Goal: Task Accomplishment & Management: Manage account settings

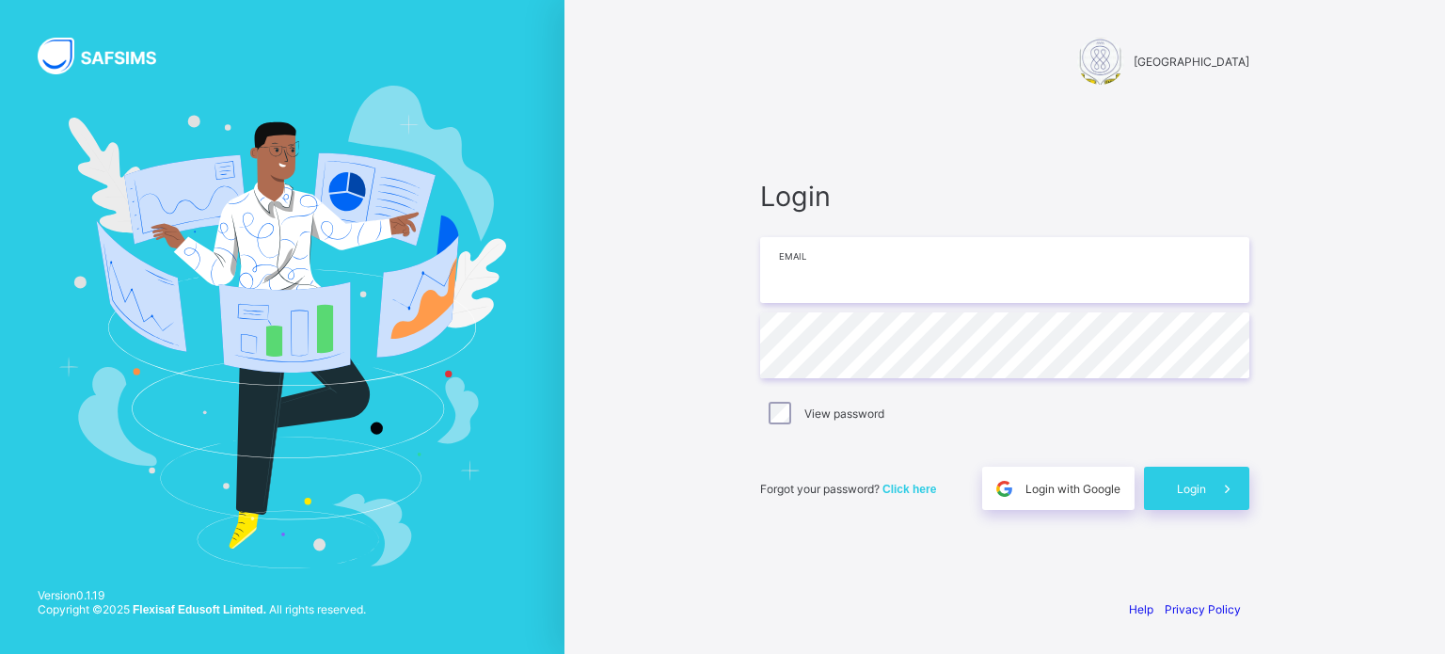
click at [838, 293] on input "email" at bounding box center [1004, 270] width 489 height 66
type input "**********"
click at [1208, 482] on span at bounding box center [1227, 488] width 43 height 43
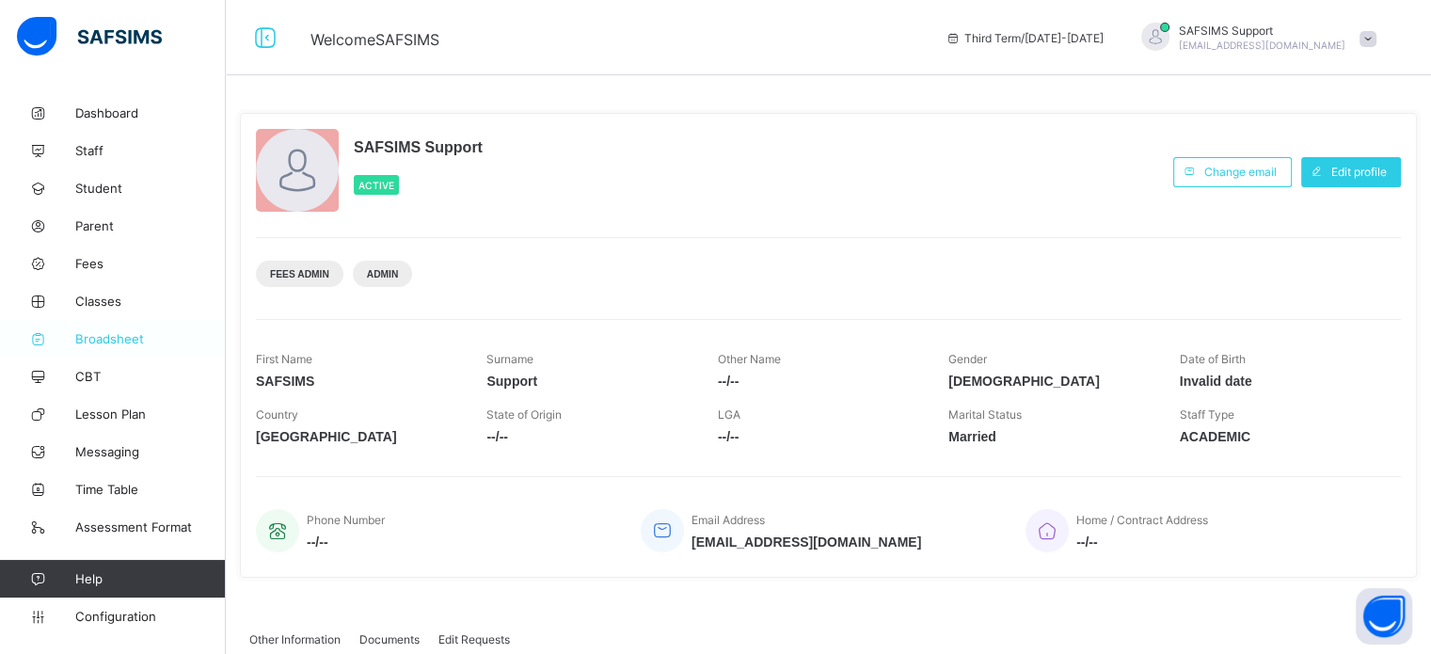
click at [120, 341] on span "Broadsheet" at bounding box center [150, 338] width 151 height 15
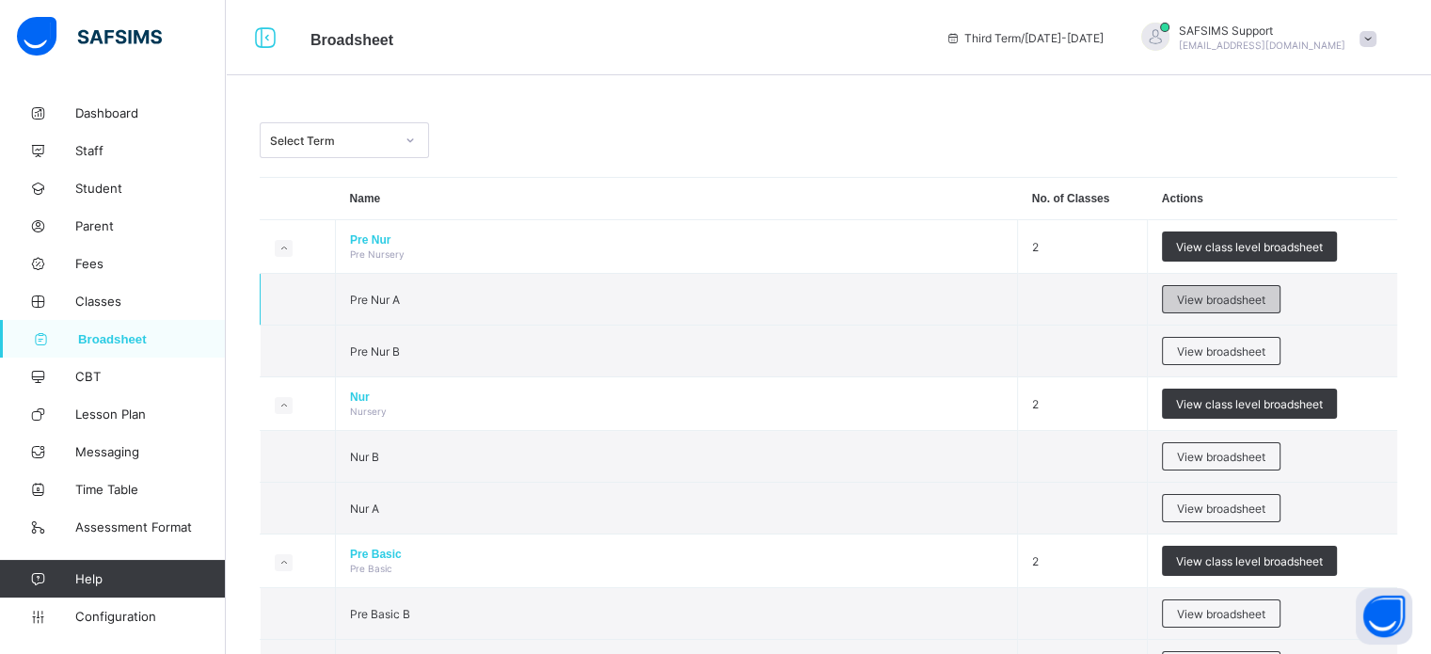
click at [1216, 296] on span "View broadsheet" at bounding box center [1221, 300] width 88 height 14
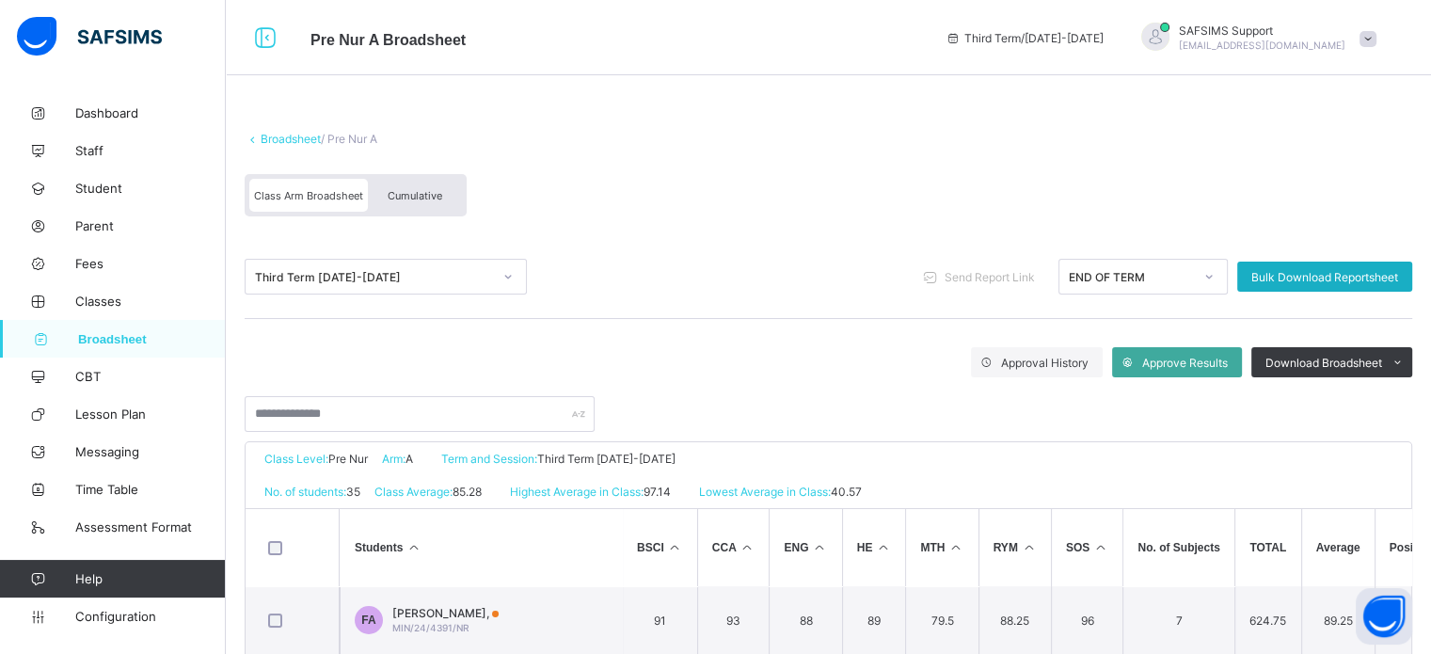
click at [1344, 277] on span "Bulk Download Reportsheet" at bounding box center [1325, 277] width 147 height 14
click at [427, 198] on span "Cumulative" at bounding box center [415, 195] width 55 height 13
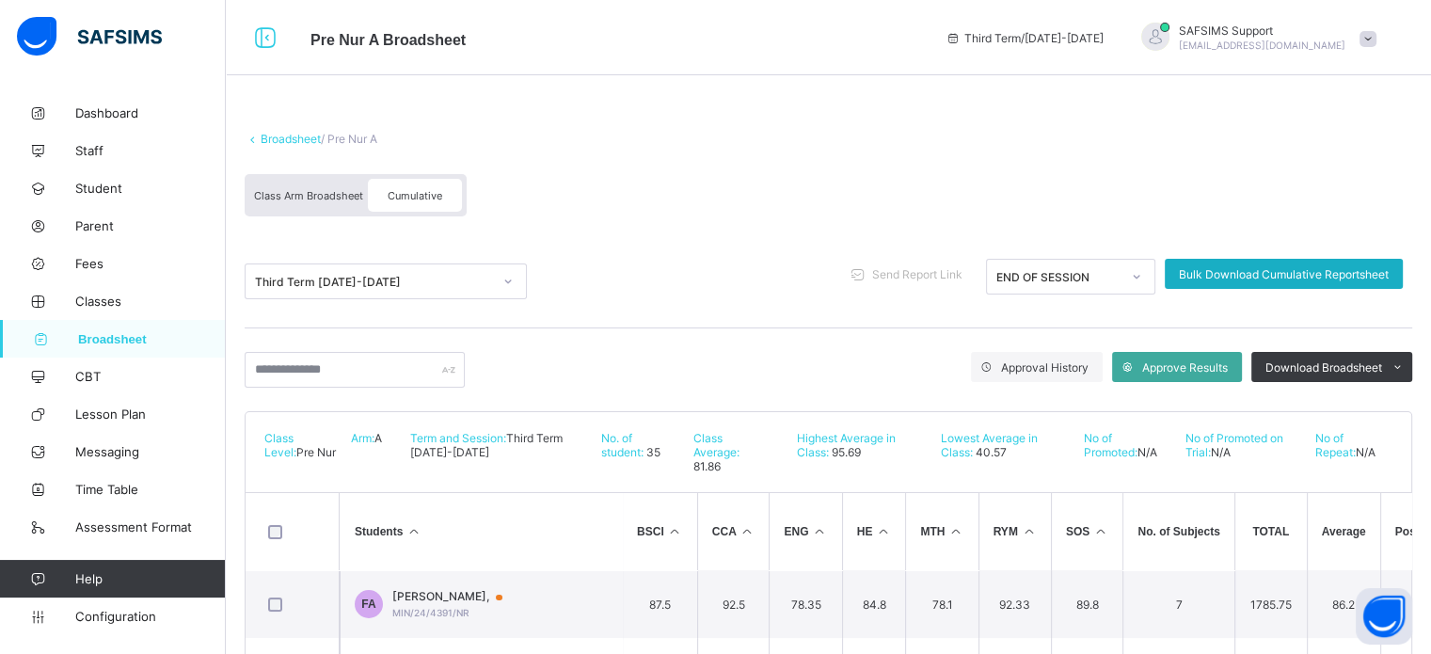
click at [1301, 266] on div "Bulk Download Cumulative Reportsheet" at bounding box center [1284, 274] width 238 height 30
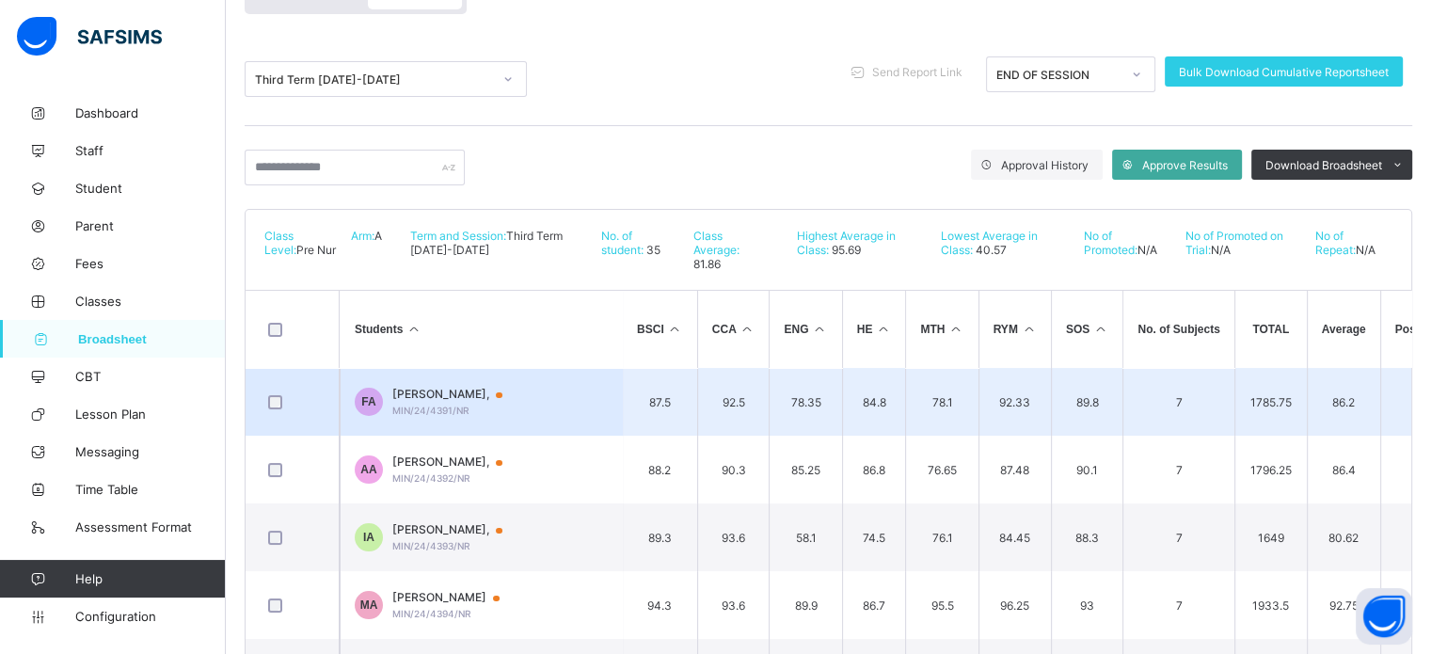
scroll to position [347, 0]
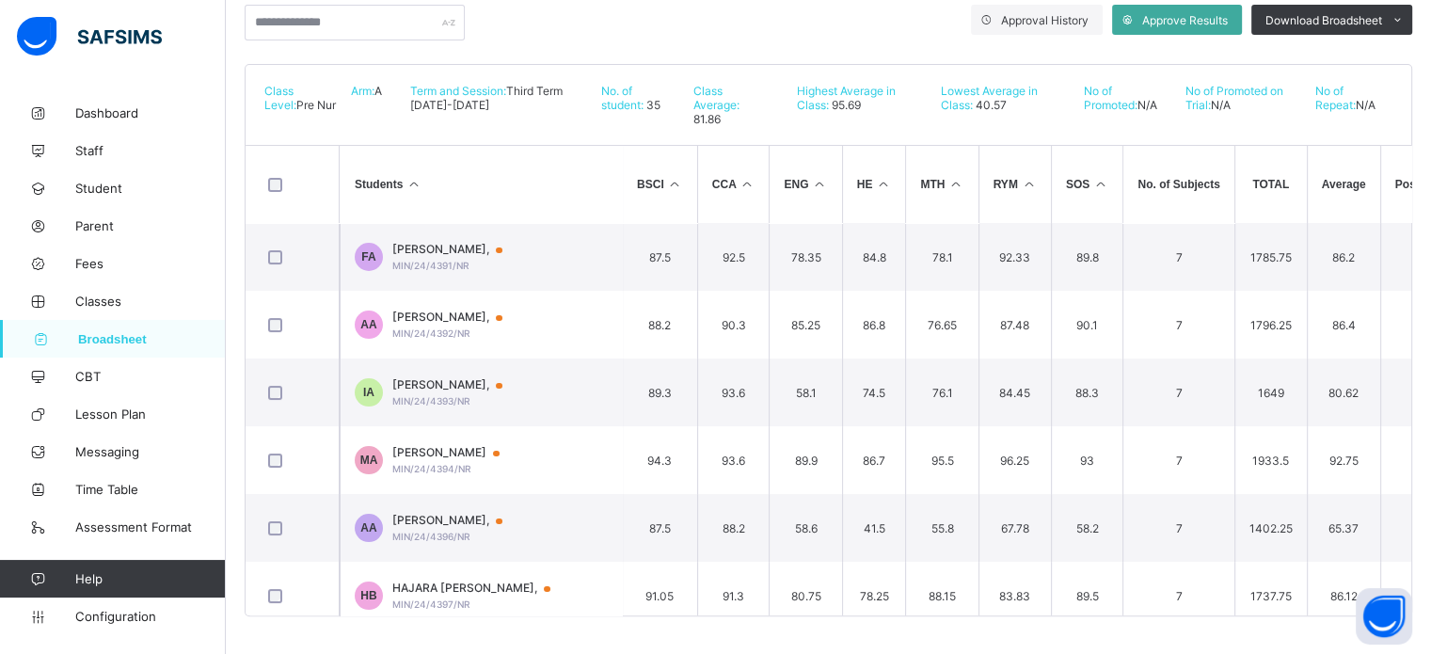
drag, startPoint x: 109, startPoint y: 611, endPoint x: 157, endPoint y: 561, distance: 69.2
click at [109, 611] on span "Configuration" at bounding box center [150, 616] width 150 height 15
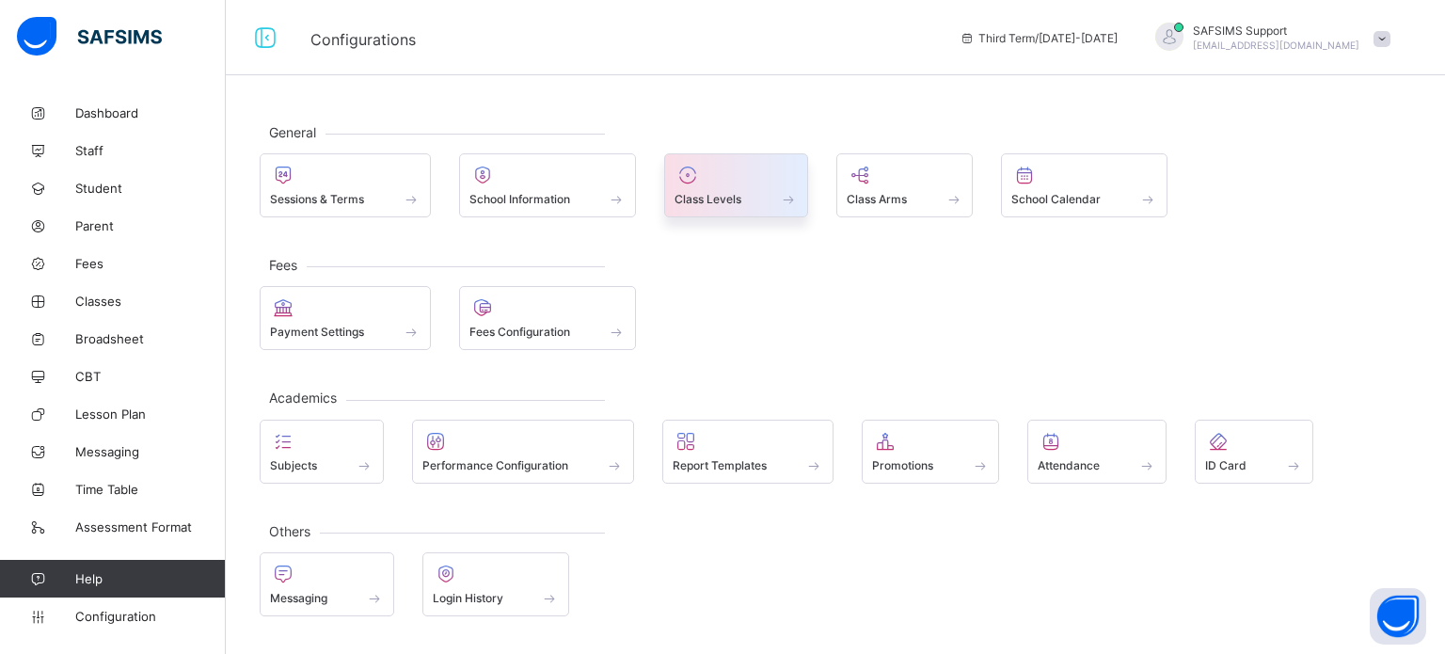
click at [753, 184] on div at bounding box center [736, 175] width 123 height 23
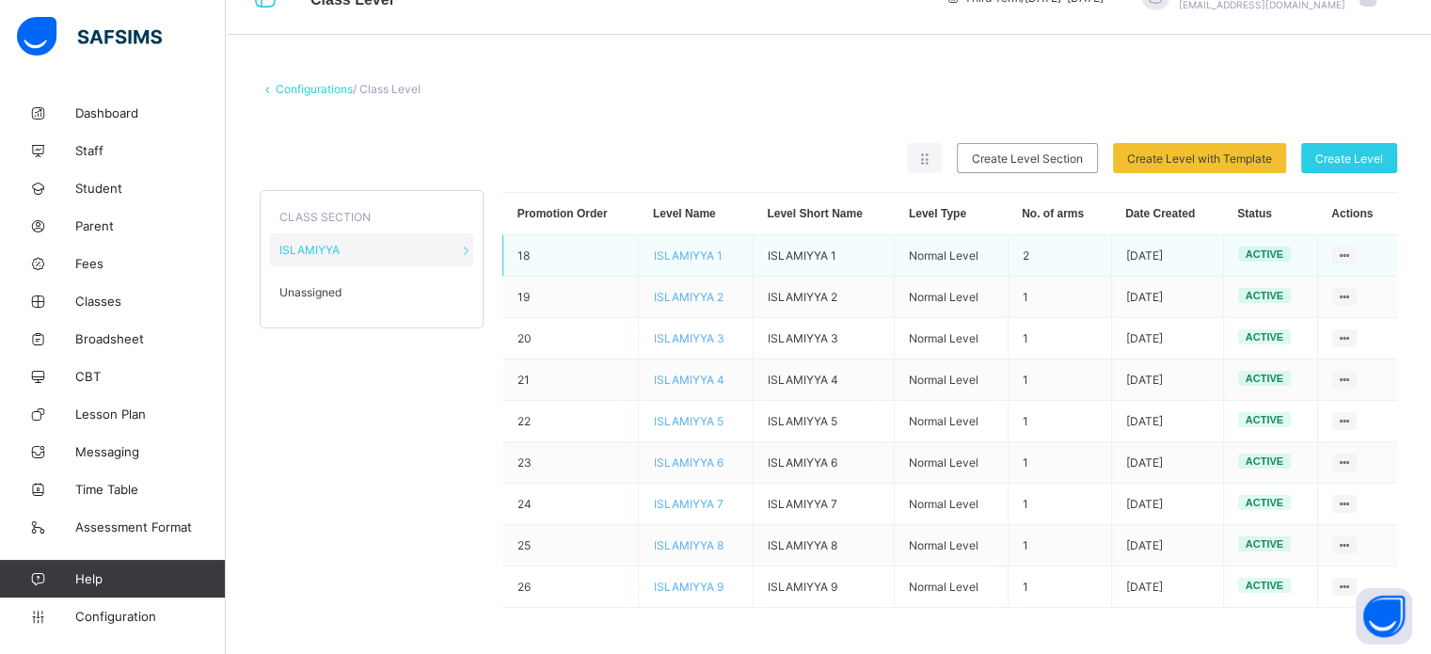
scroll to position [41, 0]
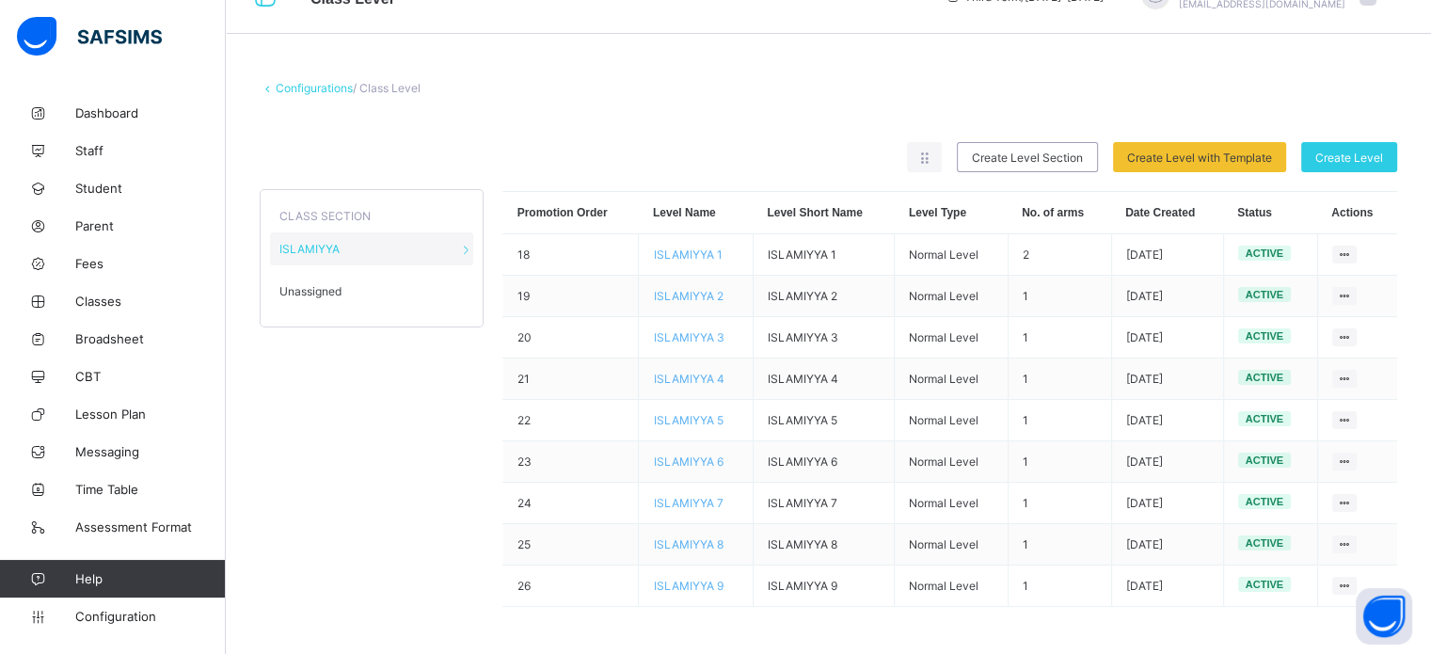
click at [367, 288] on div "Unassigned" at bounding box center [371, 291] width 203 height 33
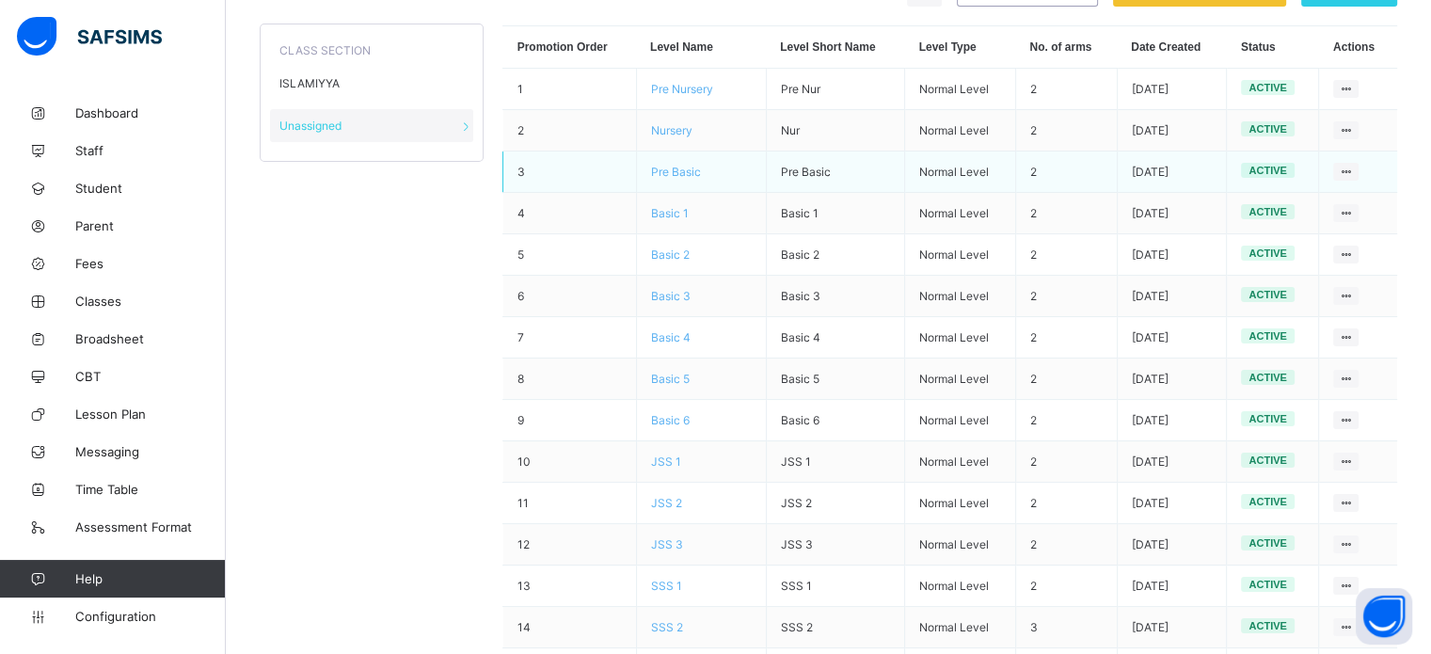
scroll to position [230, 0]
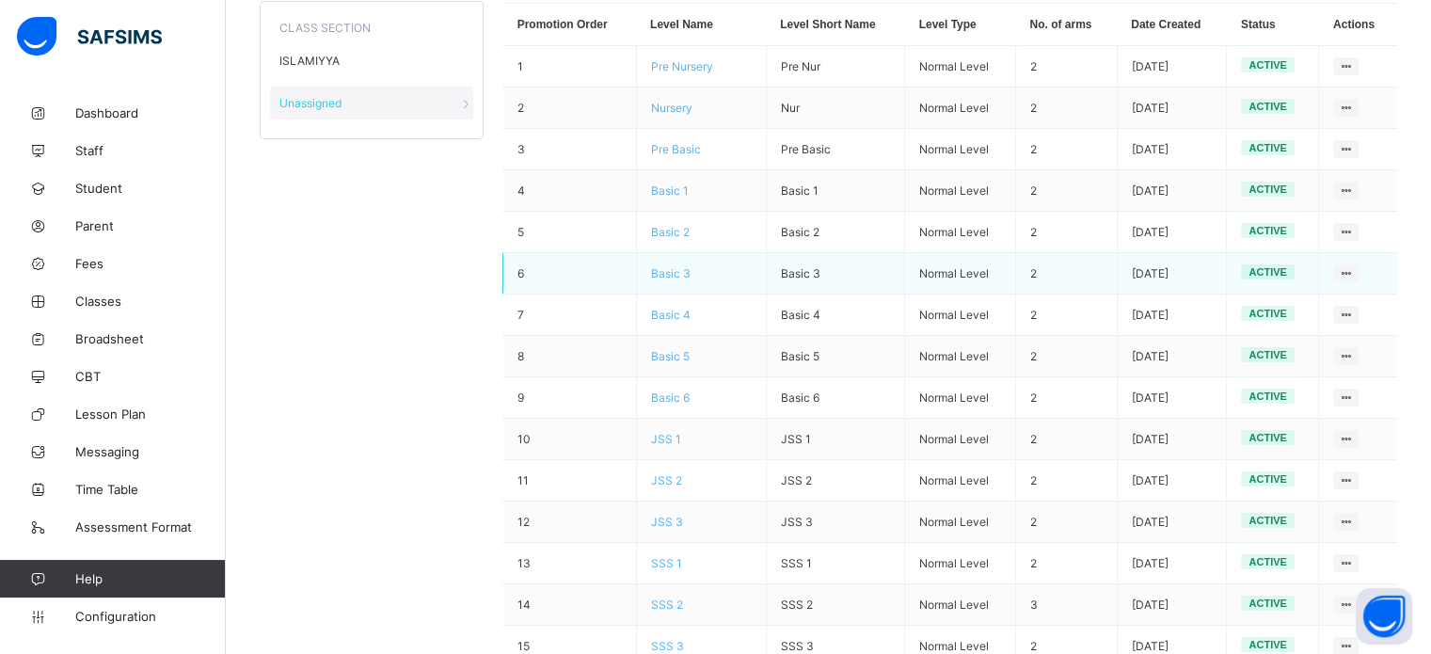
click at [674, 270] on span "Basic 3" at bounding box center [671, 273] width 40 height 14
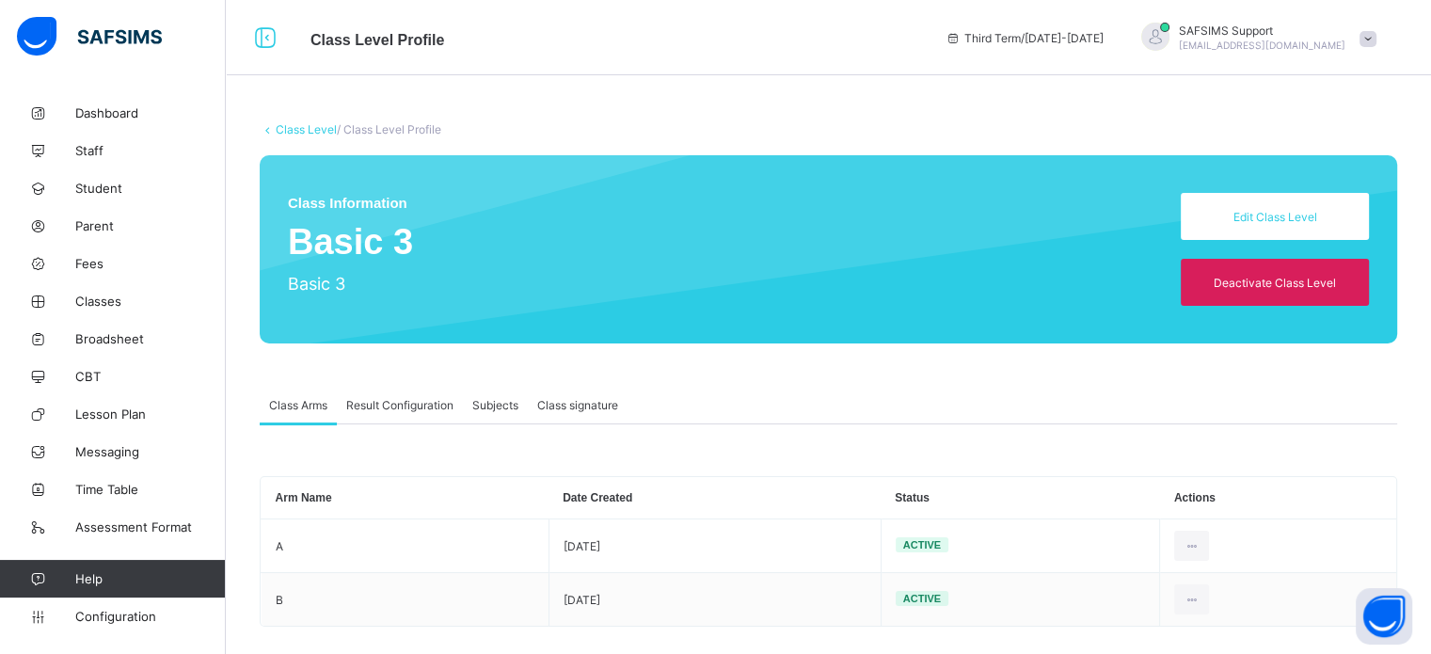
click at [406, 404] on span "Result Configuration" at bounding box center [399, 405] width 107 height 14
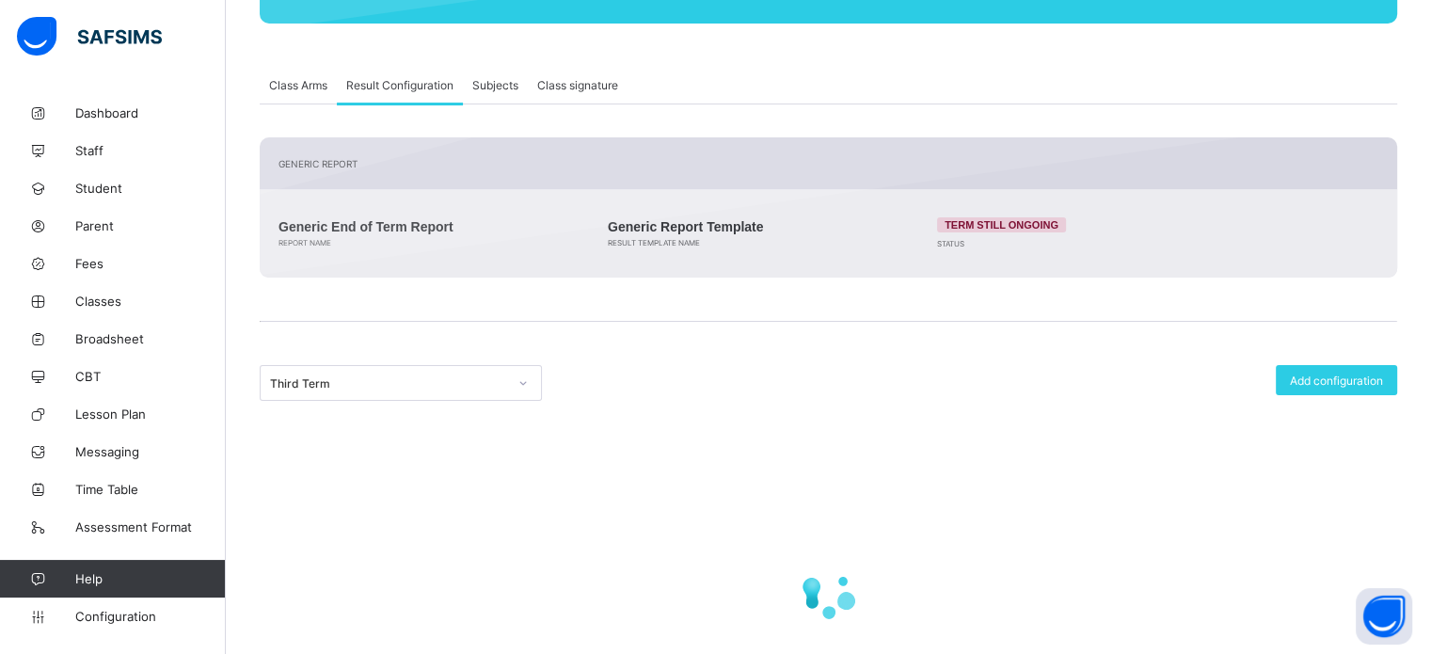
scroll to position [467, 0]
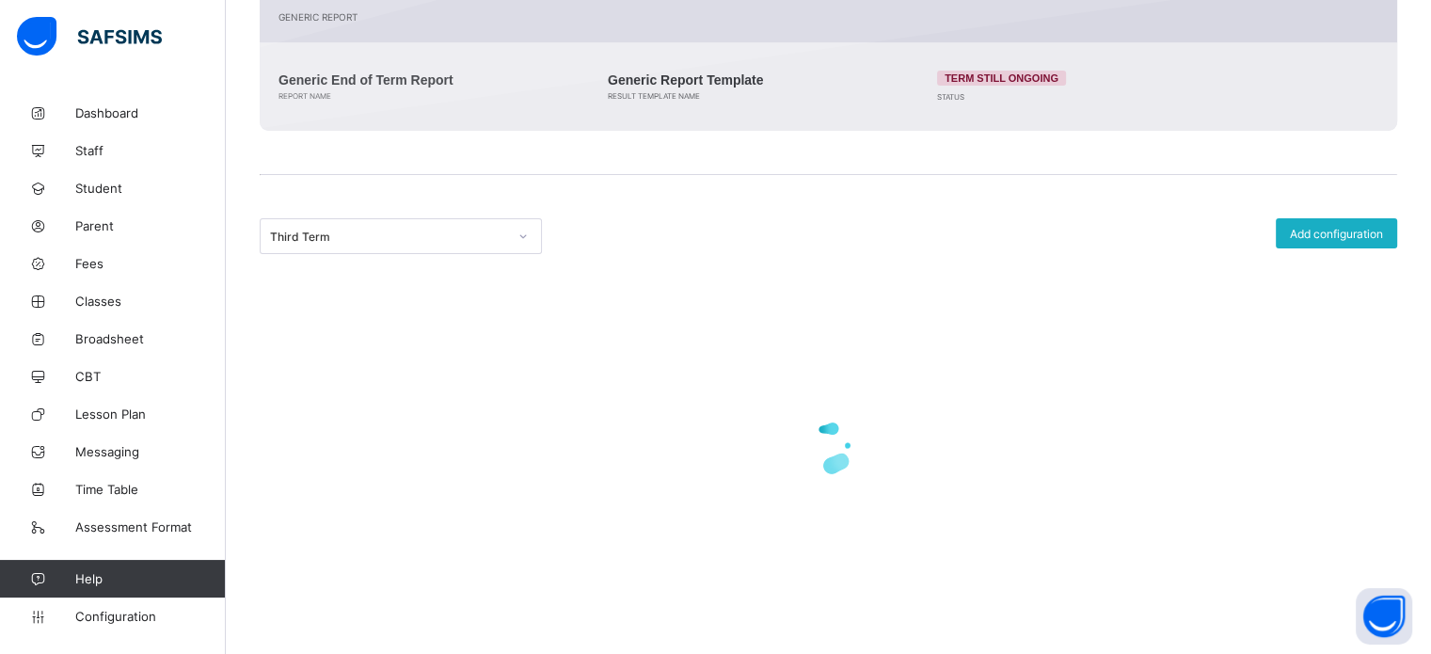
click at [1314, 229] on span "Add configuration" at bounding box center [1336, 234] width 93 height 14
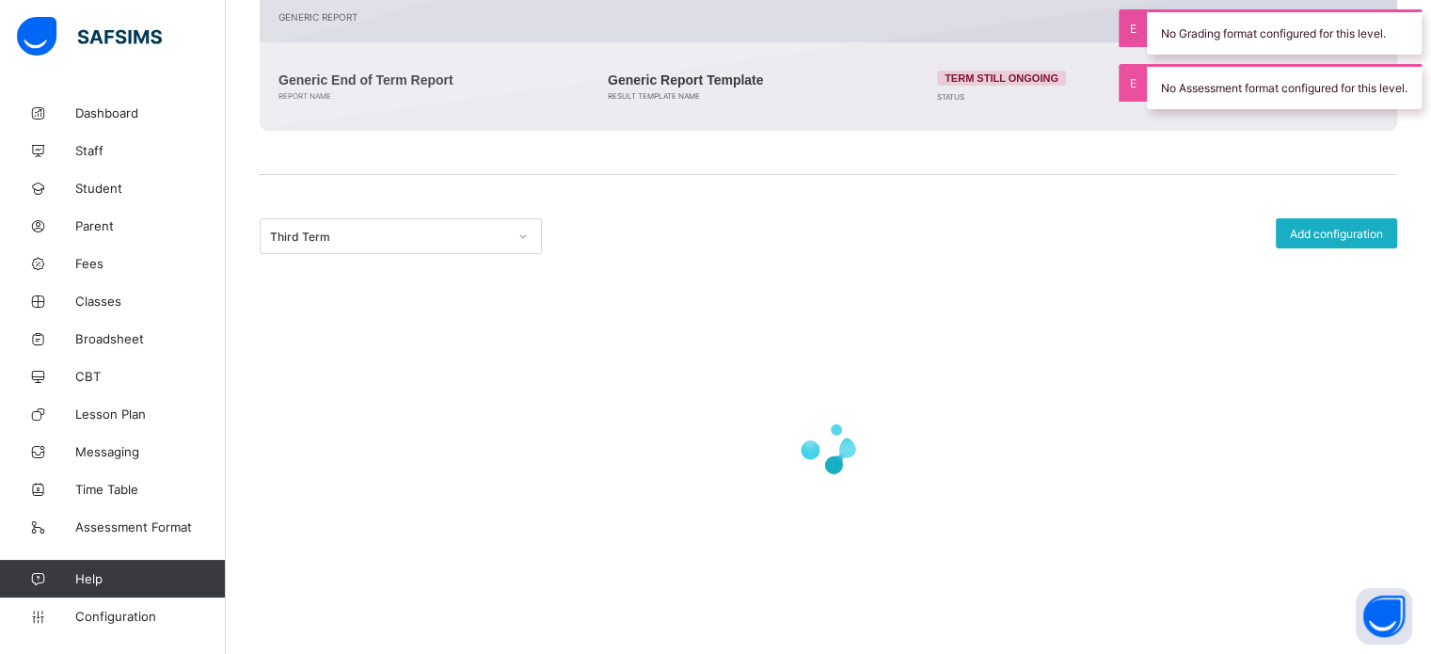
click at [1317, 229] on span "Add configuration" at bounding box center [1336, 234] width 93 height 14
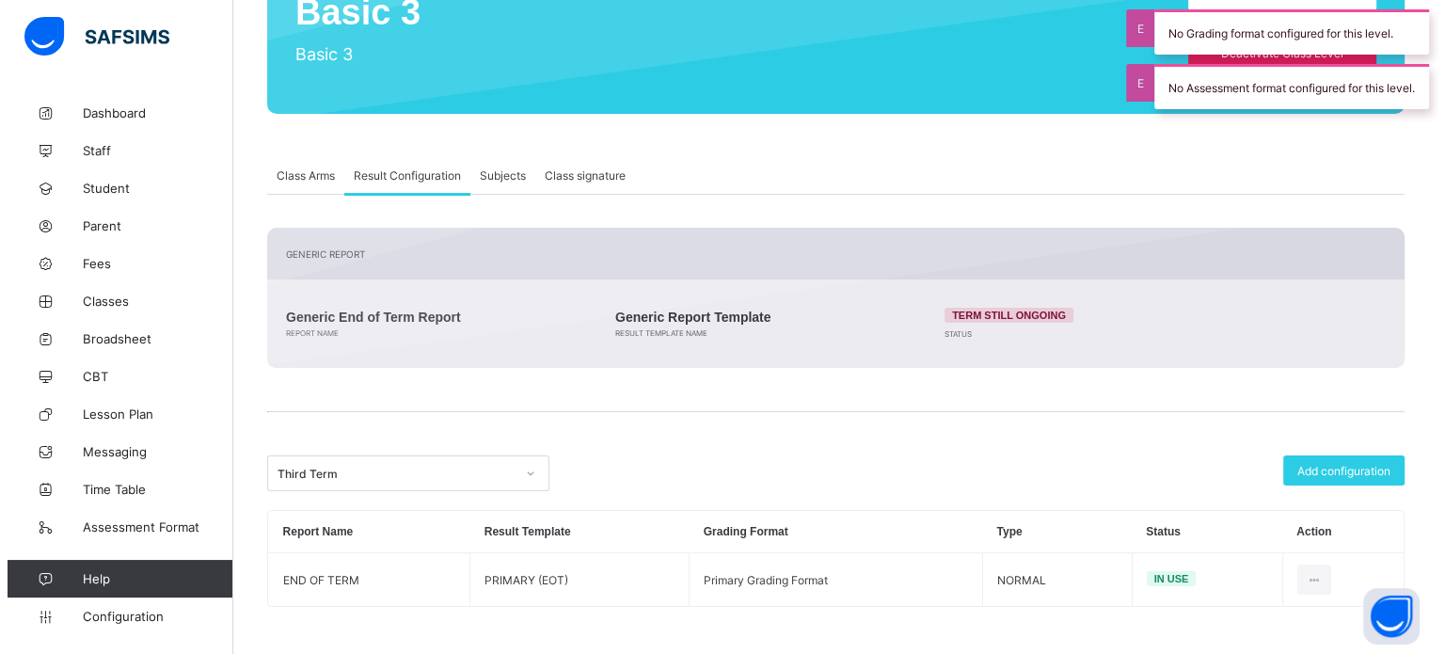
scroll to position [230, 0]
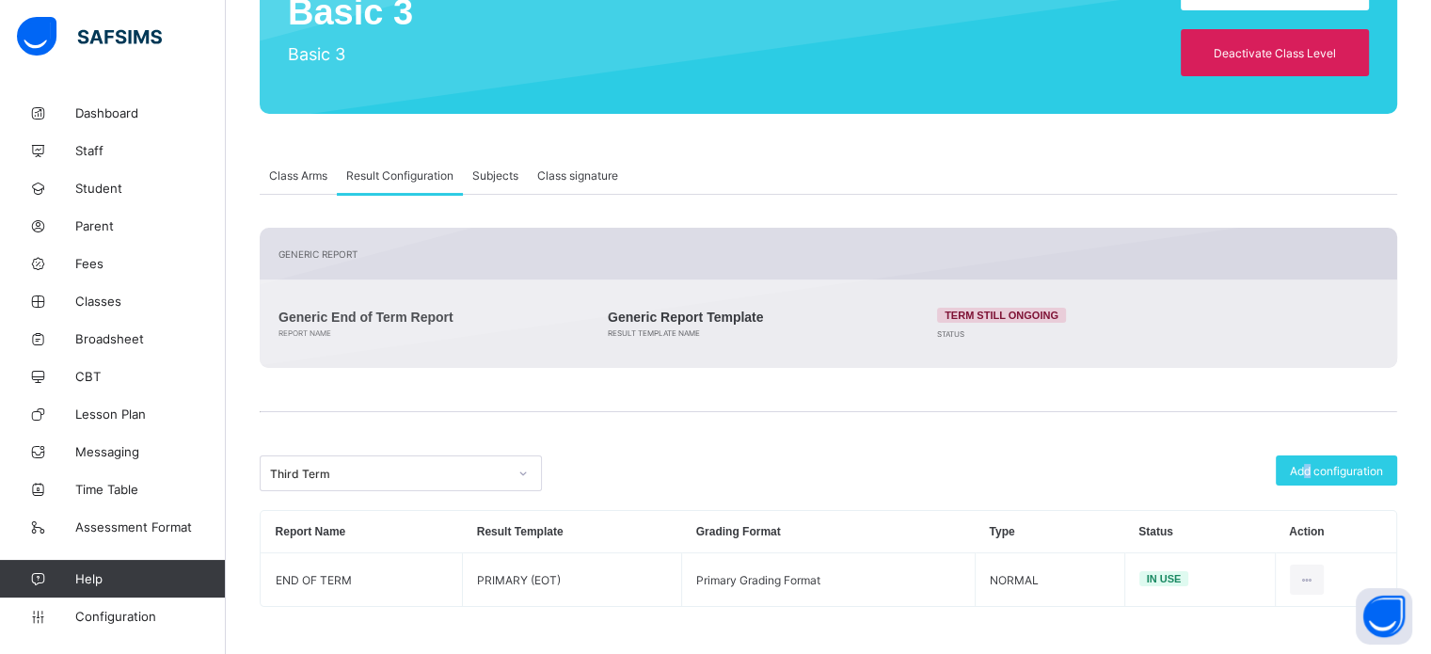
click at [1320, 477] on div "Add configuration" at bounding box center [1336, 470] width 121 height 30
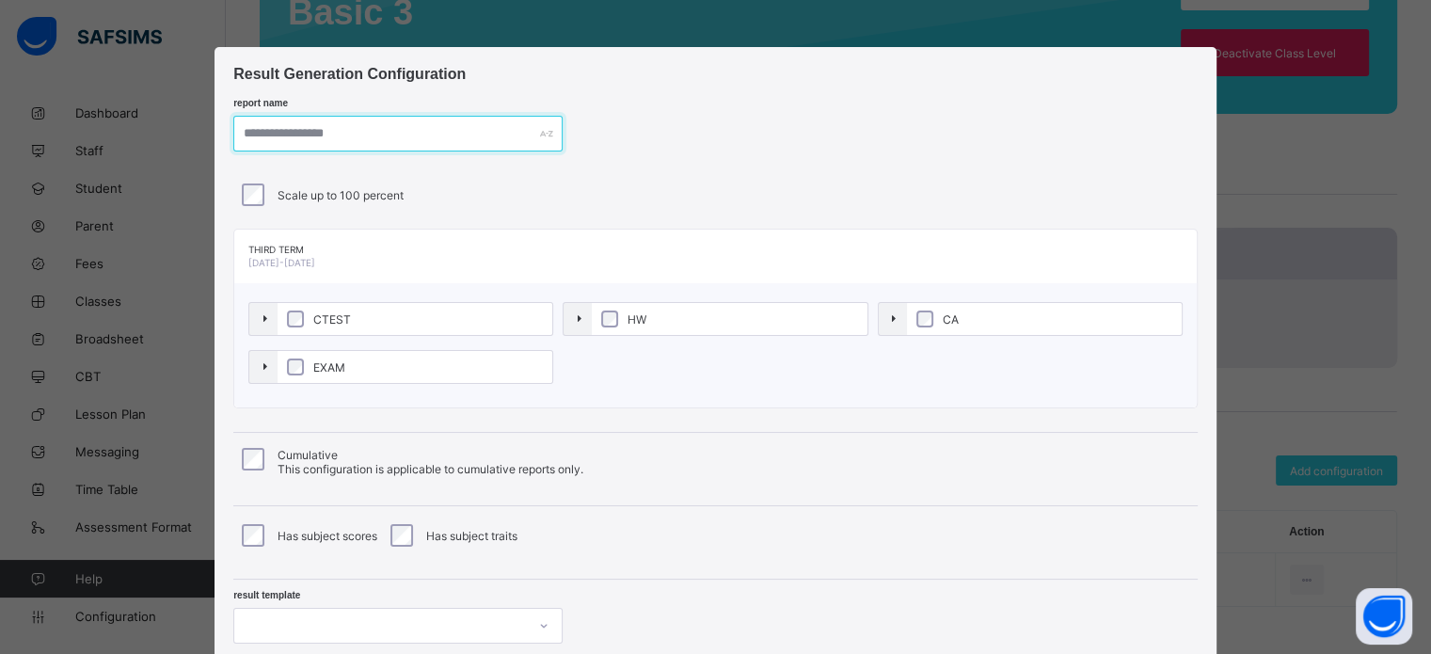
click at [273, 127] on input "text" at bounding box center [397, 134] width 329 height 36
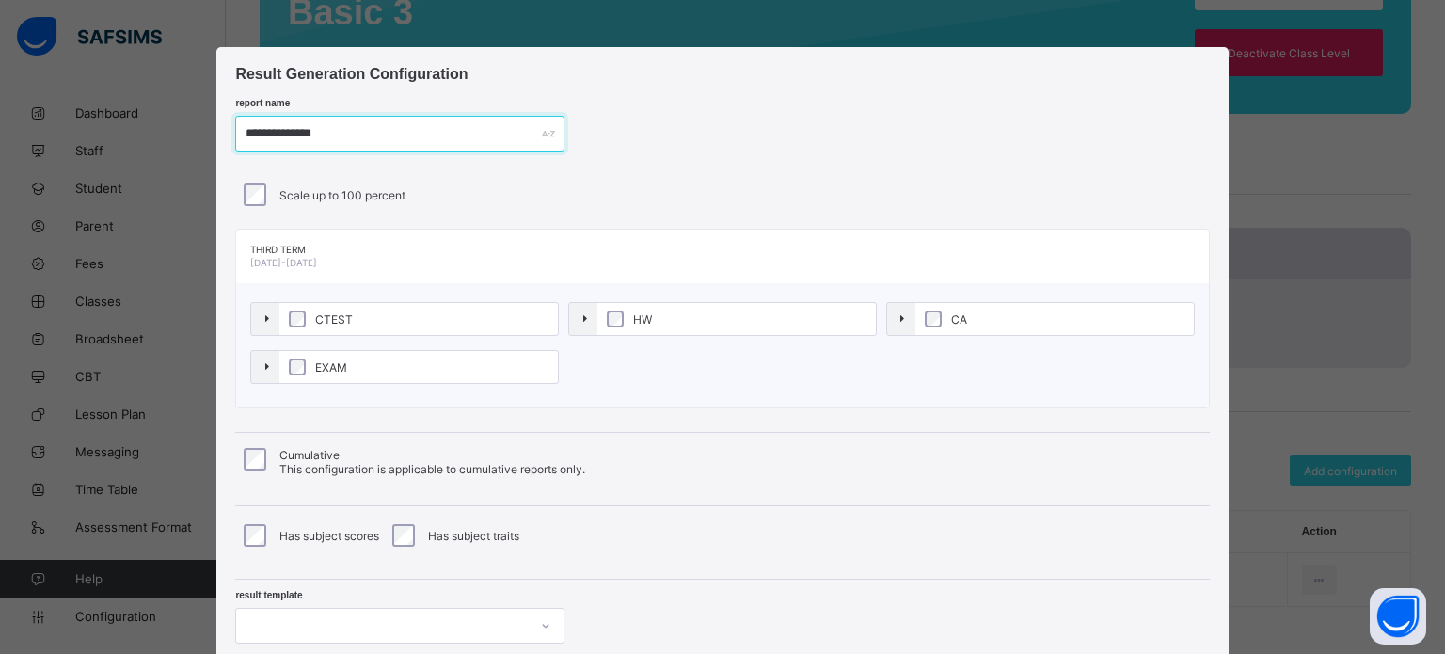
type input "**********"
click at [289, 330] on label "CTEST" at bounding box center [418, 319] width 279 height 32
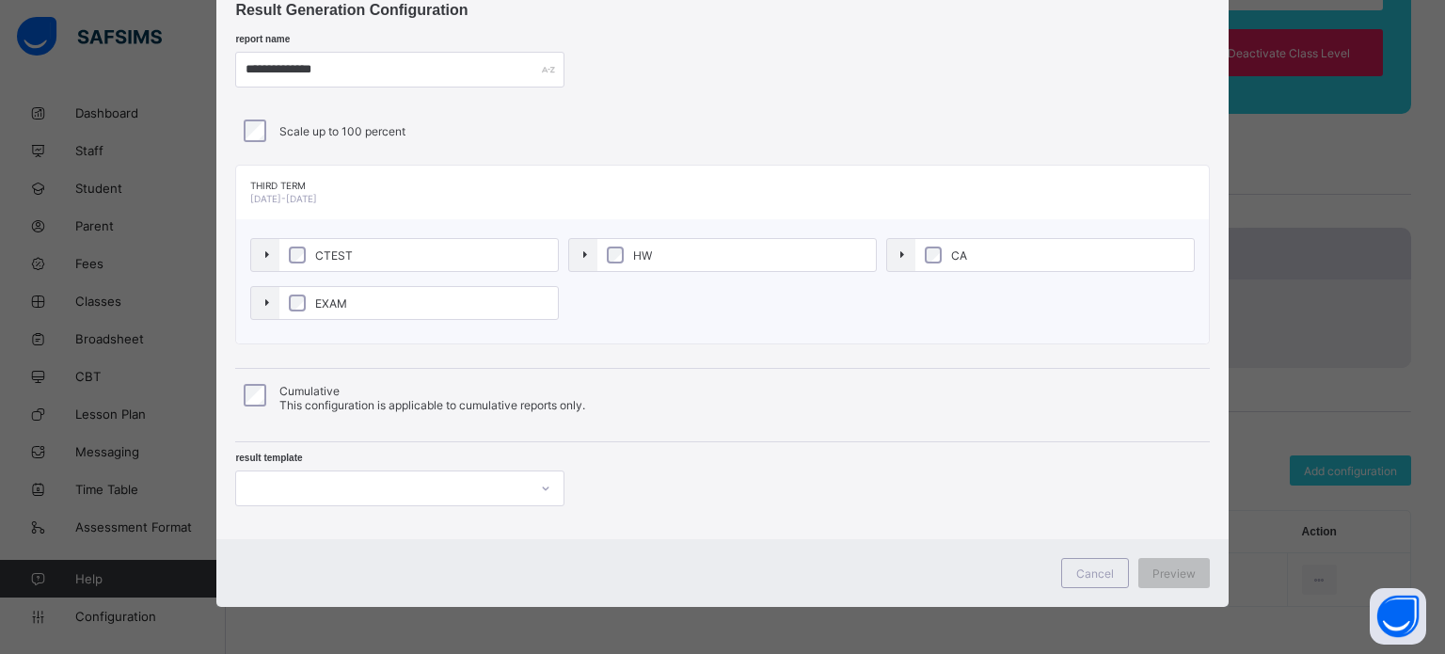
click at [442, 481] on div at bounding box center [399, 489] width 329 height 36
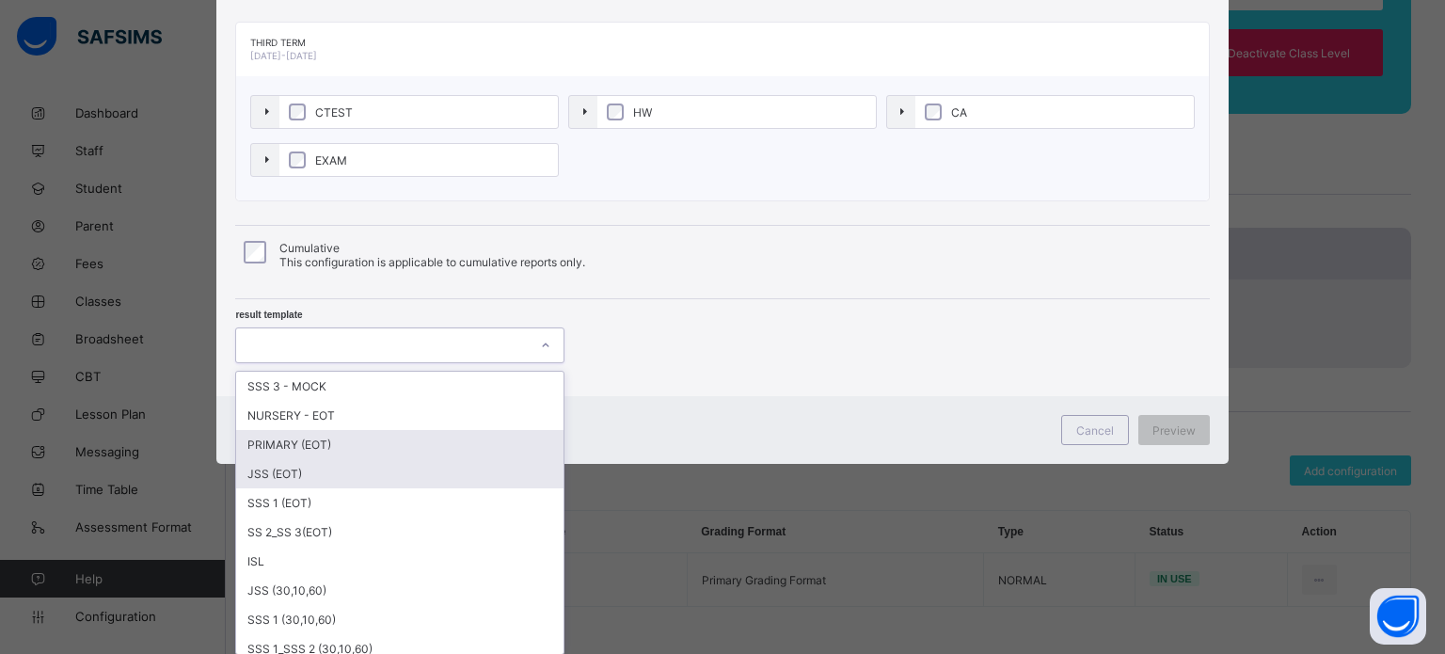
scroll to position [158, 0]
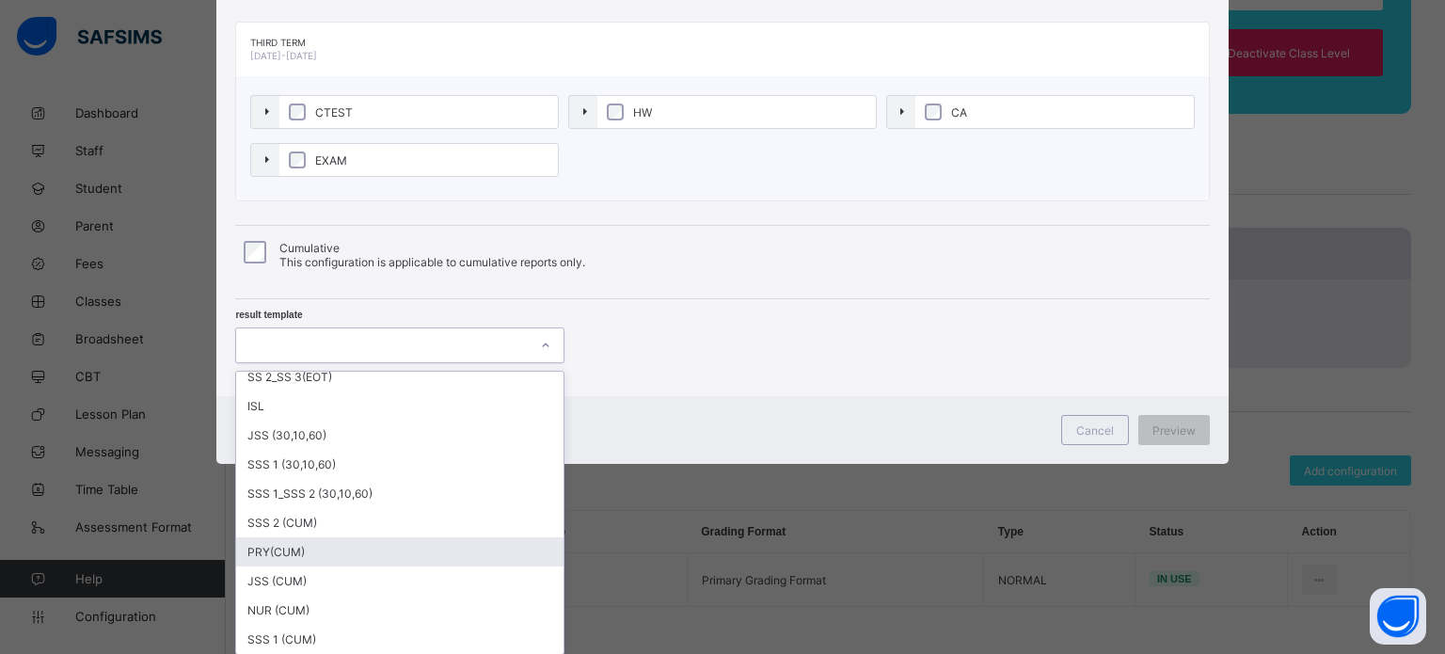
click at [297, 549] on div "PRY(CUM)" at bounding box center [399, 551] width 327 height 29
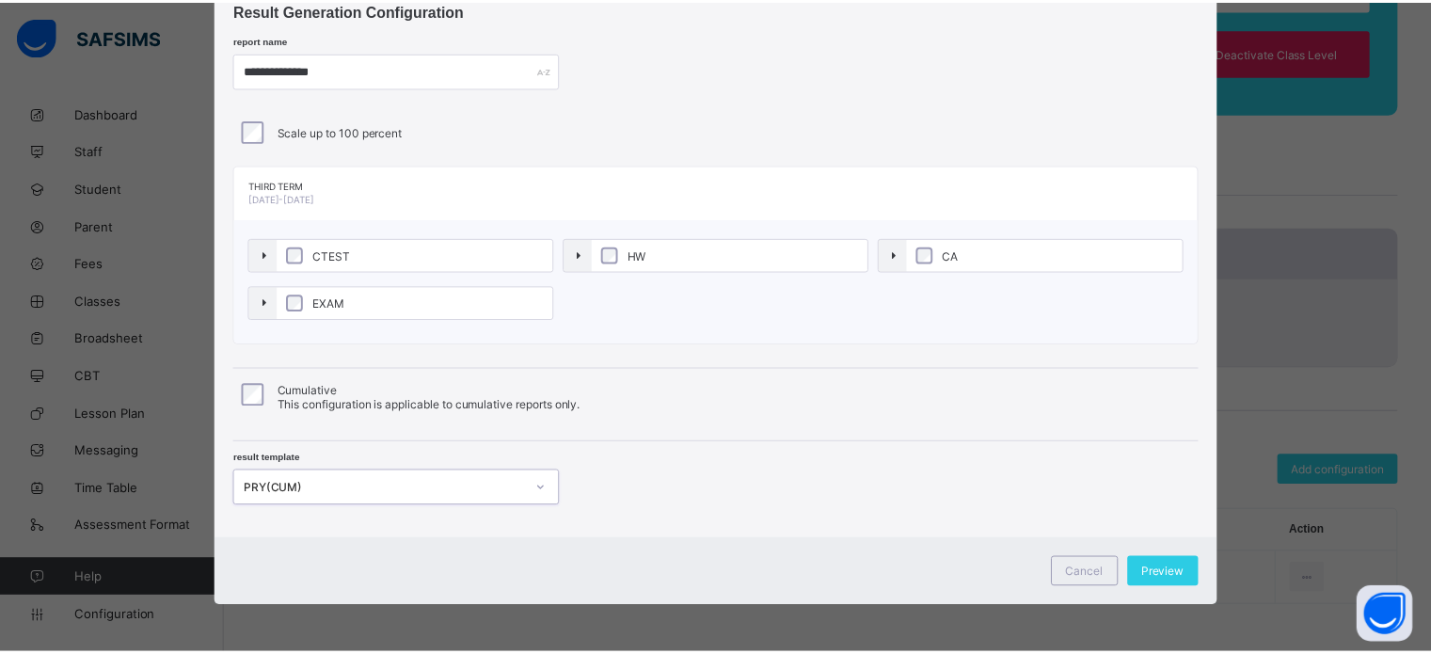
scroll to position [64, 0]
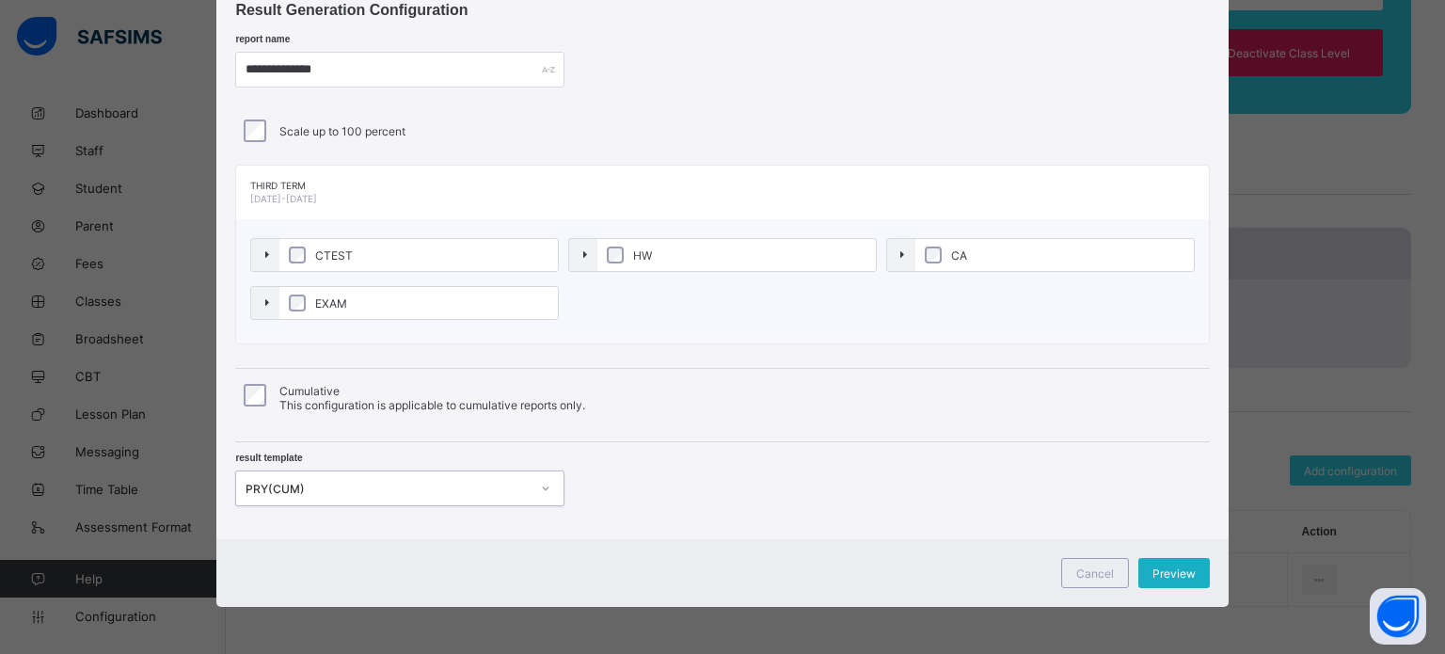
click at [1156, 567] on span "Preview" at bounding box center [1174, 574] width 43 height 14
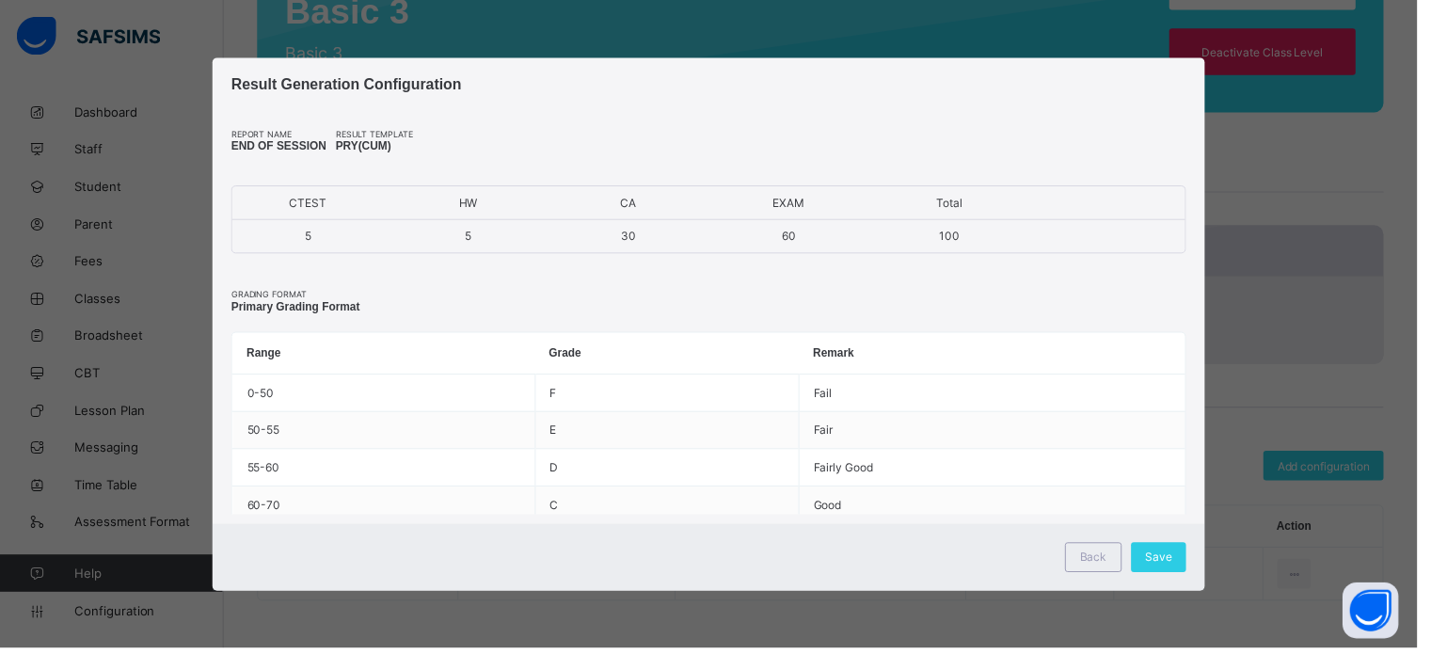
scroll to position [0, 0]
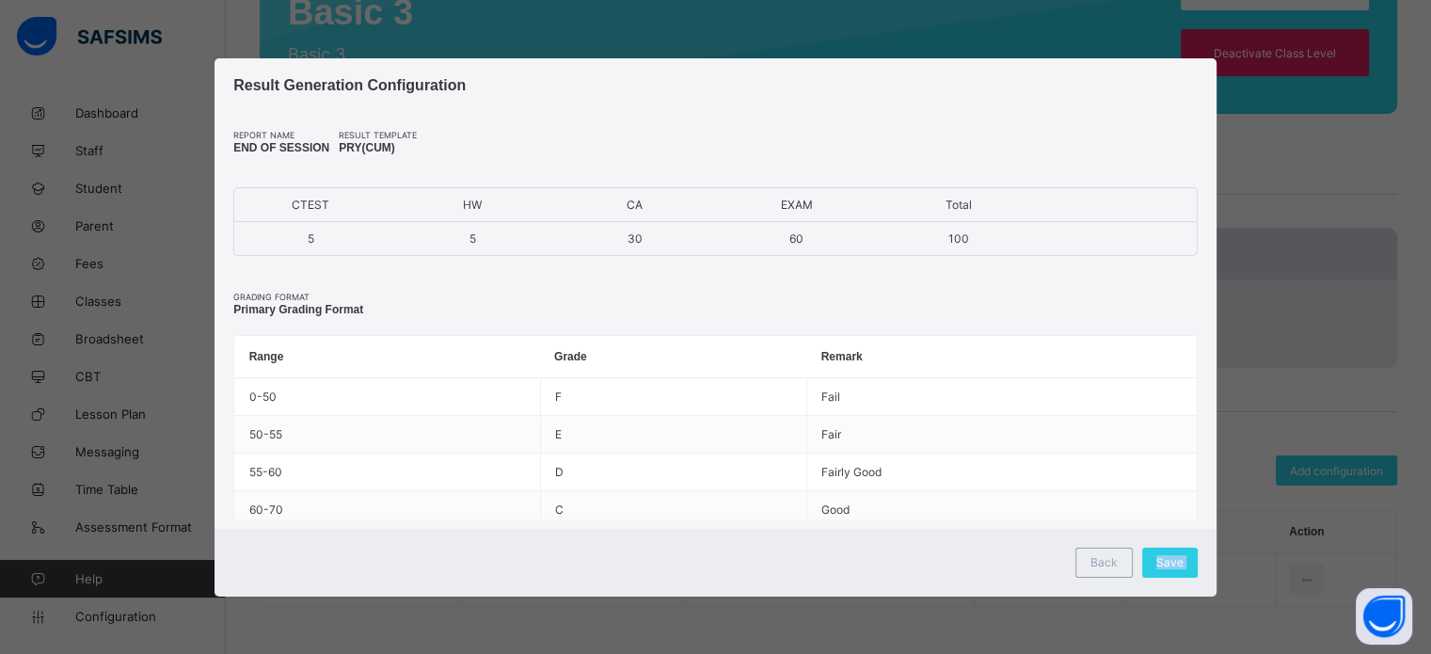
click at [1156, 566] on div "Save" at bounding box center [1170, 563] width 56 height 30
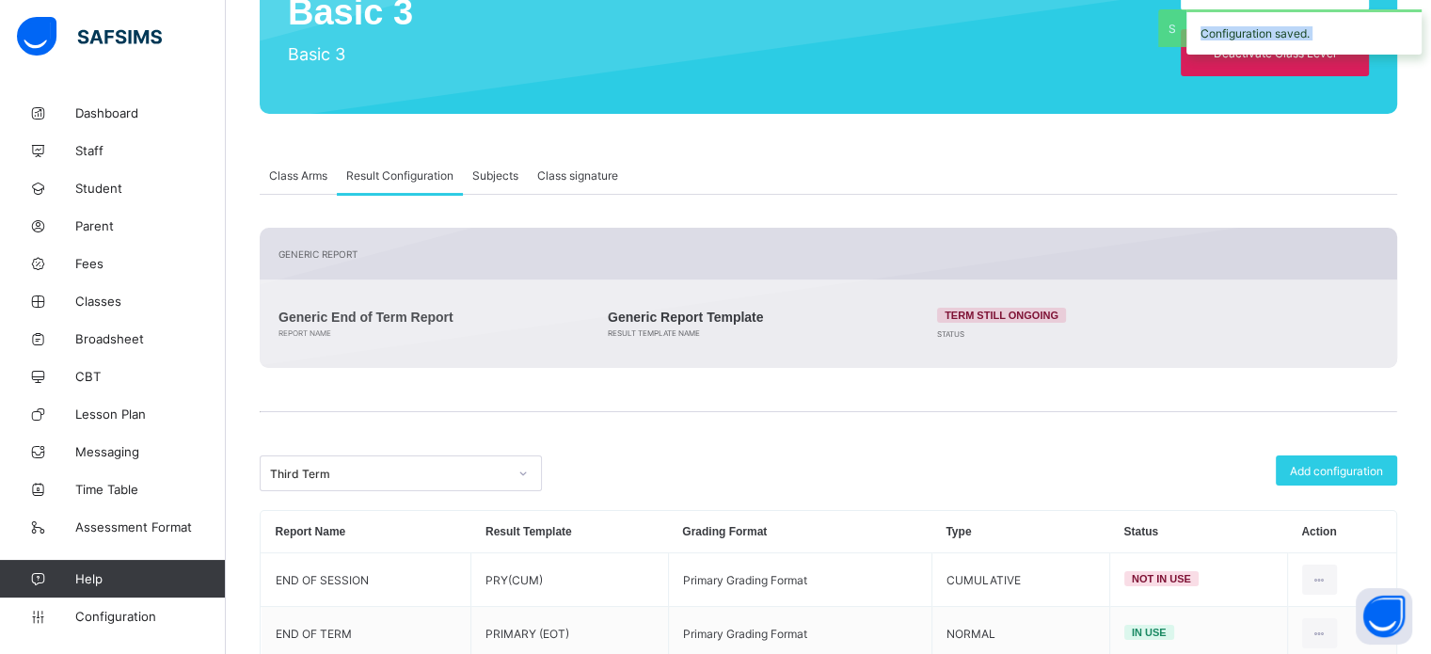
scroll to position [283, 0]
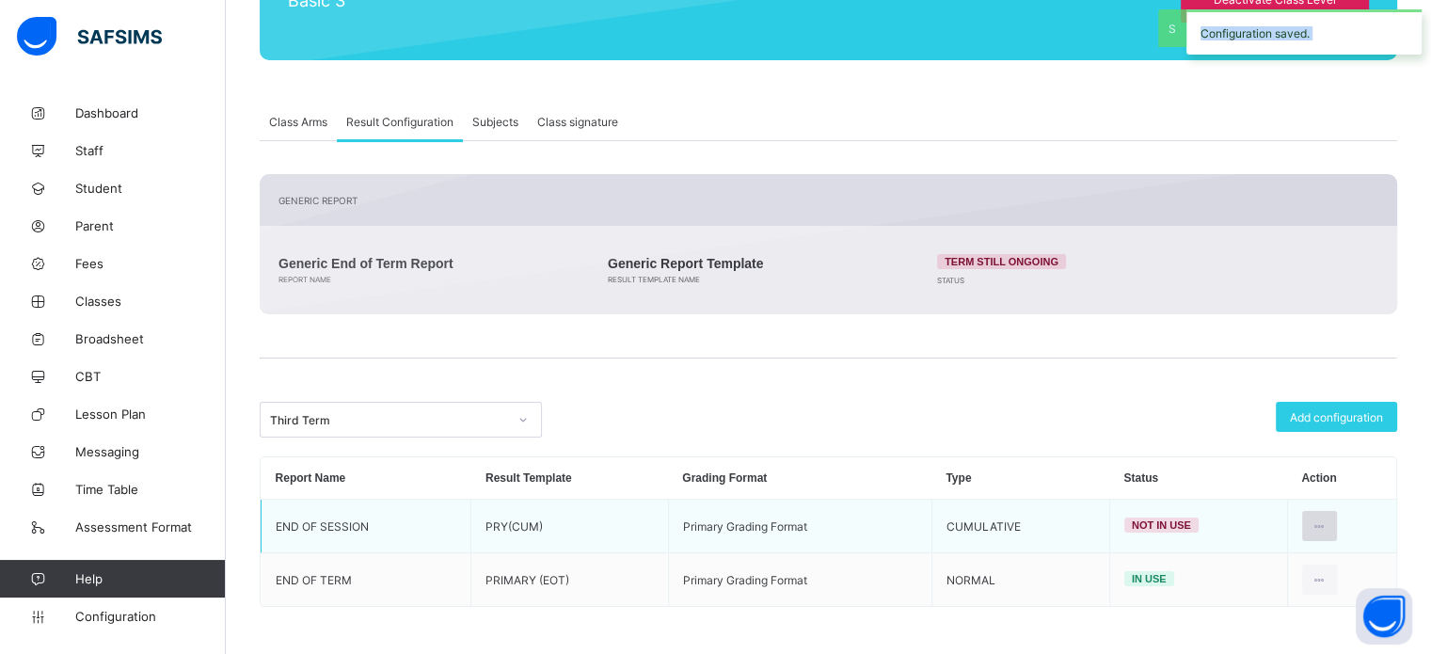
click at [1337, 526] on div at bounding box center [1319, 526] width 35 height 30
click at [1337, 525] on div at bounding box center [1319, 526] width 35 height 30
click at [1328, 524] on icon at bounding box center [1320, 526] width 16 height 14
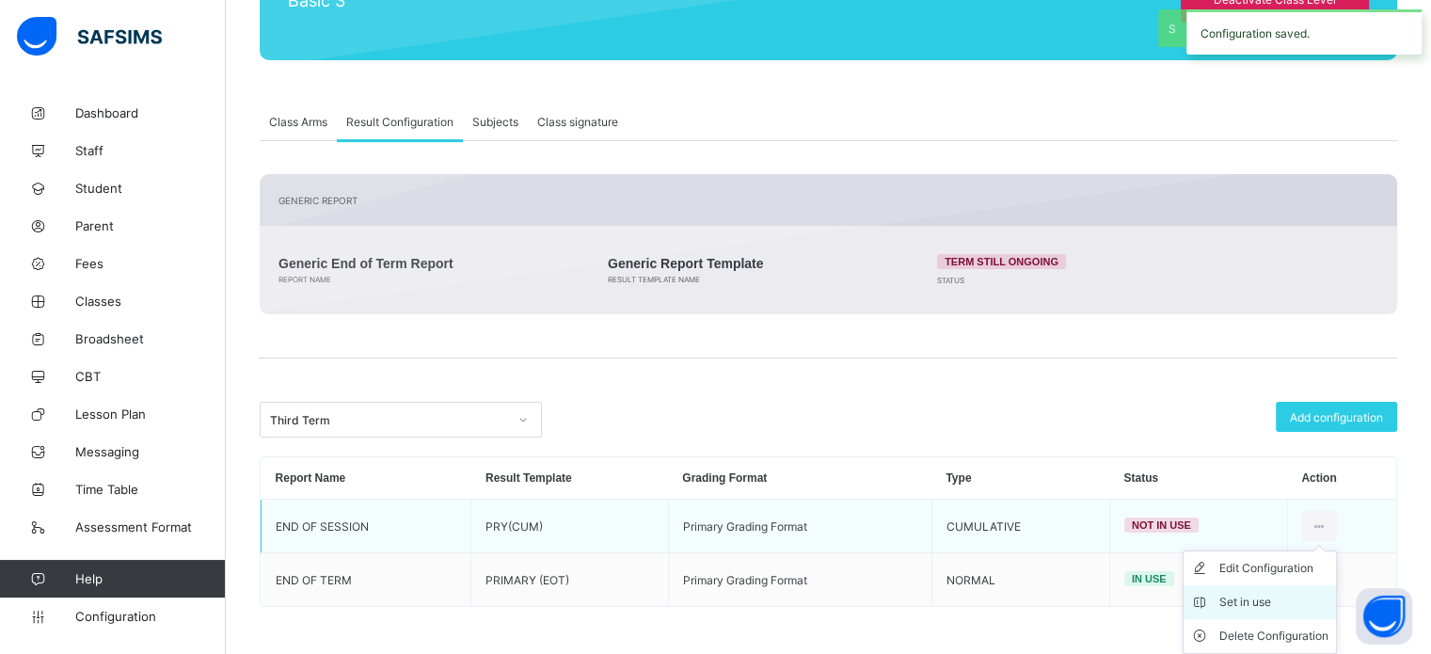
click at [1269, 597] on div "Set in use" at bounding box center [1274, 602] width 109 height 19
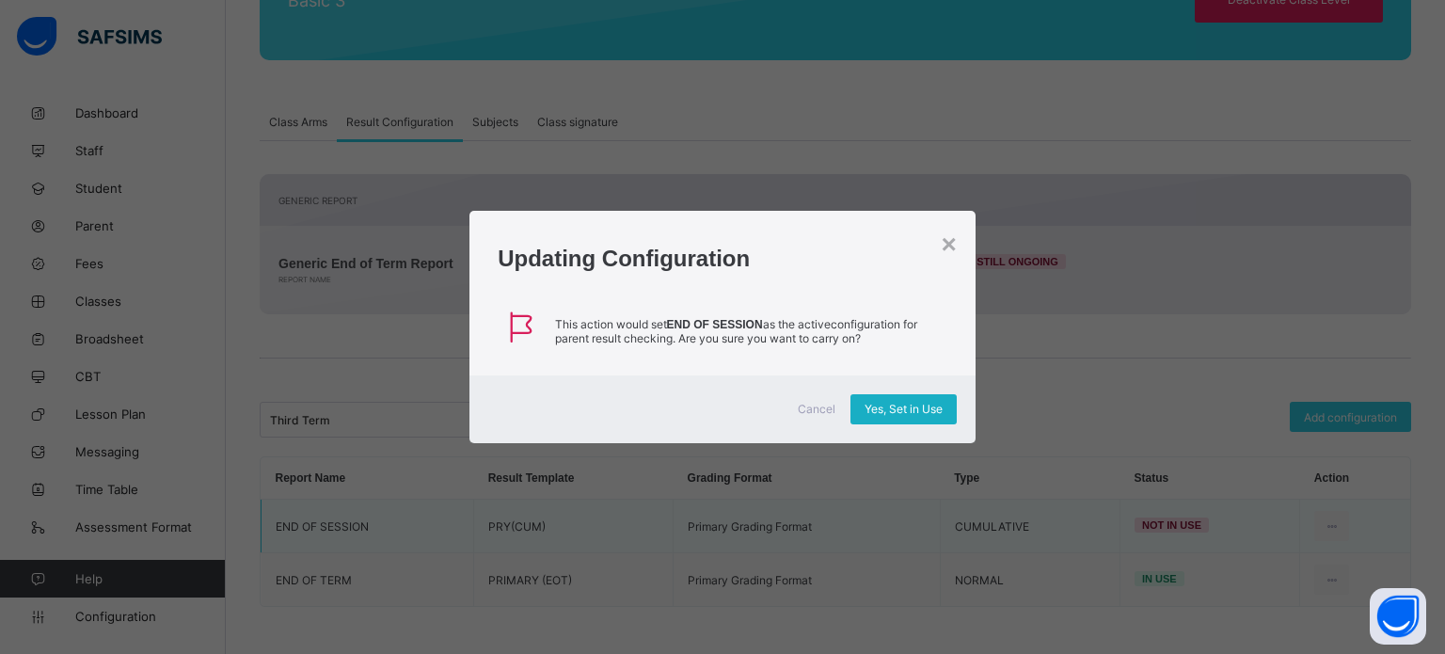
click at [937, 414] on span "Yes, Set in Use" at bounding box center [904, 409] width 78 height 14
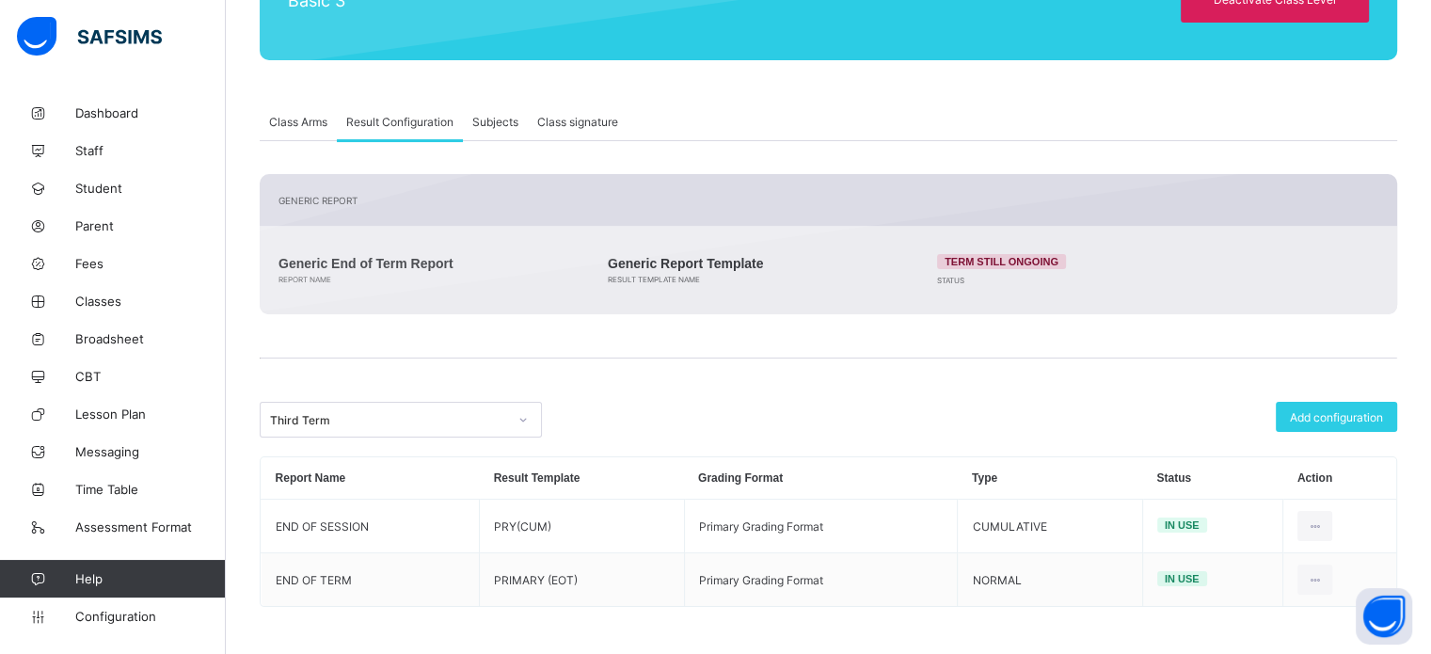
scroll to position [0, 0]
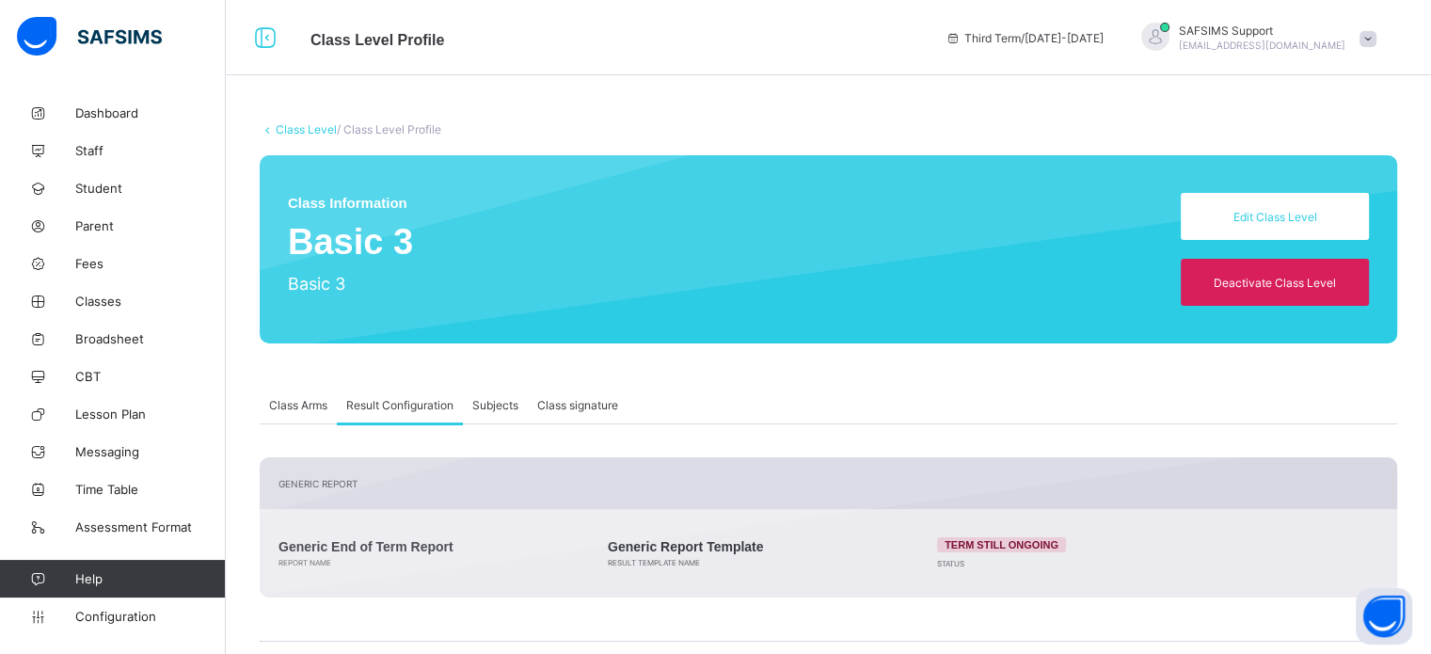
click at [327, 127] on link "Class Level" at bounding box center [306, 129] width 61 height 14
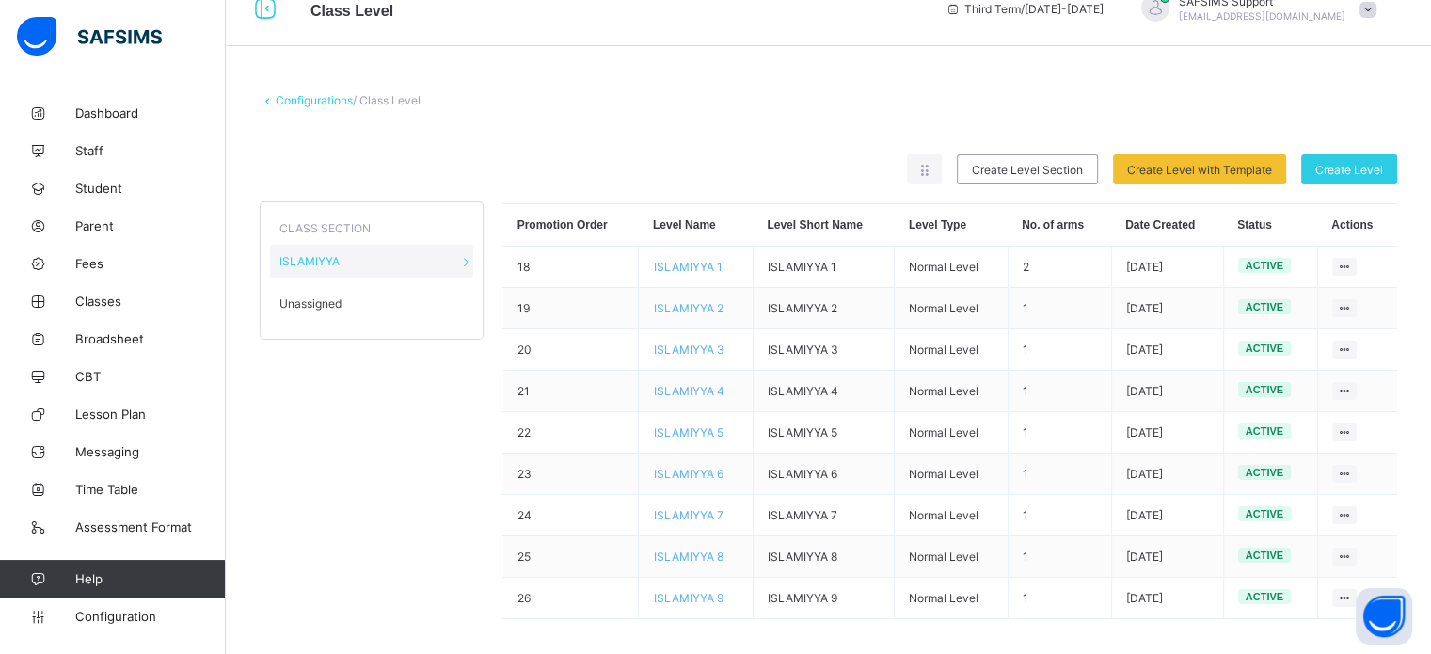
scroll to position [41, 0]
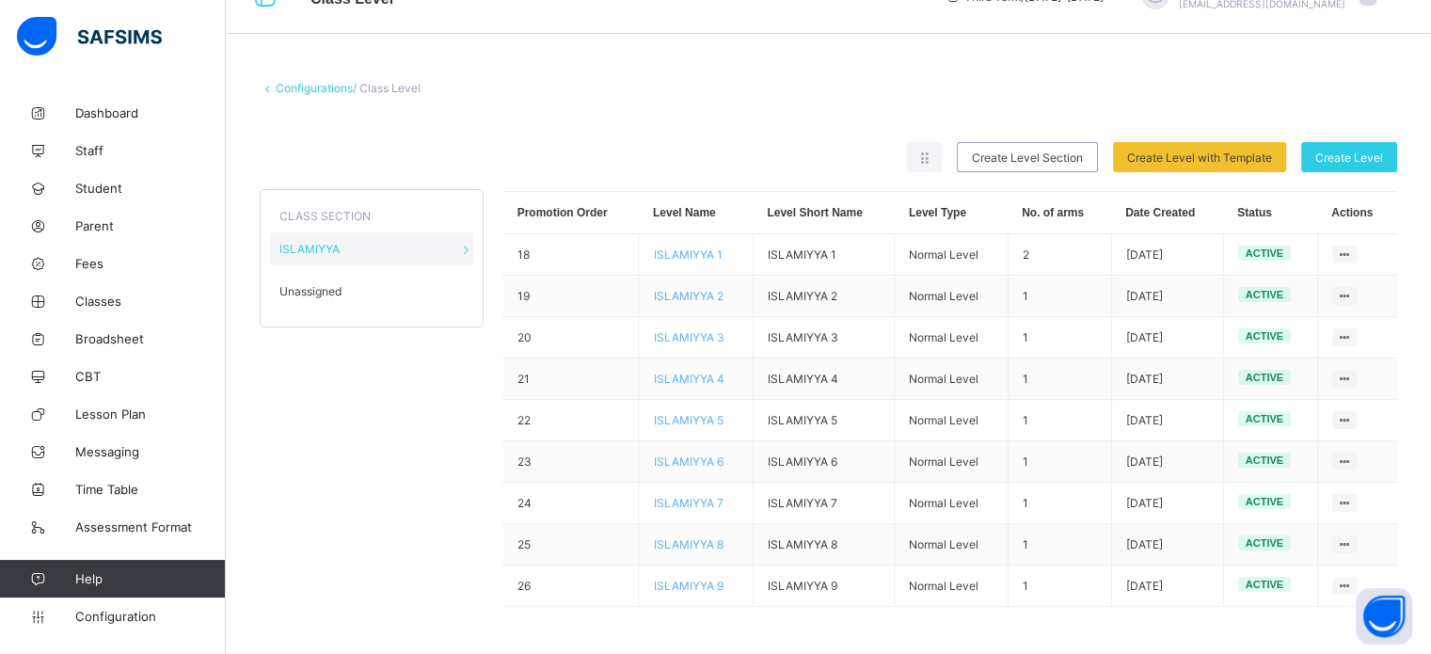
click at [322, 279] on div "Unassigned" at bounding box center [371, 291] width 203 height 33
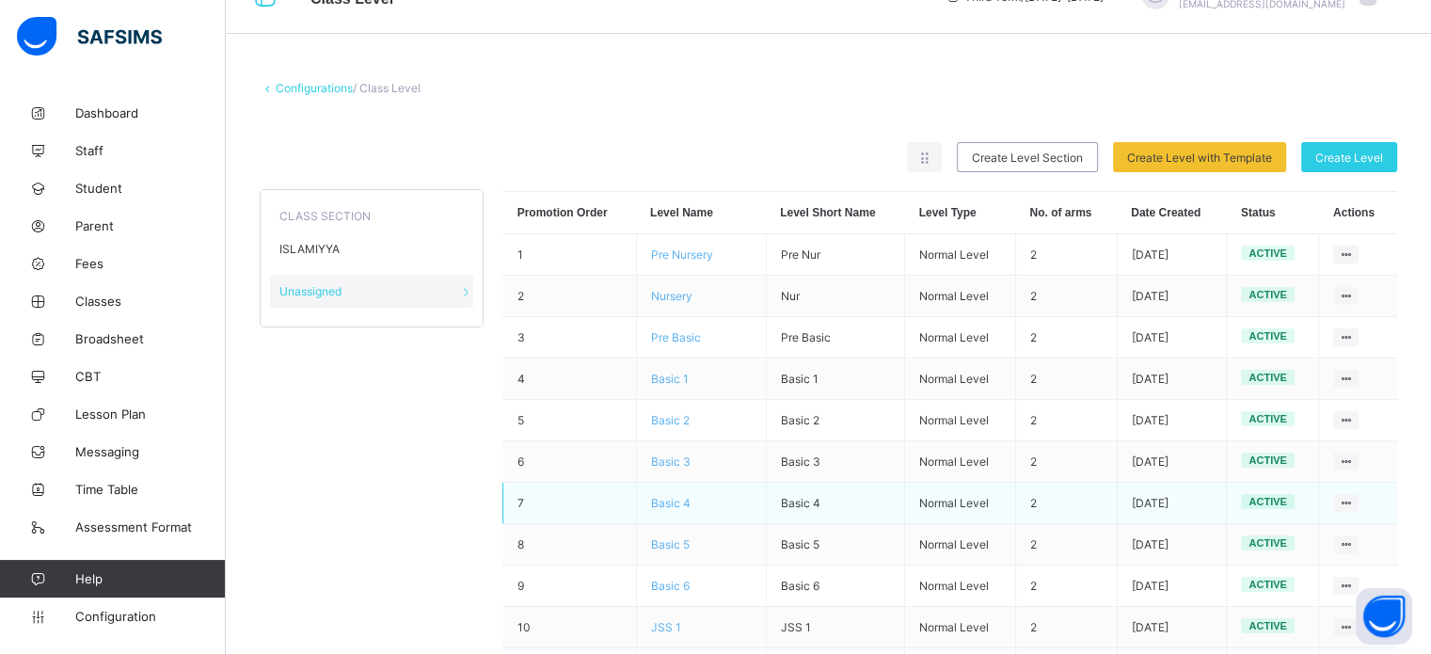
click at [672, 504] on span "Basic 4" at bounding box center [671, 503] width 40 height 14
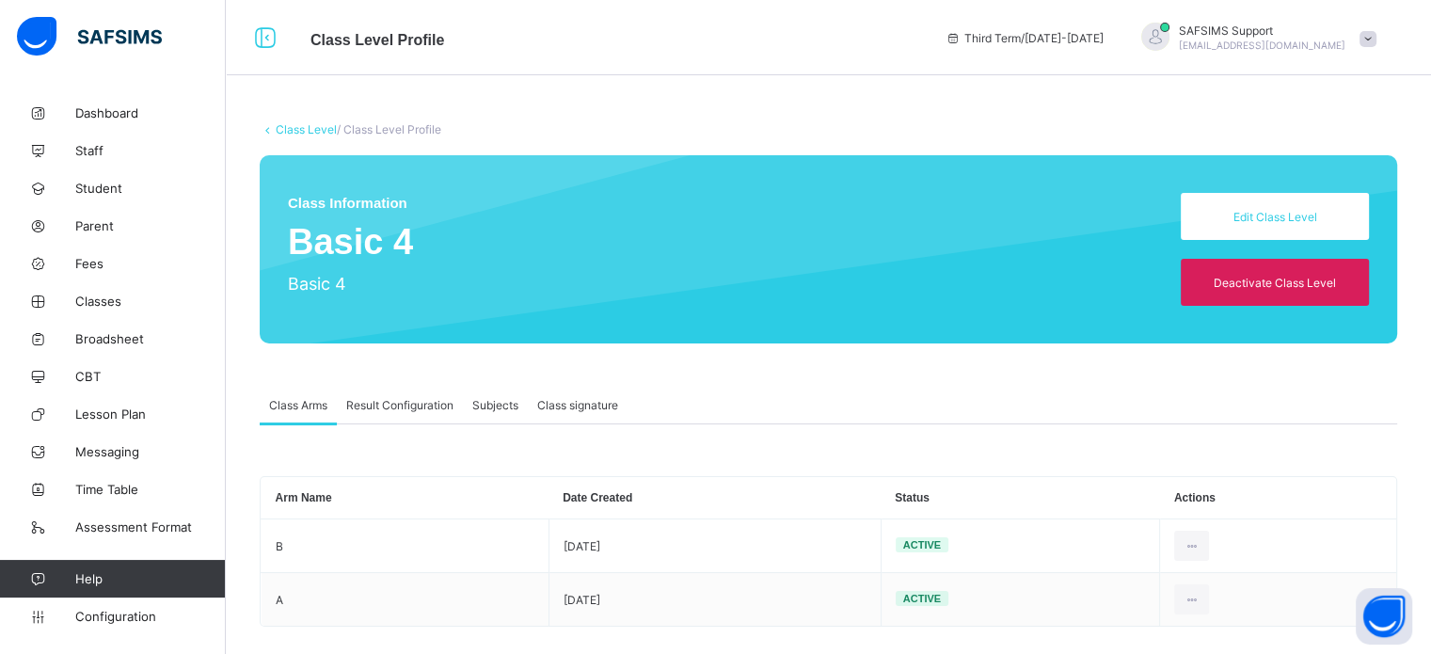
click at [394, 396] on div "Result Configuration" at bounding box center [400, 405] width 126 height 38
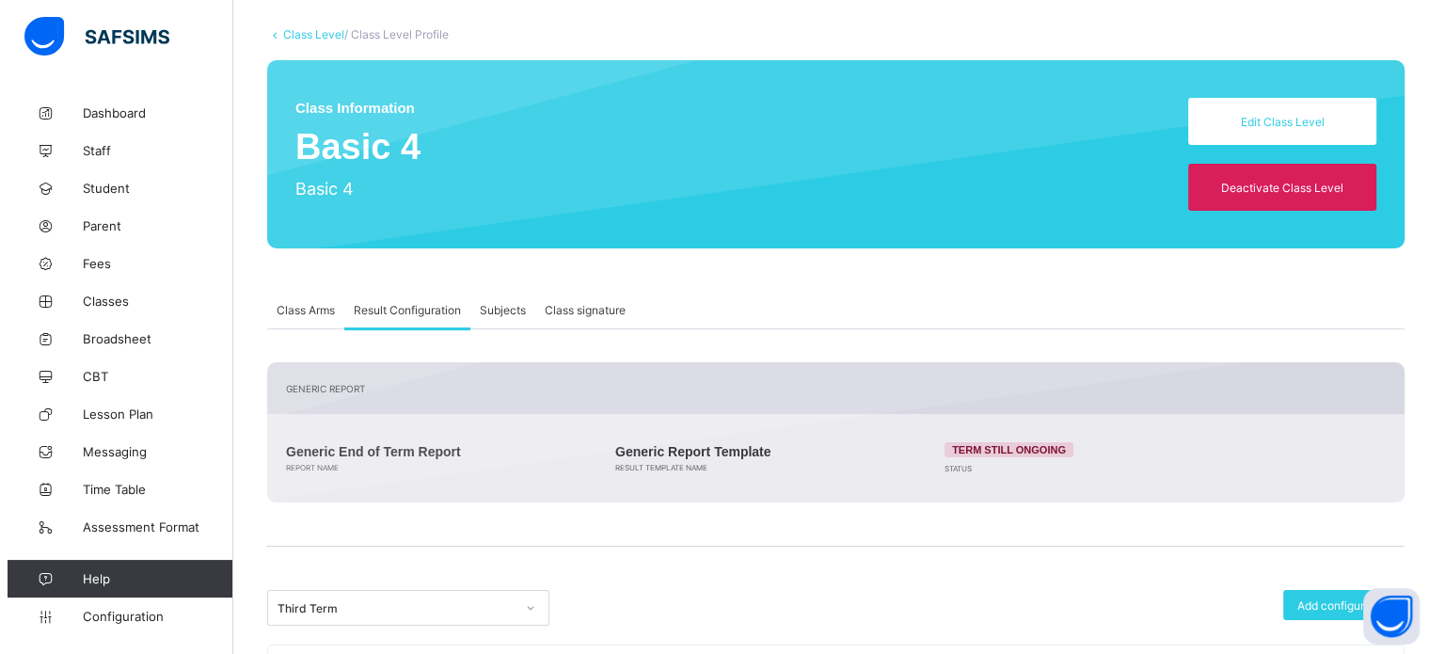
scroll to position [230, 0]
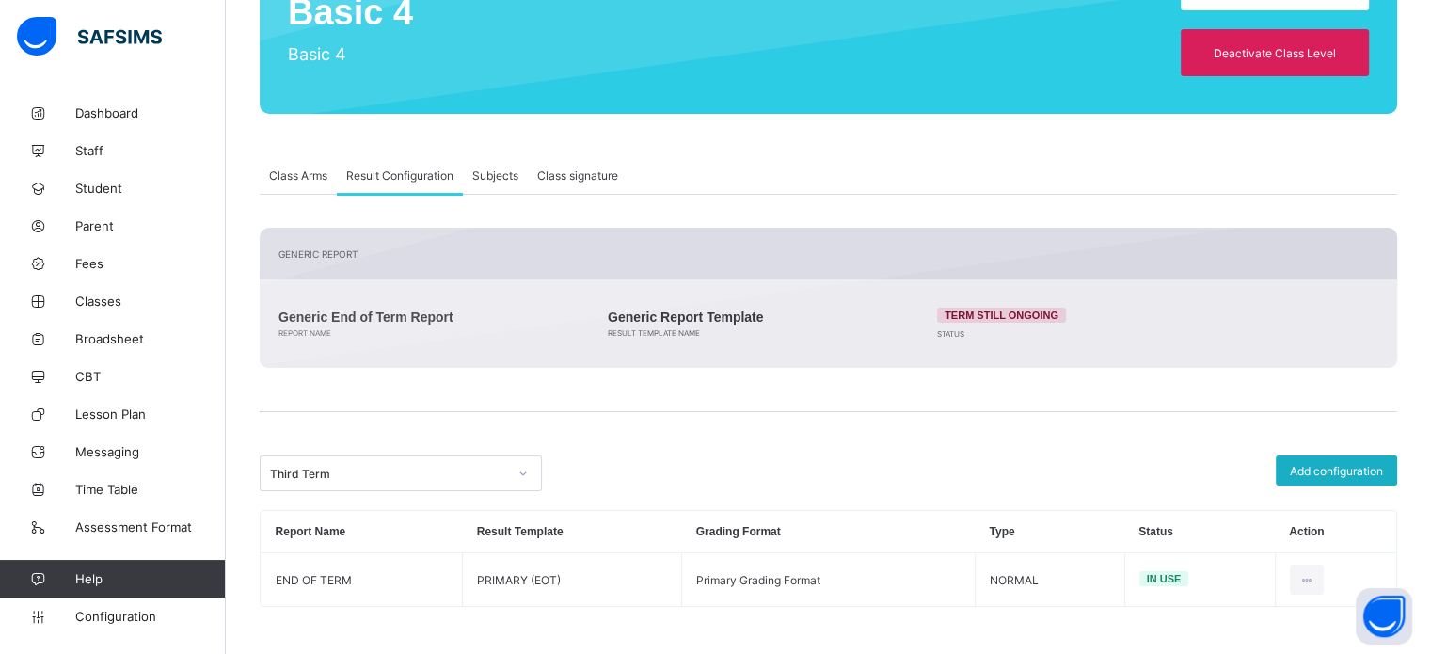
click at [1333, 466] on span "Add configuration" at bounding box center [1336, 471] width 93 height 14
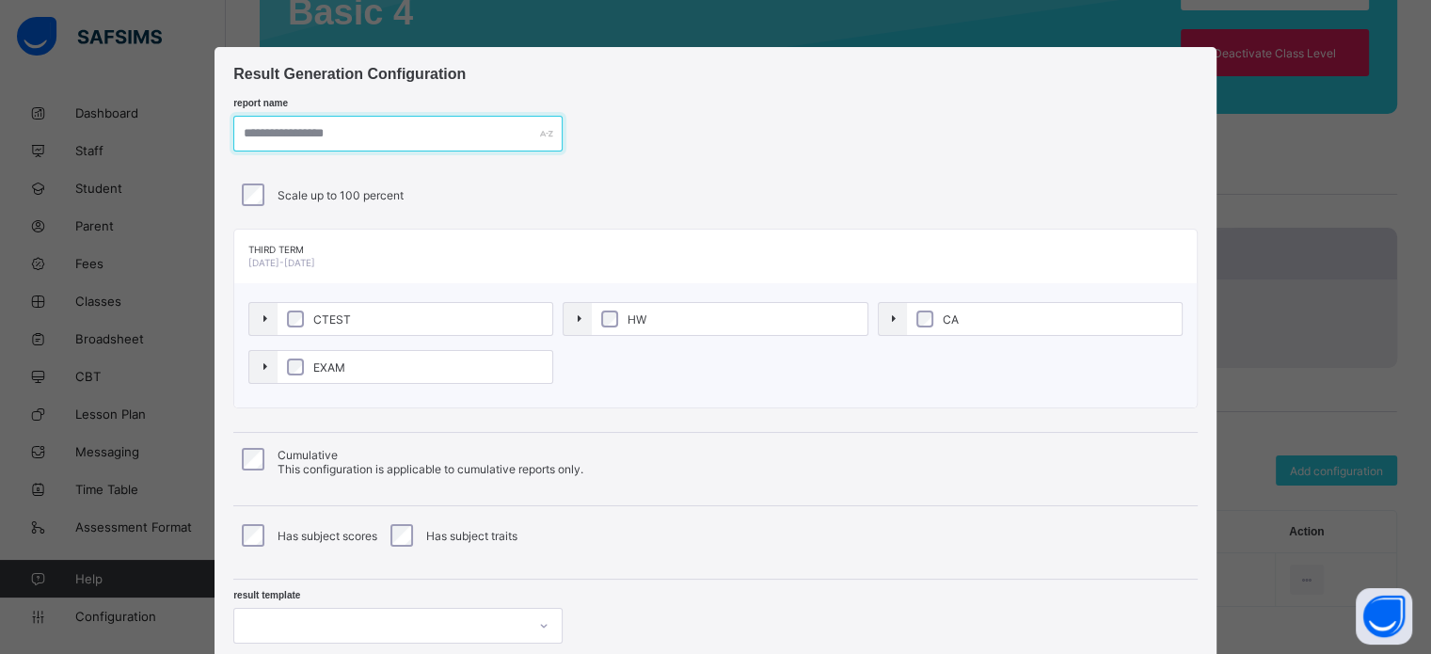
click at [270, 134] on input "text" at bounding box center [397, 134] width 329 height 36
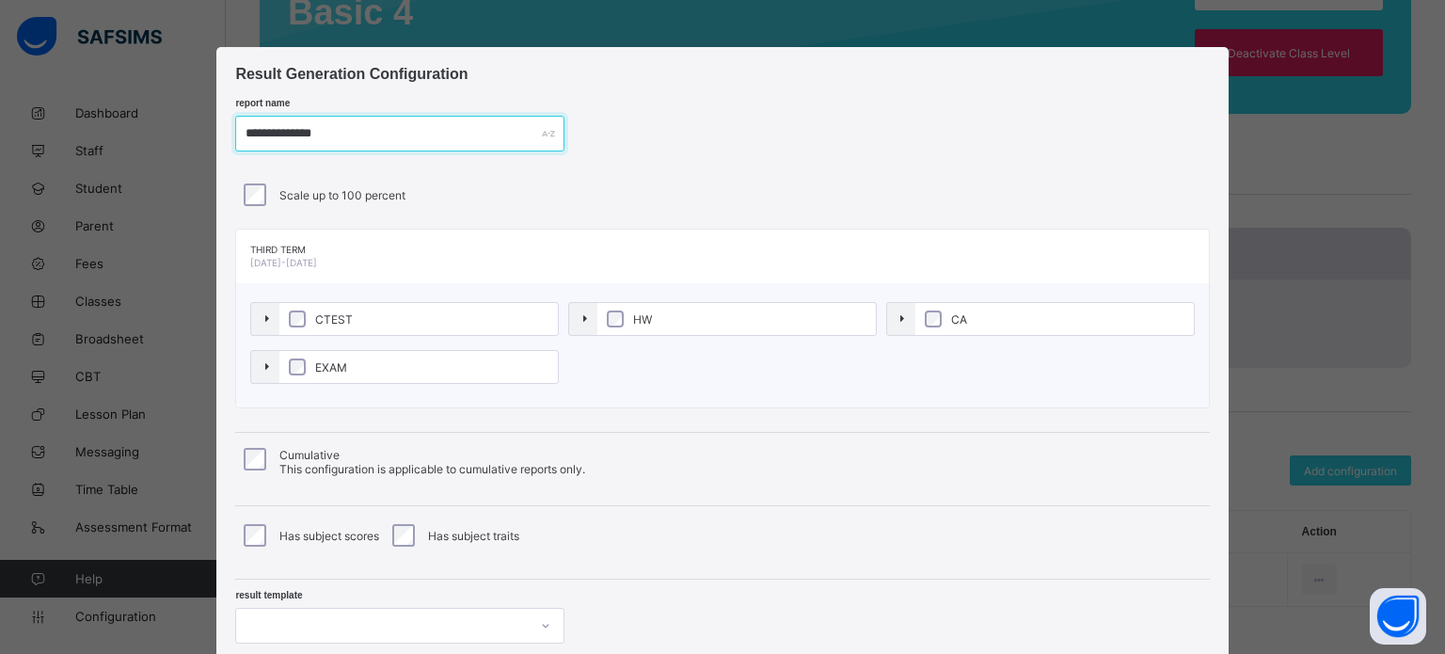
type input "**********"
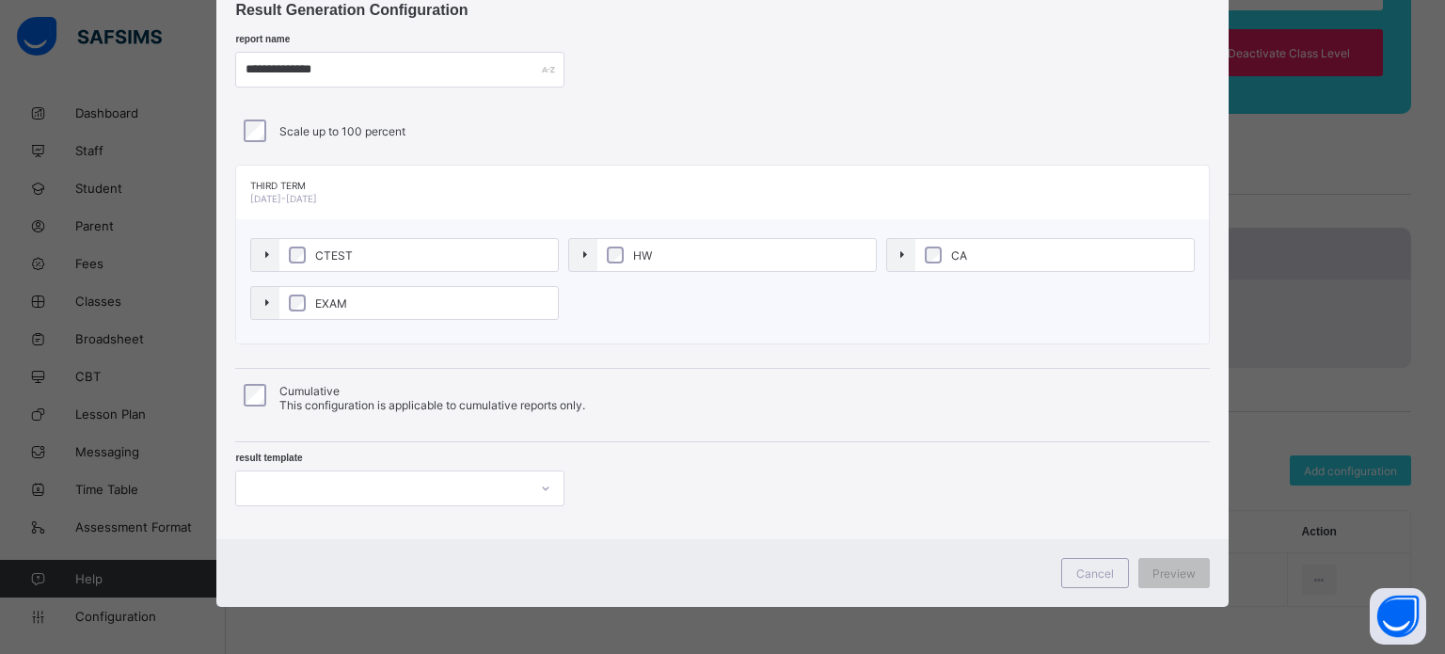
click at [374, 491] on div at bounding box center [399, 489] width 329 height 36
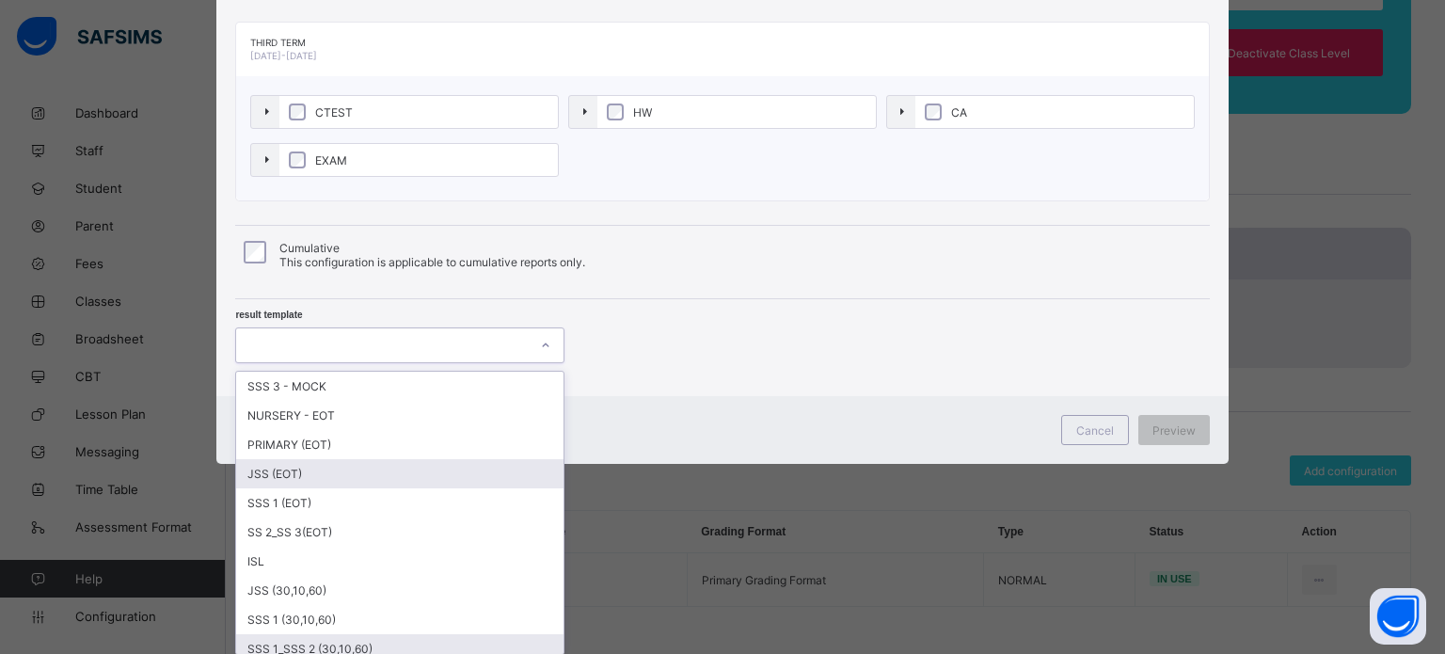
scroll to position [158, 0]
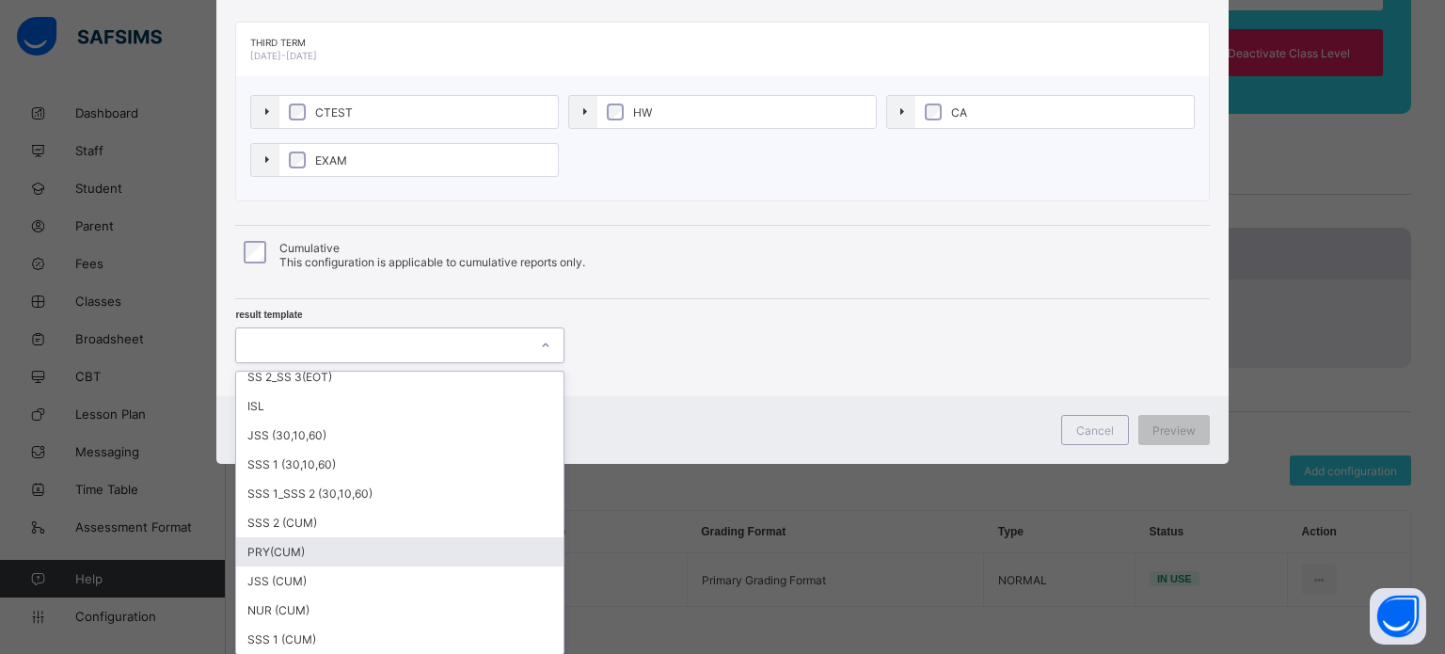
click at [309, 550] on div "PRY(CUM)" at bounding box center [399, 551] width 327 height 29
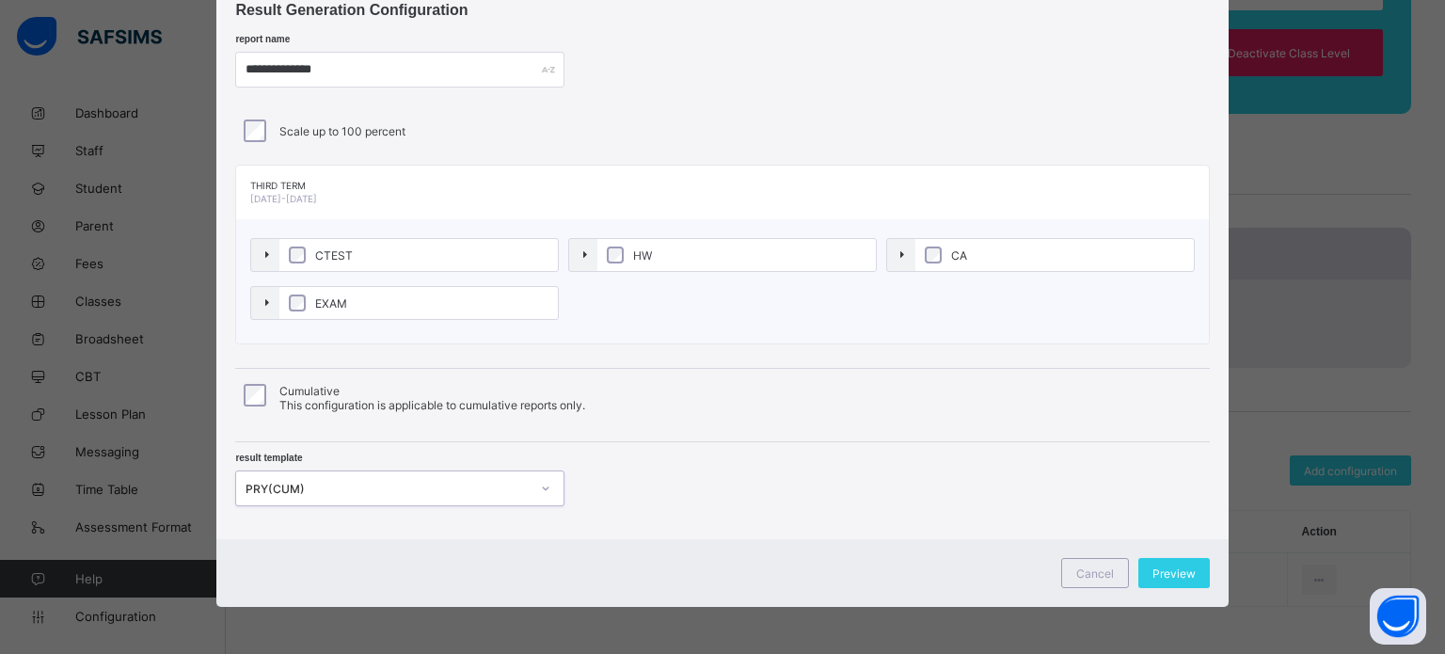
scroll to position [64, 0]
click at [1166, 581] on div "Preview" at bounding box center [1175, 573] width 72 height 30
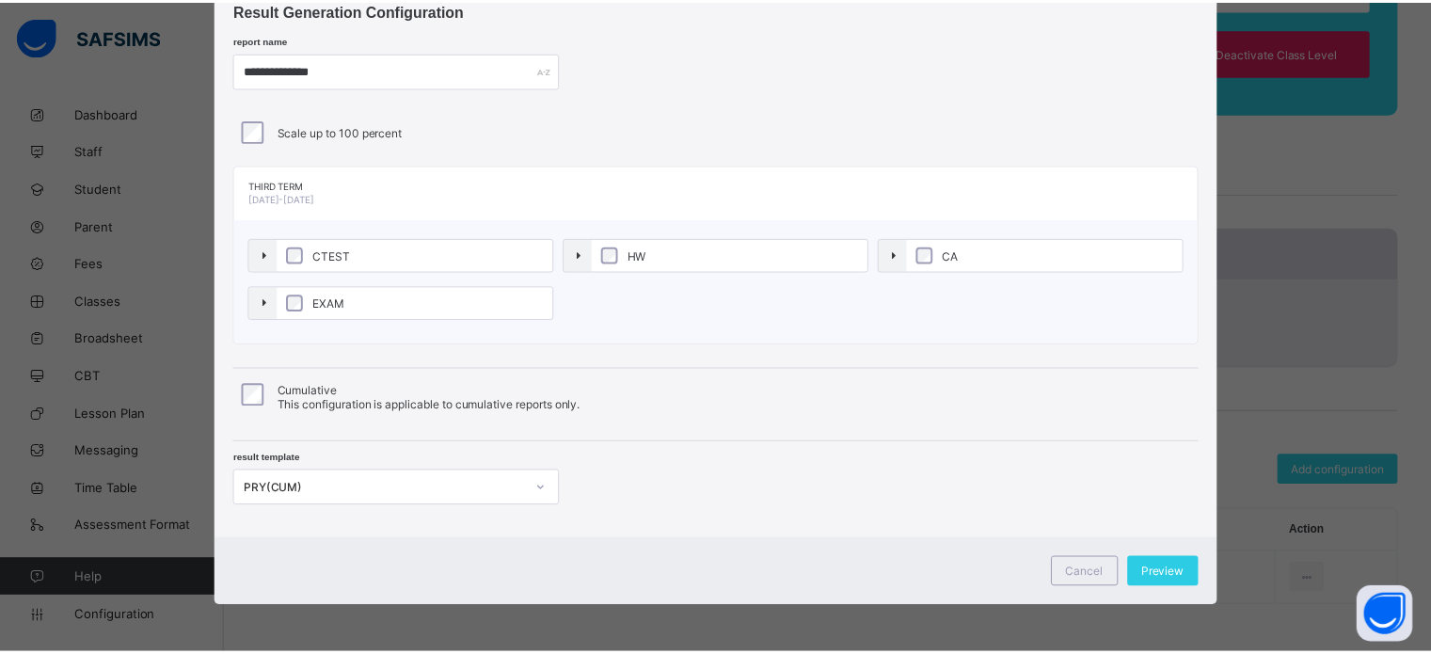
scroll to position [0, 0]
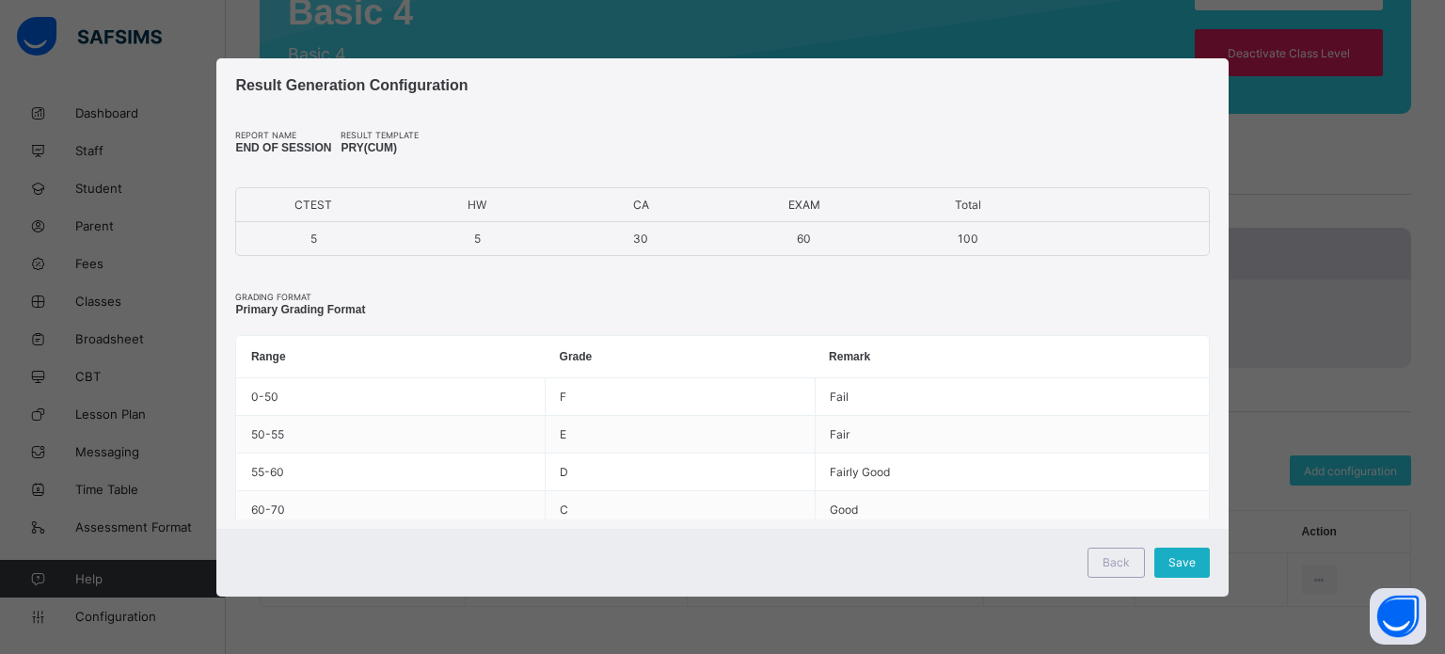
click at [1169, 574] on div "Save" at bounding box center [1183, 563] width 56 height 30
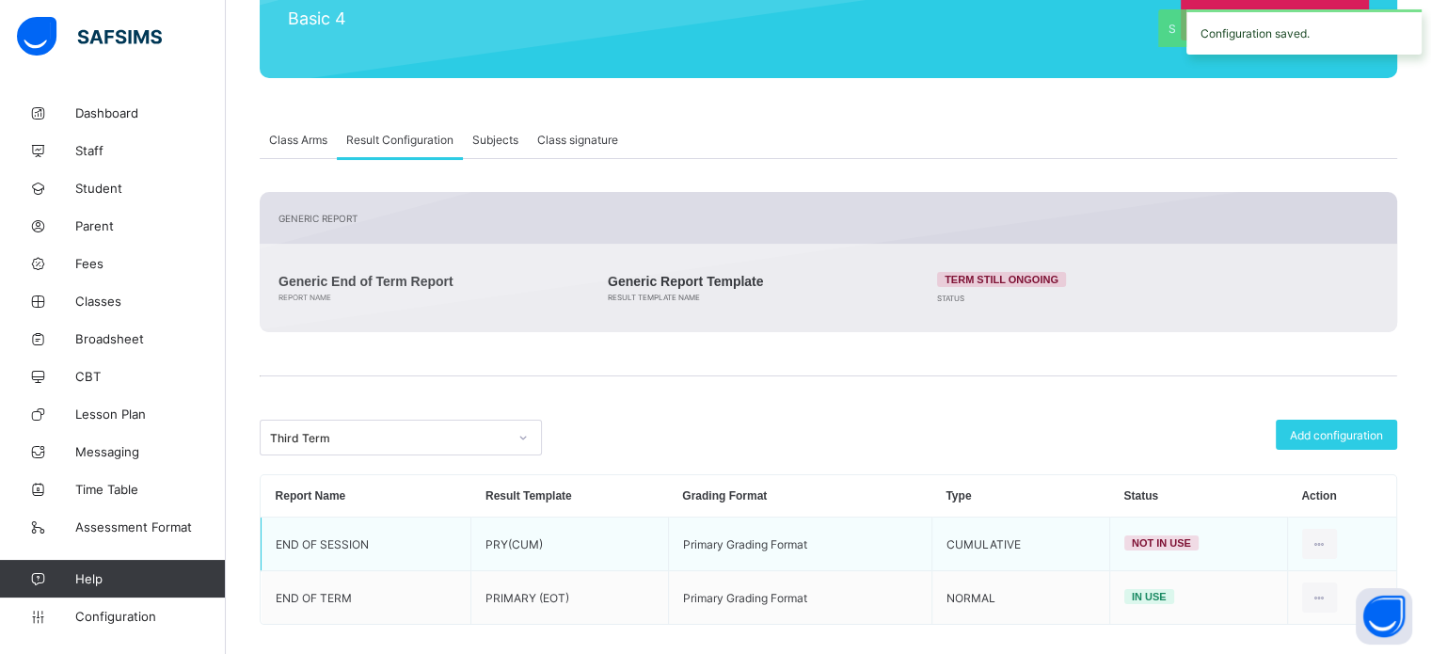
scroll to position [283, 0]
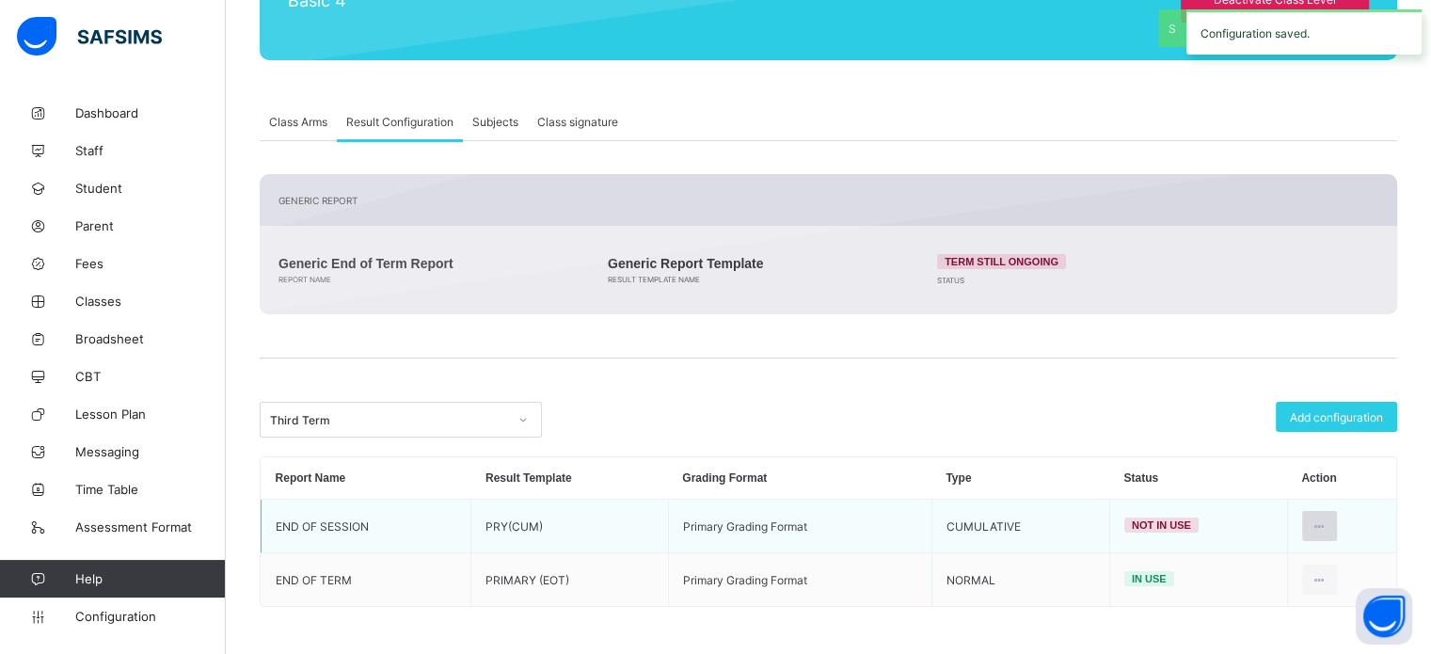
click at [1328, 527] on icon at bounding box center [1320, 526] width 16 height 14
click at [1241, 591] on li "Set in use" at bounding box center [1260, 602] width 152 height 34
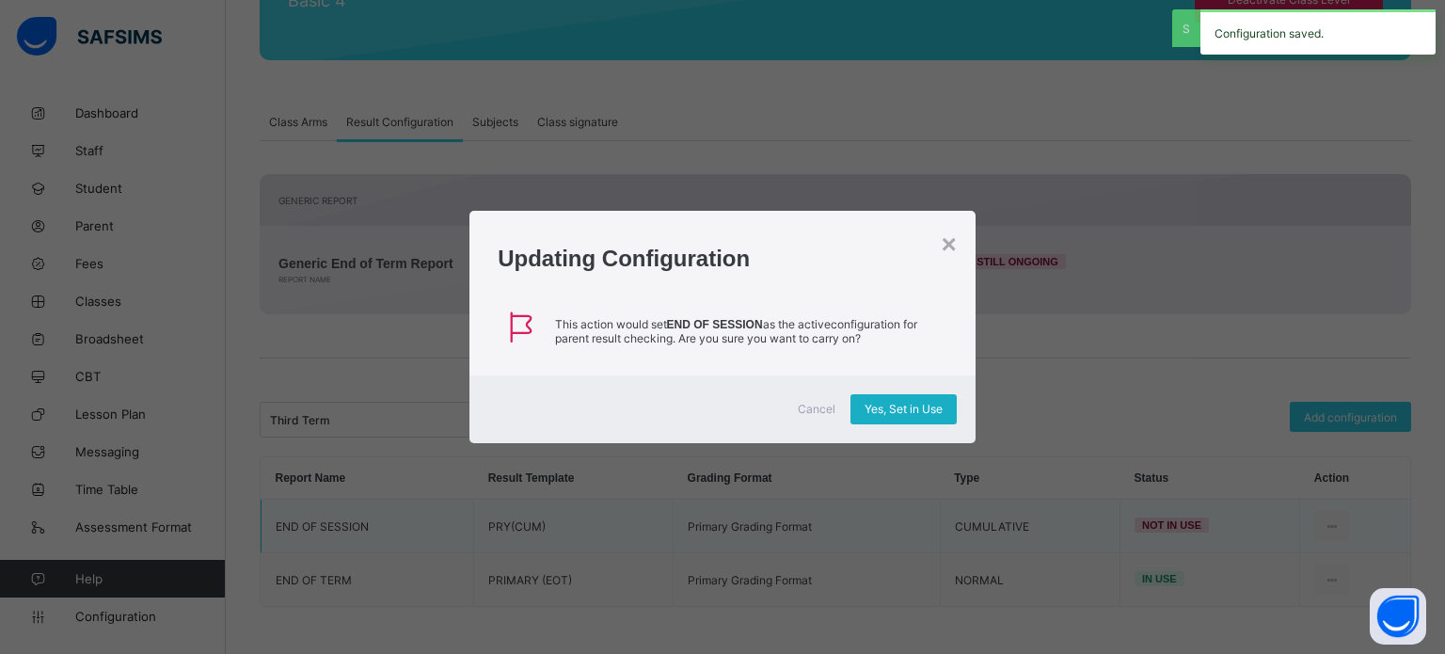
click at [918, 402] on span "Yes, Set in Use" at bounding box center [904, 409] width 78 height 14
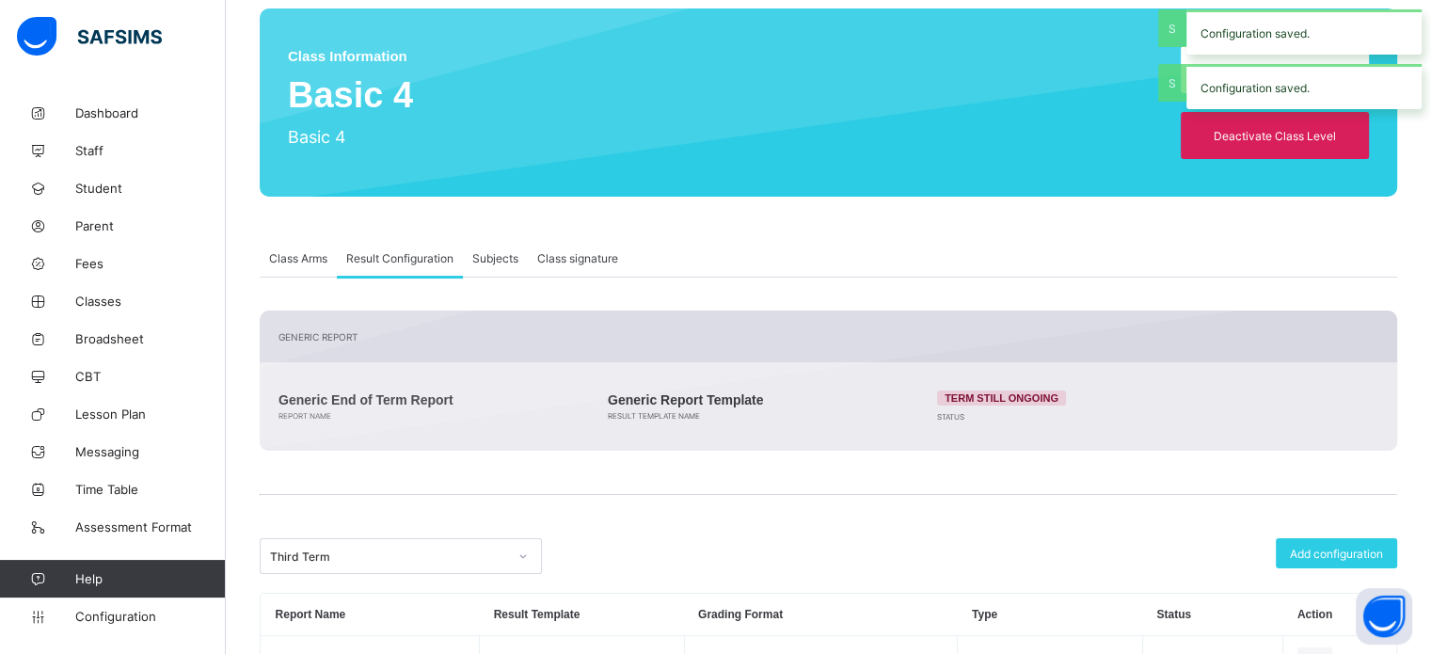
scroll to position [0, 0]
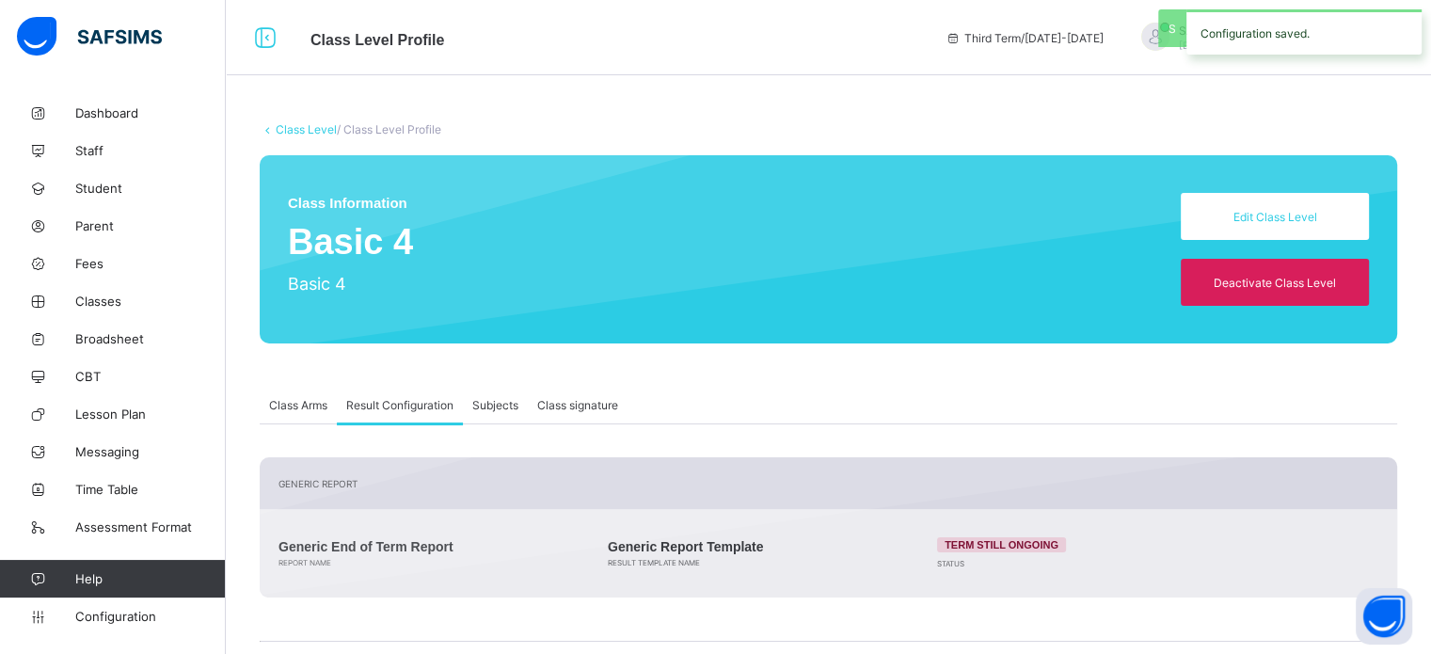
click at [302, 128] on link "Class Level" at bounding box center [306, 129] width 61 height 14
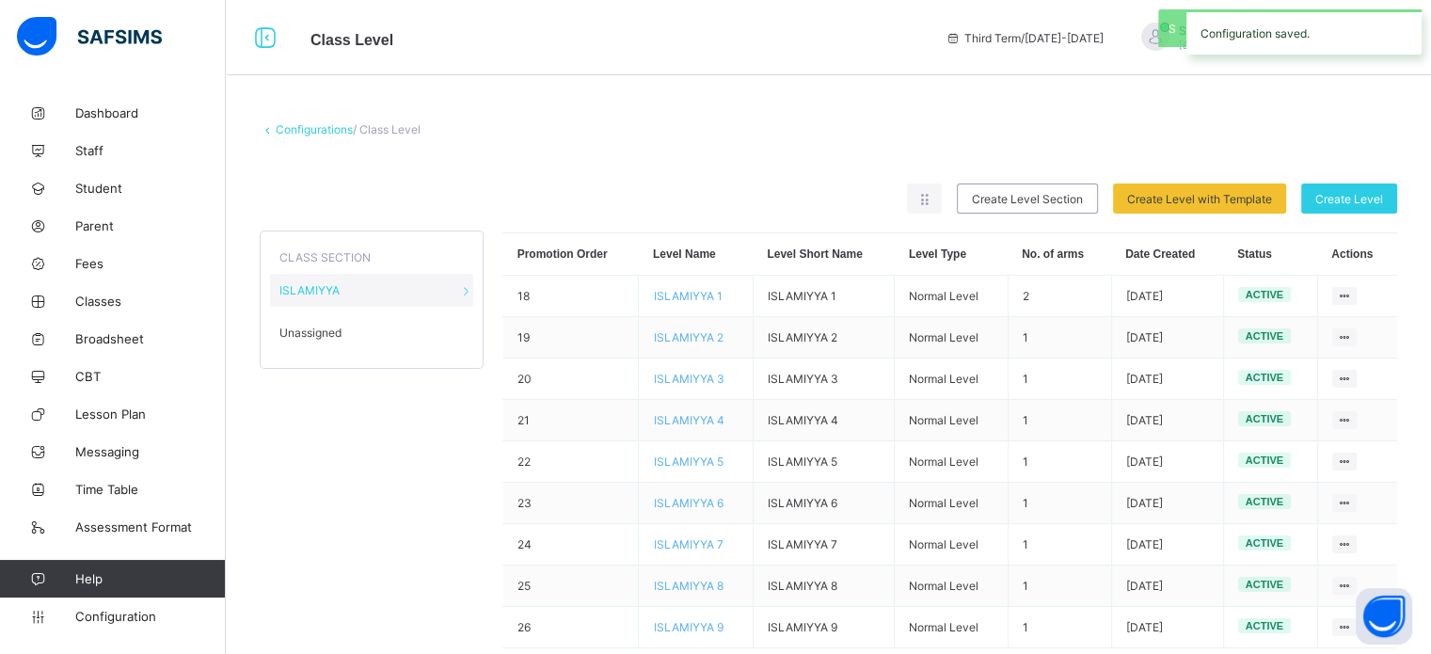
click at [344, 334] on div "Unassigned" at bounding box center [371, 332] width 203 height 33
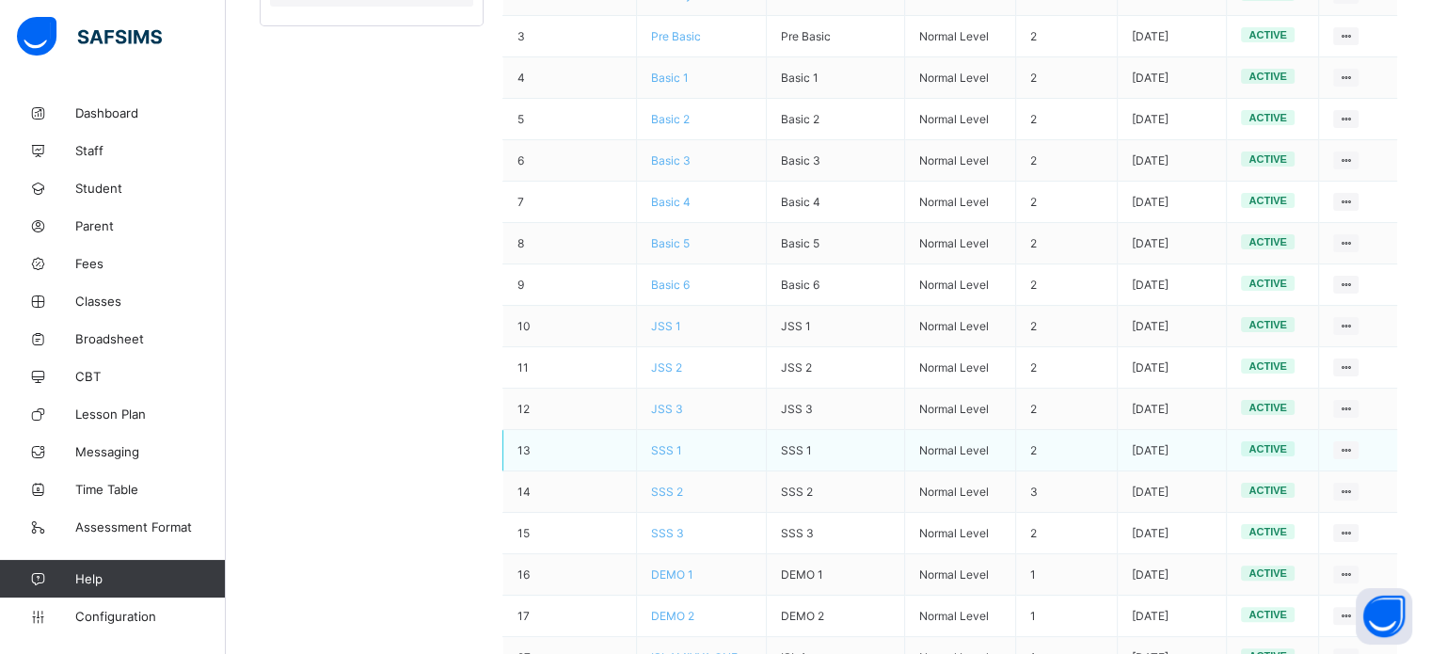
scroll to position [376, 0]
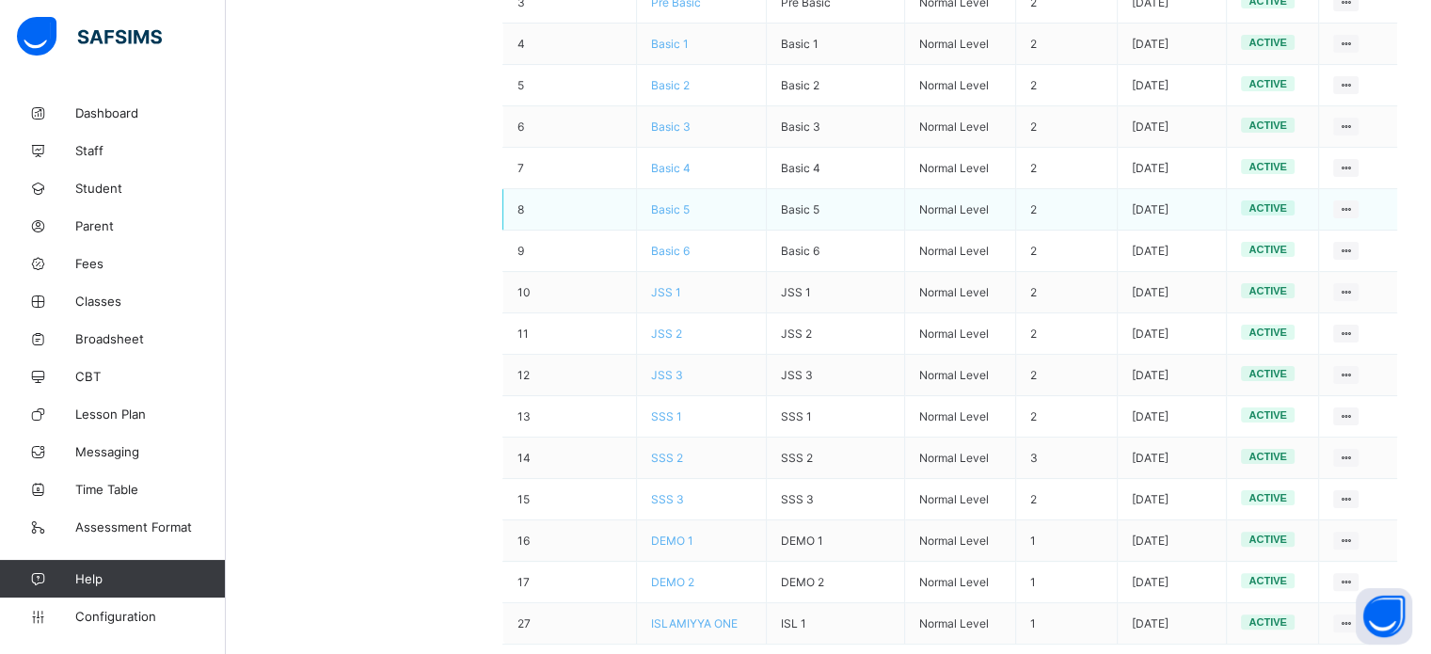
click at [670, 209] on span "Basic 5" at bounding box center [670, 209] width 39 height 14
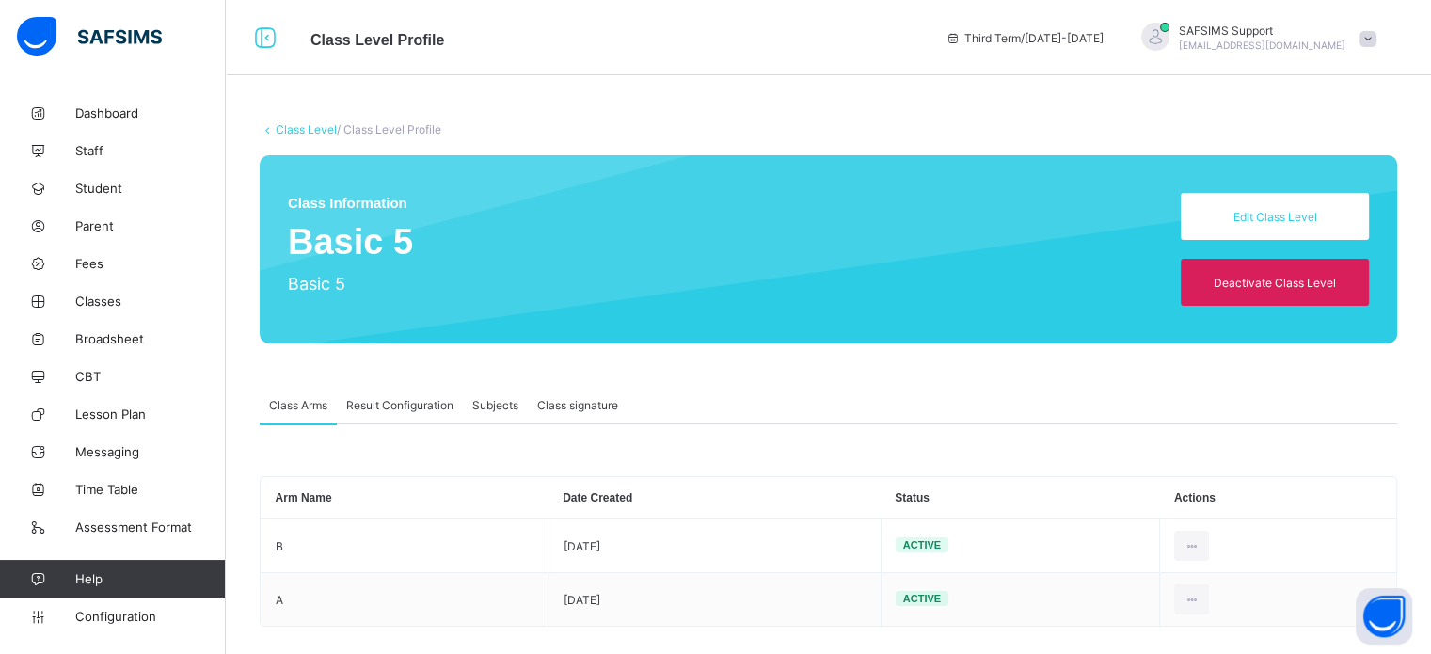
click at [428, 401] on span "Result Configuration" at bounding box center [399, 405] width 107 height 14
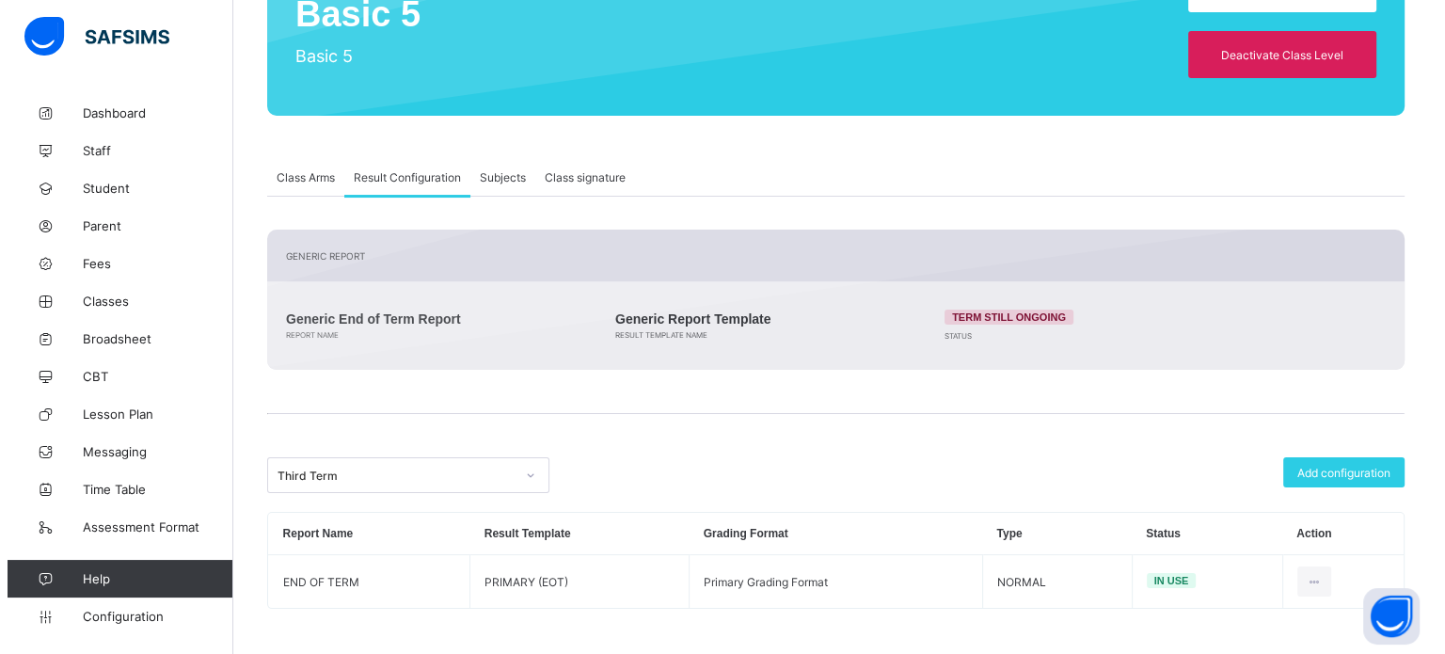
scroll to position [230, 0]
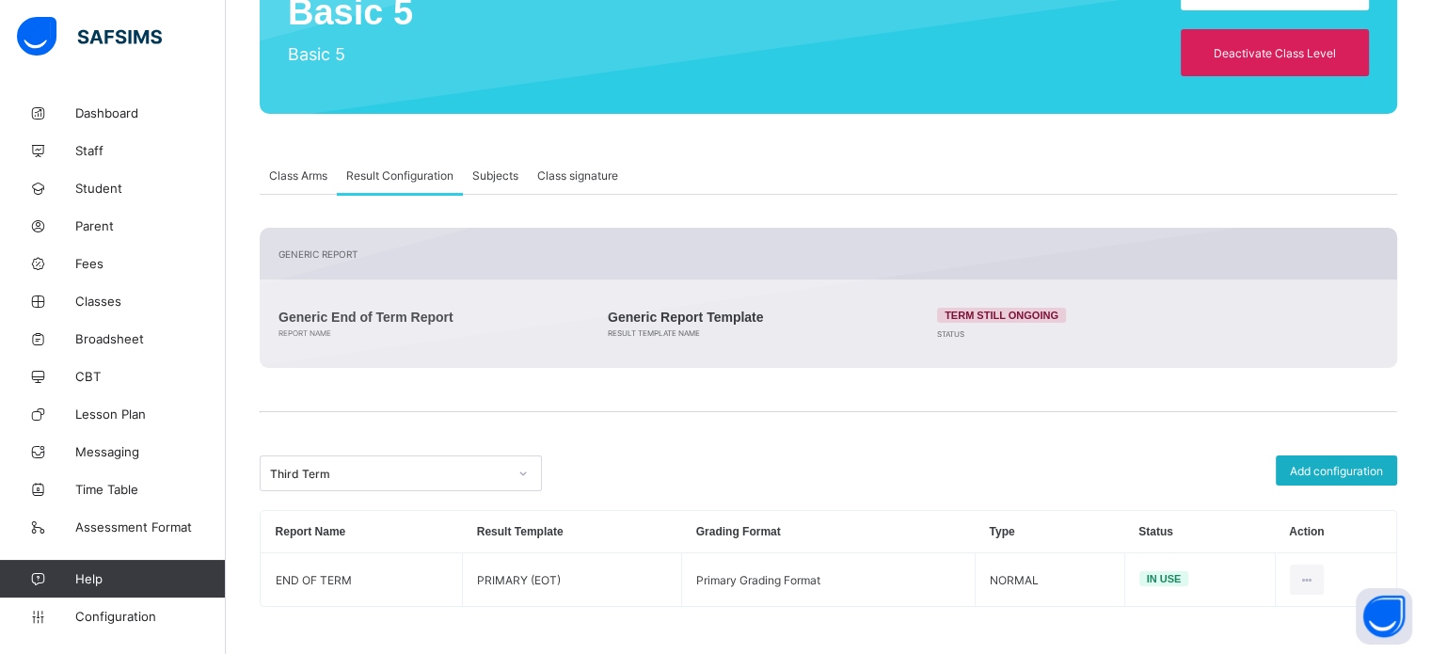
click at [1343, 464] on span "Add configuration" at bounding box center [1336, 471] width 93 height 14
click at [0, 0] on div "Result Generation Configuration report name Scale up to 100 percent Third Term …" at bounding box center [0, 0] width 0 height 0
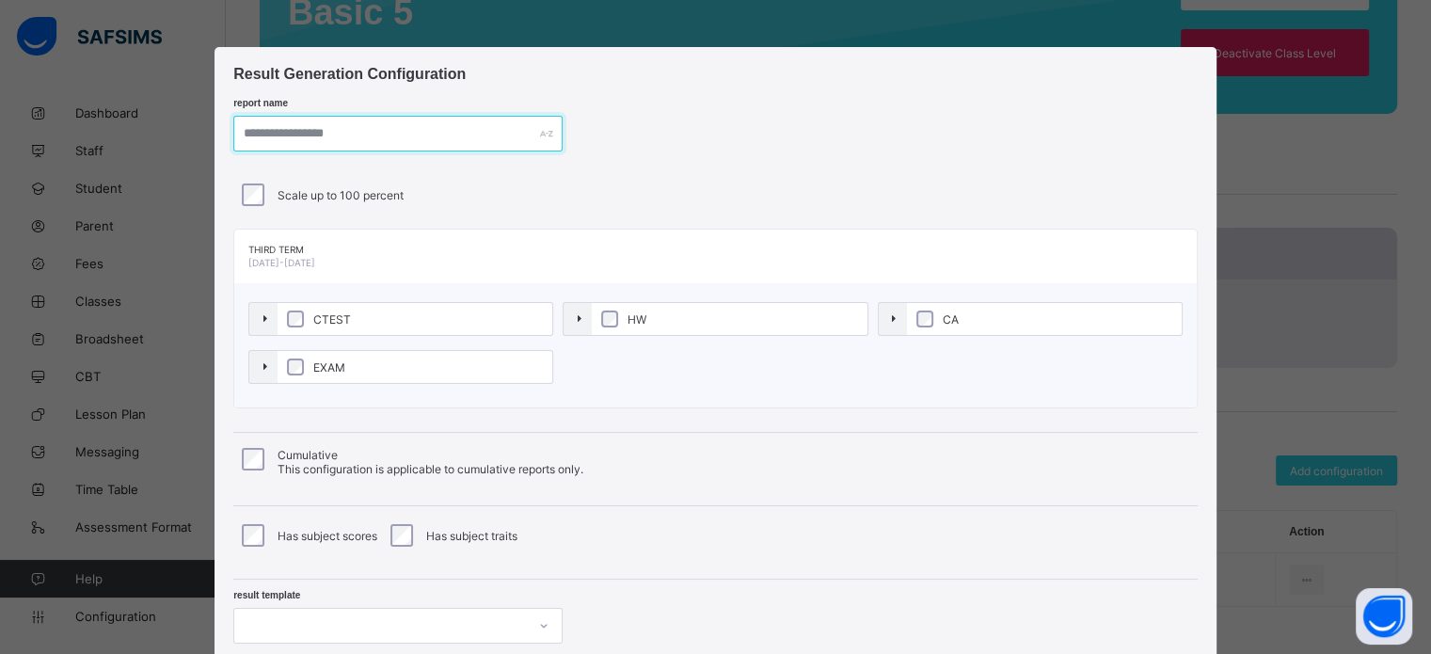
click at [372, 123] on input "text" at bounding box center [397, 134] width 329 height 36
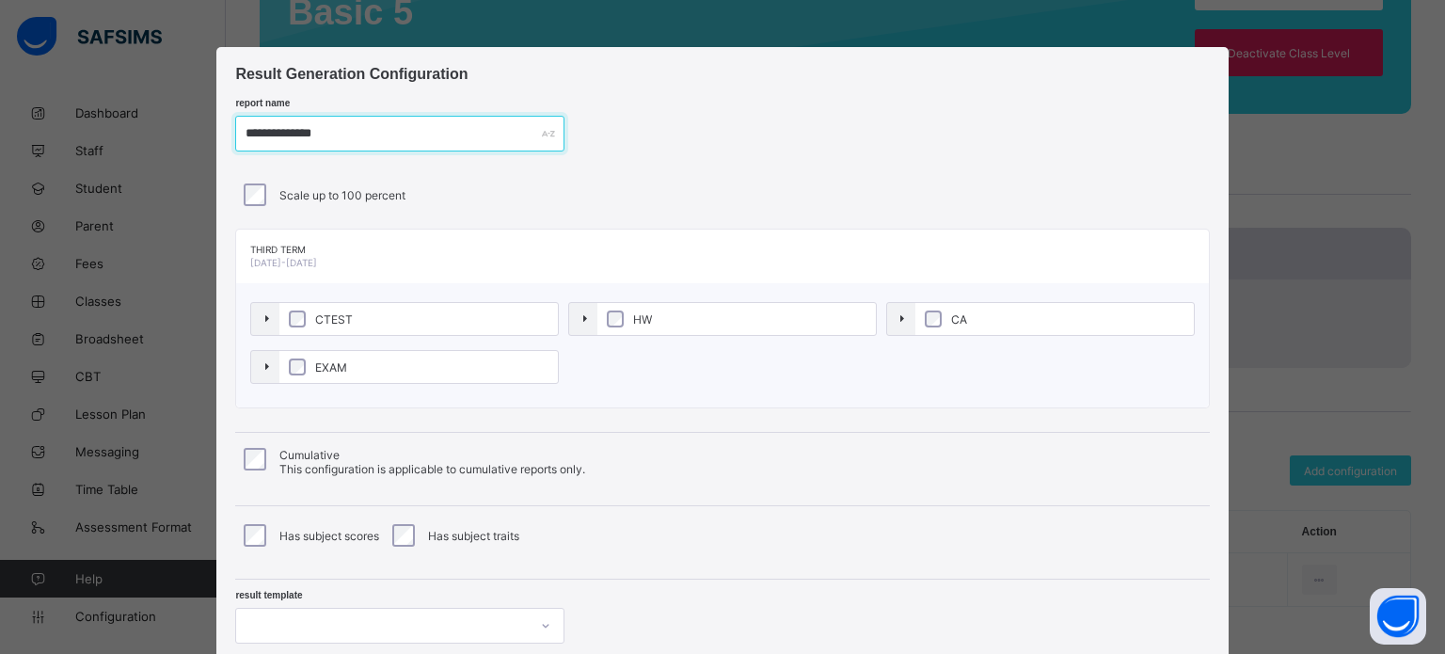
type input "**********"
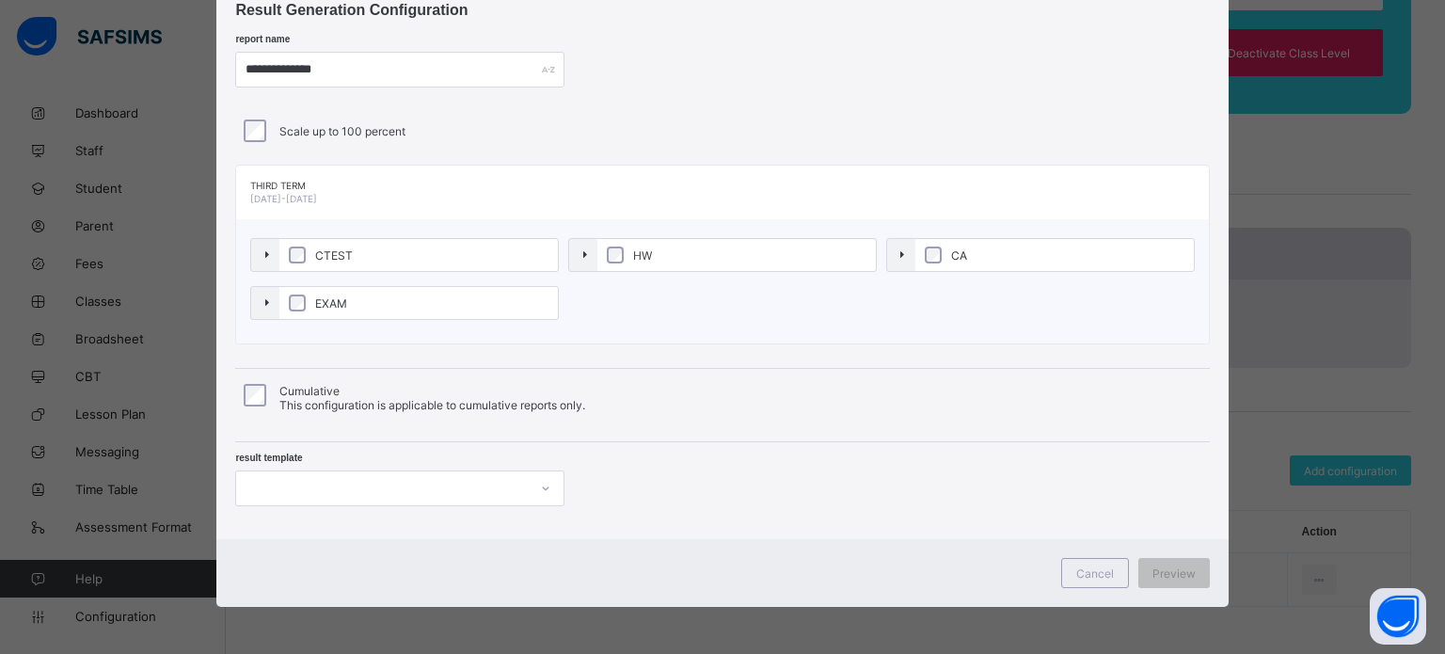
click at [420, 488] on div at bounding box center [399, 489] width 329 height 36
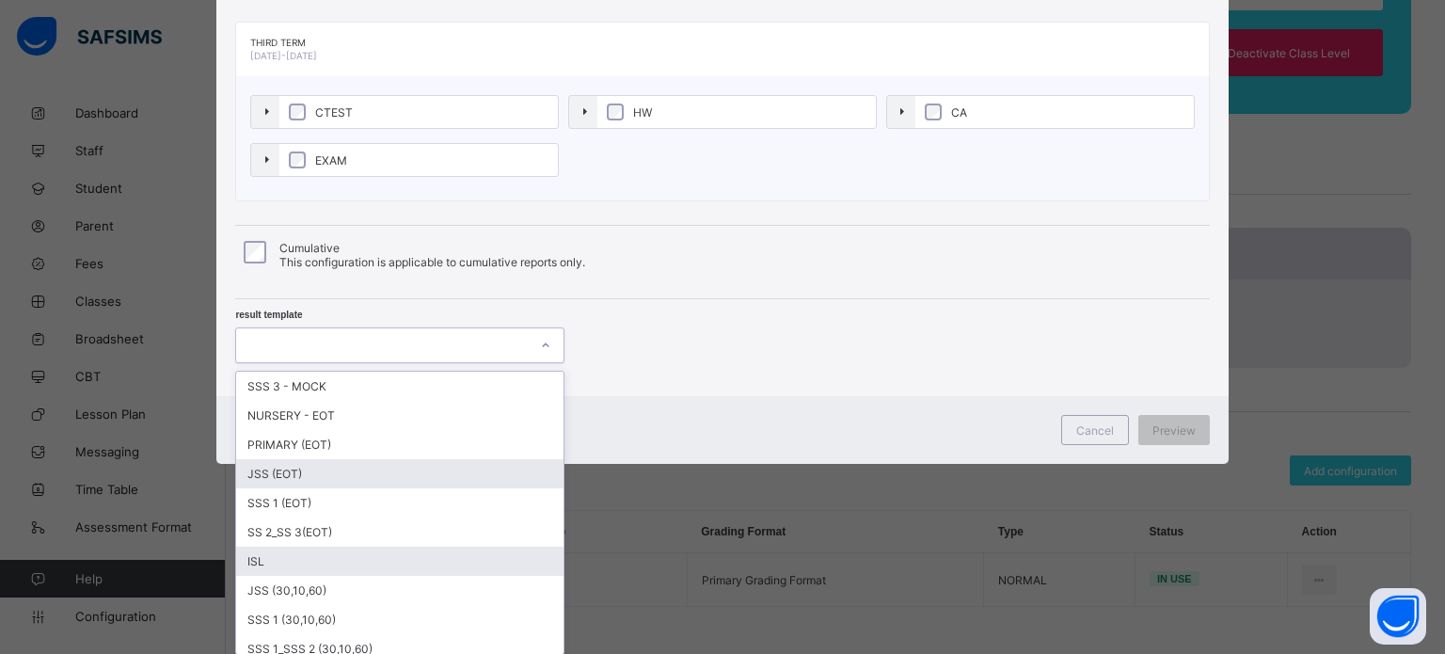
scroll to position [158, 0]
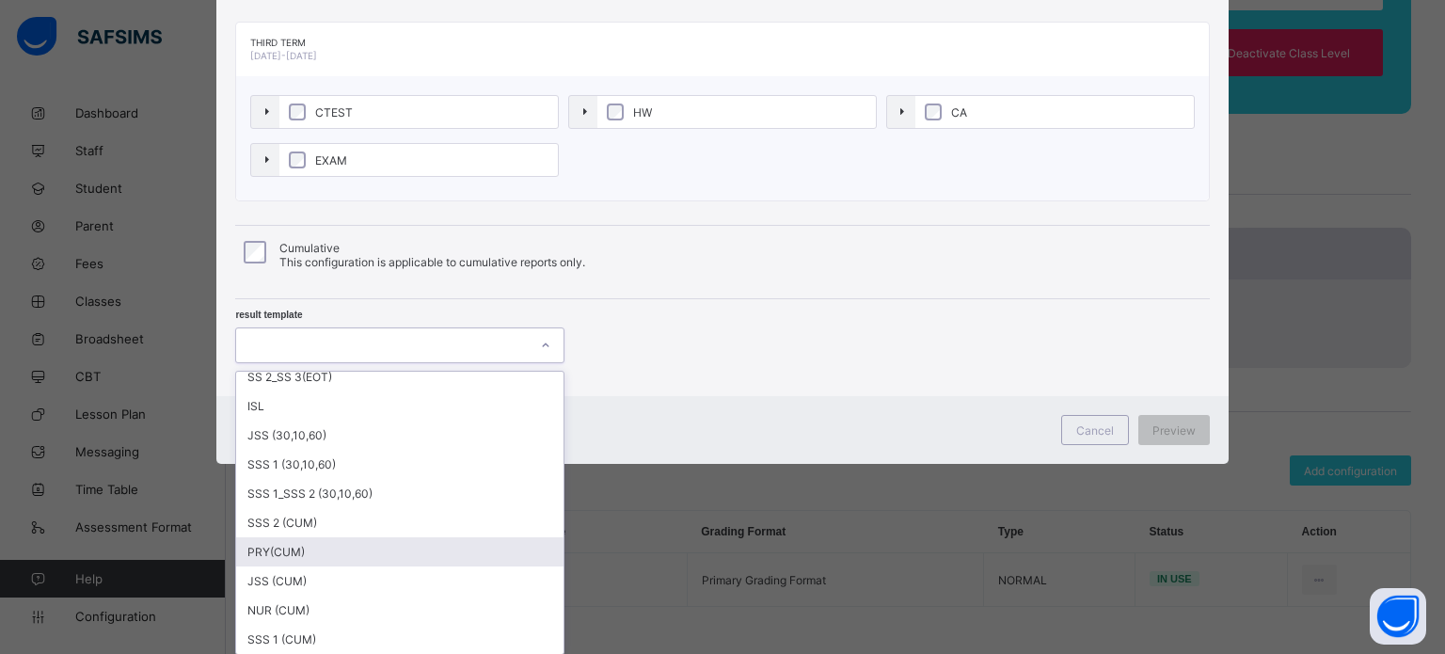
click at [327, 551] on div "PRY(CUM)" at bounding box center [399, 551] width 327 height 29
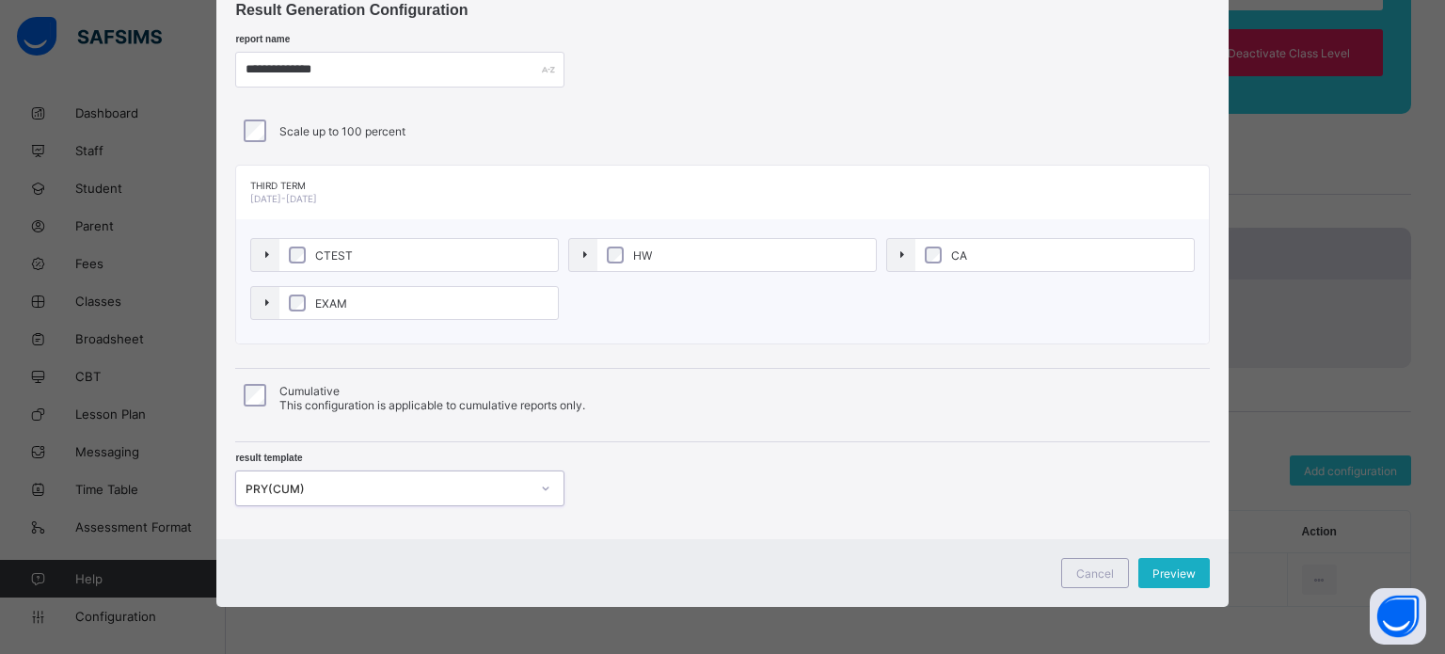
click at [1171, 567] on span "Preview" at bounding box center [1174, 574] width 43 height 14
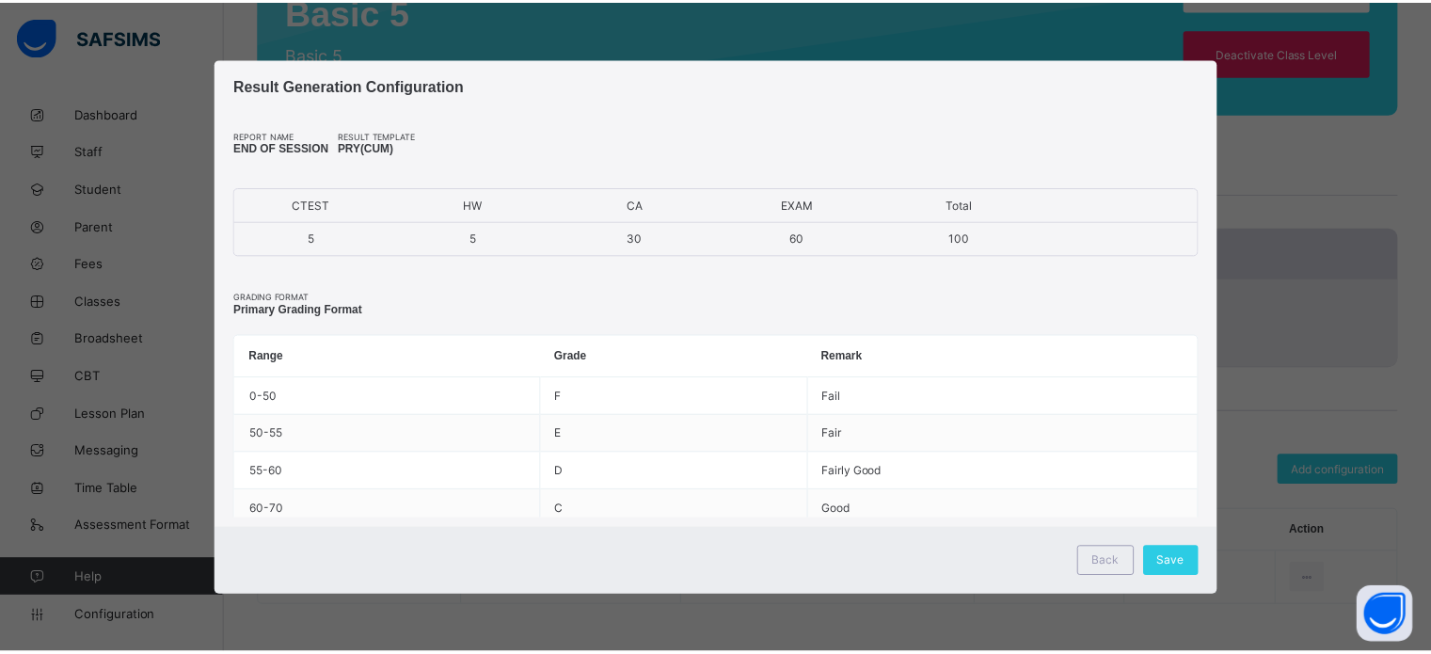
scroll to position [0, 0]
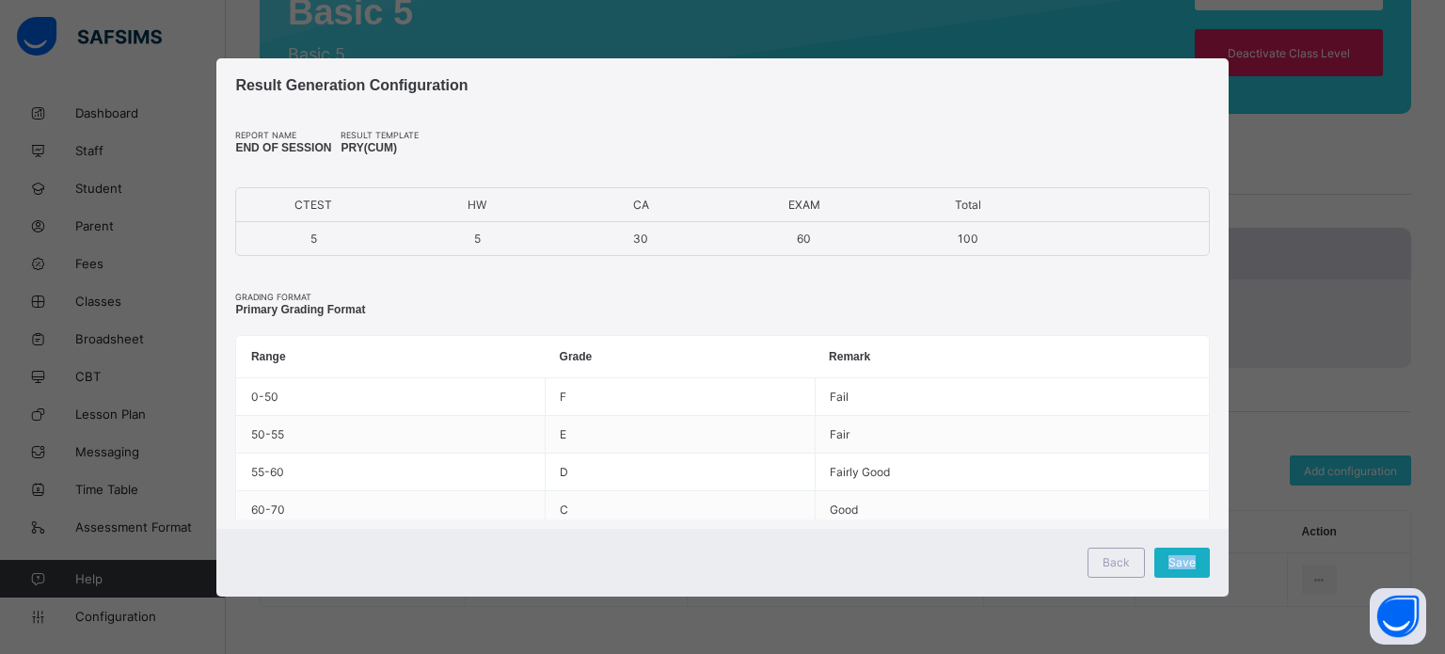
click at [1172, 566] on span "Save" at bounding box center [1182, 562] width 27 height 14
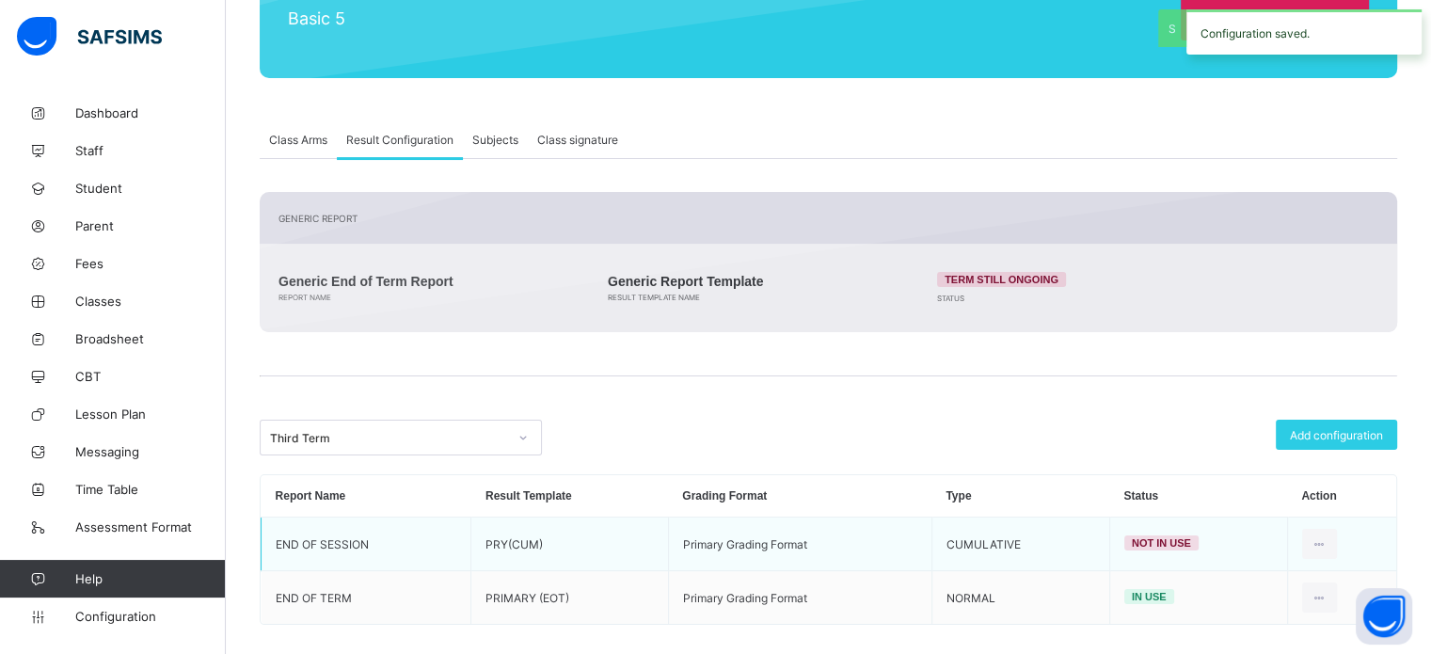
scroll to position [283, 0]
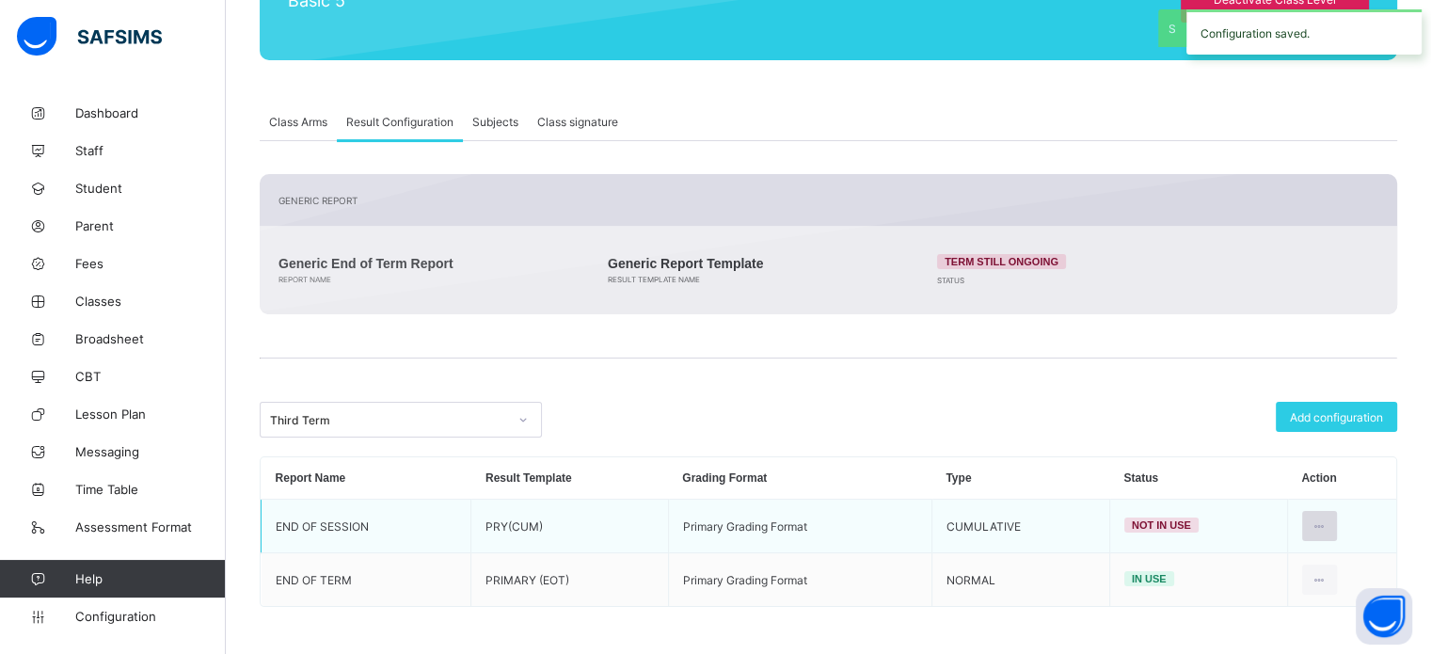
click at [1325, 519] on icon at bounding box center [1320, 526] width 16 height 14
click at [1232, 595] on div "Set in use" at bounding box center [1274, 602] width 109 height 19
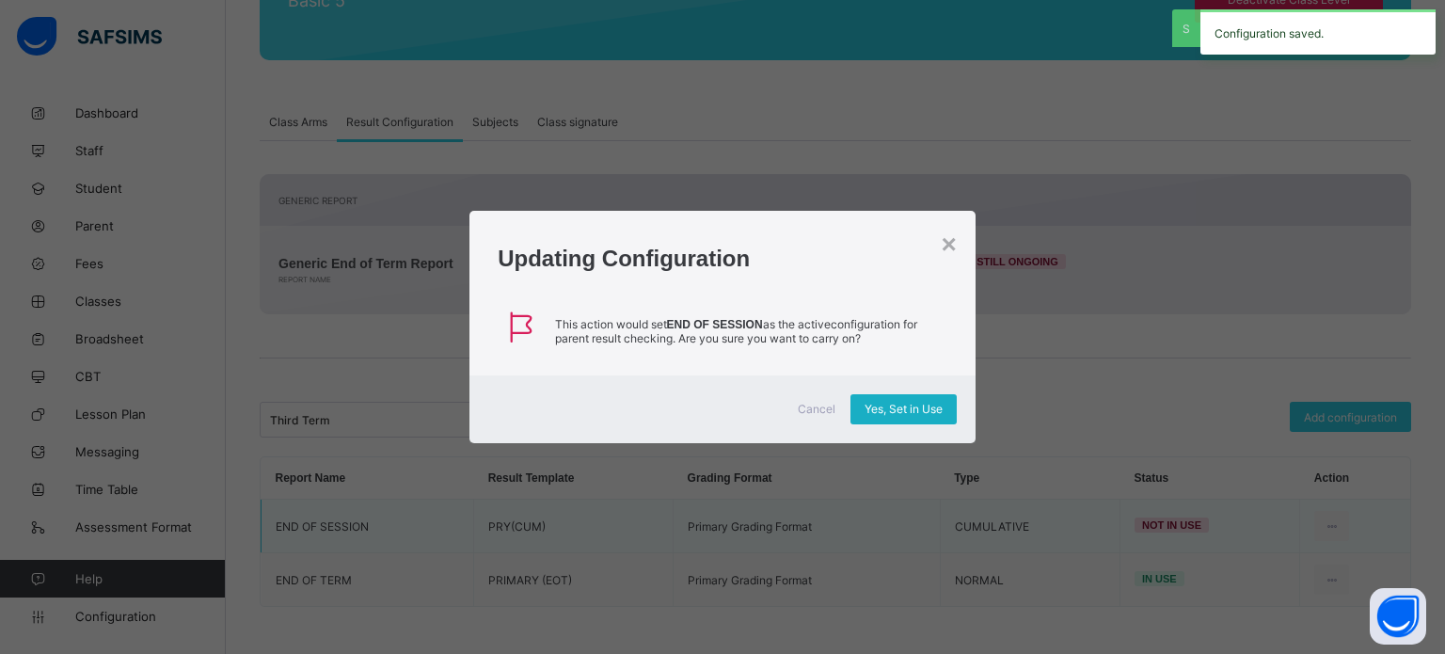
click at [904, 397] on div "Yes, Set in Use" at bounding box center [904, 409] width 106 height 30
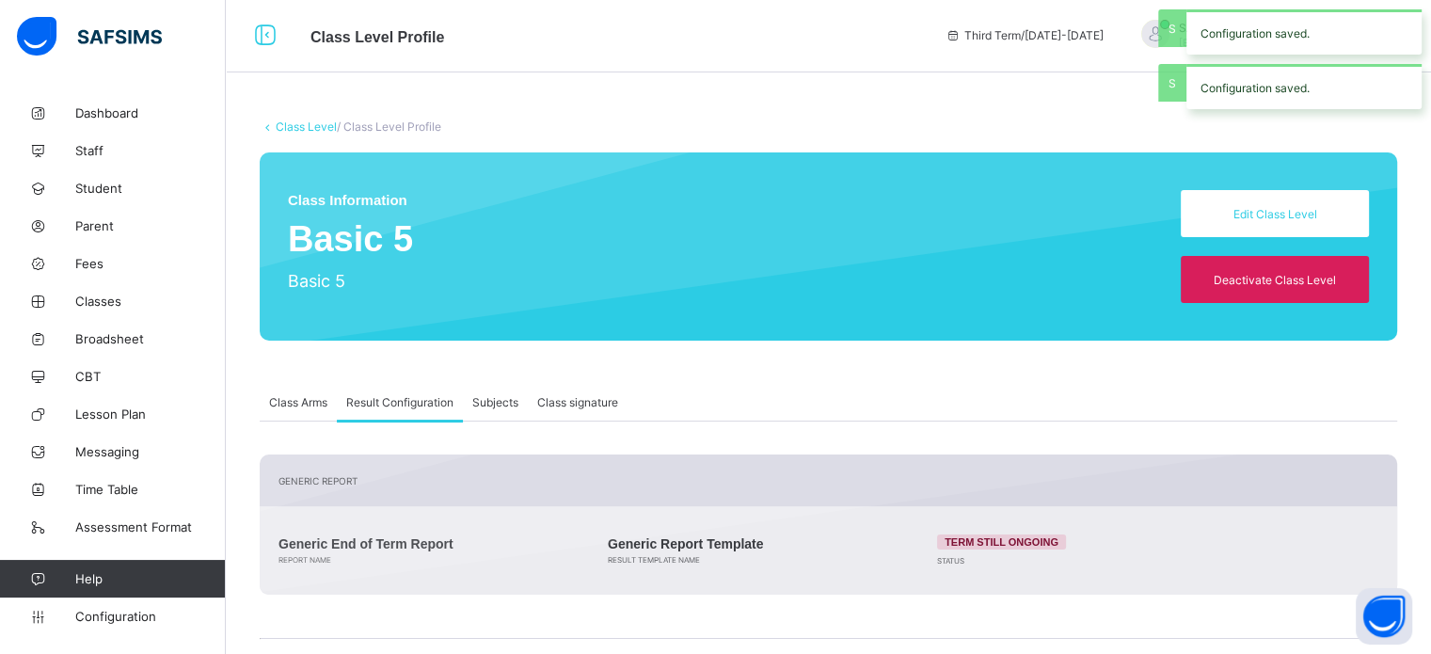
scroll to position [0, 0]
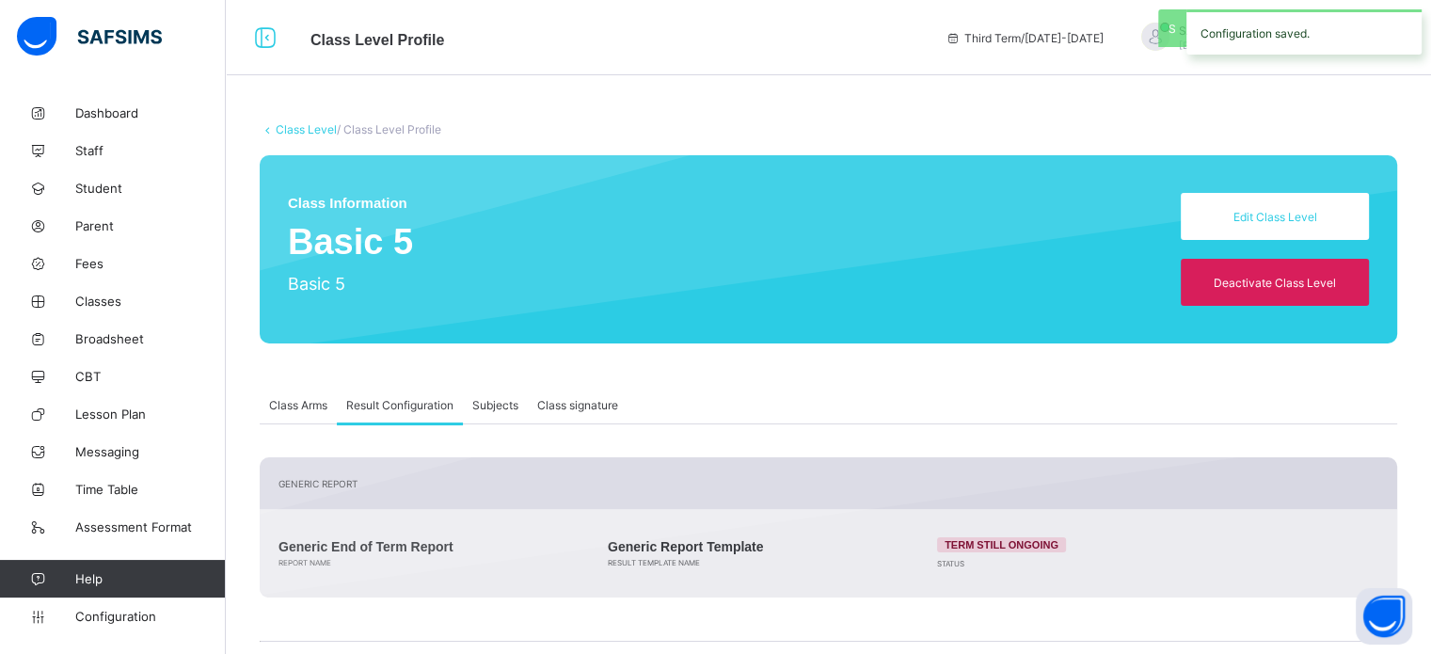
click at [300, 127] on link "Class Level" at bounding box center [306, 129] width 61 height 14
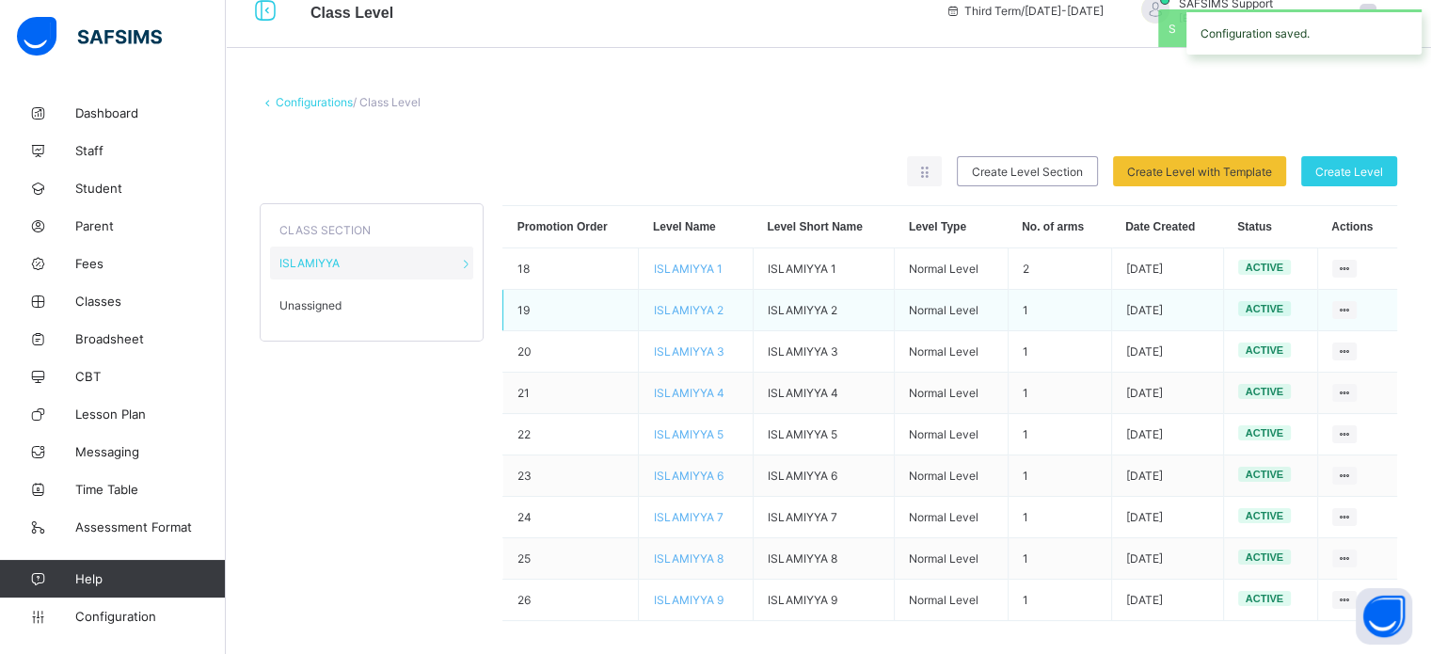
scroll to position [41, 0]
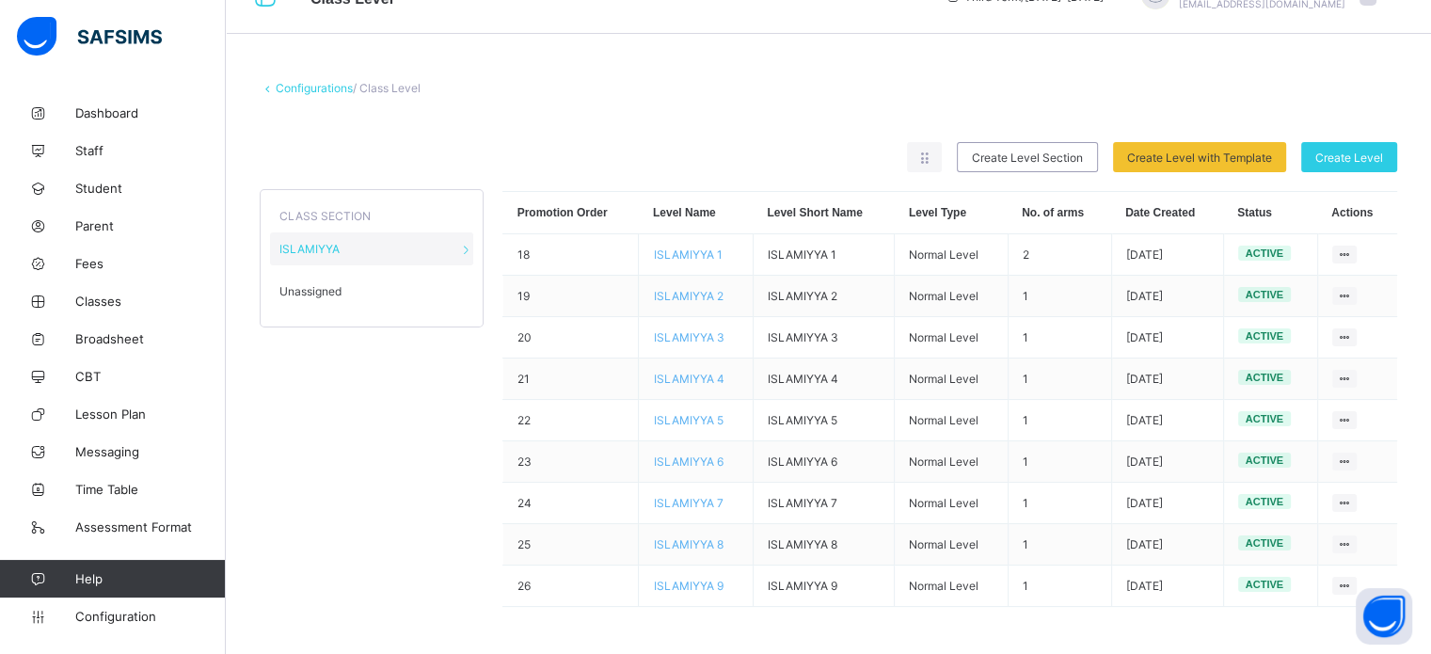
click at [310, 295] on span "Unassigned" at bounding box center [310, 291] width 62 height 14
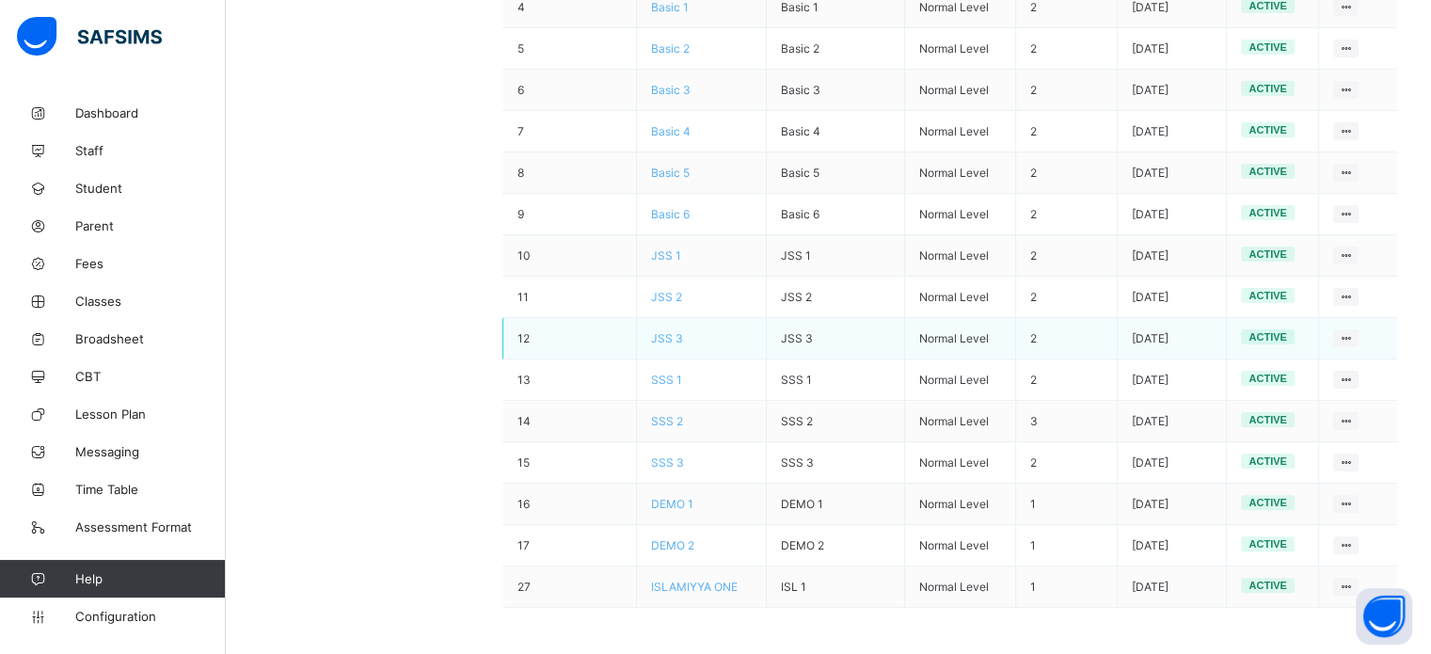
scroll to position [414, 0]
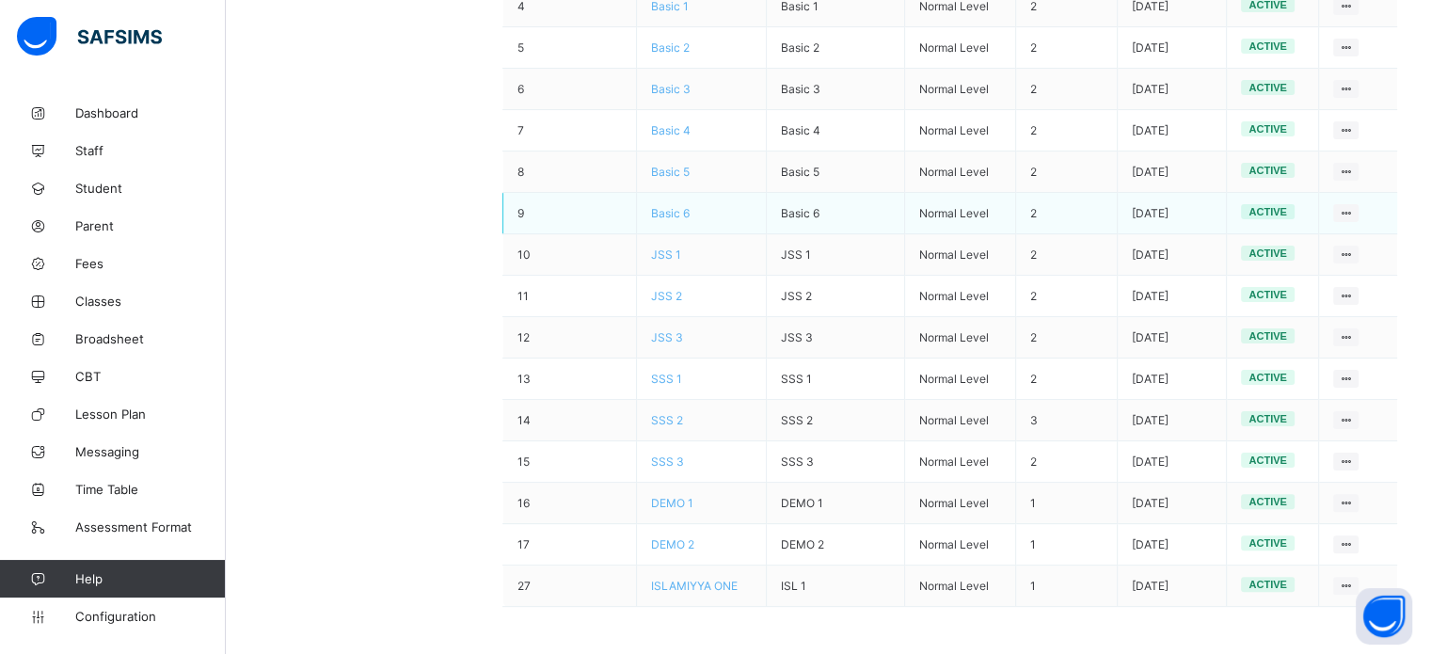
click at [674, 207] on span "Basic 6" at bounding box center [670, 213] width 39 height 14
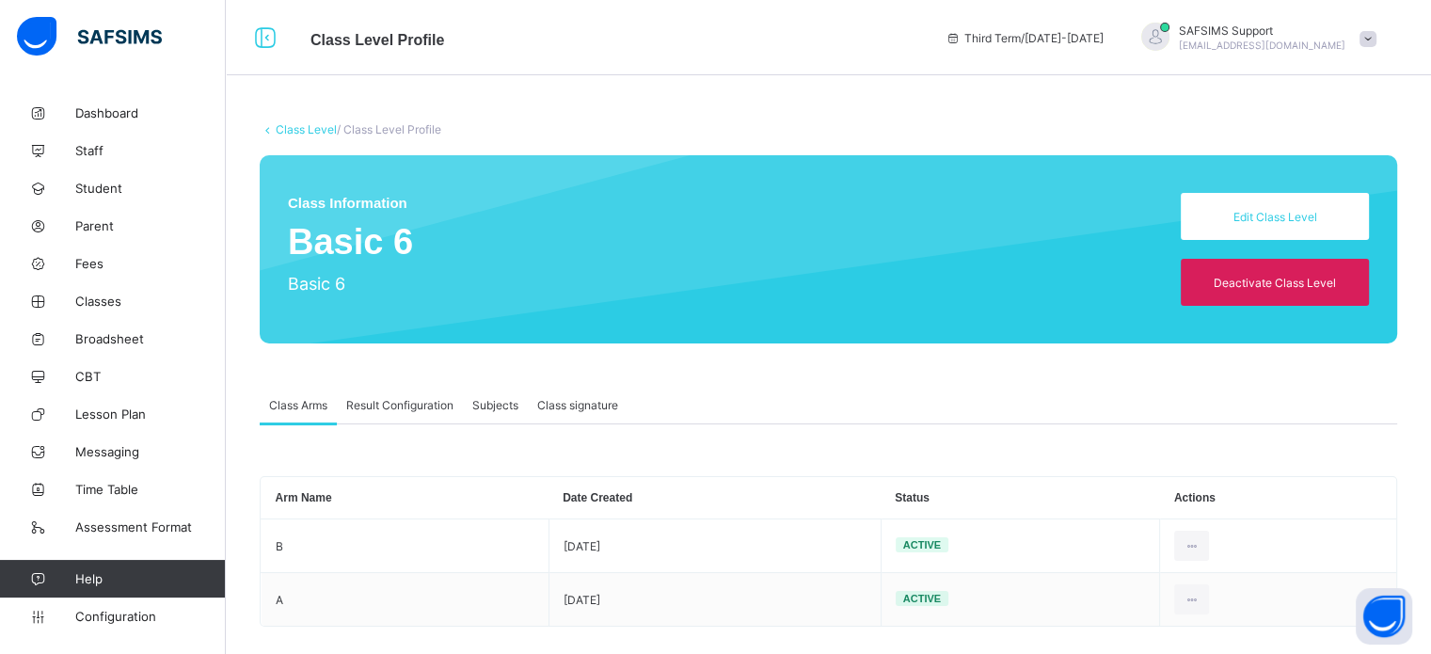
click at [394, 398] on span "Result Configuration" at bounding box center [399, 405] width 107 height 14
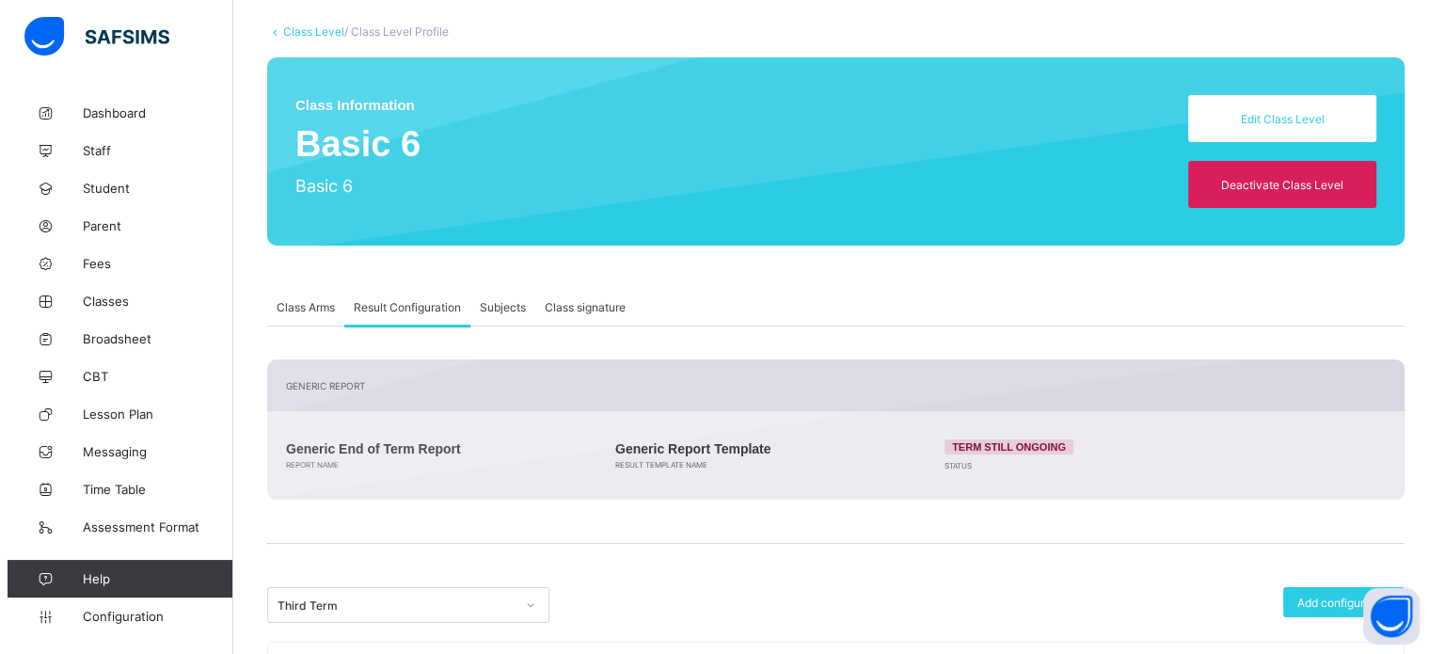
scroll to position [230, 0]
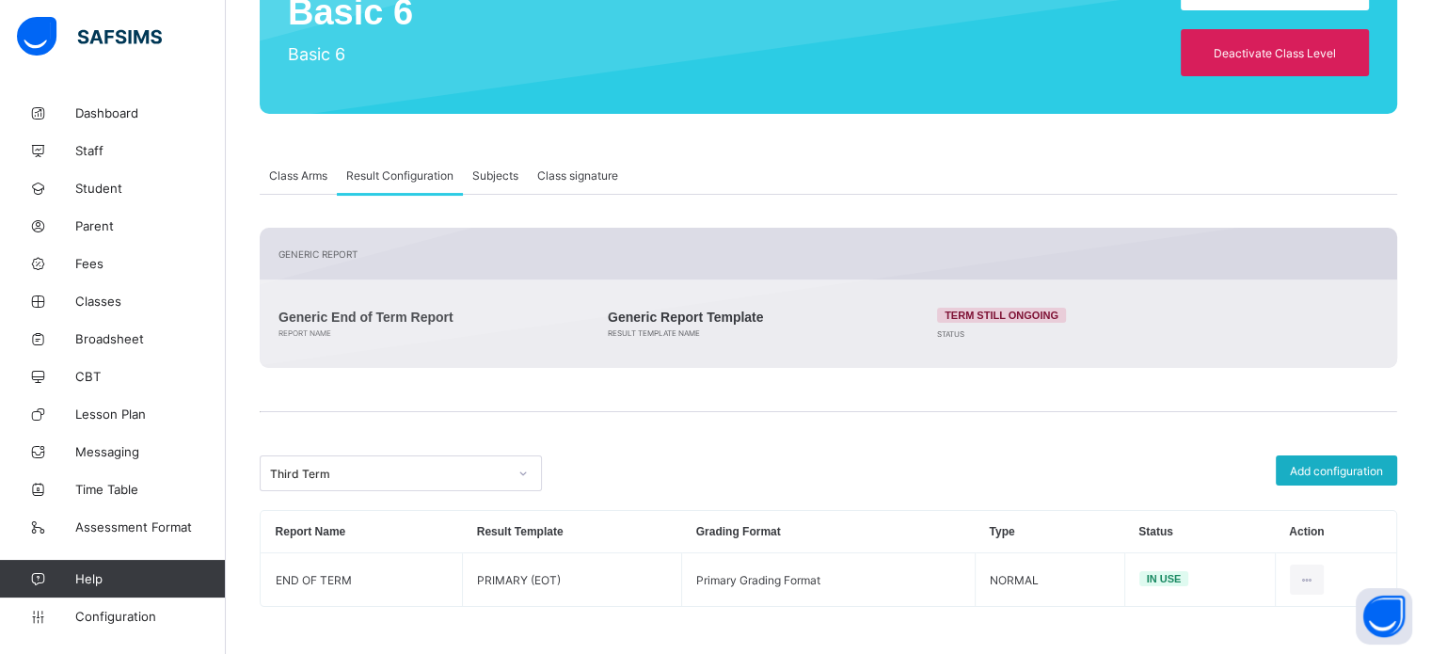
click at [1345, 477] on div "Add configuration" at bounding box center [1336, 470] width 121 height 30
click at [0, 0] on div "Result Generation Configuration report name Scale up to 100 percent Third Term …" at bounding box center [0, 0] width 0 height 0
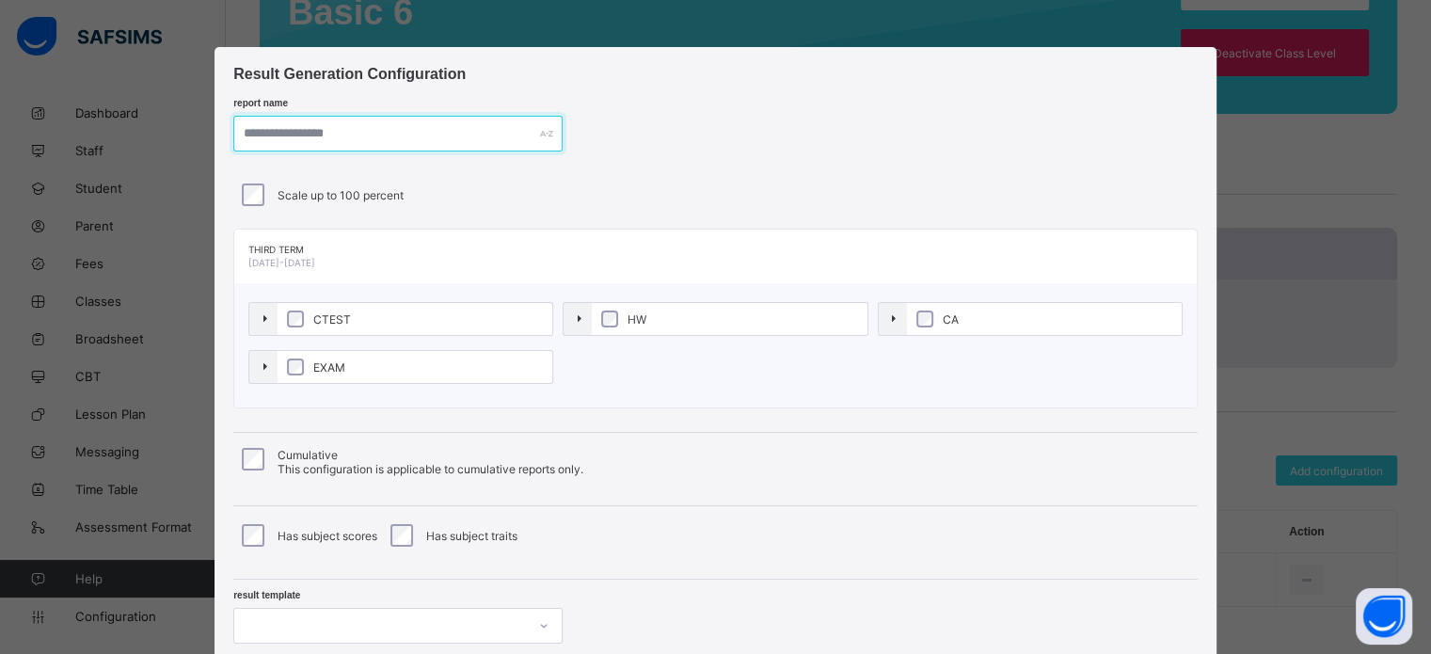
click at [406, 138] on input "text" at bounding box center [397, 134] width 329 height 36
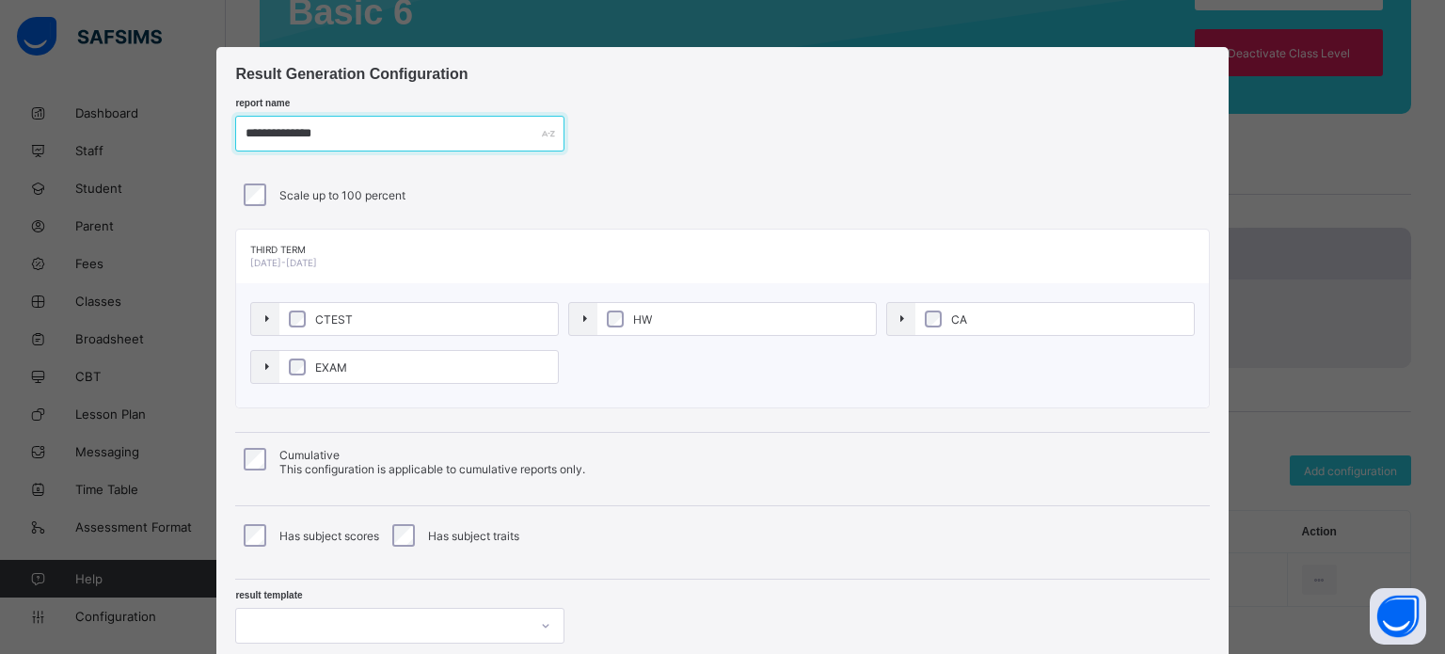
type input "**********"
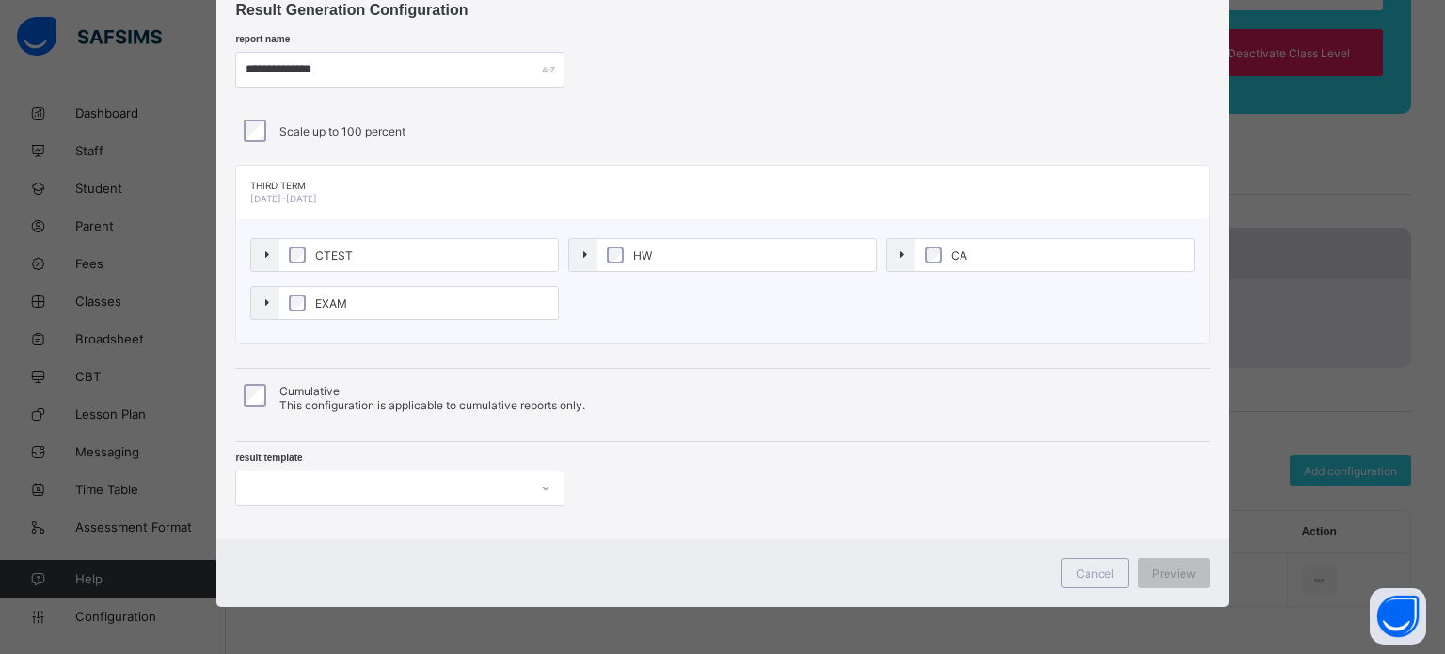
click at [411, 491] on div at bounding box center [399, 489] width 329 height 36
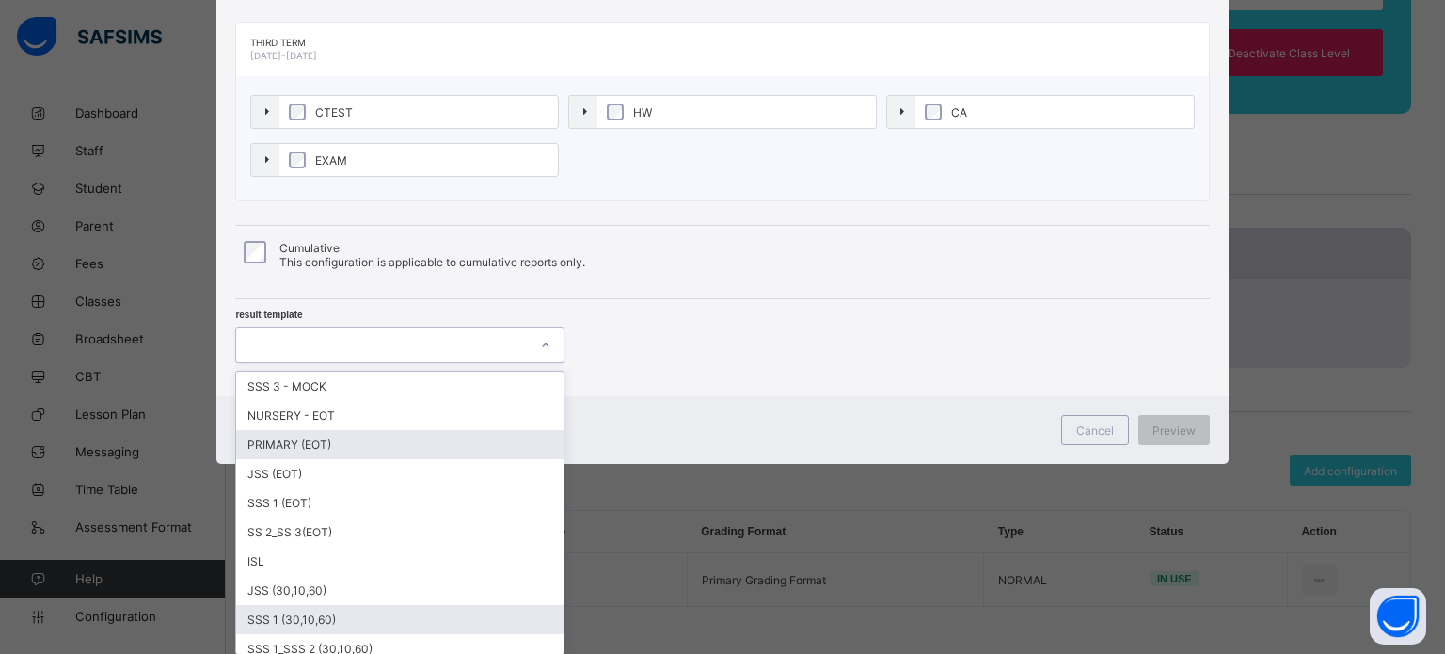
scroll to position [158, 0]
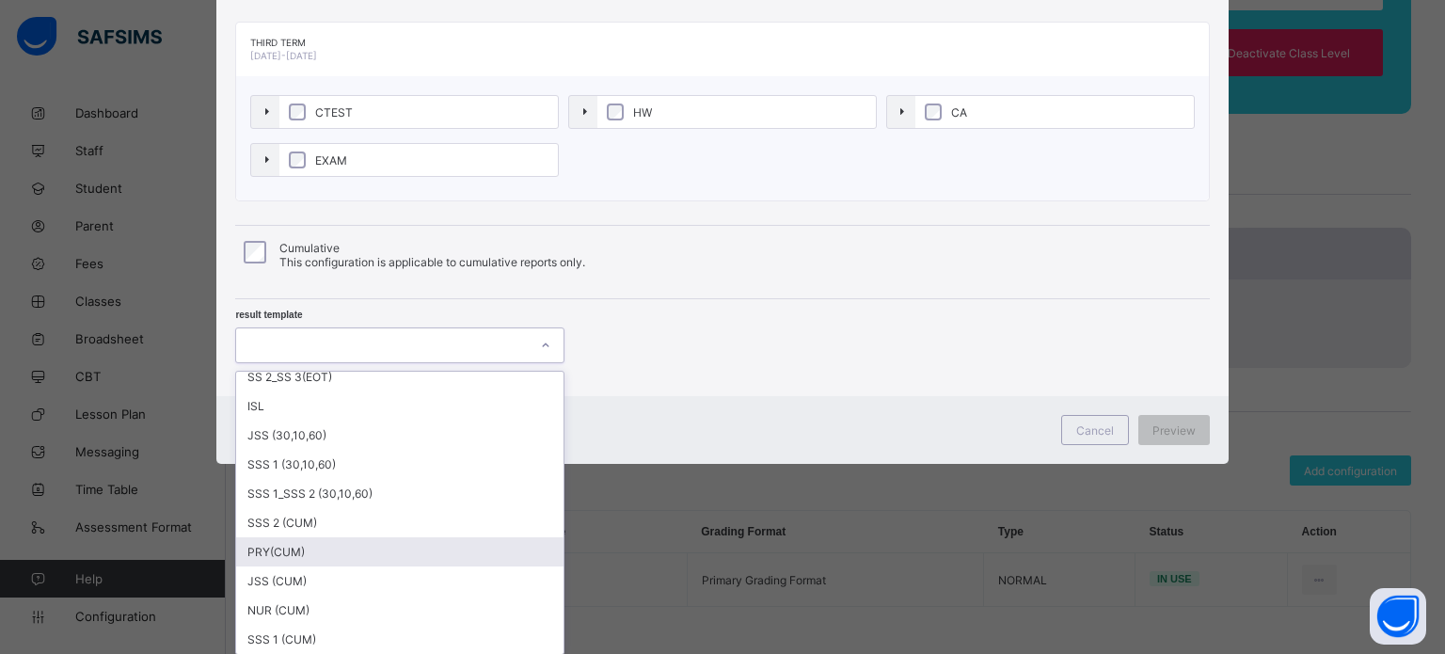
click at [281, 551] on div "PRY(CUM)" at bounding box center [399, 551] width 327 height 29
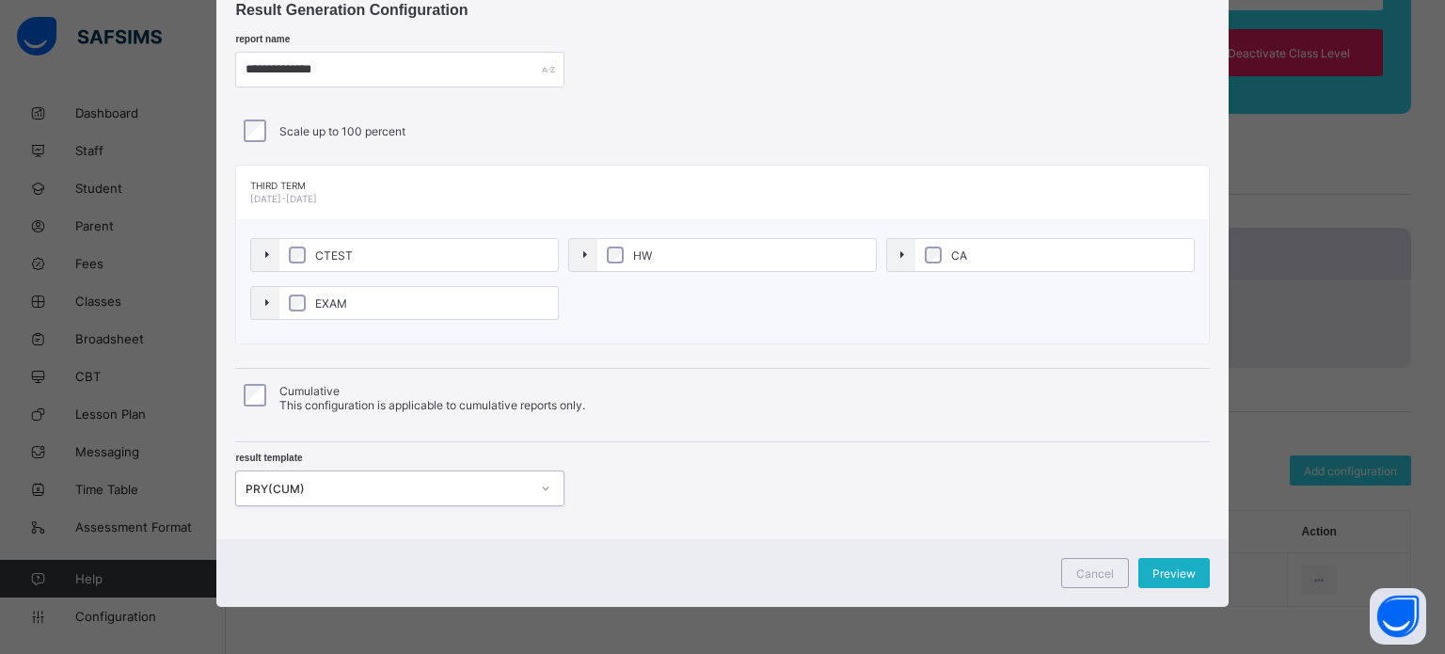
click at [1163, 580] on div "Preview" at bounding box center [1175, 573] width 72 height 30
click at [1163, 580] on div "Cancel Preview" at bounding box center [722, 573] width 1012 height 68
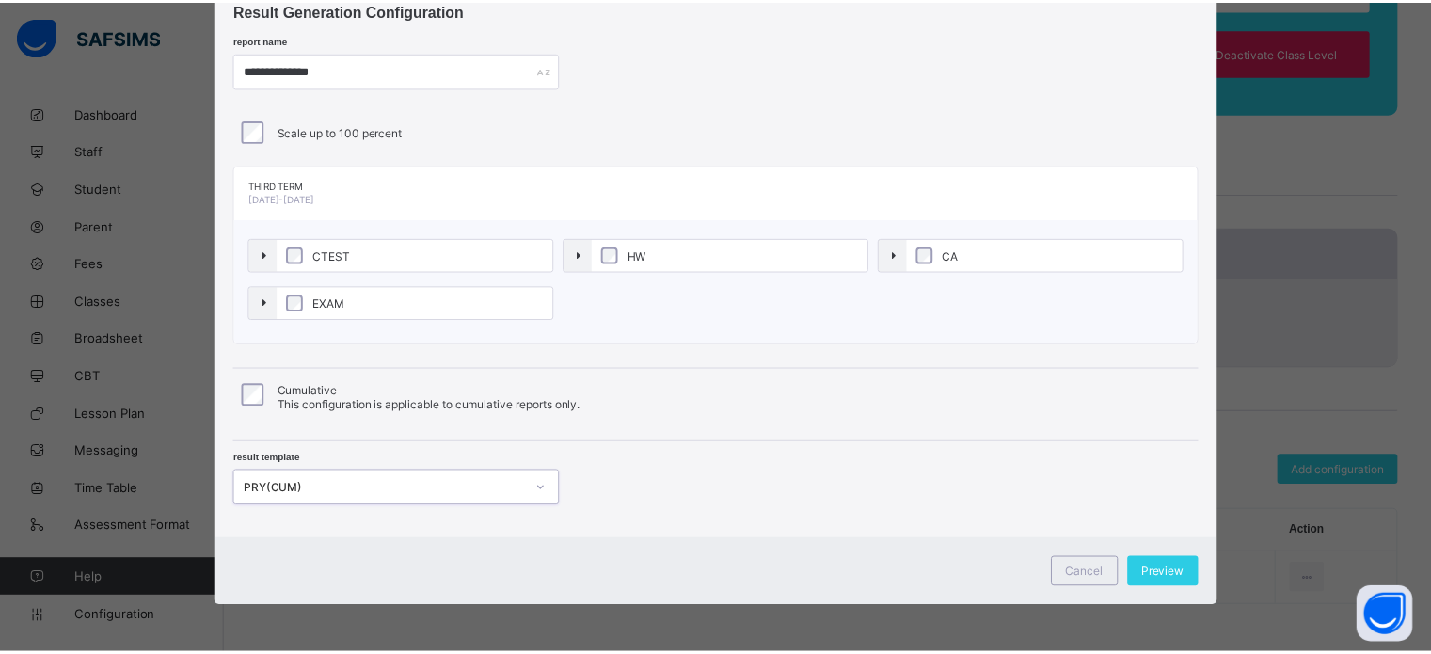
scroll to position [0, 0]
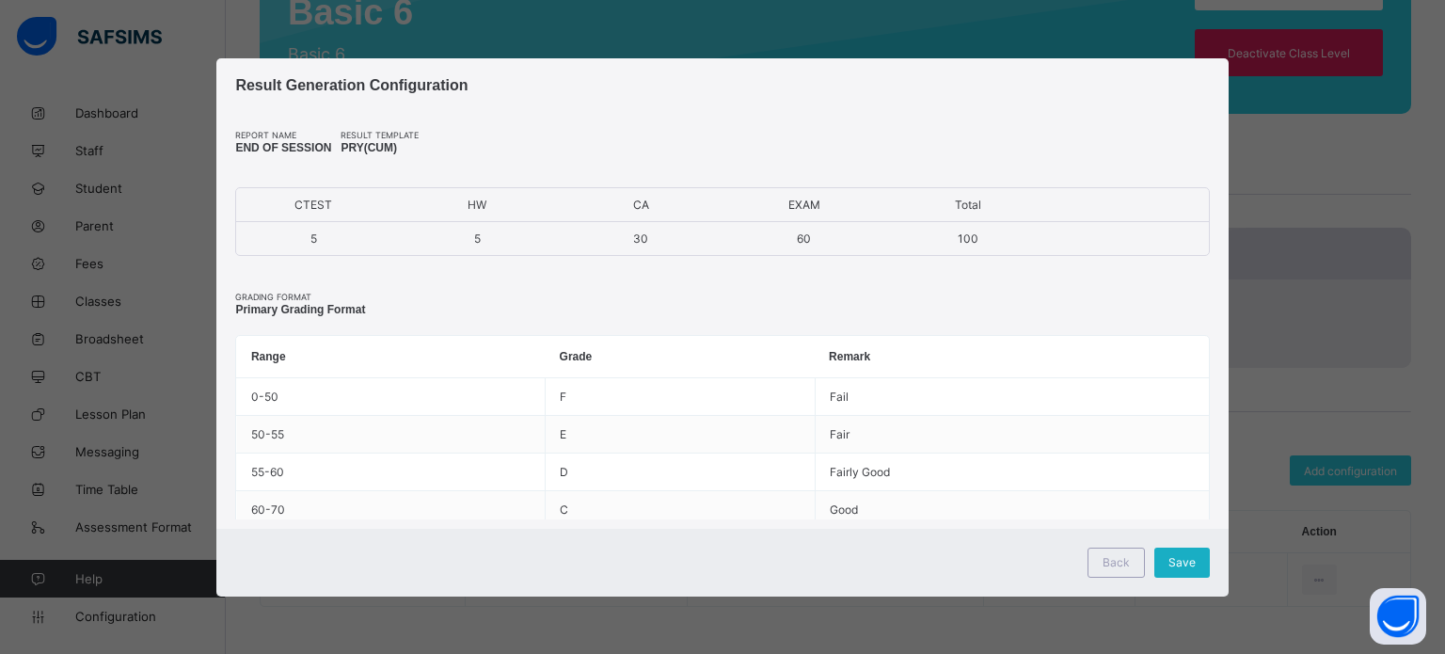
click at [1168, 573] on div "Save" at bounding box center [1183, 563] width 56 height 30
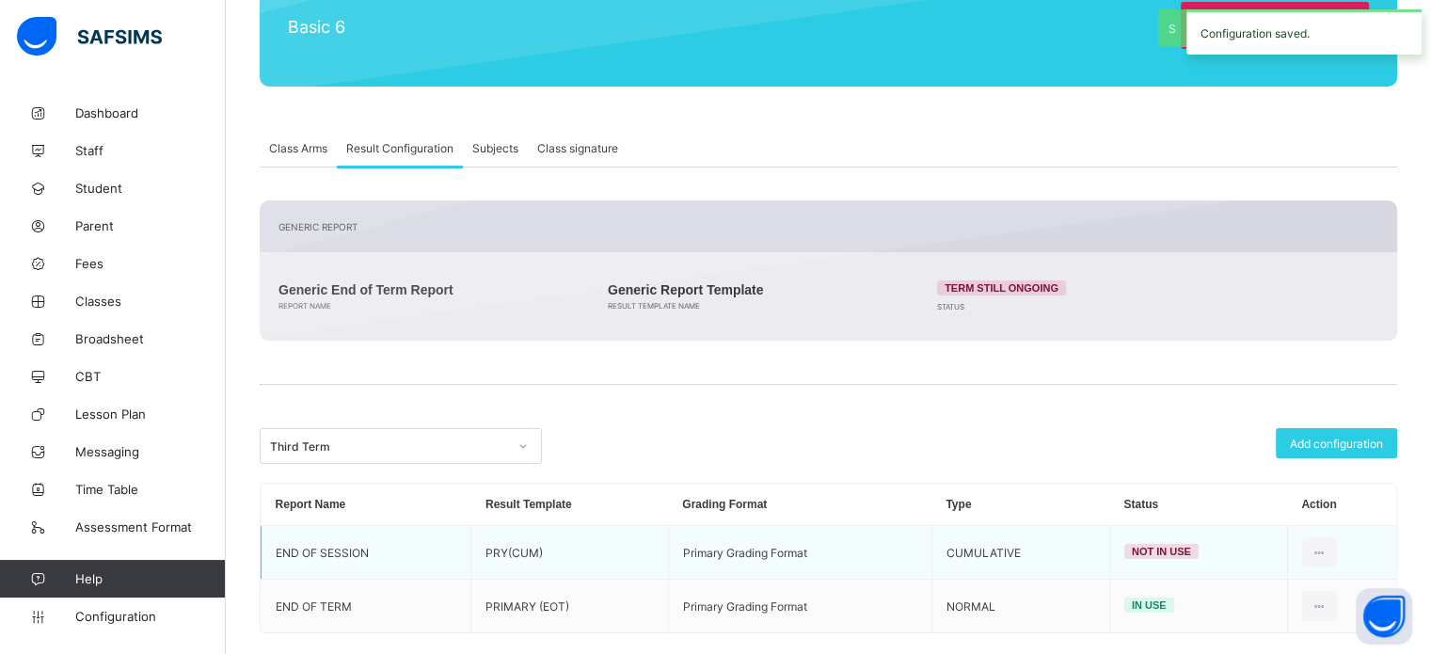
scroll to position [283, 0]
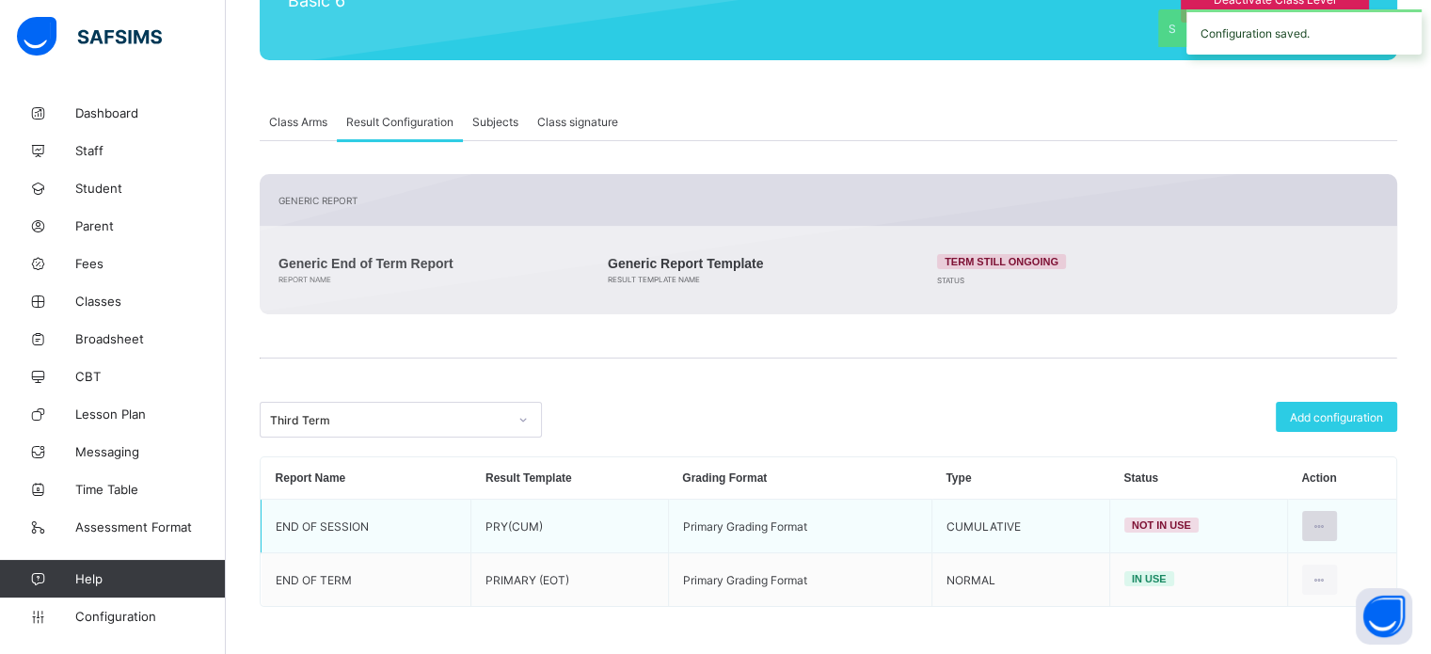
click at [1337, 526] on div at bounding box center [1319, 526] width 35 height 30
click at [1325, 528] on icon at bounding box center [1320, 526] width 16 height 14
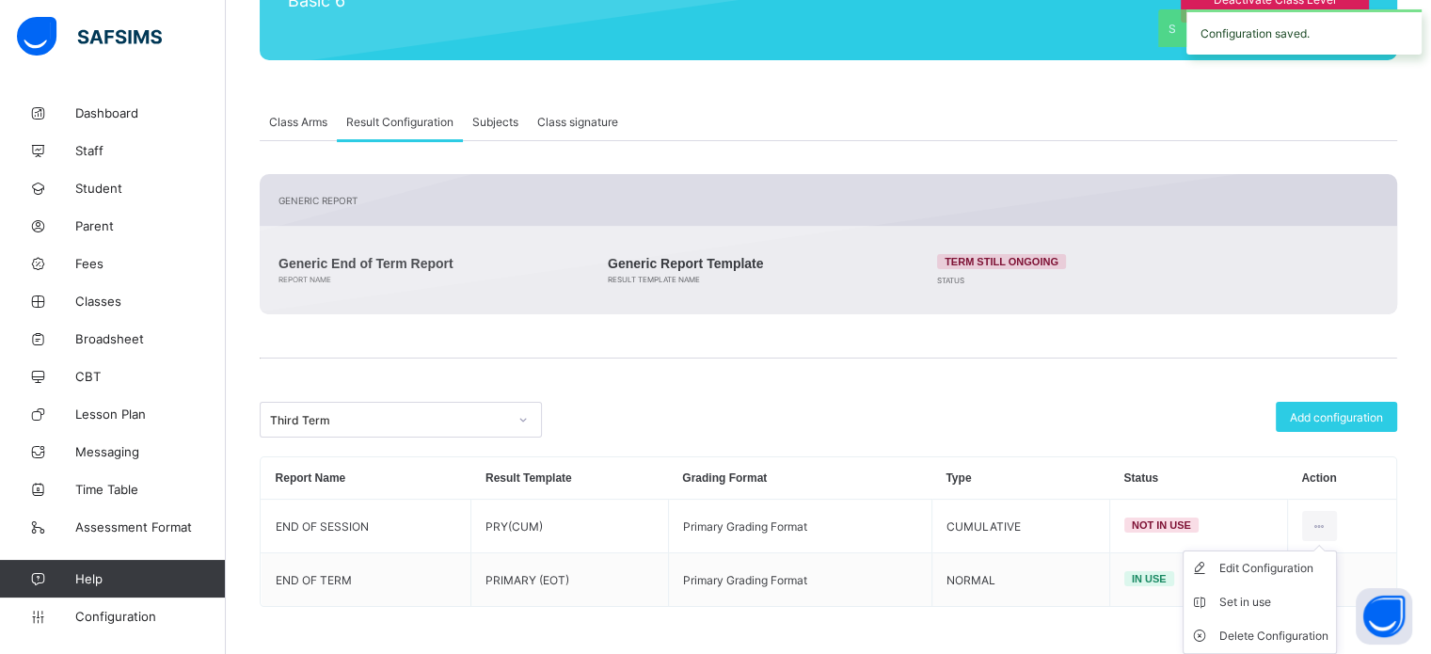
click at [1268, 601] on div "Set in use" at bounding box center [1274, 602] width 109 height 19
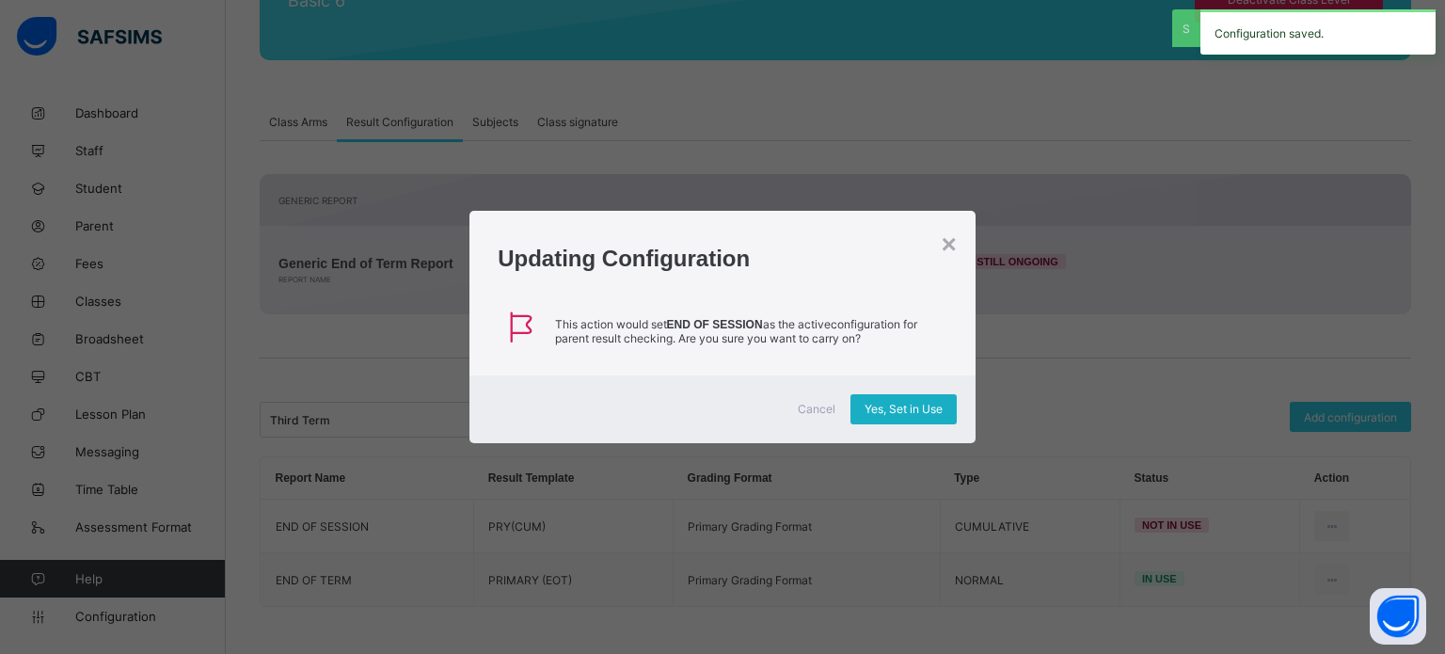
click at [873, 413] on span "Yes, Set in Use" at bounding box center [904, 409] width 78 height 14
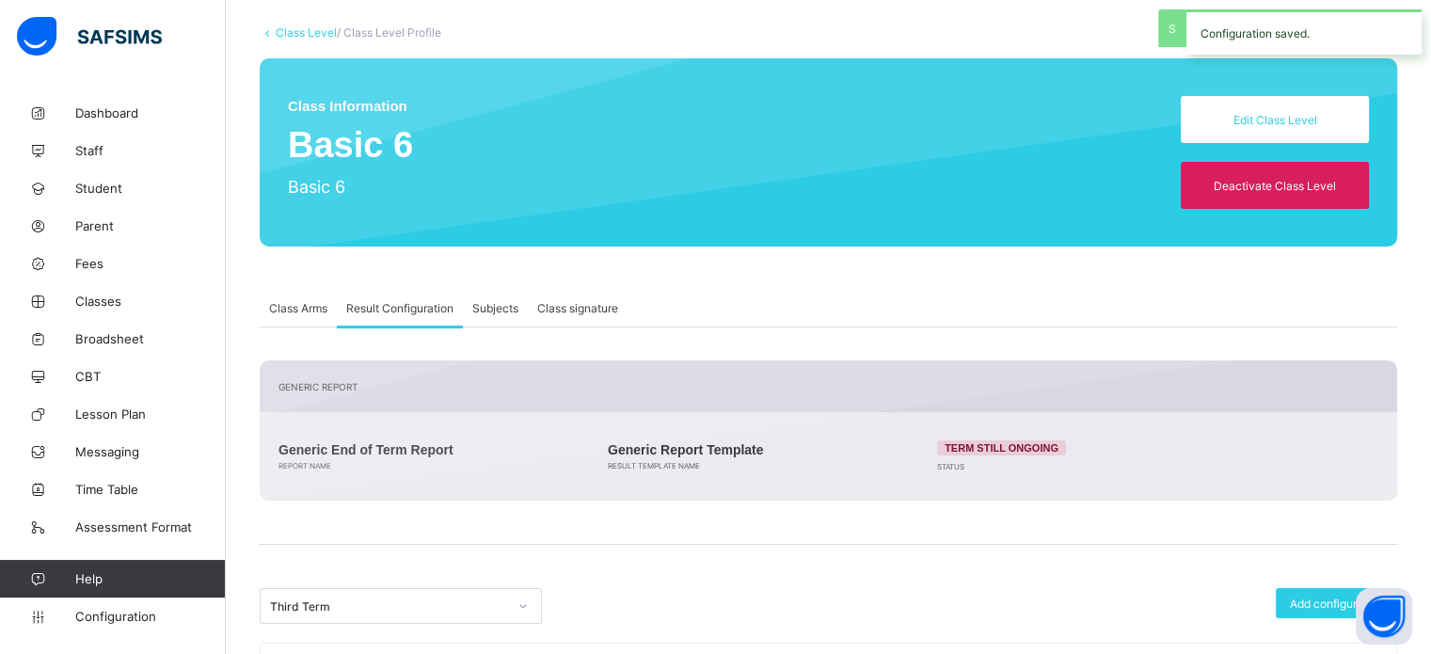
scroll to position [95, 0]
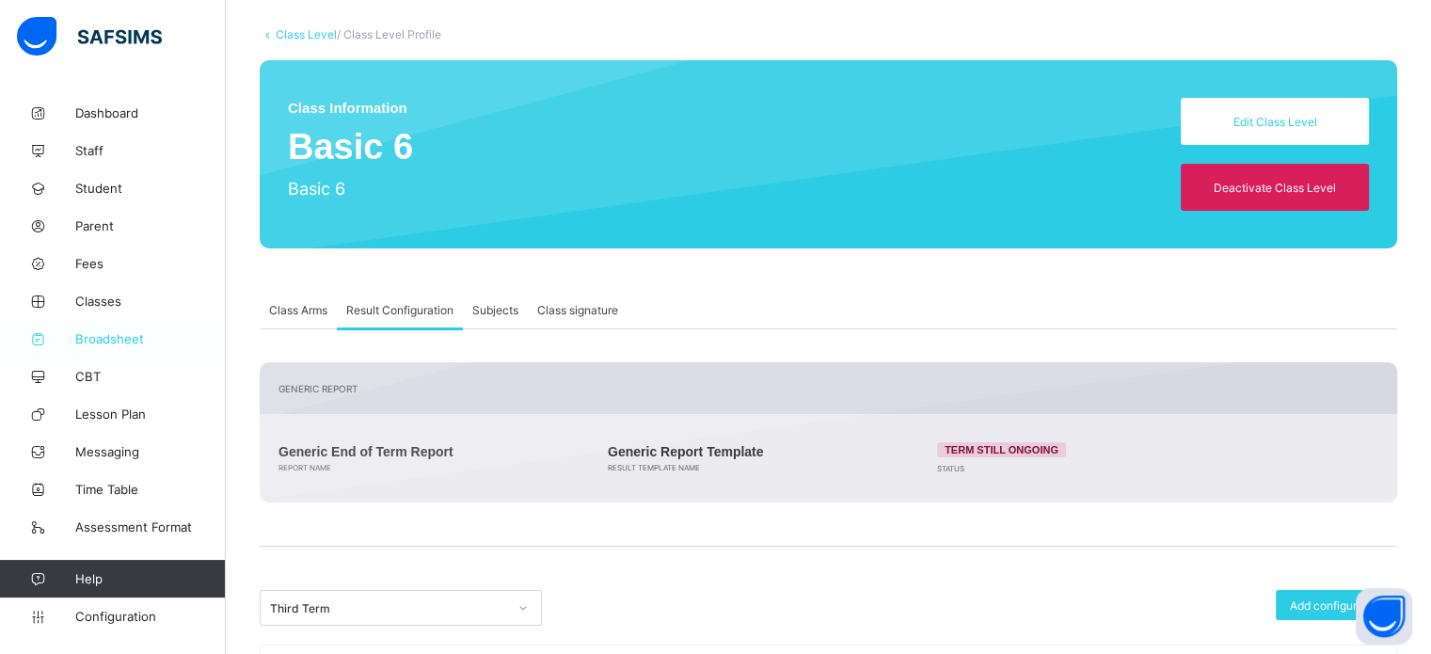
click at [116, 345] on span "Broadsheet" at bounding box center [150, 338] width 151 height 15
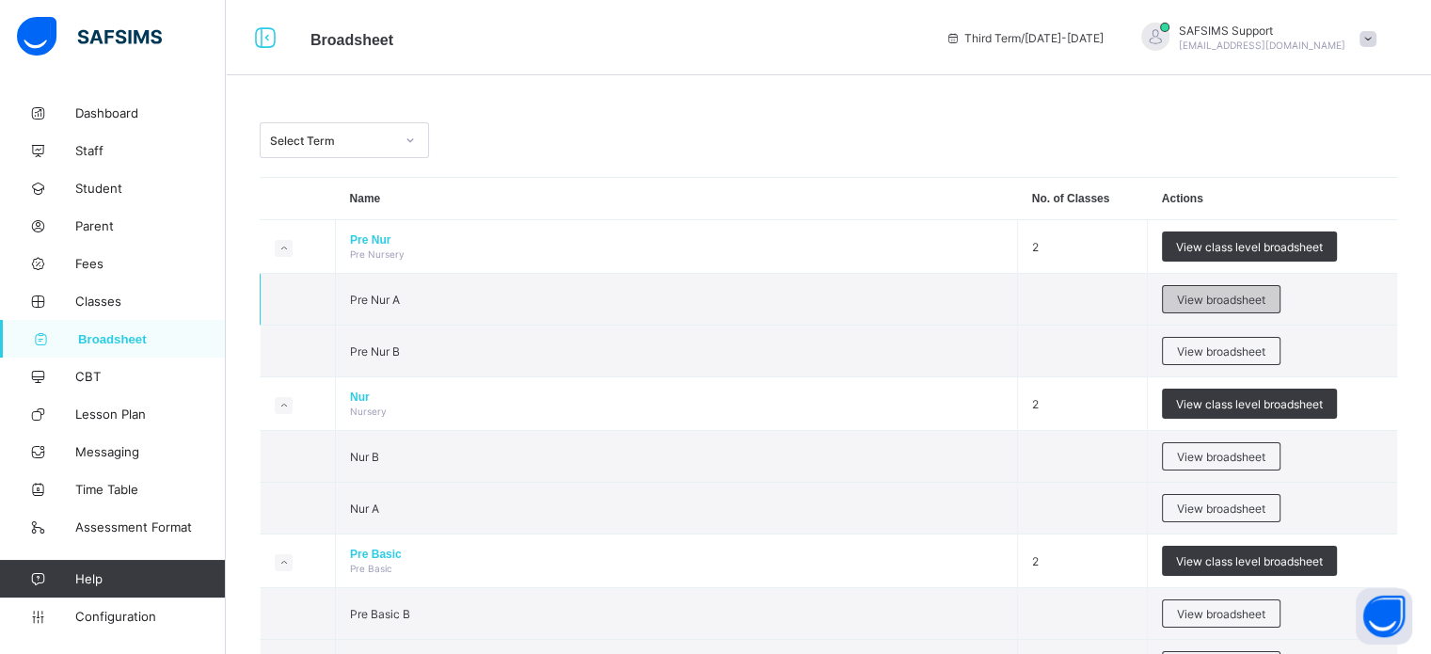
click at [1266, 311] on div "View broadsheet" at bounding box center [1221, 299] width 119 height 28
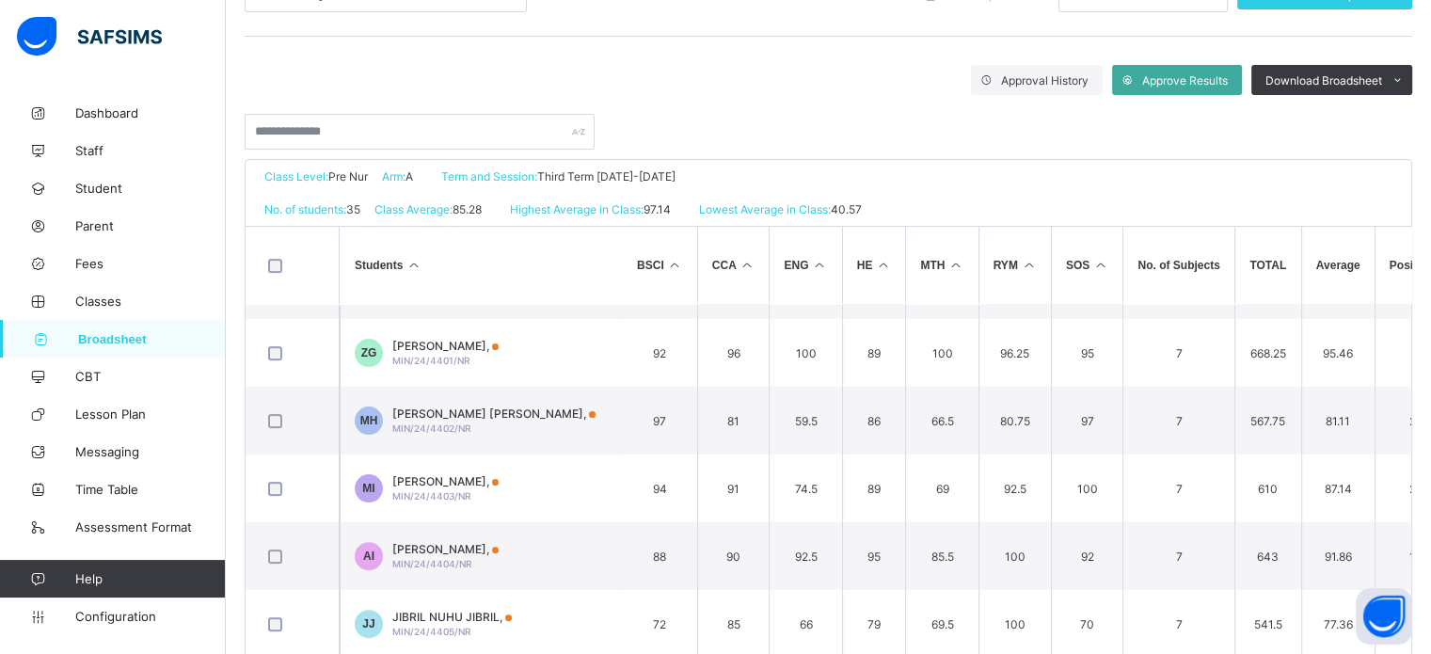
scroll to position [565, 0]
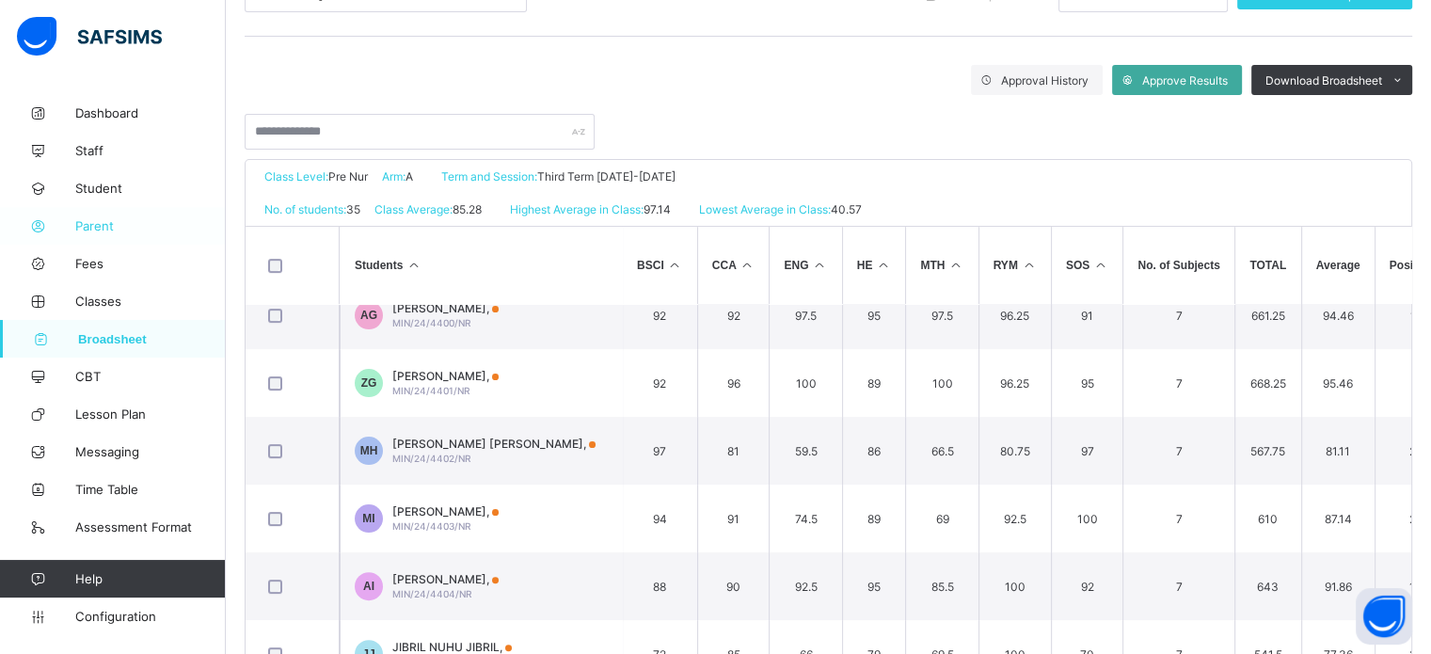
click at [94, 228] on span "Parent" at bounding box center [150, 225] width 151 height 15
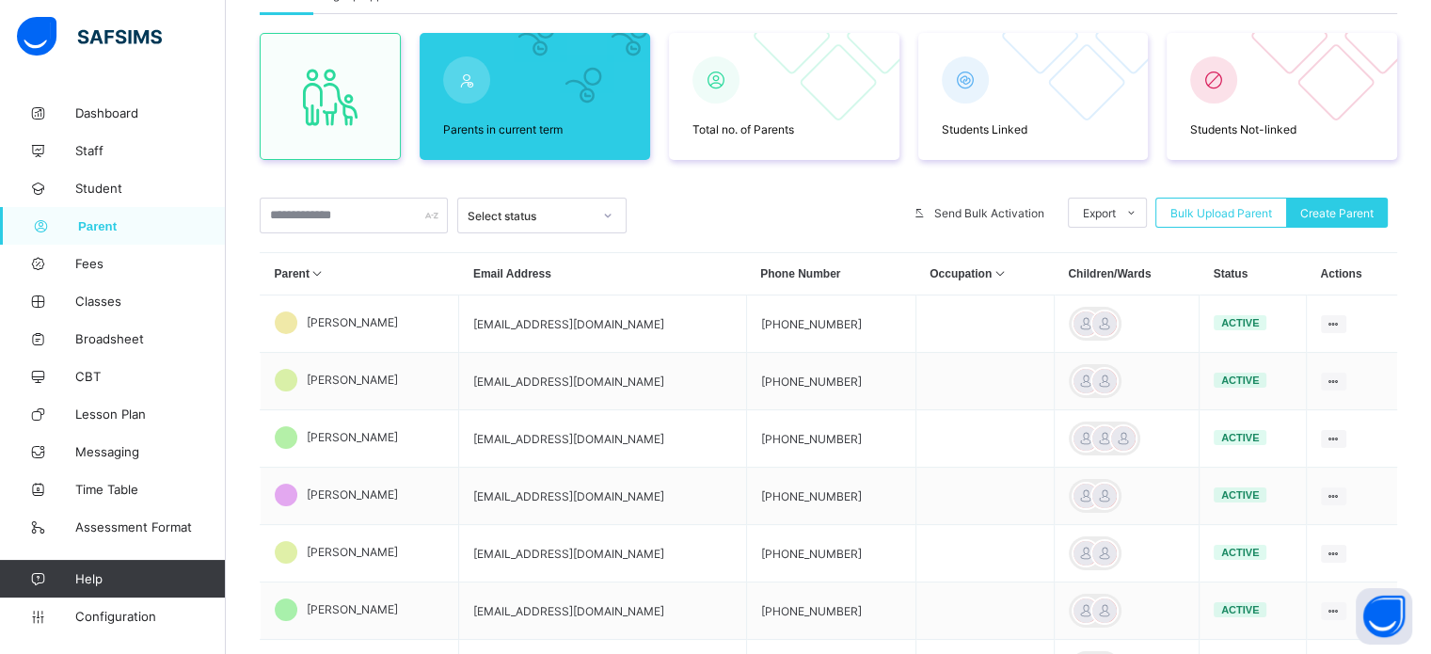
scroll to position [282, 0]
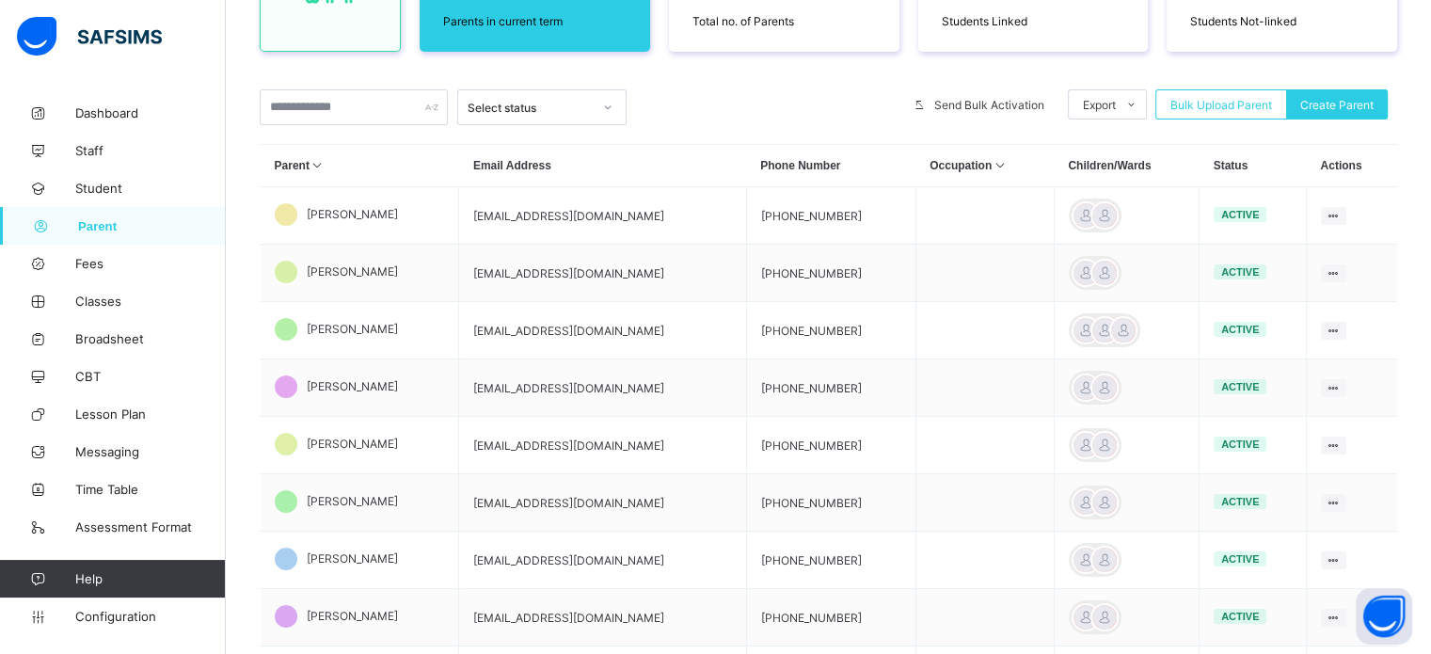
click at [342, 83] on div "323 Parents in current term 326 Total no. of Parents 594 Students Linked 613 St…" at bounding box center [829, 372] width 1138 height 986
click at [370, 99] on input "text" at bounding box center [354, 107] width 188 height 36
type input "*"
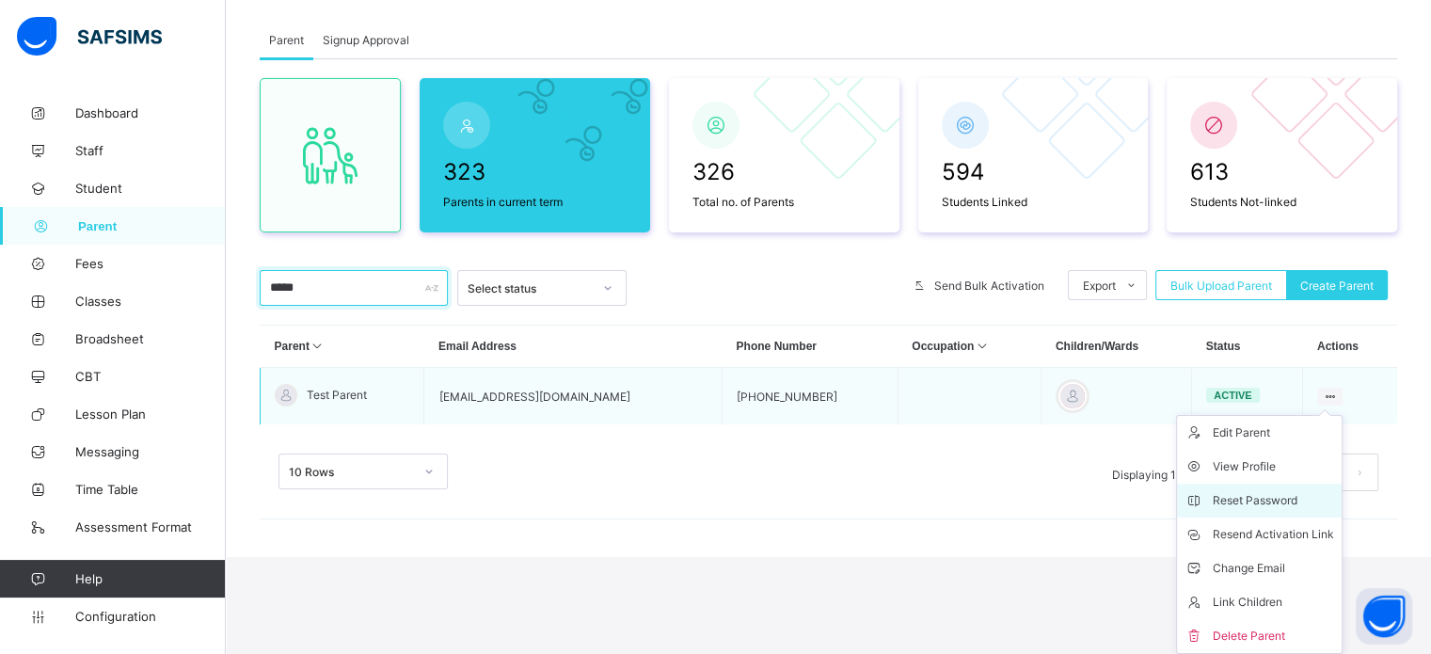
scroll to position [102, 0]
type input "*****"
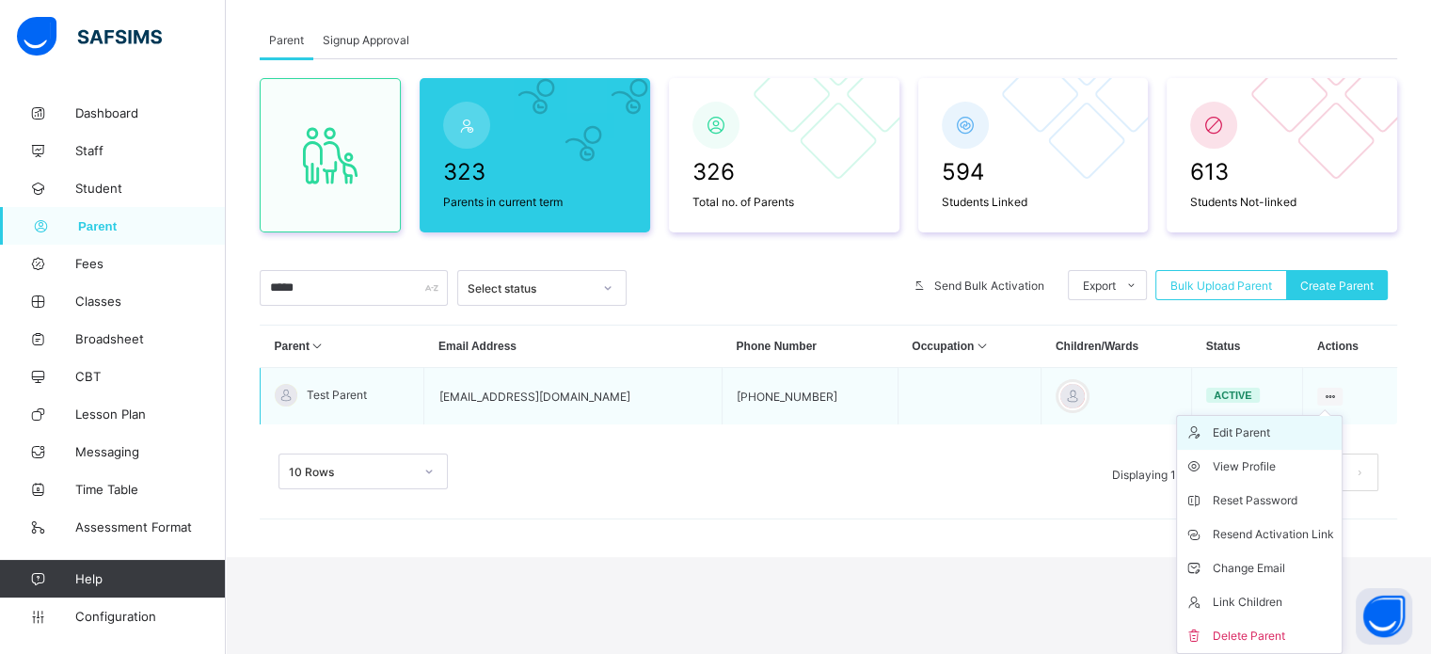
click at [1248, 433] on div "Edit Parent" at bounding box center [1273, 432] width 121 height 19
select select "**"
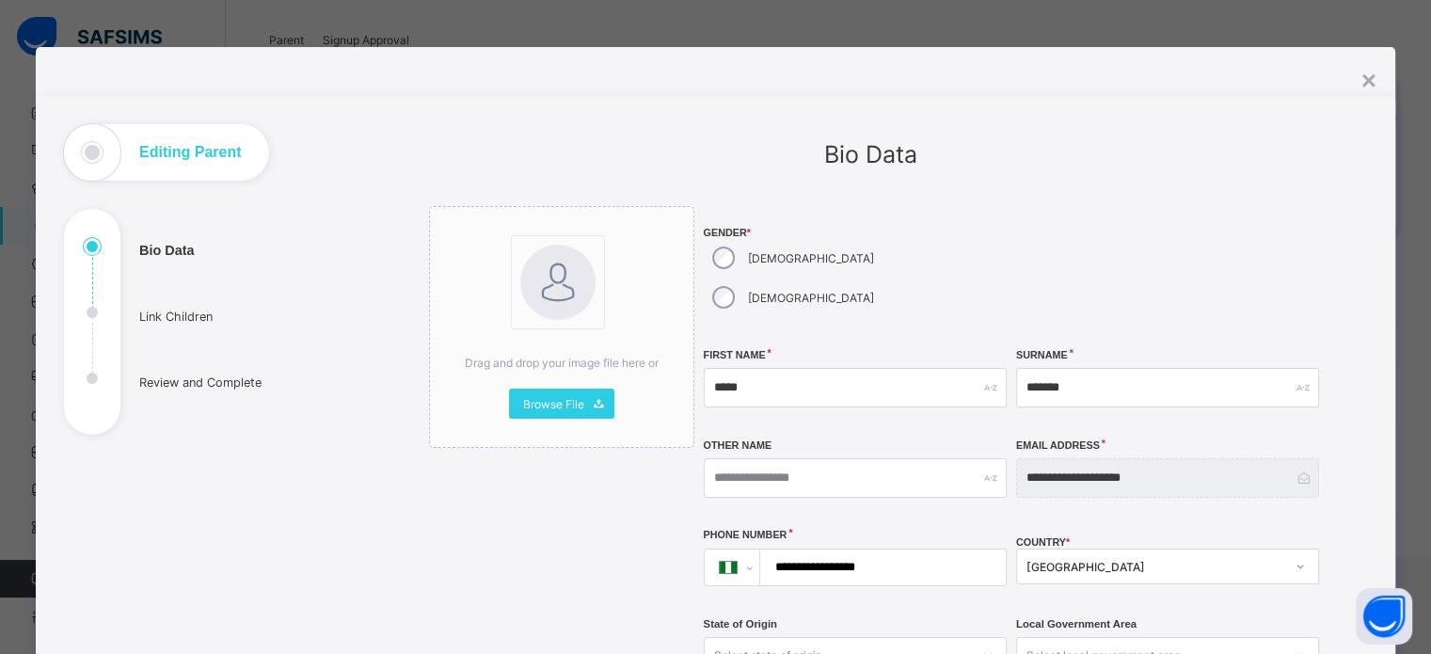
scroll to position [5, 0]
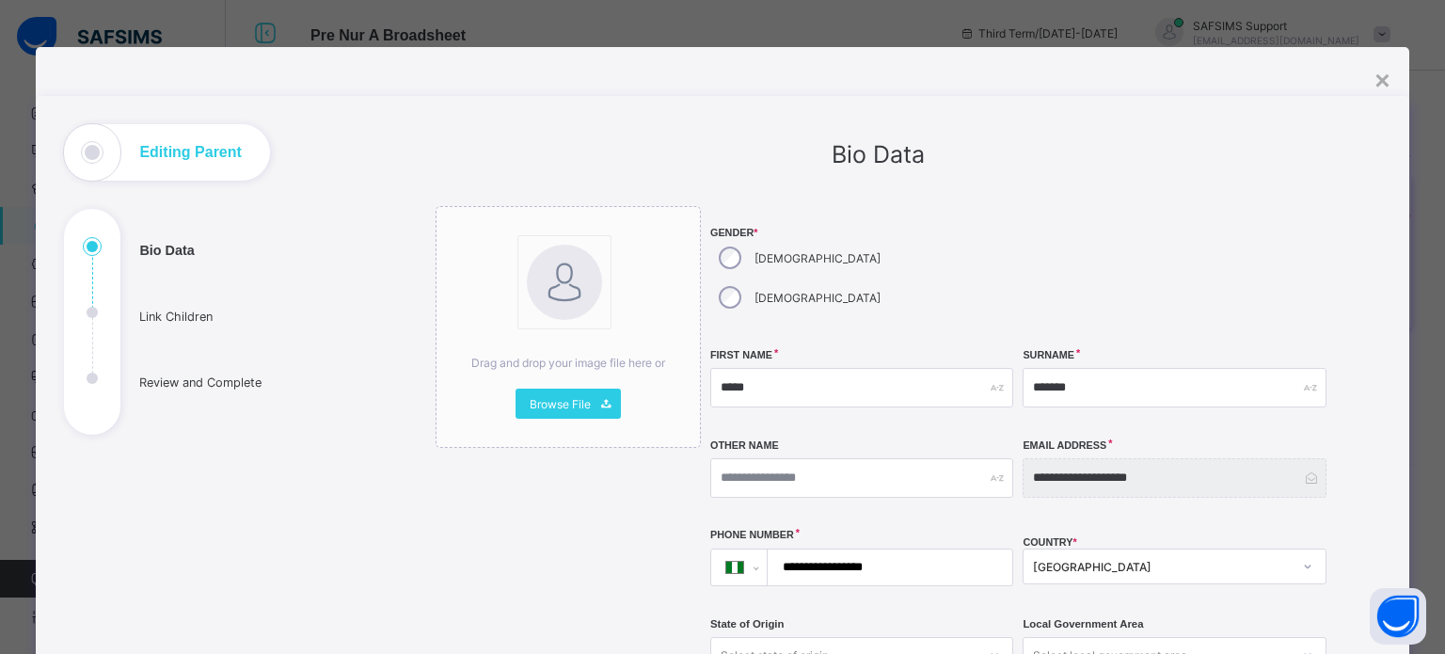
click at [1388, 86] on div "**********" at bounding box center [722, 647] width 1373 height 1200
click at [1377, 86] on div "×" at bounding box center [1382, 81] width 15 height 30
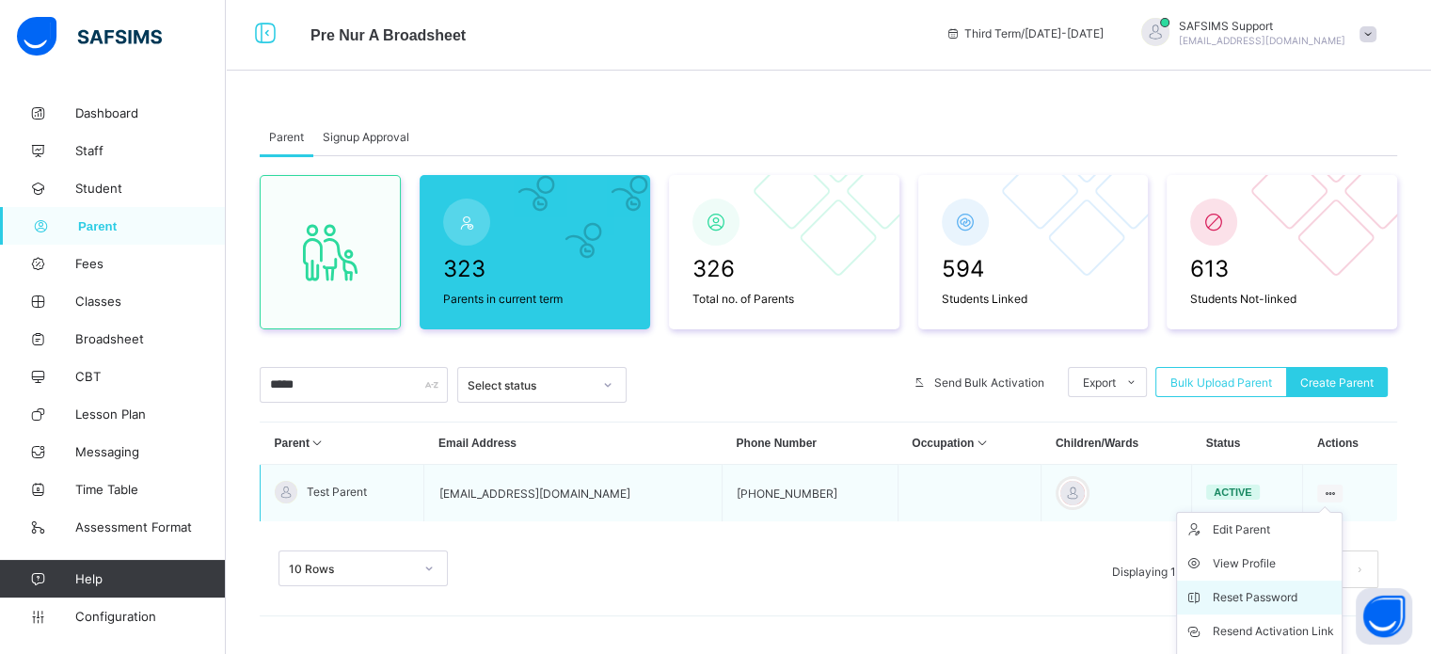
scroll to position [102, 0]
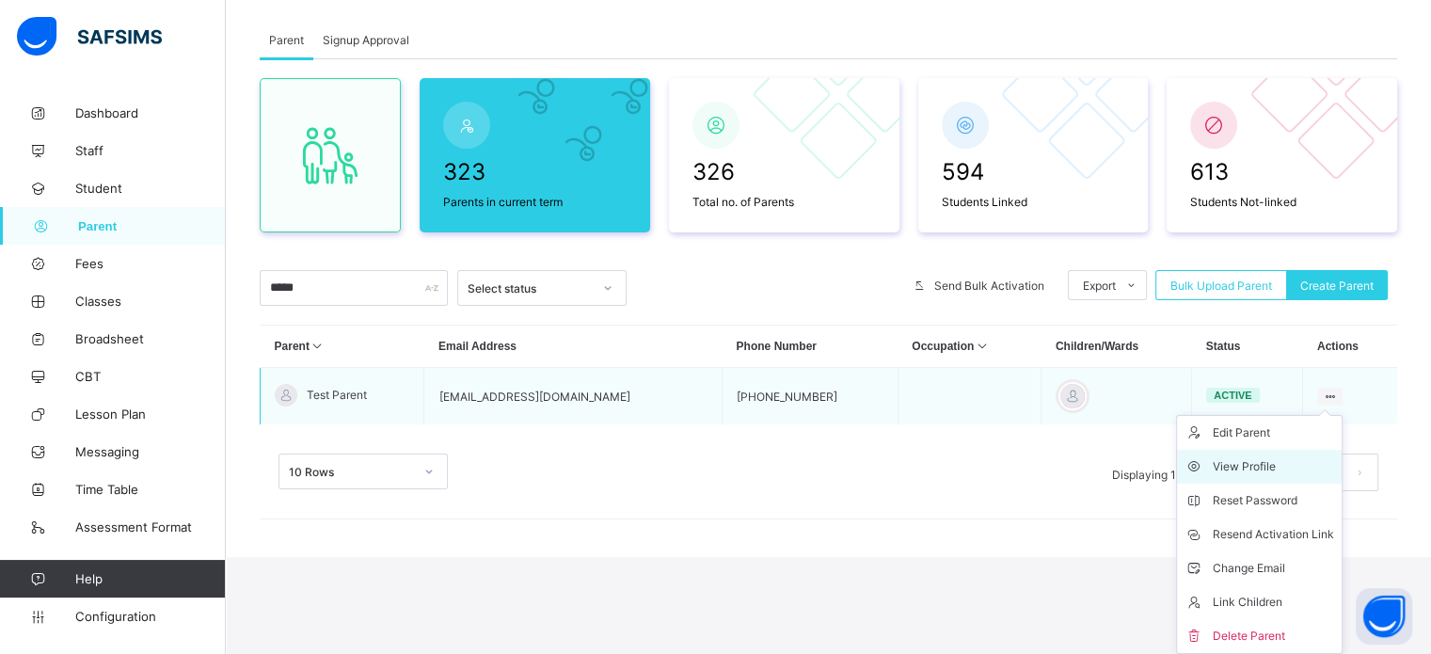
click at [1265, 462] on div "View Profile" at bounding box center [1273, 466] width 121 height 19
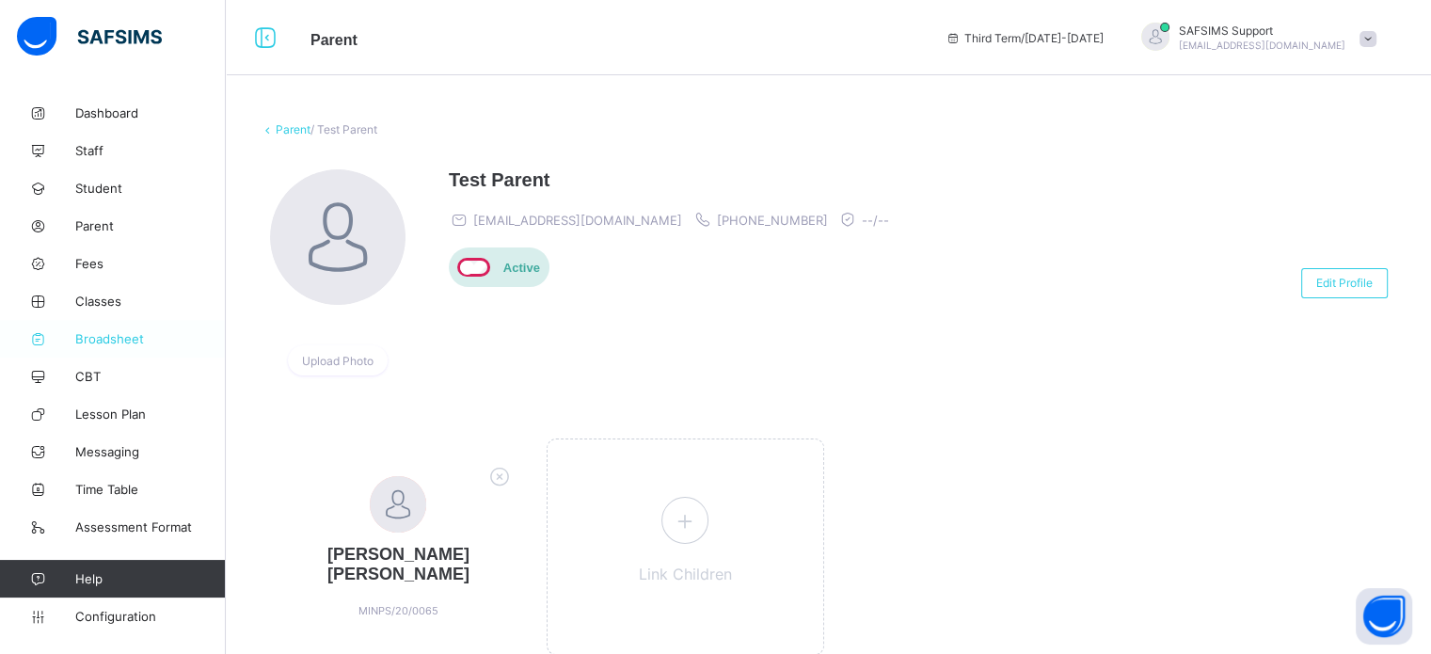
click at [109, 342] on span "Broadsheet" at bounding box center [150, 338] width 151 height 15
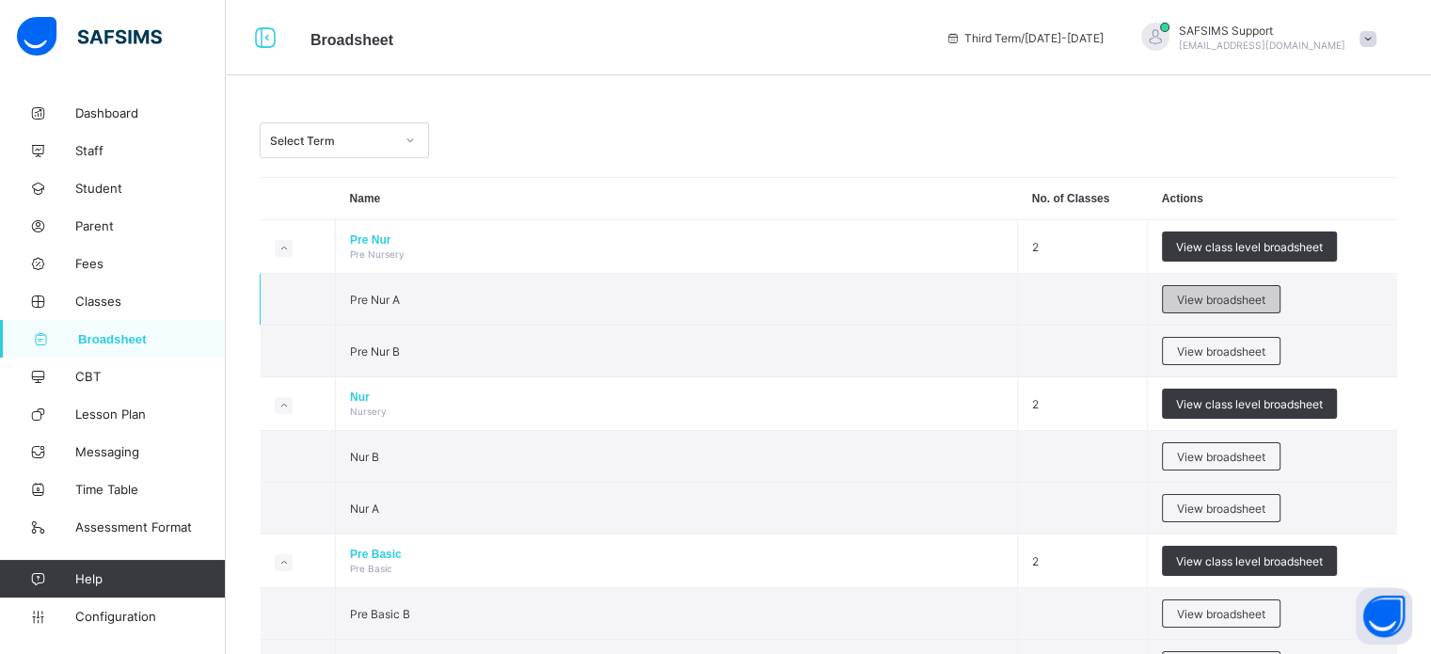
click at [1254, 300] on span "View broadsheet" at bounding box center [1221, 300] width 88 height 14
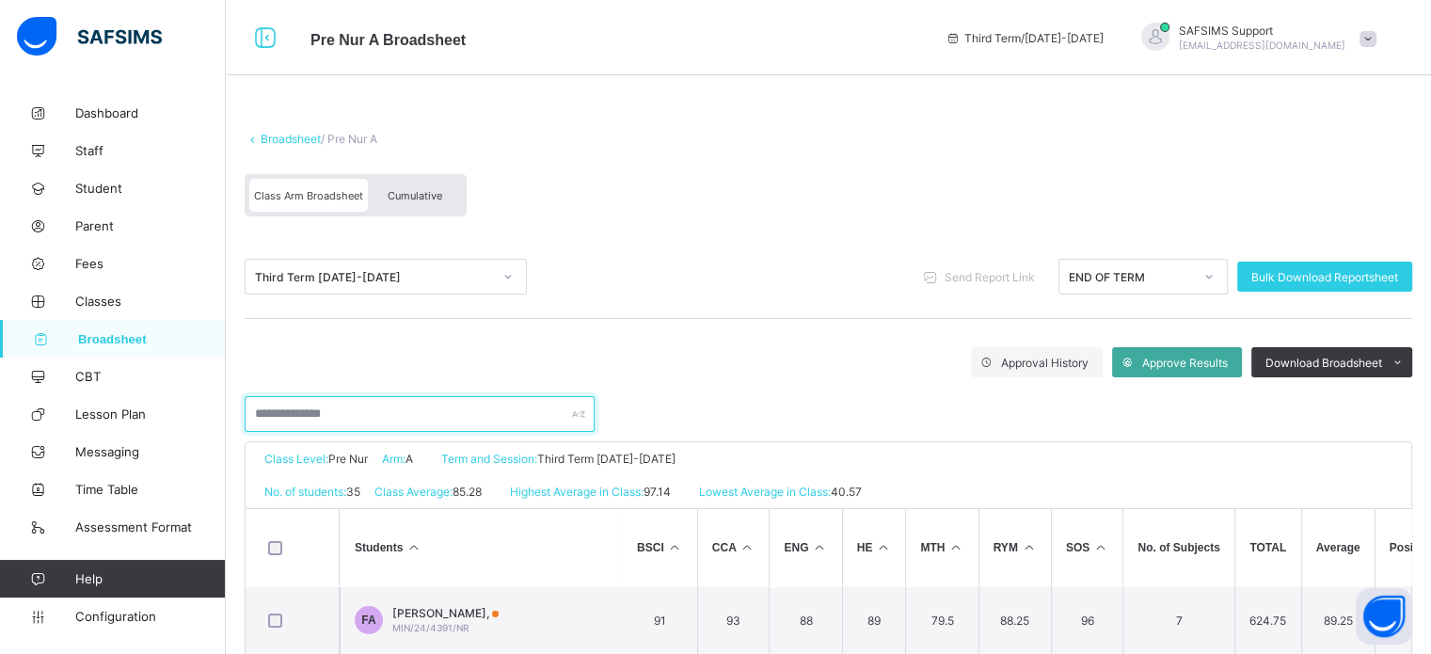
click at [390, 421] on input "text" at bounding box center [420, 414] width 350 height 36
type input "******"
click at [318, 142] on link "Broadsheet" at bounding box center [291, 139] width 60 height 14
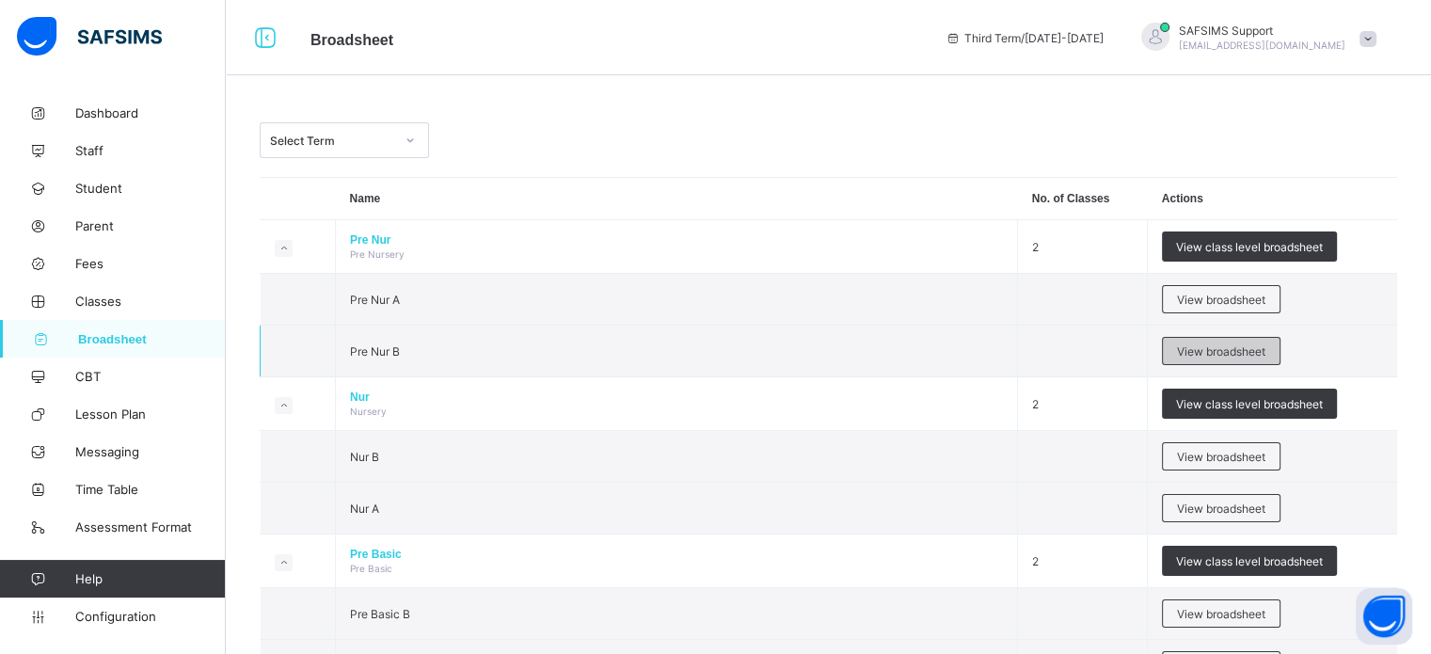
click at [1217, 353] on span "View broadsheet" at bounding box center [1221, 351] width 88 height 14
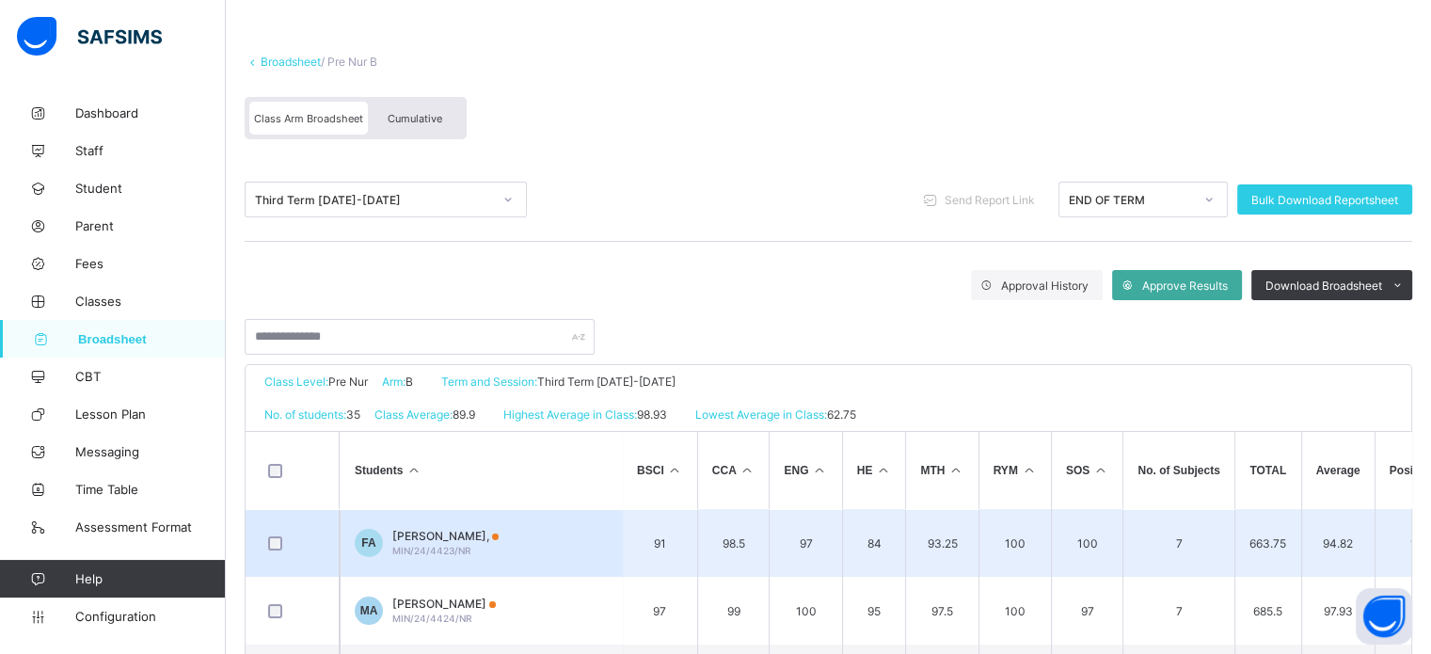
scroll to position [188, 0]
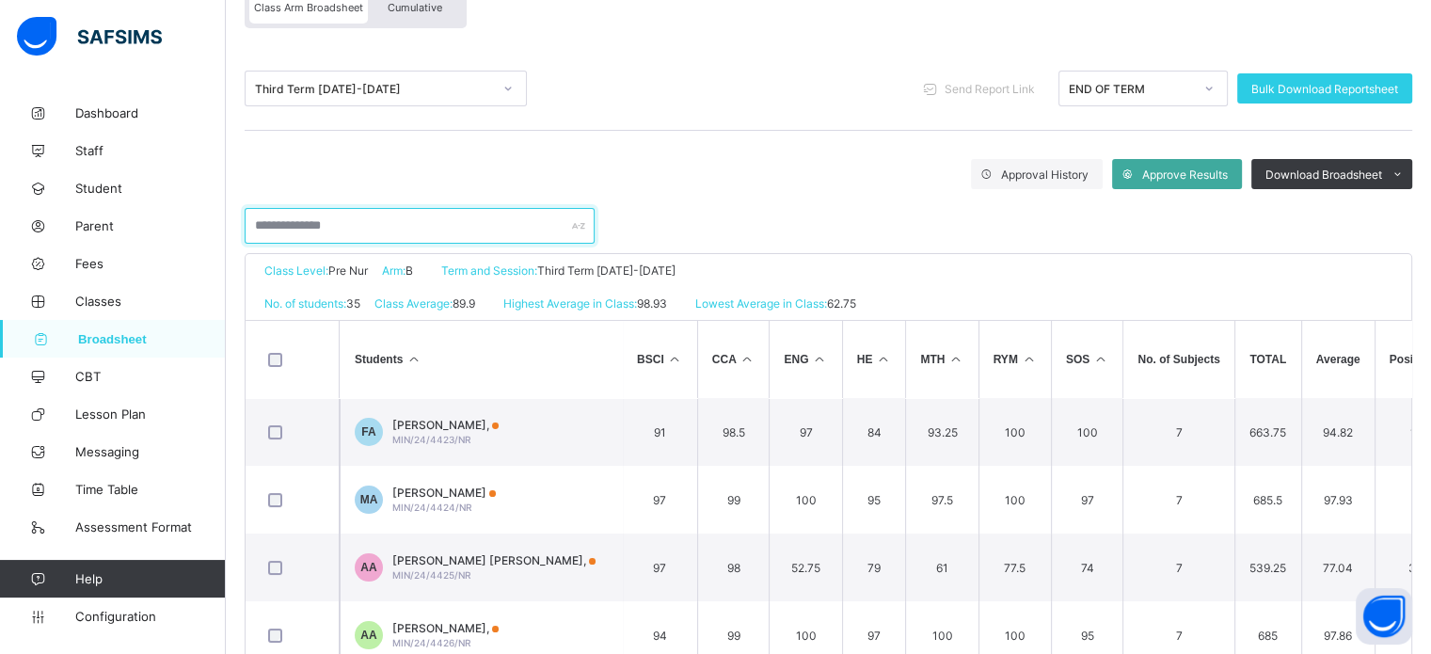
click at [376, 232] on input "text" at bounding box center [420, 226] width 350 height 36
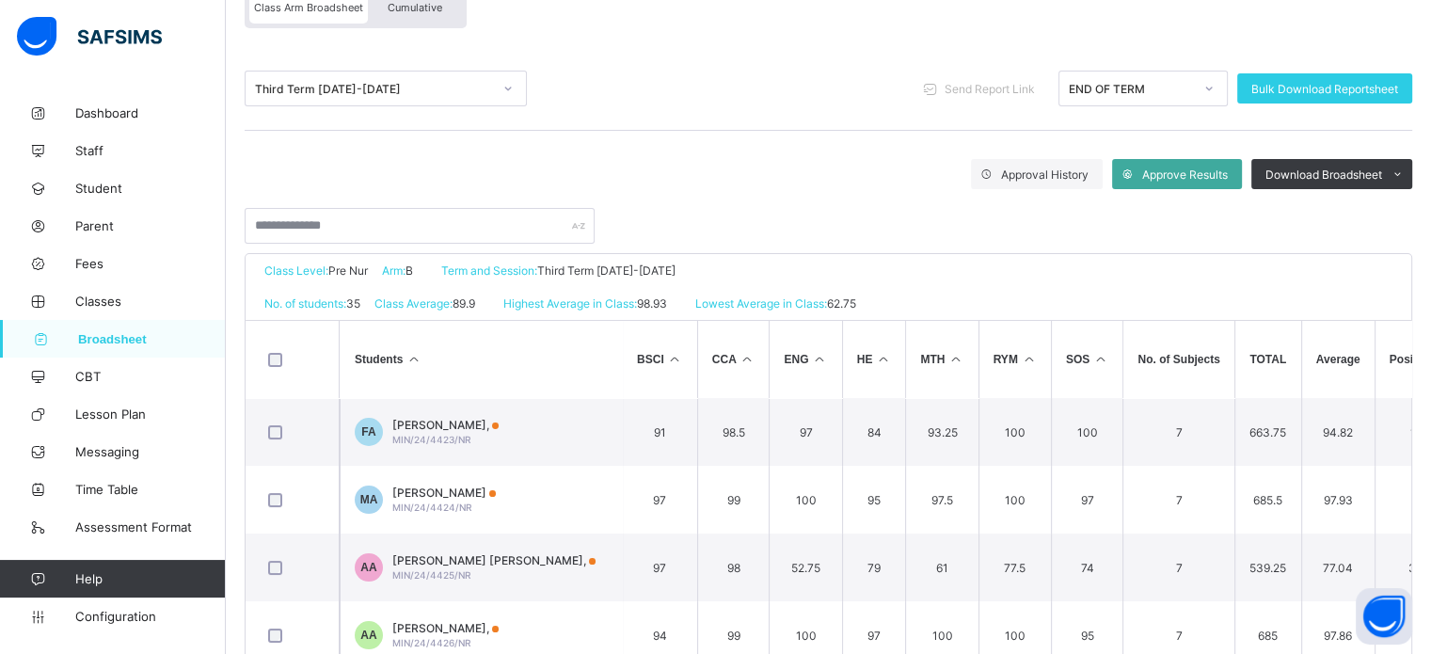
click at [377, 86] on div "Third Term 2024-2025" at bounding box center [373, 89] width 237 height 14
drag, startPoint x: 708, startPoint y: 180, endPoint x: 632, endPoint y: 165, distance: 76.8
click at [710, 179] on div "Approval History Approve Results Download Broadsheet PDF Excel sheet" at bounding box center [829, 174] width 1168 height 30
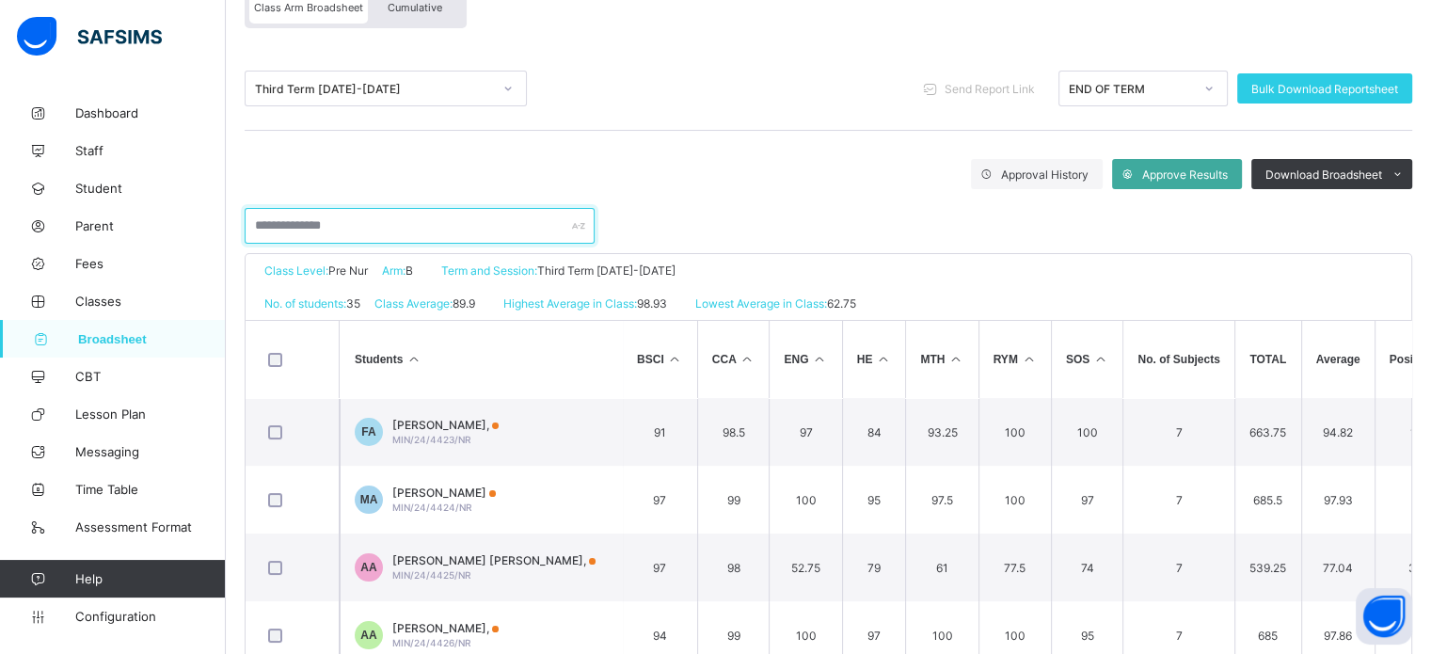
click at [489, 224] on input "text" at bounding box center [420, 226] width 350 height 36
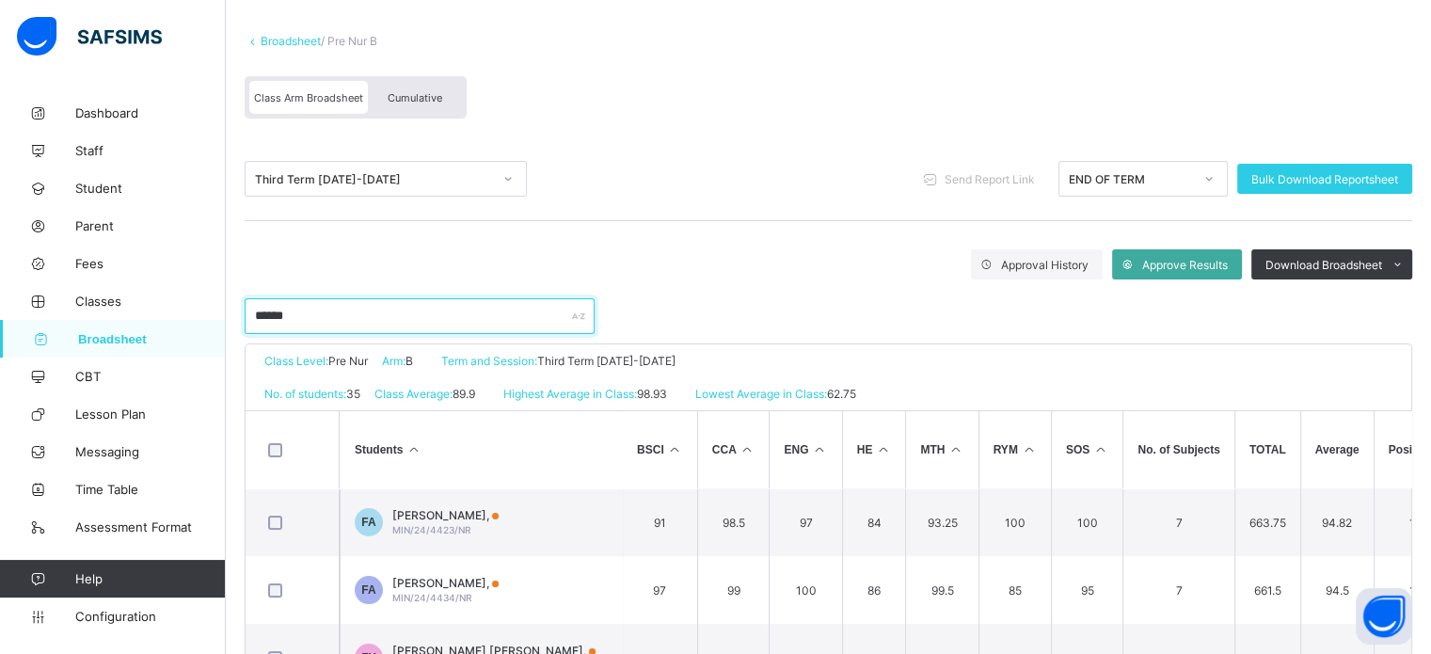
scroll to position [0, 0]
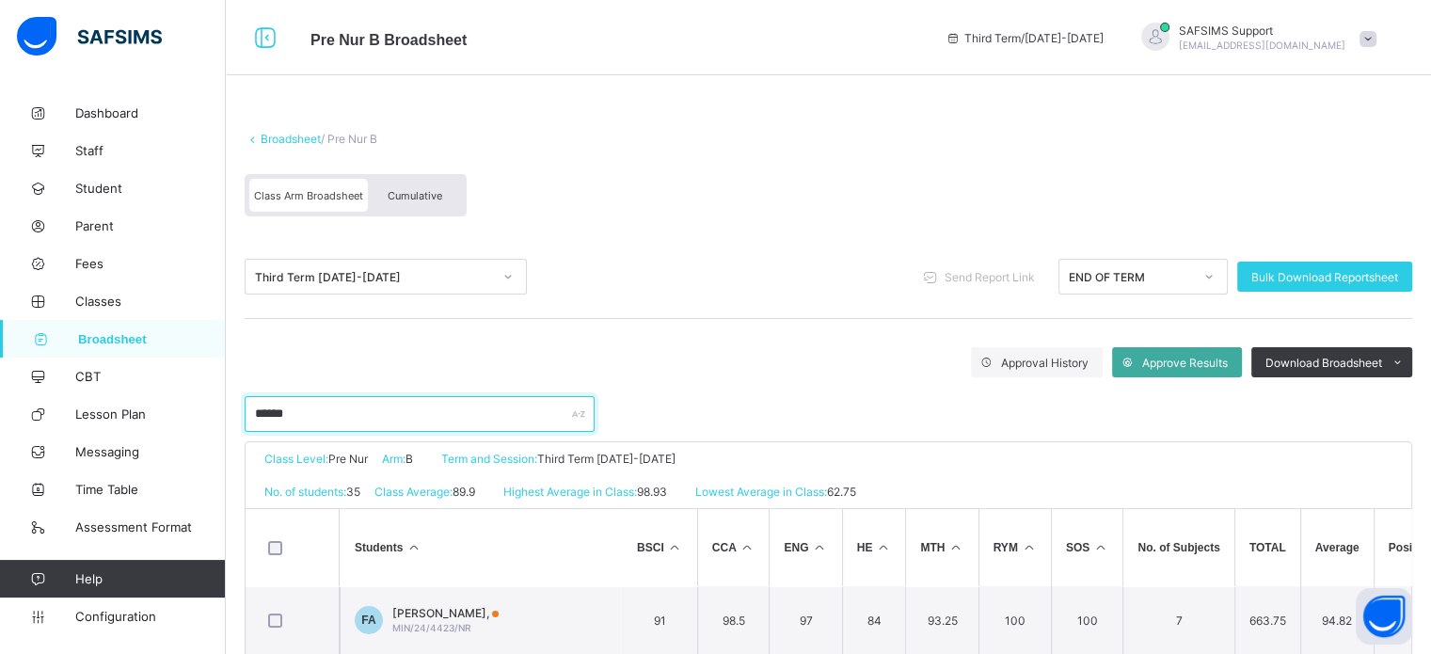
type input "******"
click at [277, 136] on link "Broadsheet" at bounding box center [291, 139] width 60 height 14
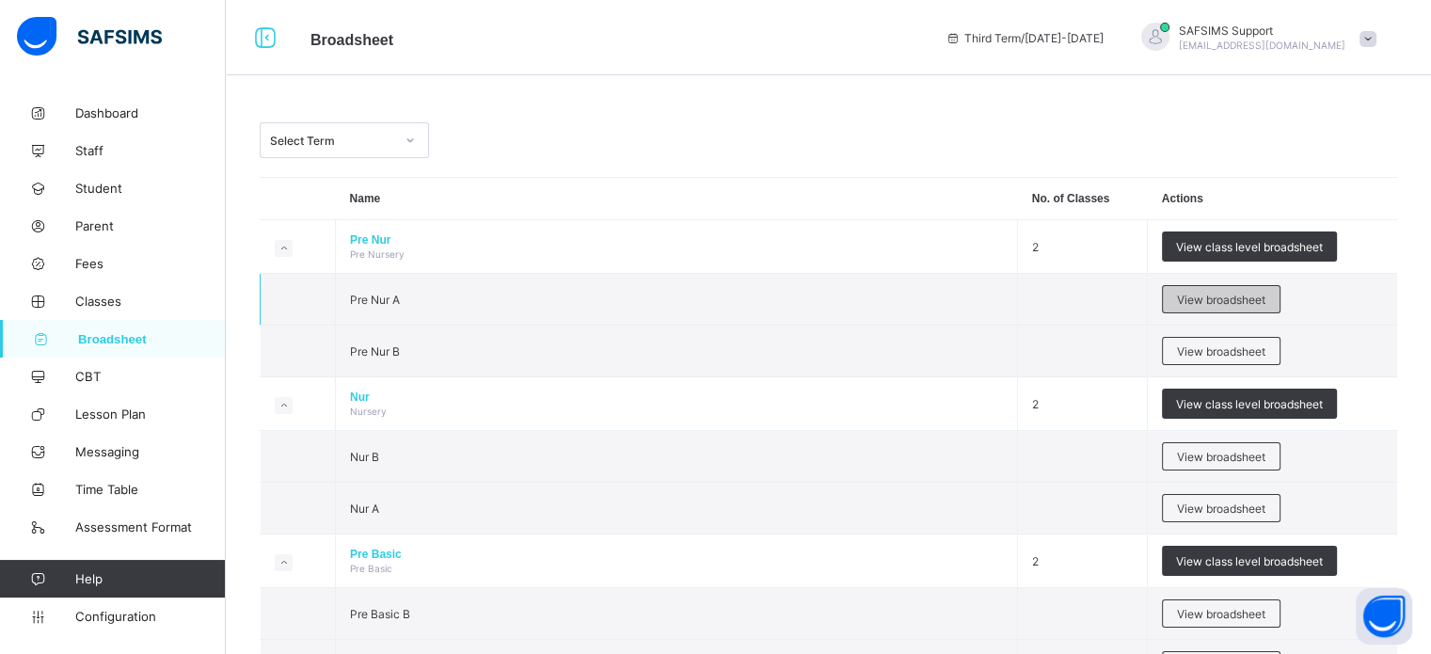
click at [1227, 292] on div "View broadsheet" at bounding box center [1221, 299] width 119 height 28
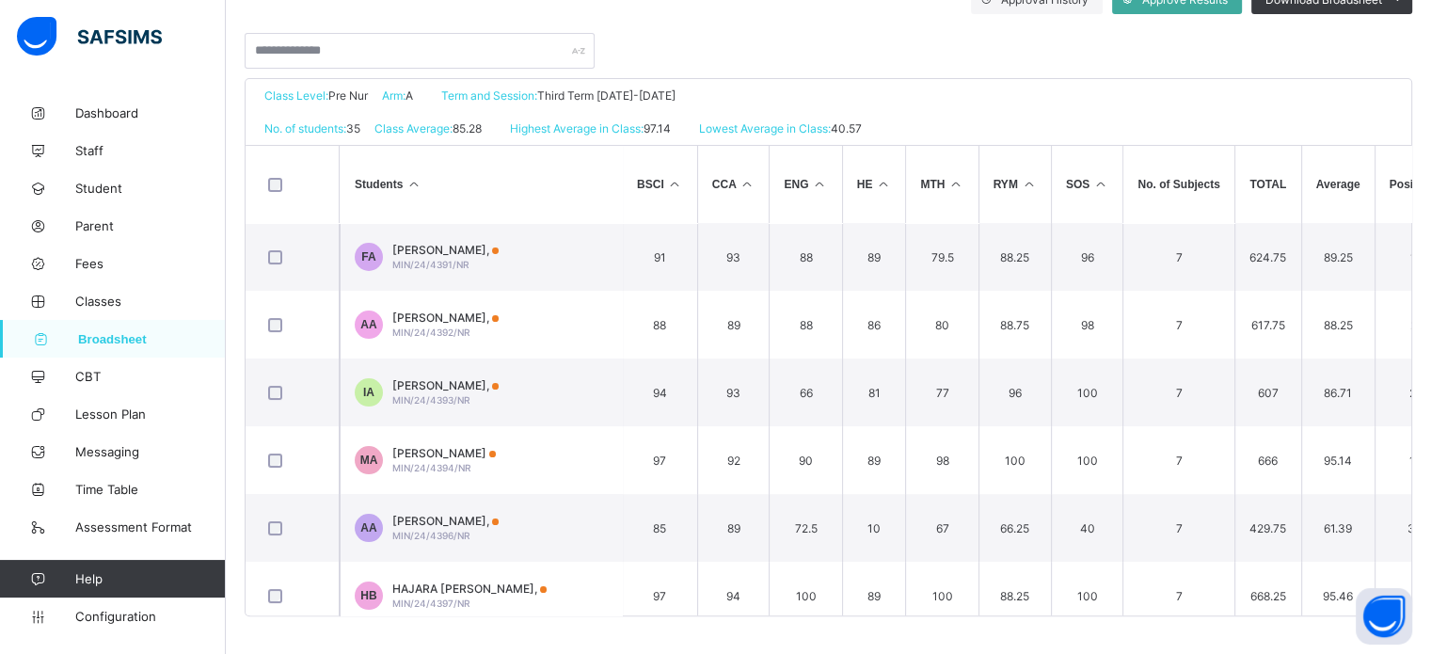
click at [105, 343] on span "Broadsheet" at bounding box center [152, 339] width 148 height 14
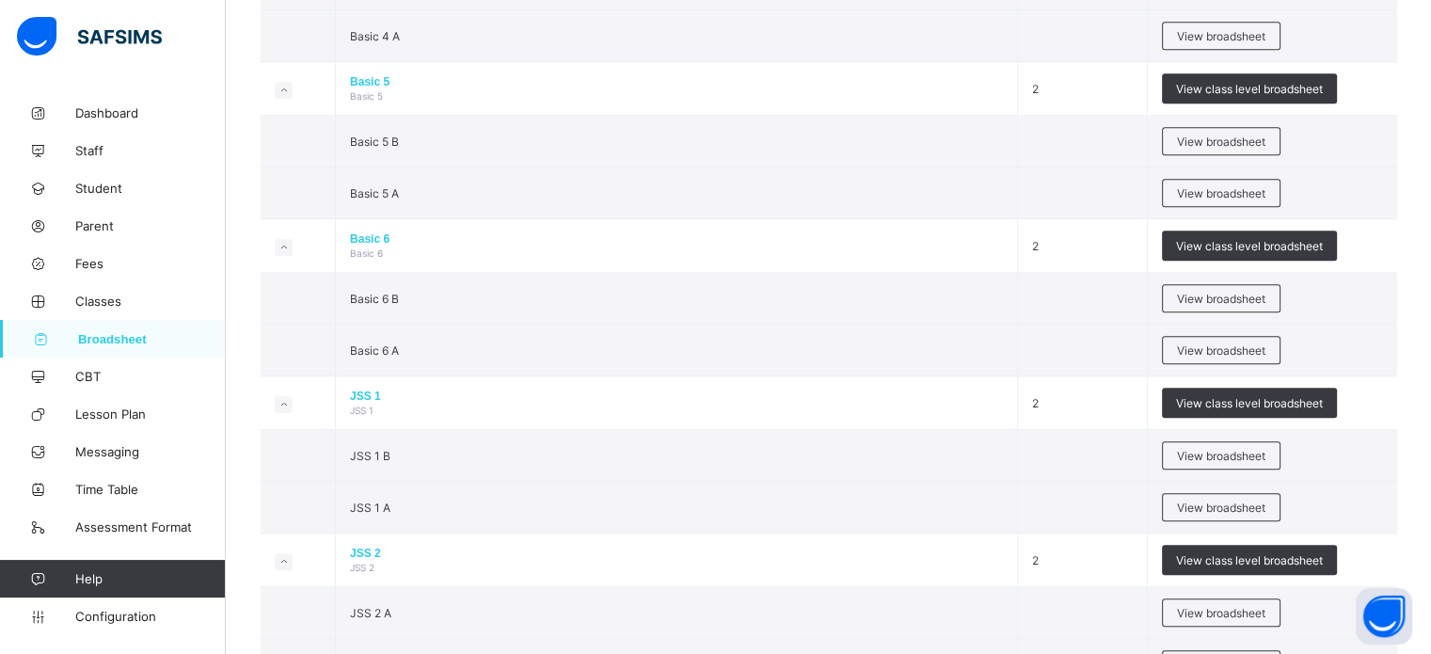
scroll to position [1412, 0]
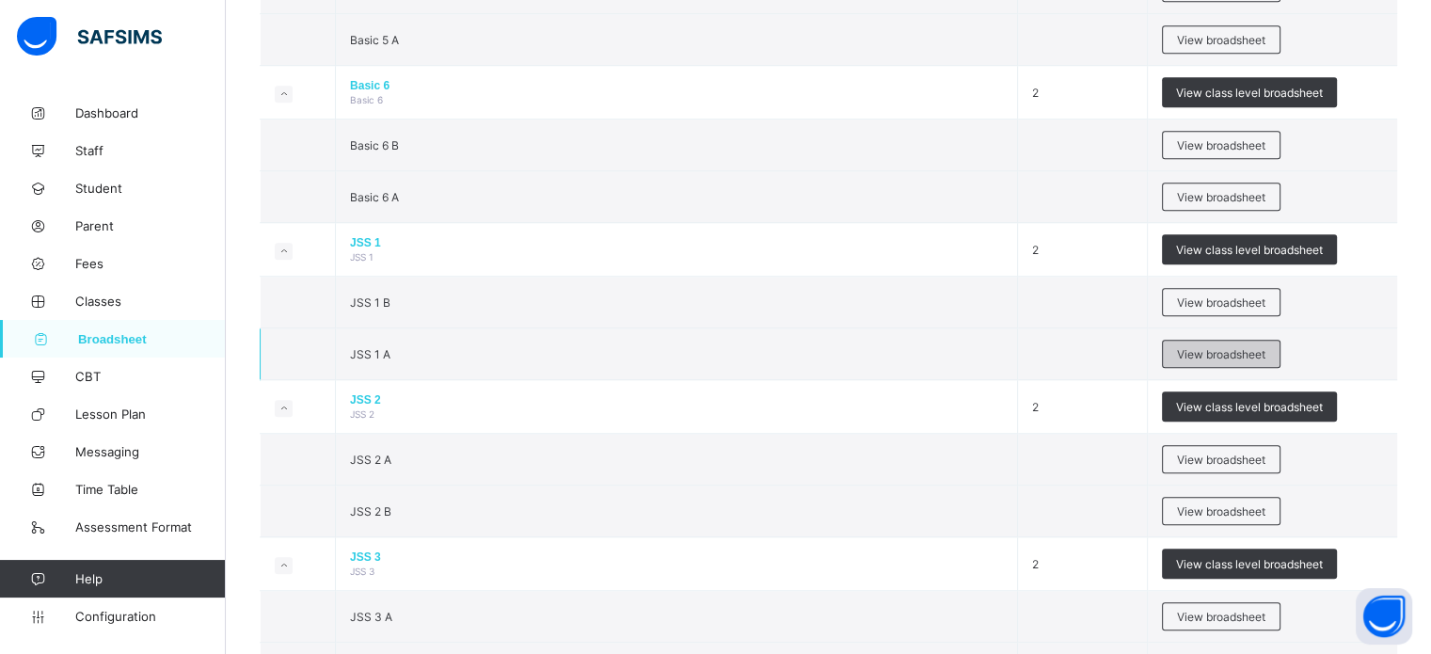
click at [1250, 349] on span "View broadsheet" at bounding box center [1221, 354] width 88 height 14
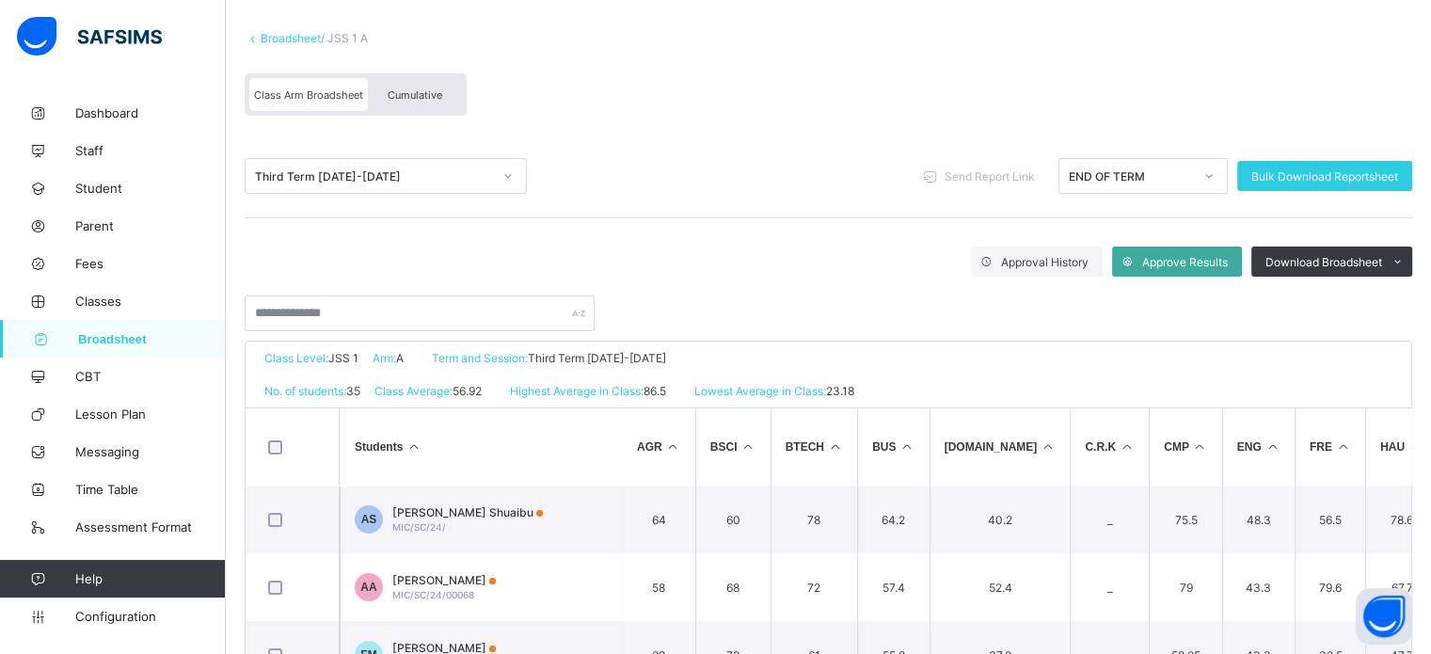
scroll to position [94, 0]
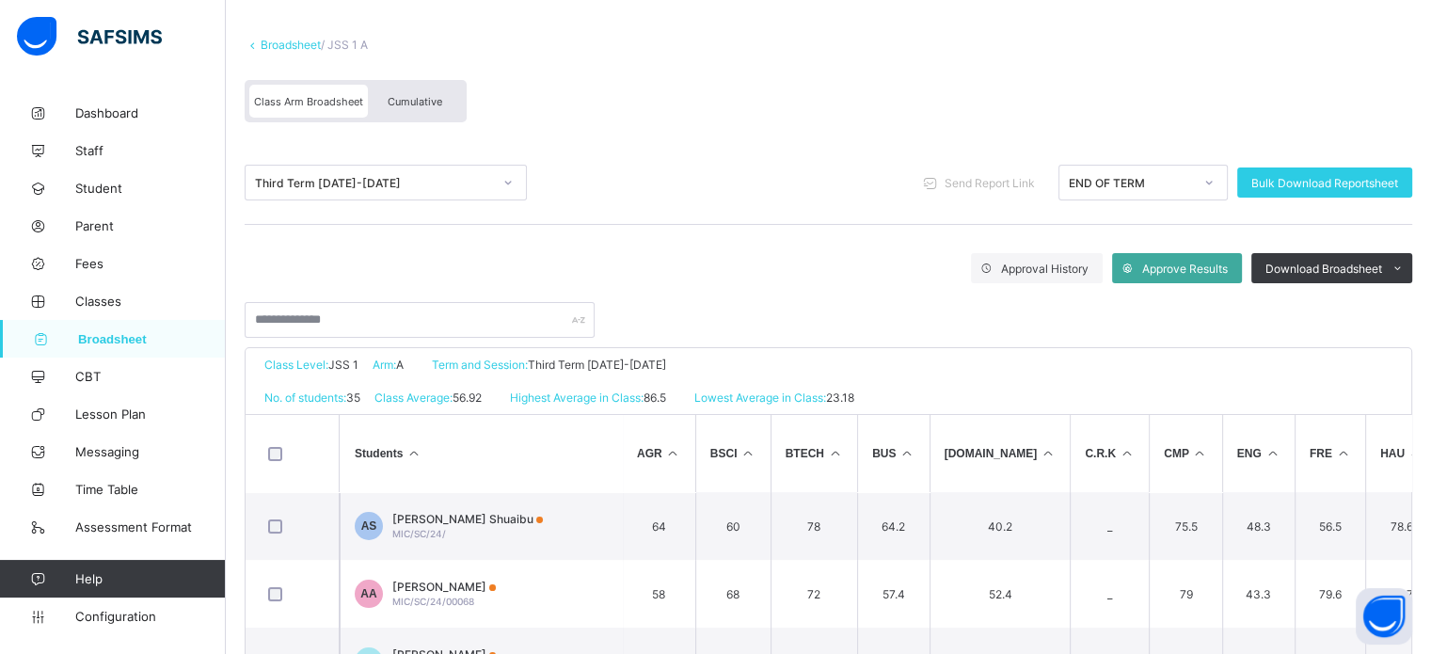
click at [414, 111] on div "Cumulative" at bounding box center [415, 101] width 94 height 33
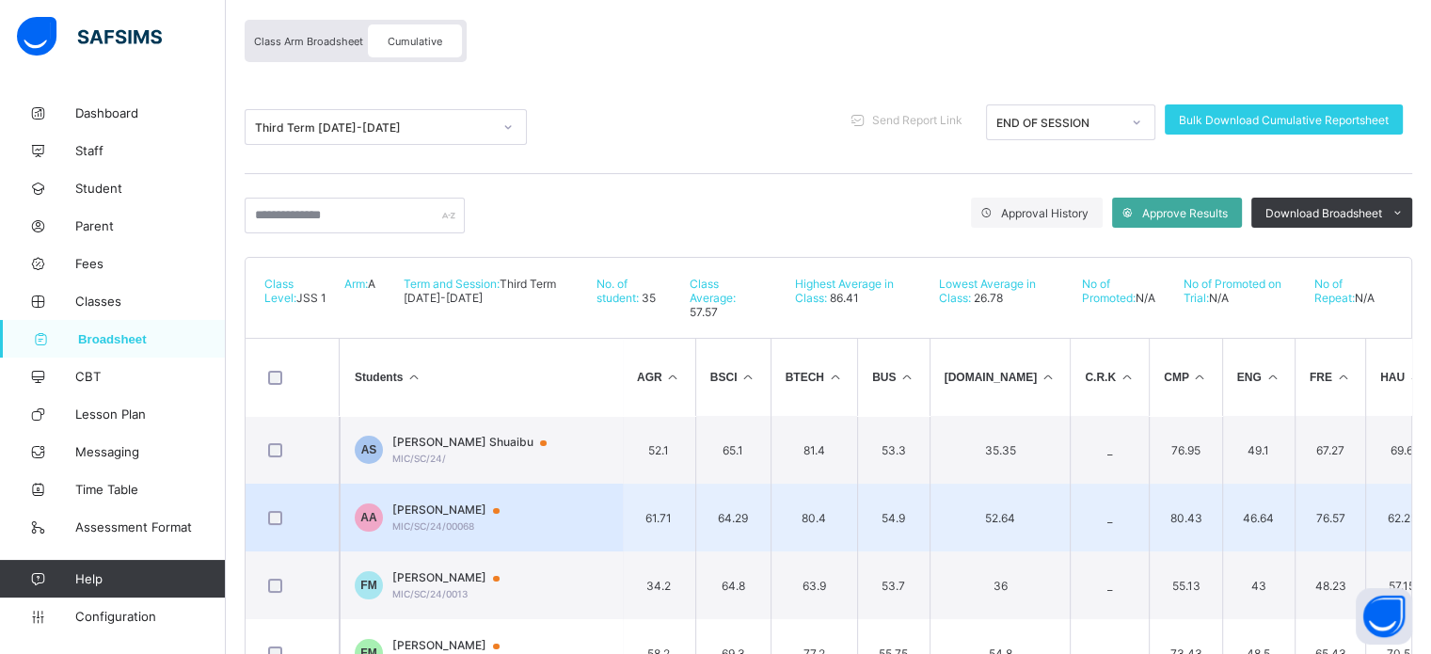
scroll to position [188, 0]
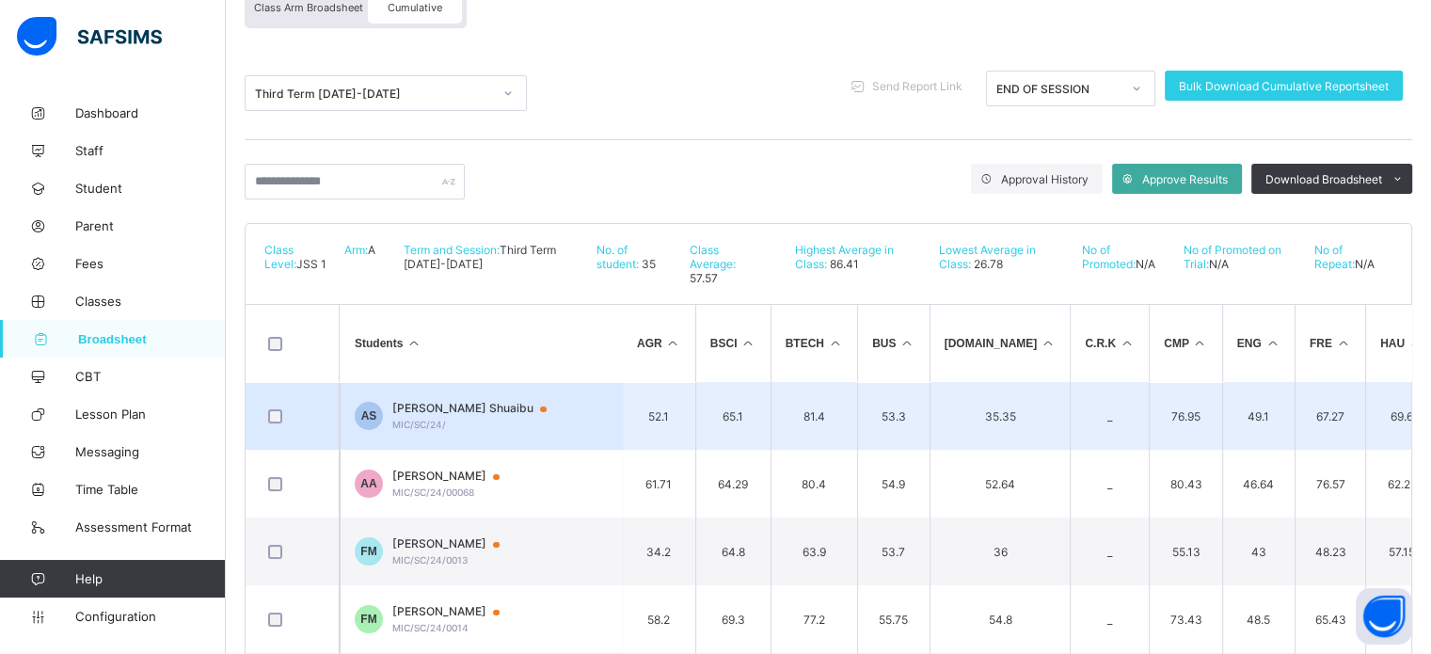
click at [493, 401] on span "Aminu Awaisu Shuaibu" at bounding box center [478, 408] width 172 height 15
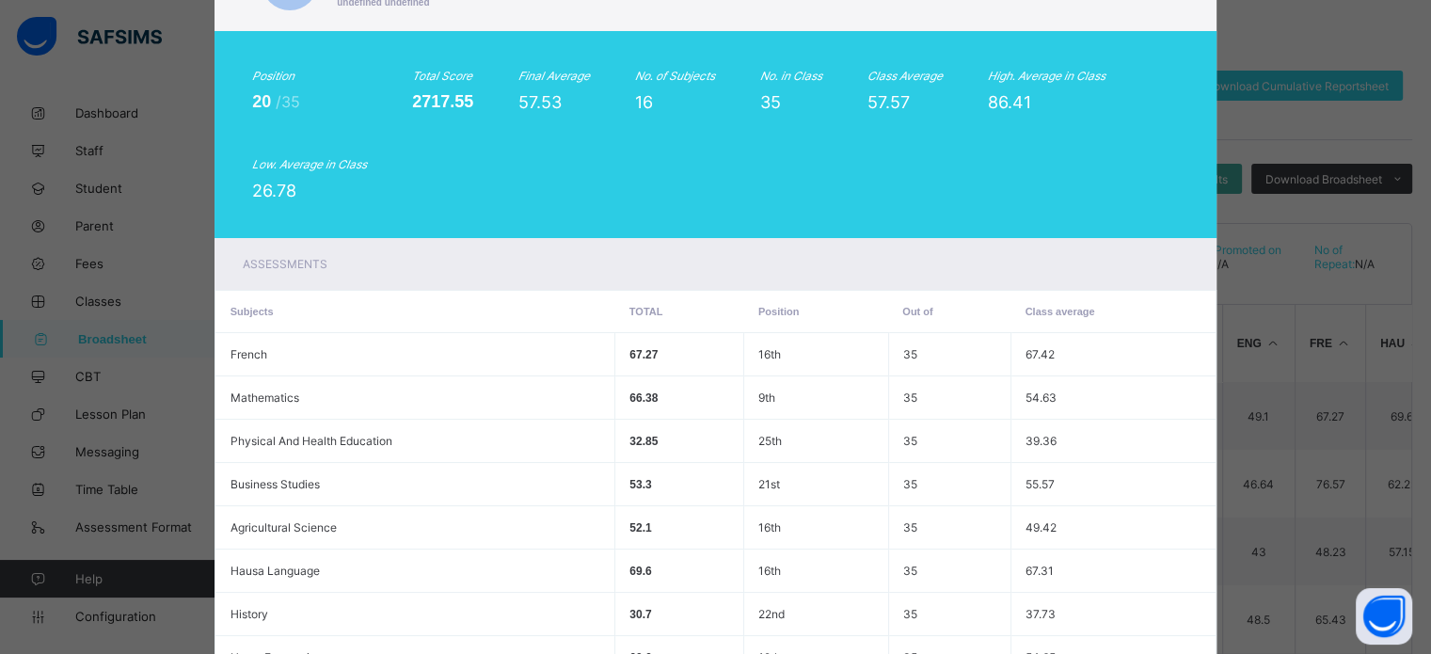
scroll to position [4, 0]
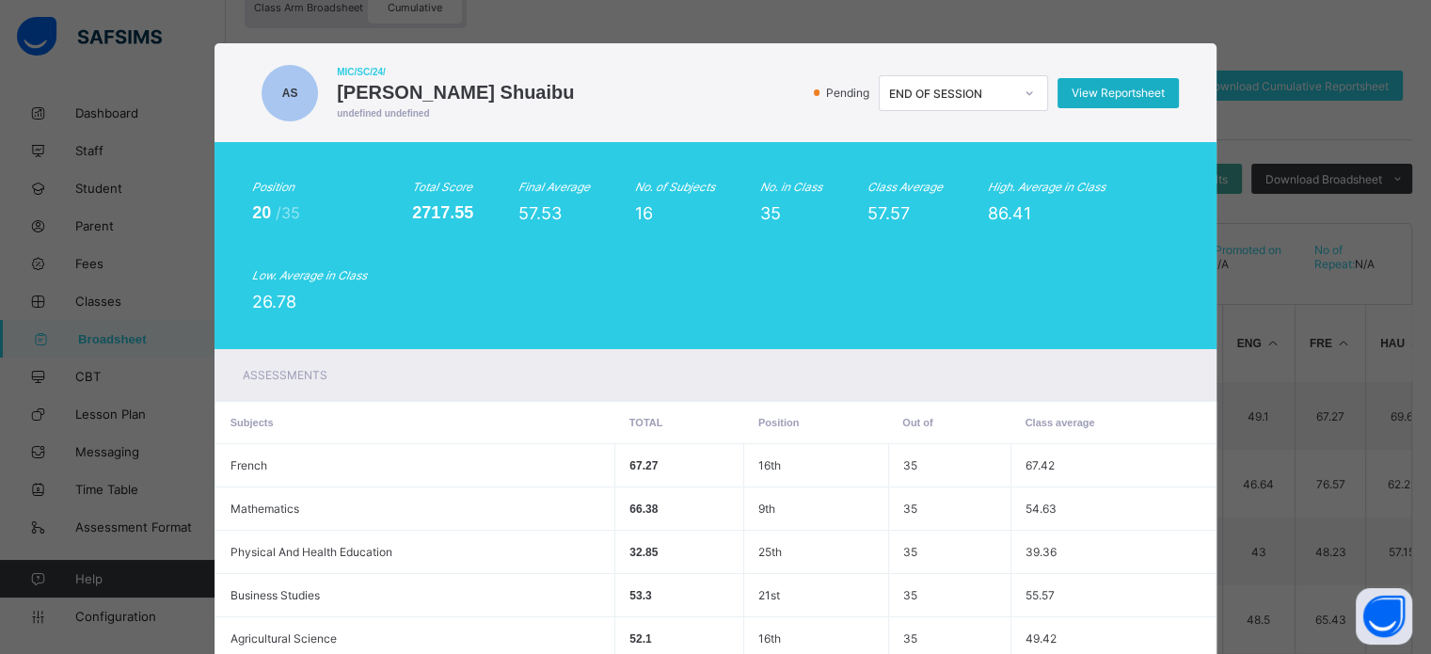
click at [1107, 86] on span "View Reportsheet" at bounding box center [1118, 93] width 93 height 14
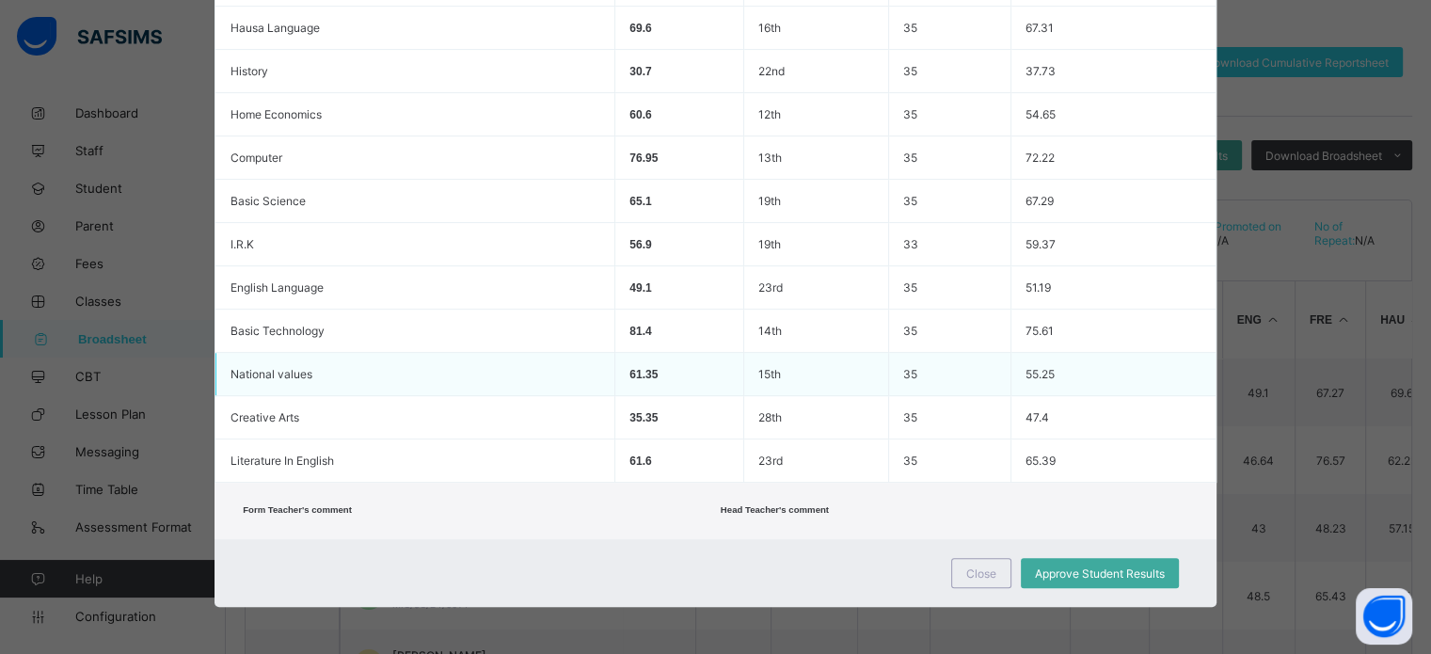
scroll to position [333, 0]
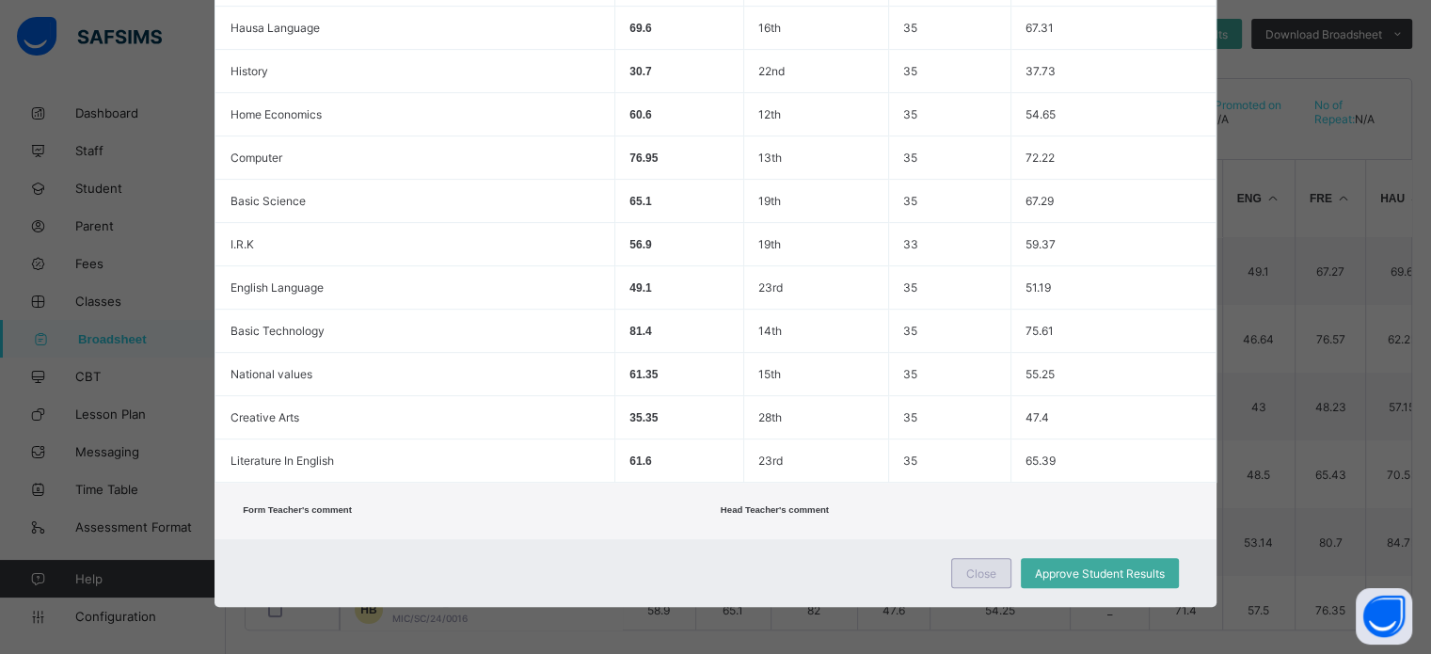
click at [971, 575] on span "Close" at bounding box center [981, 574] width 30 height 14
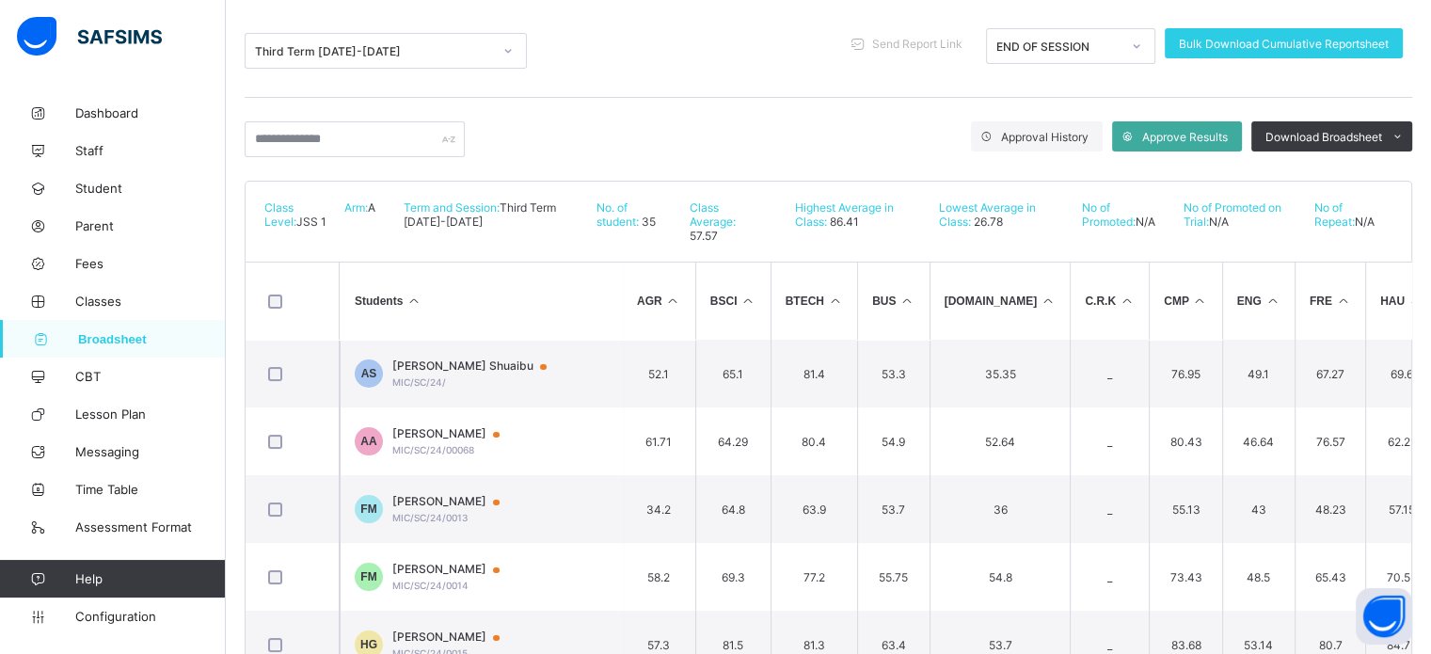
scroll to position [145, 0]
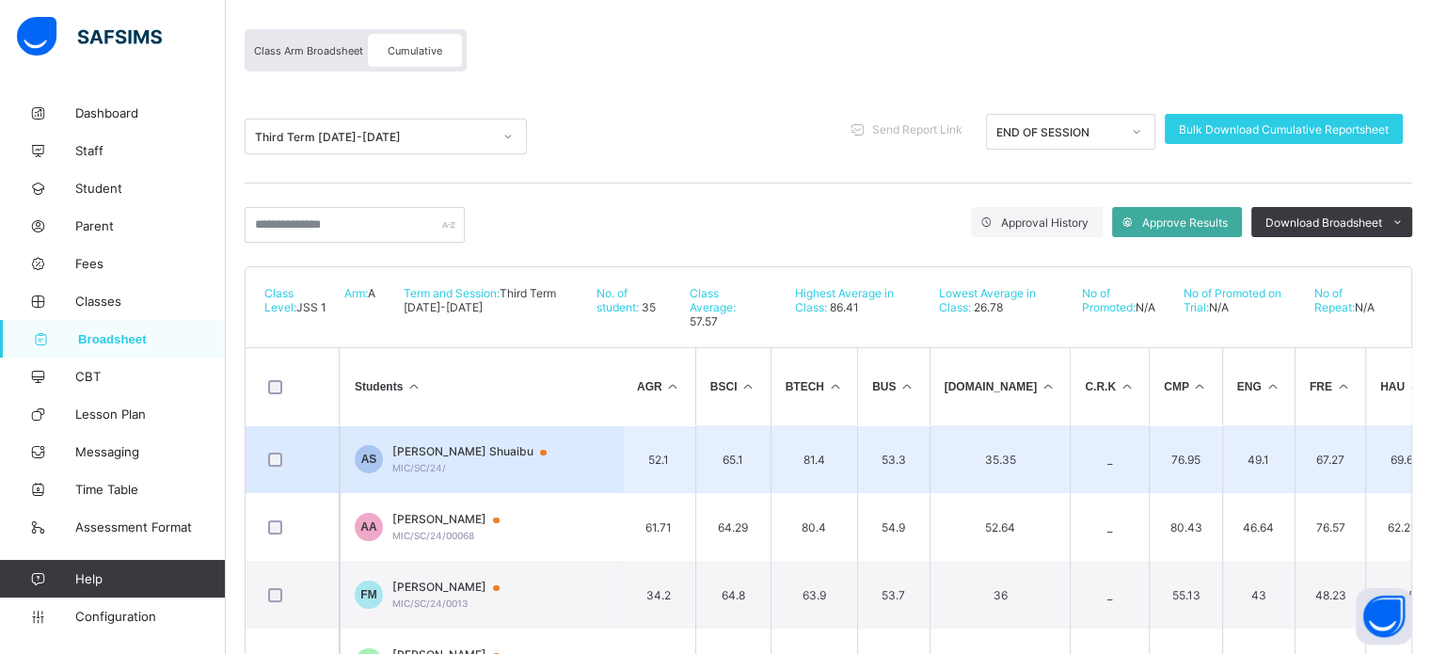
click at [429, 444] on span "Aminu Awaisu Shuaibu" at bounding box center [478, 451] width 172 height 15
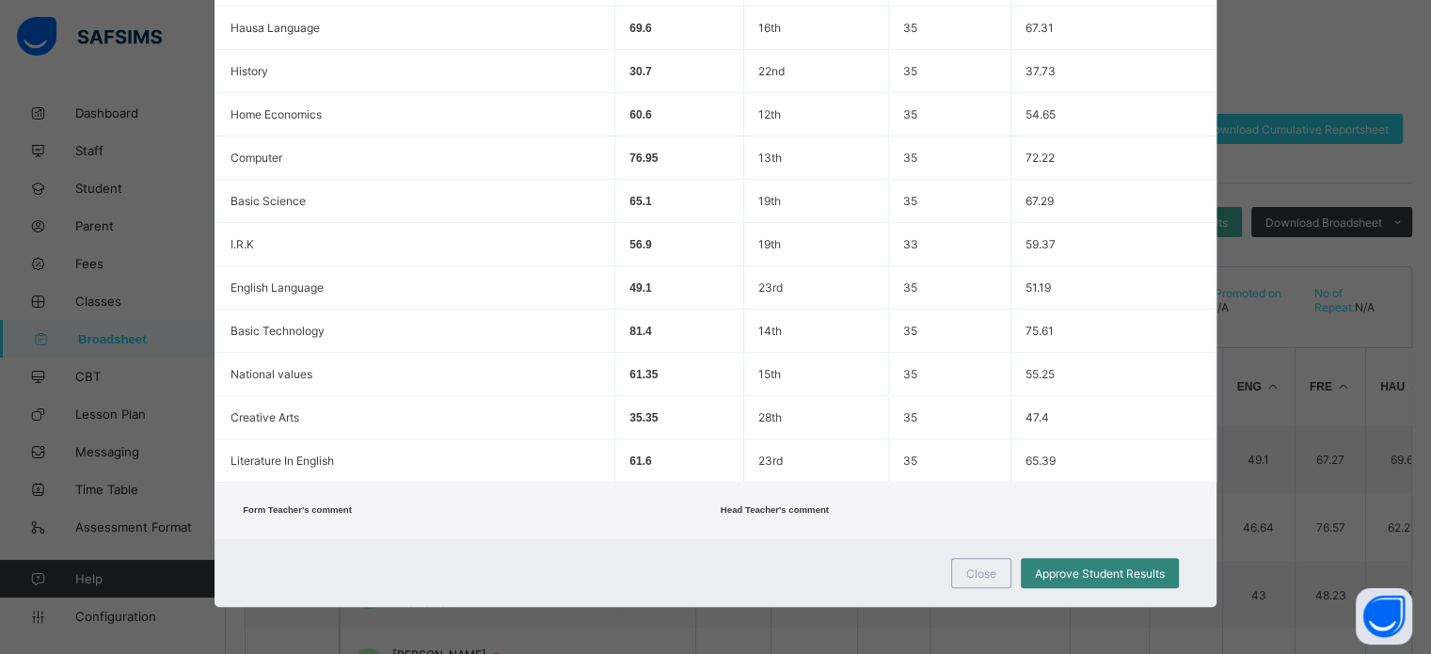
click at [1125, 572] on span "Approve Student Results" at bounding box center [1100, 574] width 130 height 14
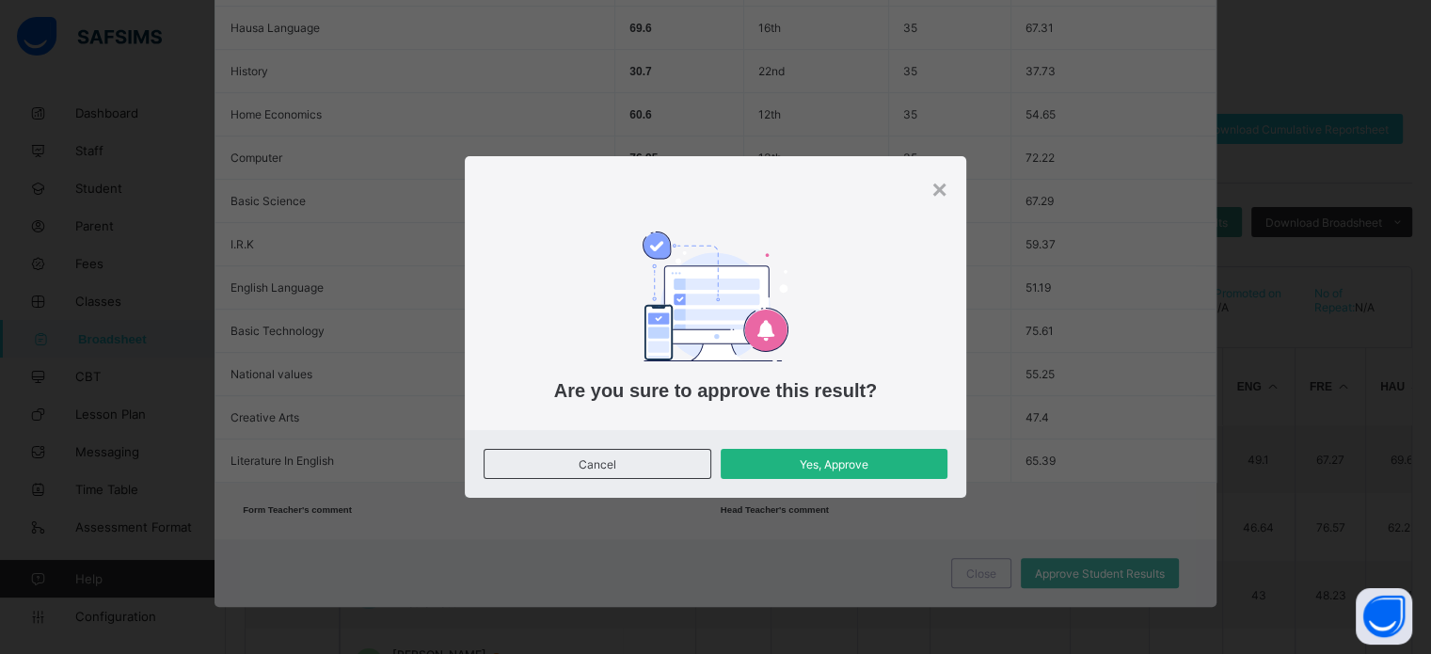
click at [858, 473] on div "Yes, Approve" at bounding box center [834, 464] width 227 height 30
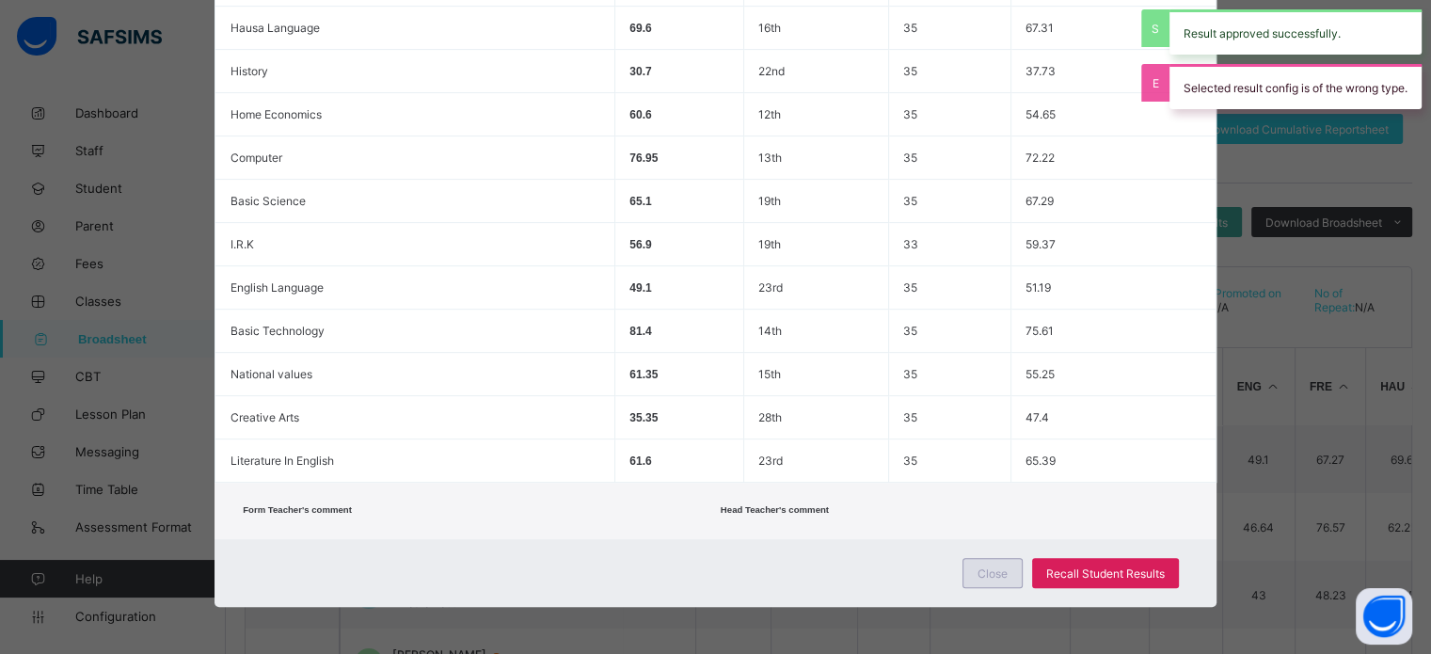
click at [982, 575] on span "Close" at bounding box center [993, 574] width 30 height 14
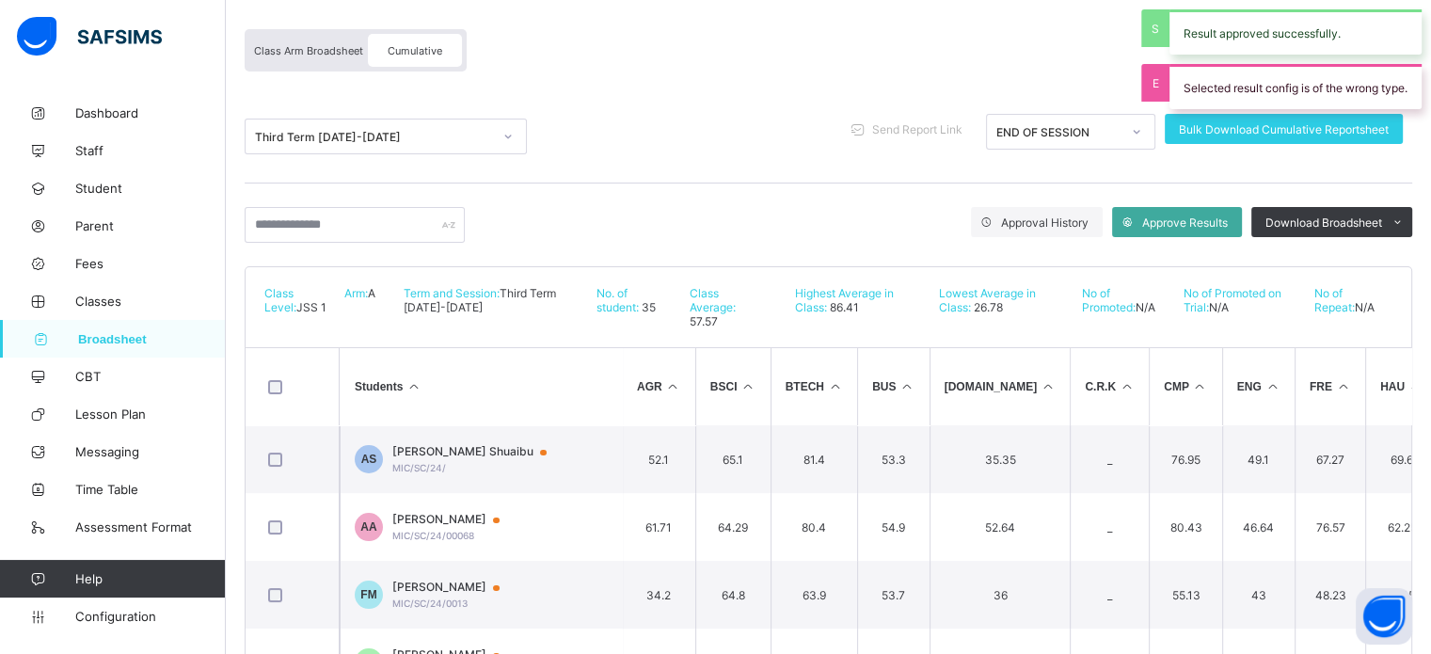
click at [302, 35] on div "Class Arm Broadsheet" at bounding box center [308, 50] width 119 height 33
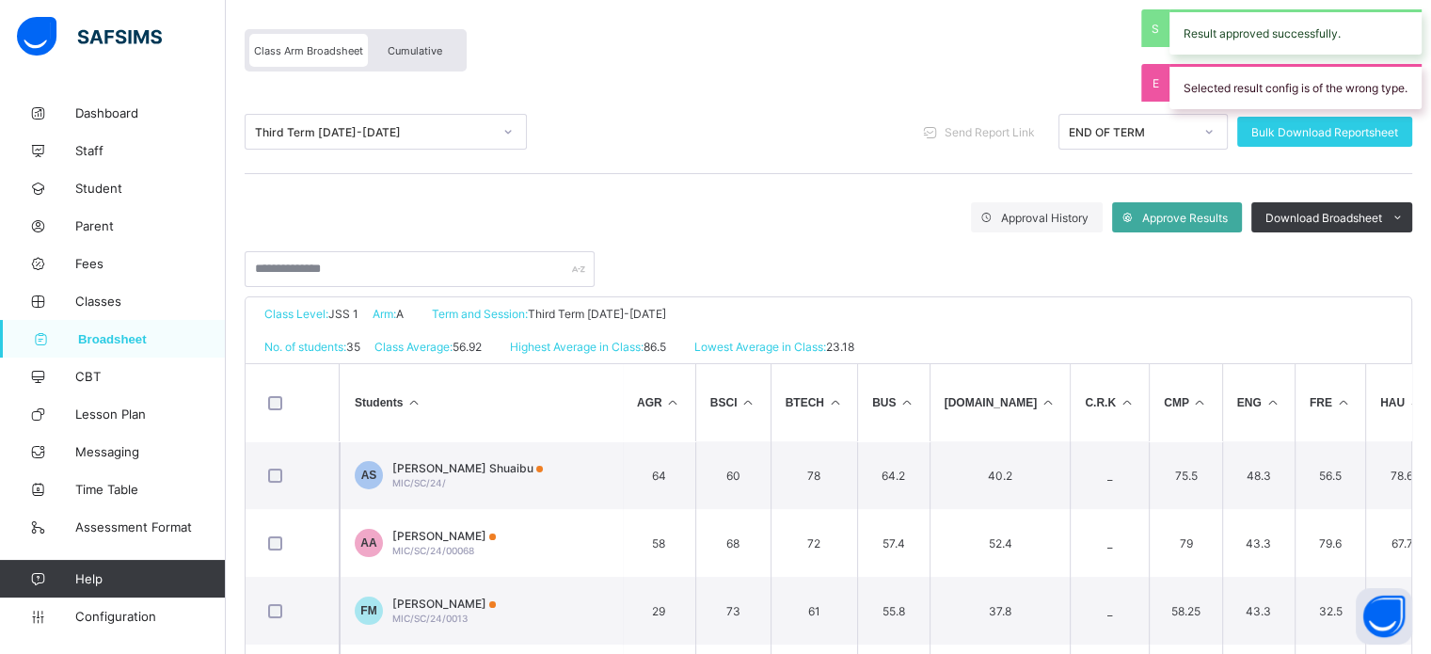
click at [336, 42] on div "Class Arm Broadsheet" at bounding box center [308, 50] width 119 height 33
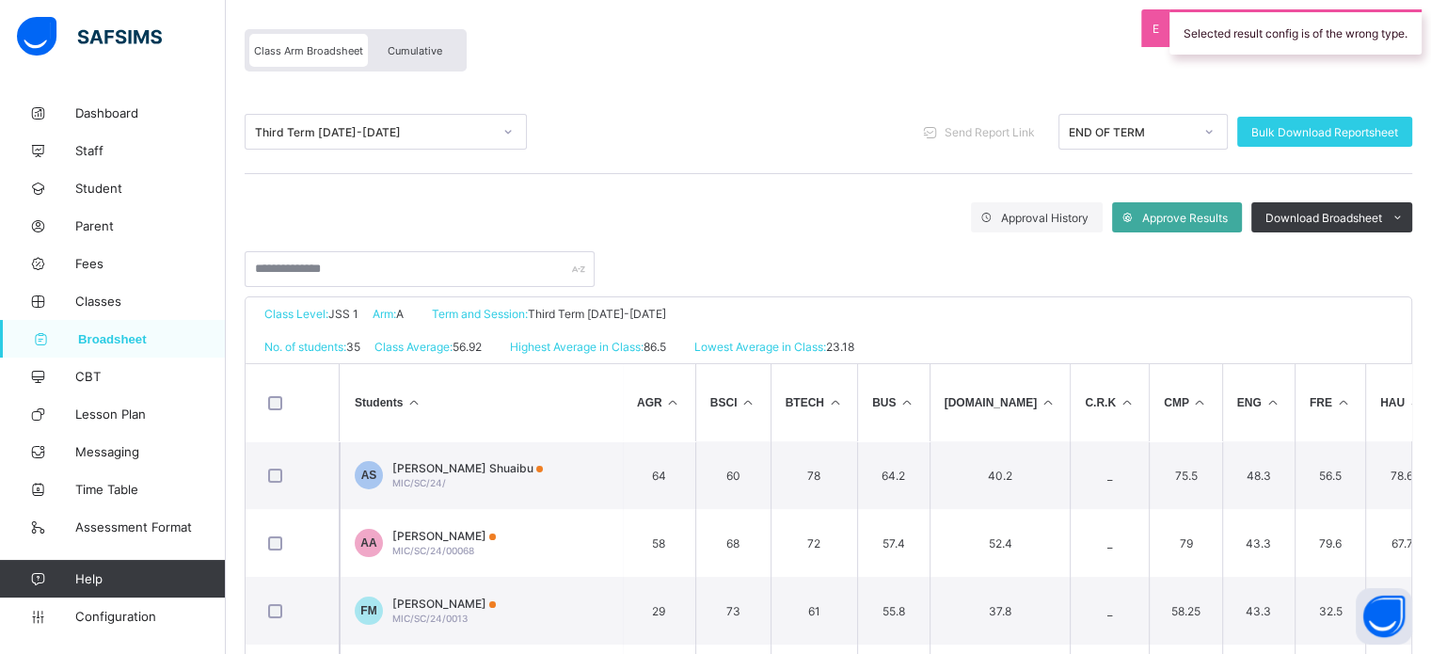
click at [439, 28] on div "Class Arm Broadsheet Cumulative" at bounding box center [829, 55] width 1168 height 71
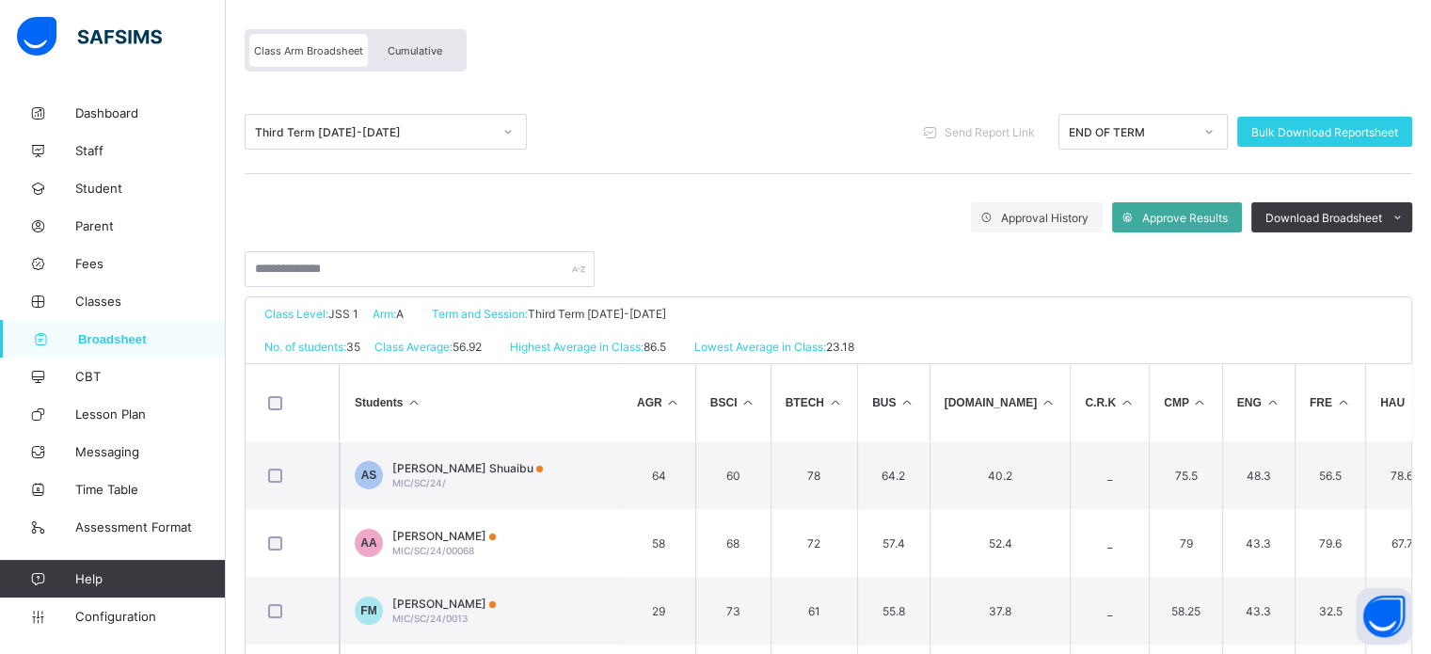
click at [426, 56] on span "Cumulative" at bounding box center [415, 50] width 55 height 13
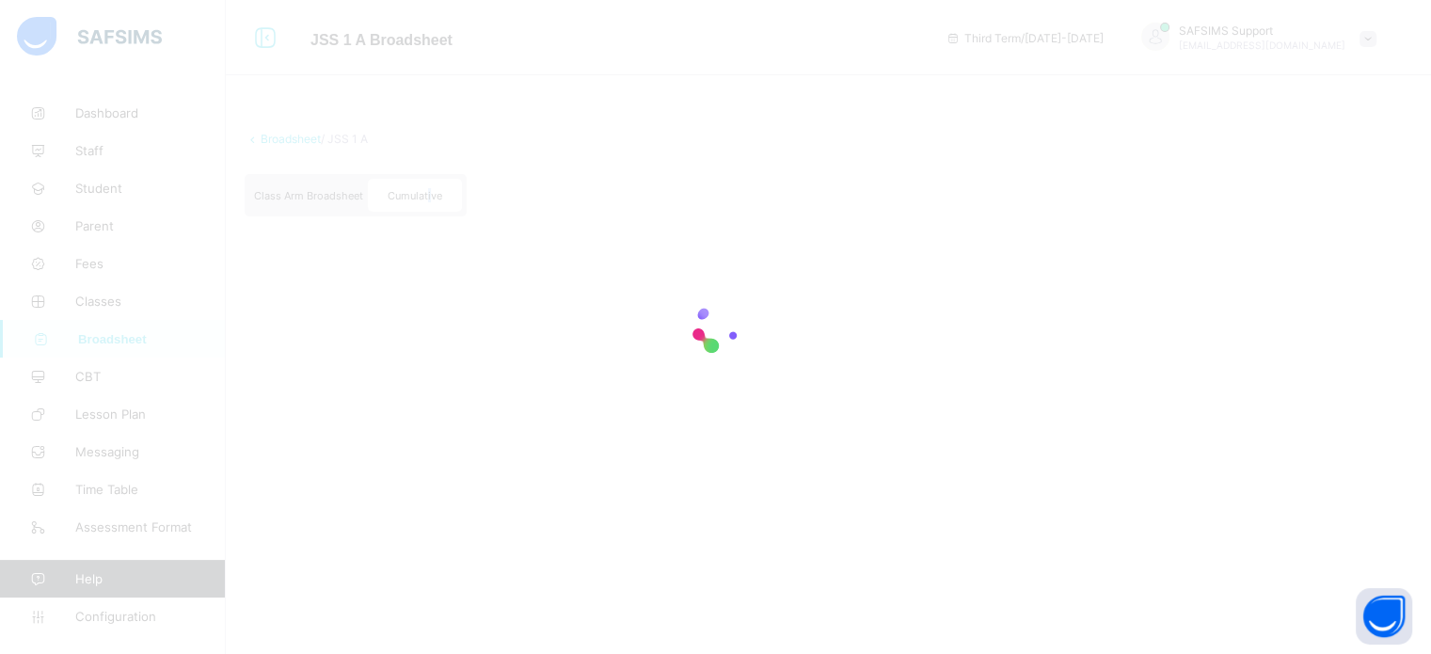
scroll to position [0, 0]
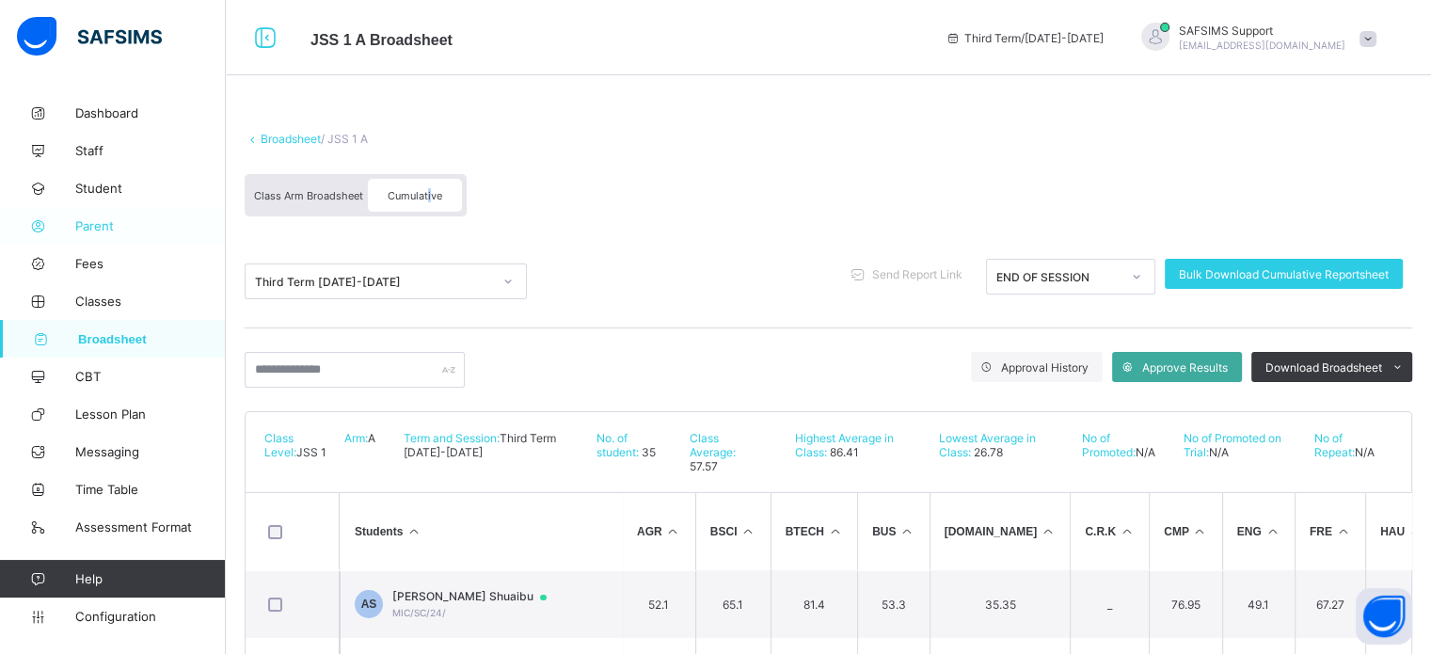
click at [79, 222] on span "Parent" at bounding box center [150, 225] width 151 height 15
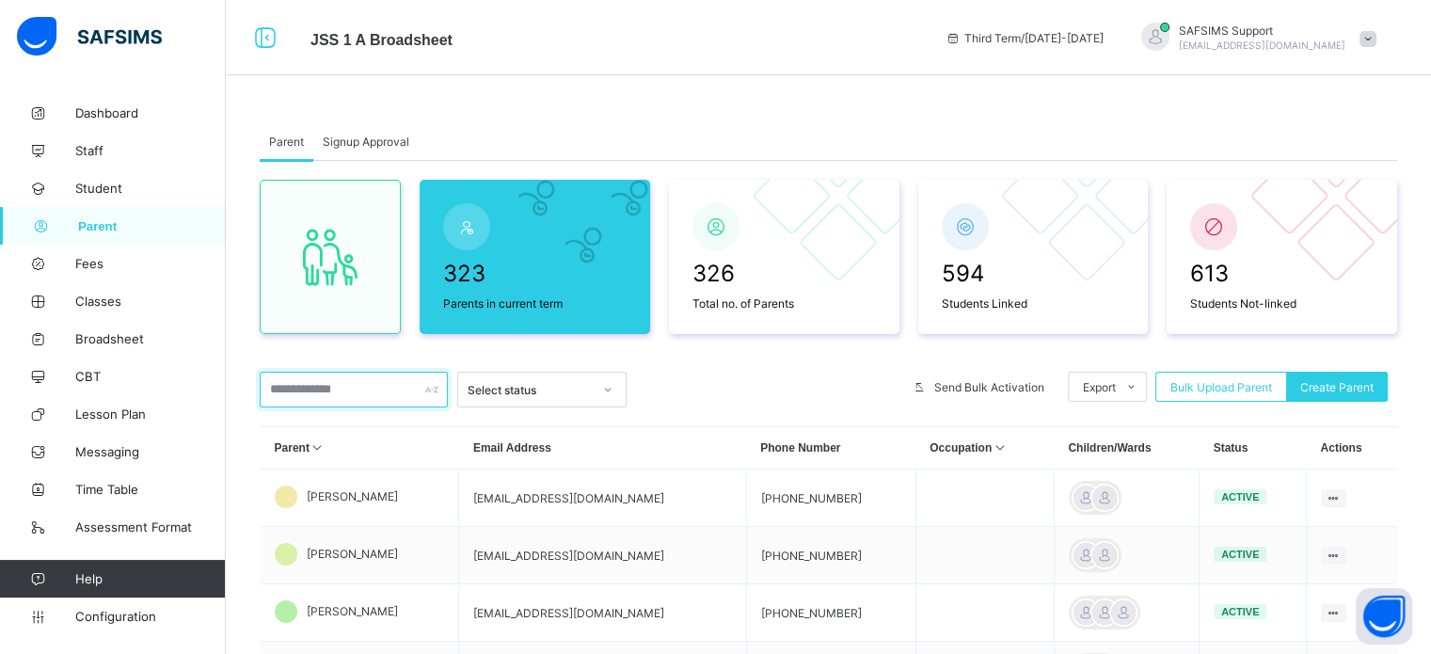
click at [341, 387] on input "text" at bounding box center [354, 390] width 188 height 36
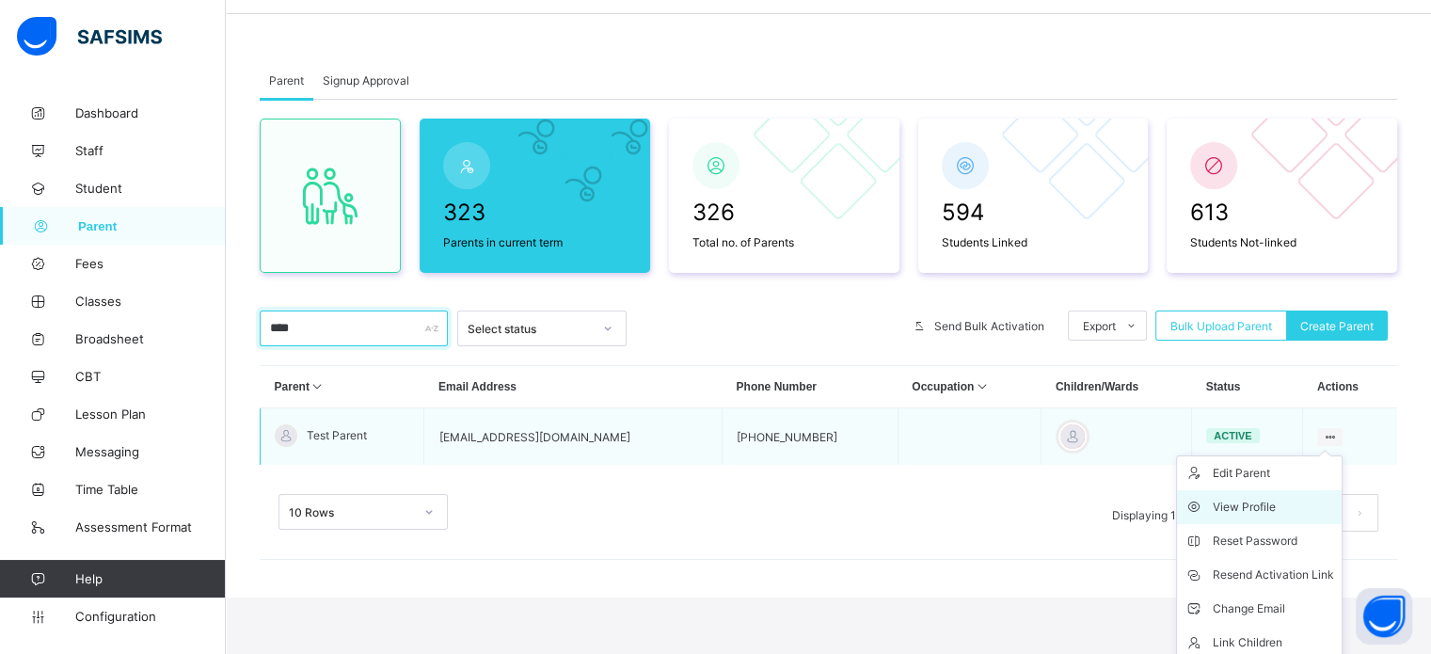
scroll to position [94, 0]
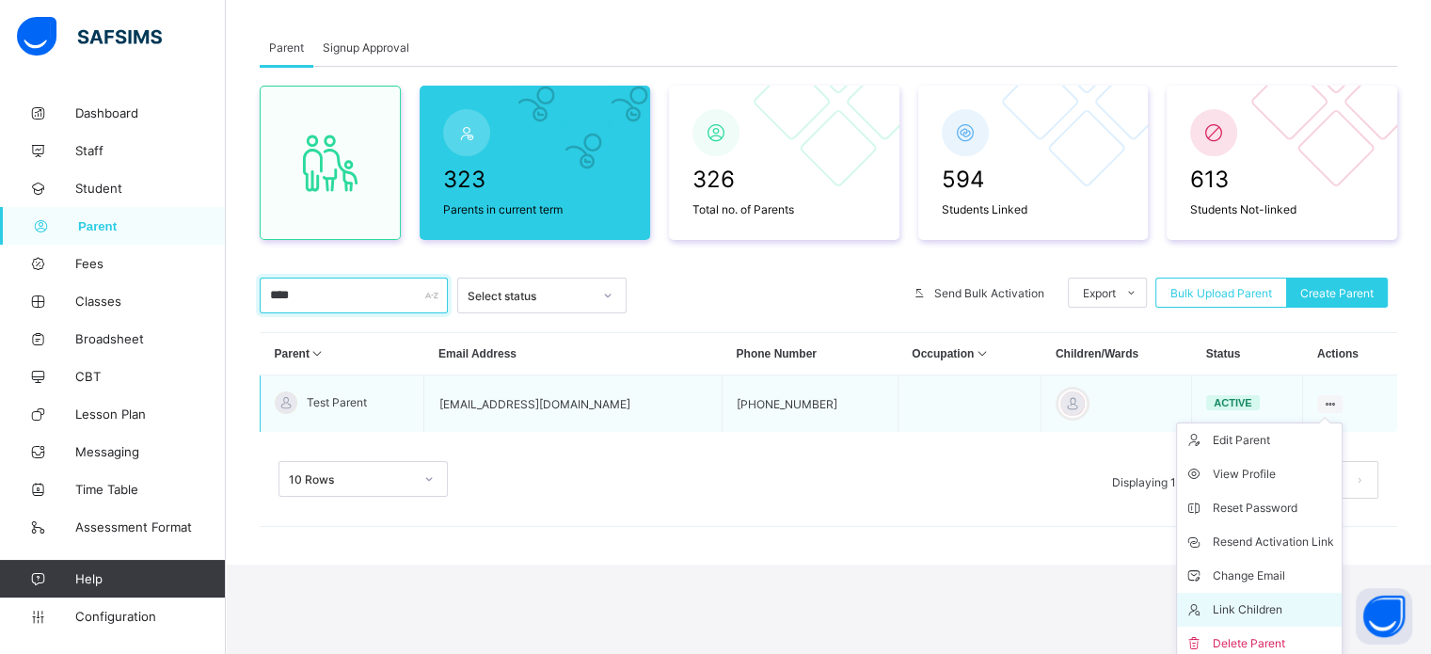
type input "****"
click at [1267, 601] on div "Link Children" at bounding box center [1273, 609] width 121 height 19
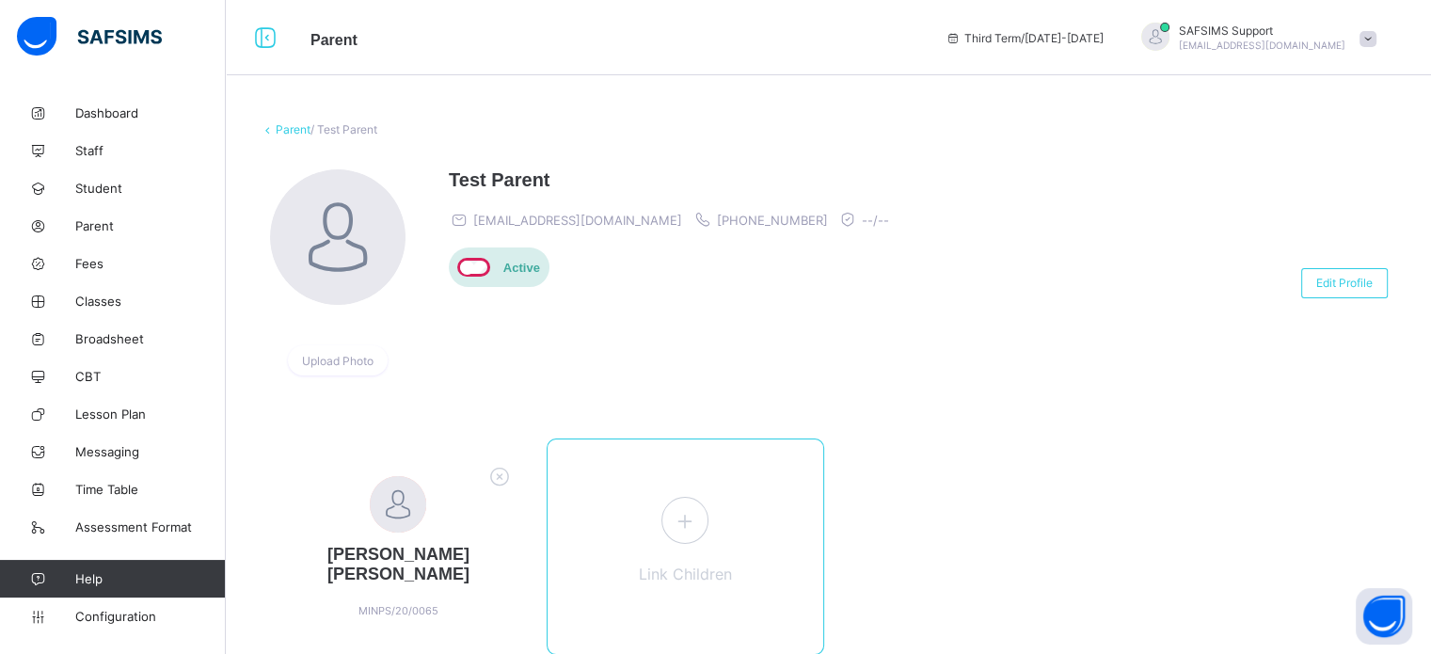
click at [700, 526] on icon at bounding box center [685, 520] width 34 height 29
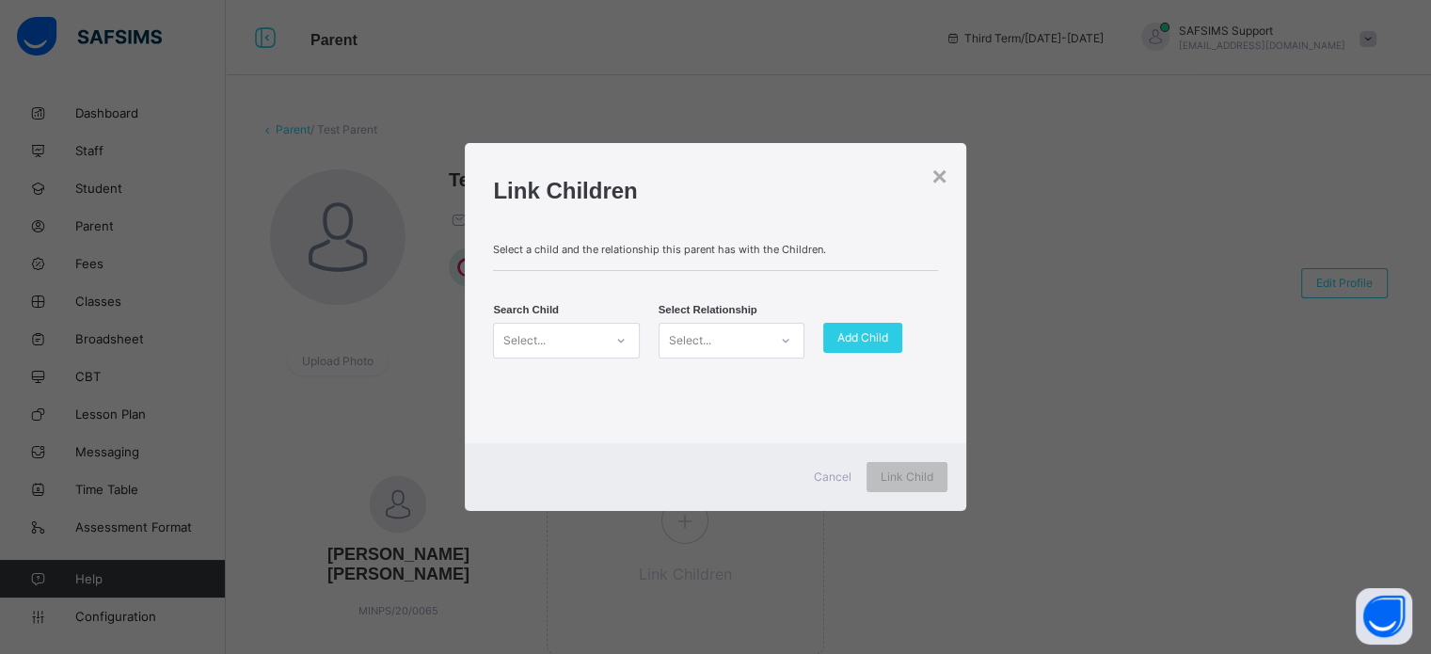
click at [577, 334] on div "Select..." at bounding box center [548, 340] width 108 height 26
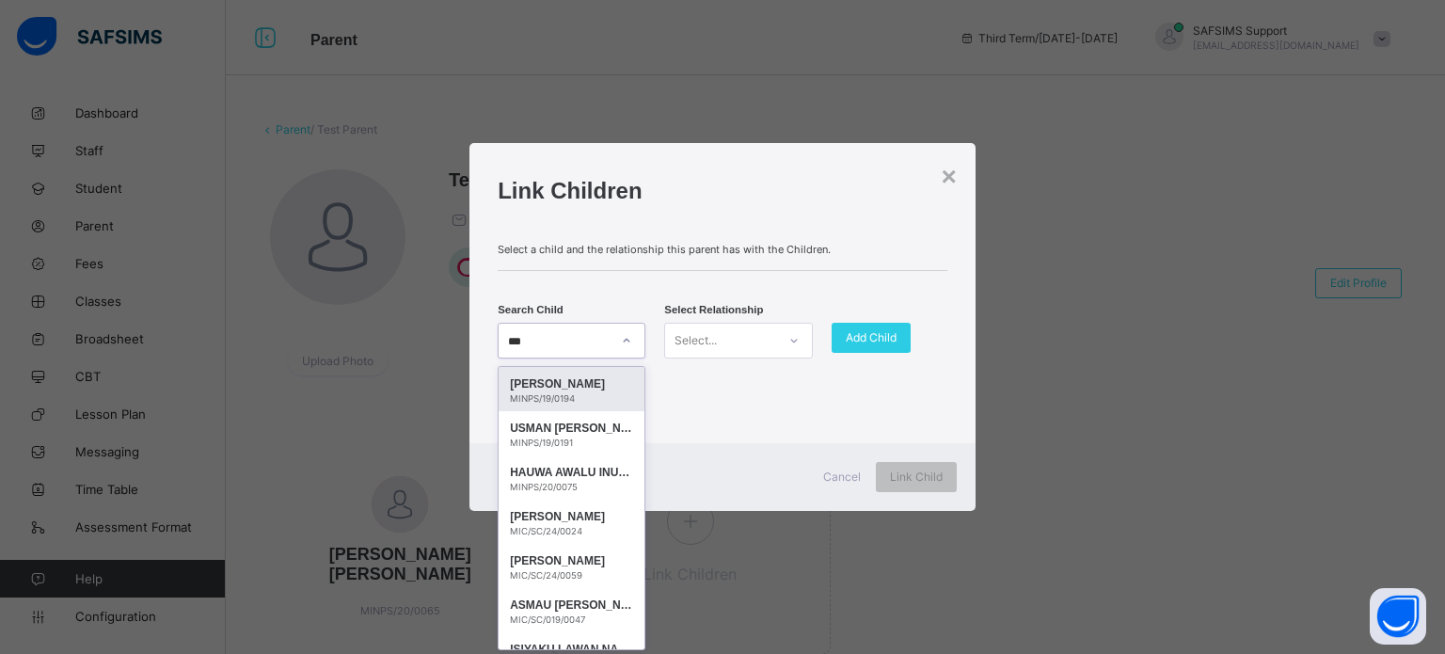
type input "****"
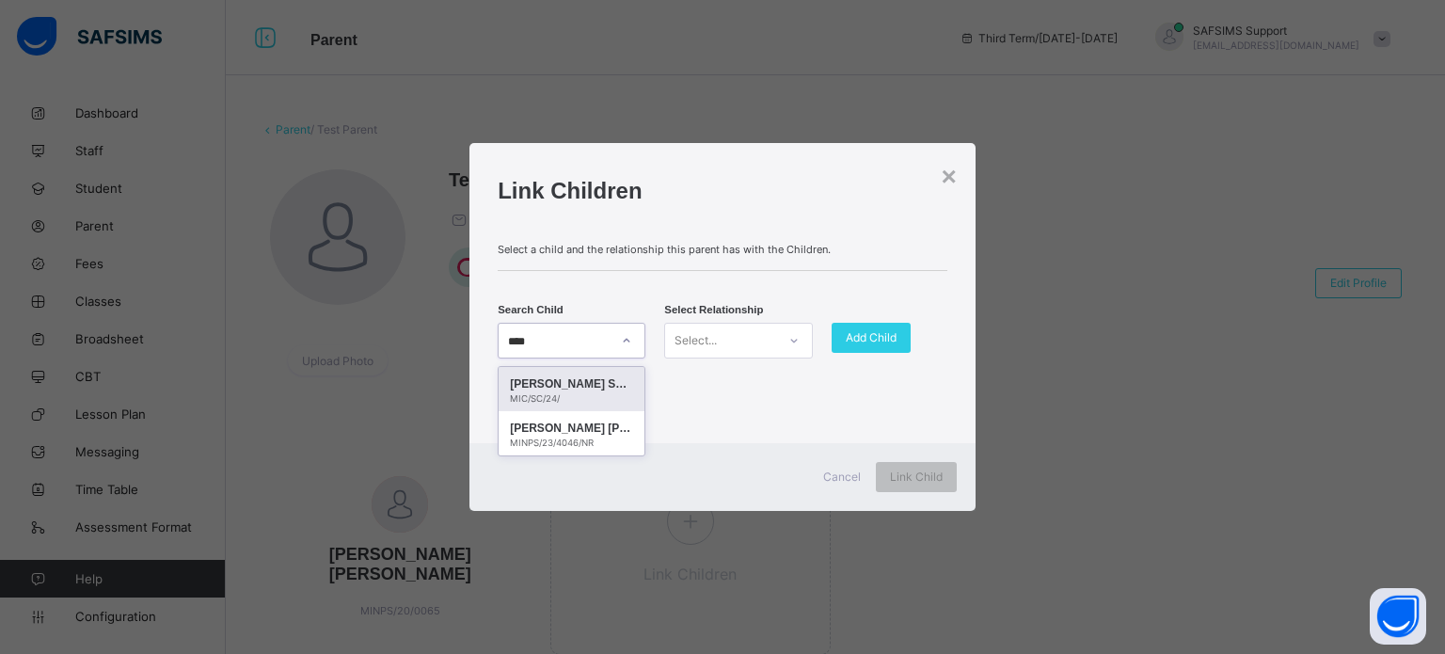
click at [598, 393] on div "MIC/SC/24/" at bounding box center [571, 398] width 123 height 10
click at [732, 341] on div "Select..." at bounding box center [720, 340] width 110 height 26
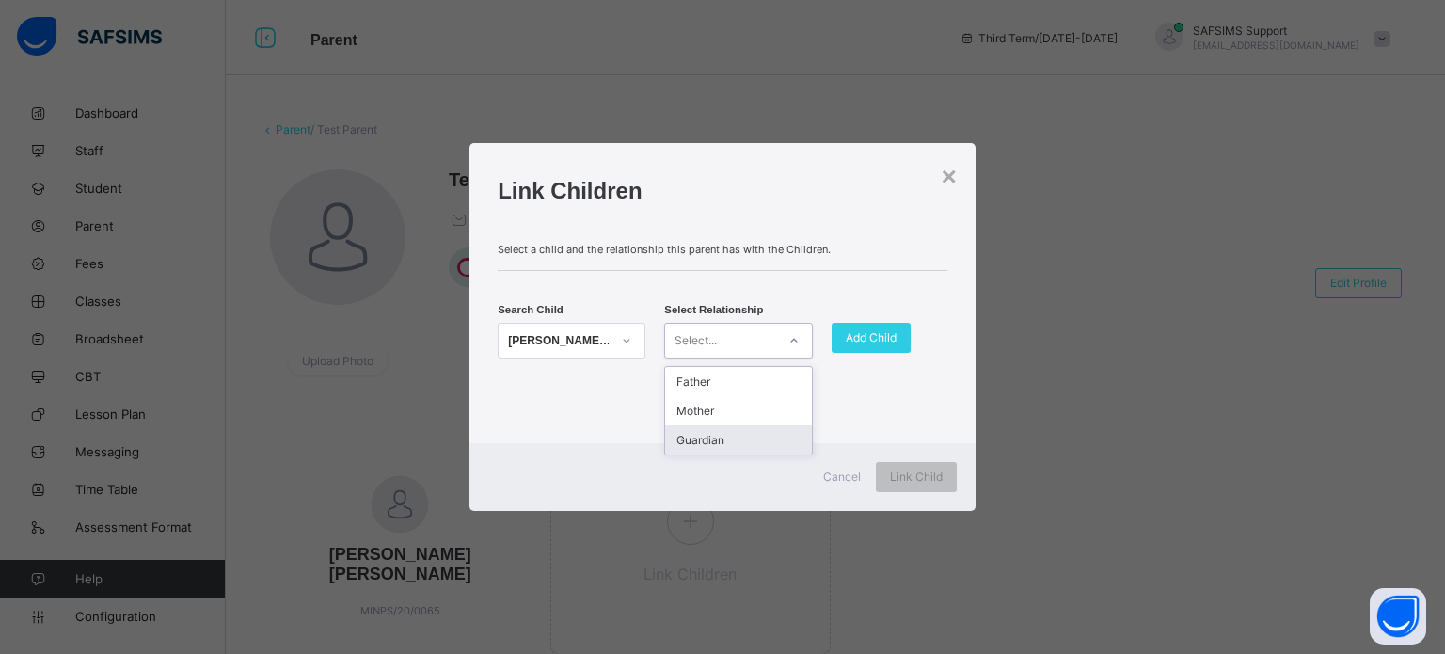
click at [711, 440] on div "Guardian" at bounding box center [738, 439] width 146 height 29
click at [869, 330] on span "Add Child" at bounding box center [871, 337] width 51 height 14
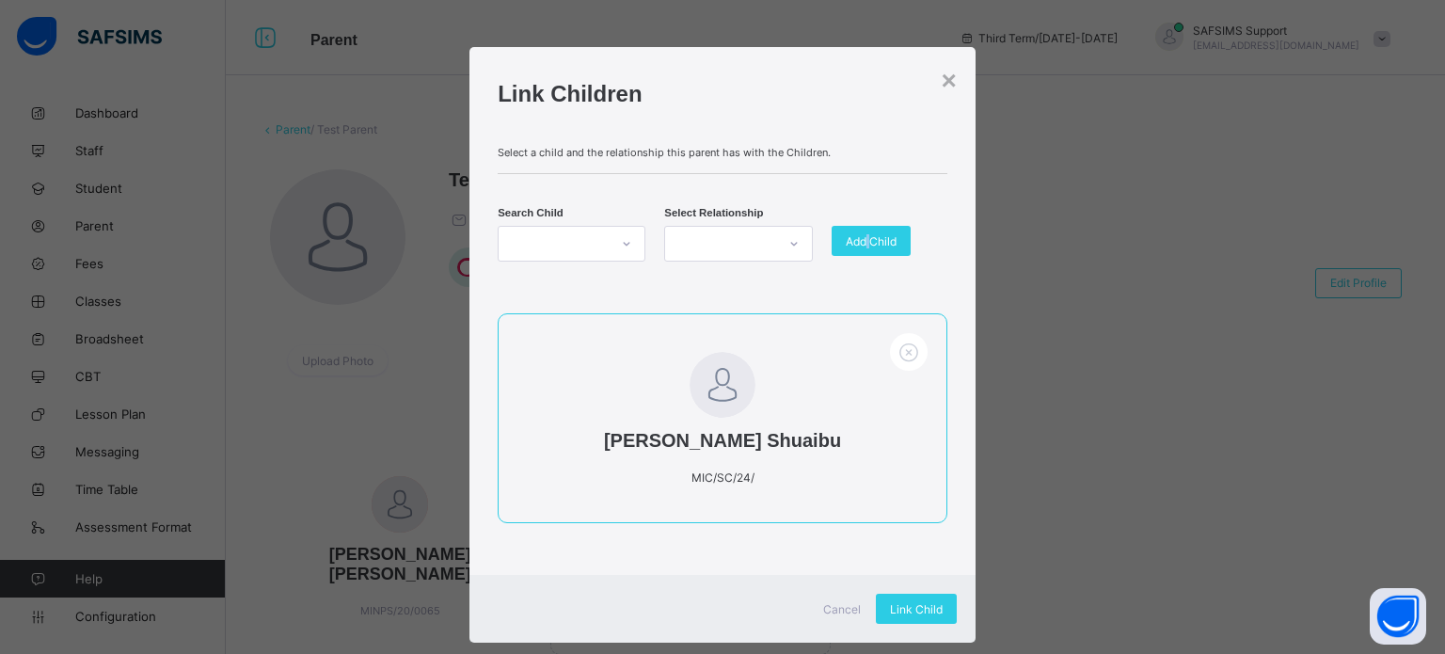
click at [600, 236] on div at bounding box center [554, 244] width 110 height 26
click at [599, 236] on div at bounding box center [554, 244] width 110 height 26
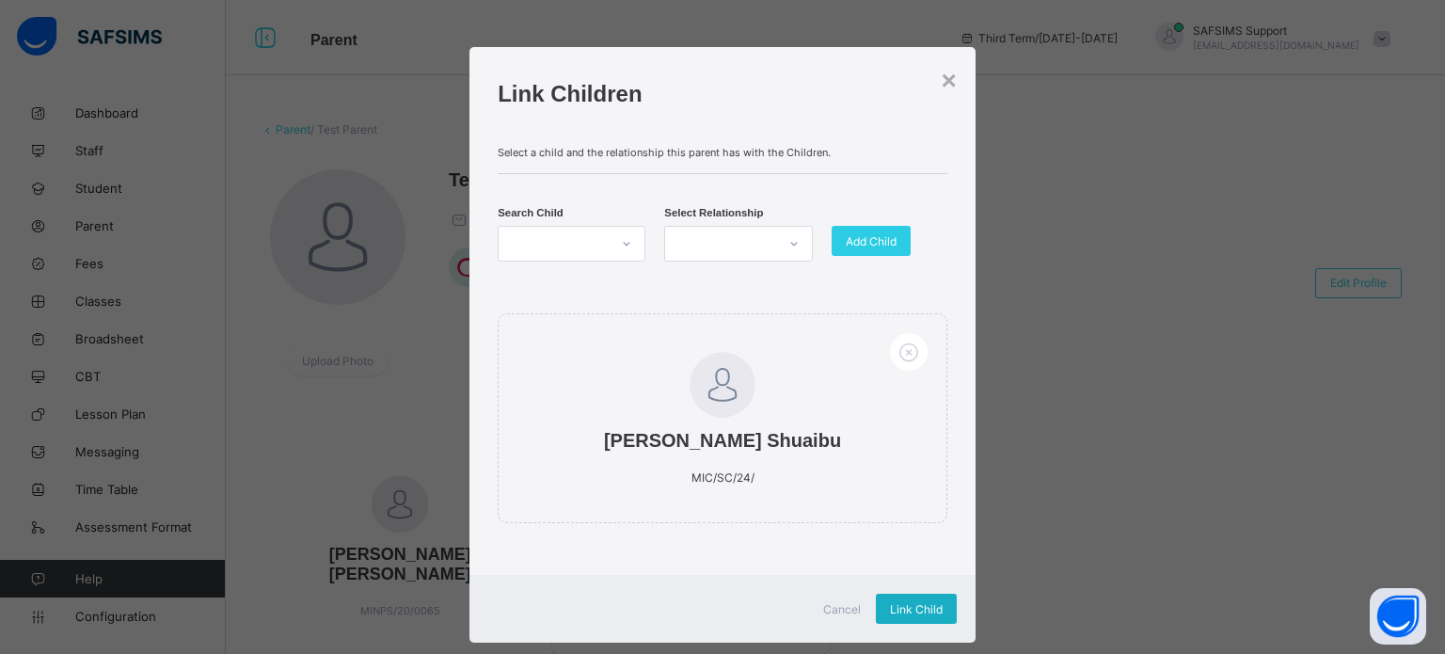
click at [911, 609] on span "Link Child" at bounding box center [916, 609] width 53 height 14
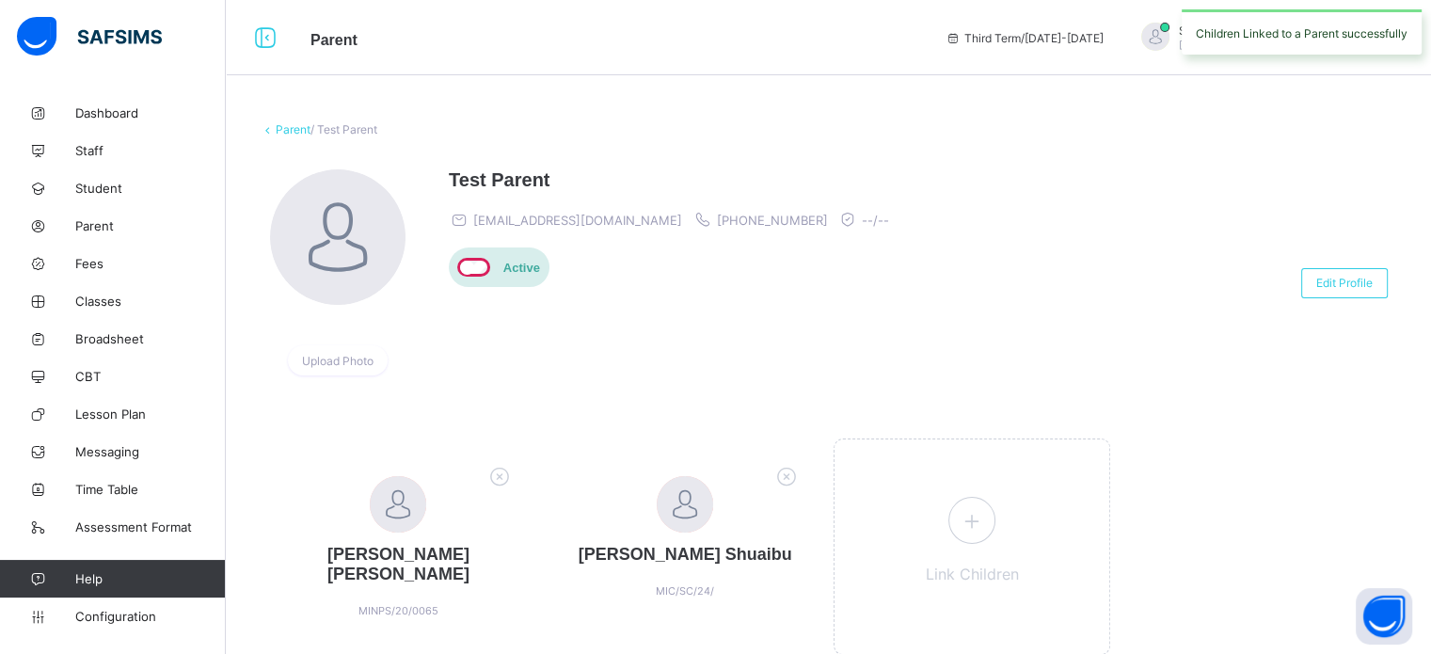
click at [282, 122] on link "Parent" at bounding box center [293, 129] width 35 height 14
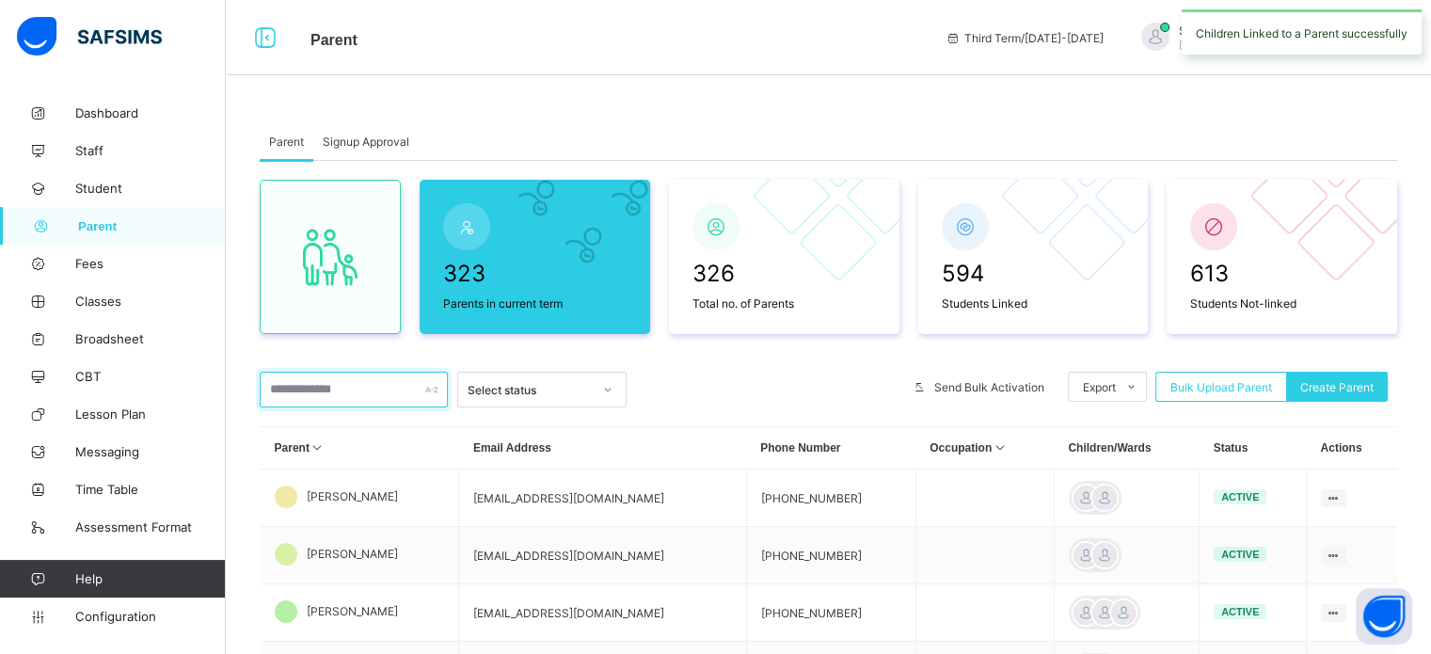
click at [377, 391] on input "text" at bounding box center [354, 390] width 188 height 36
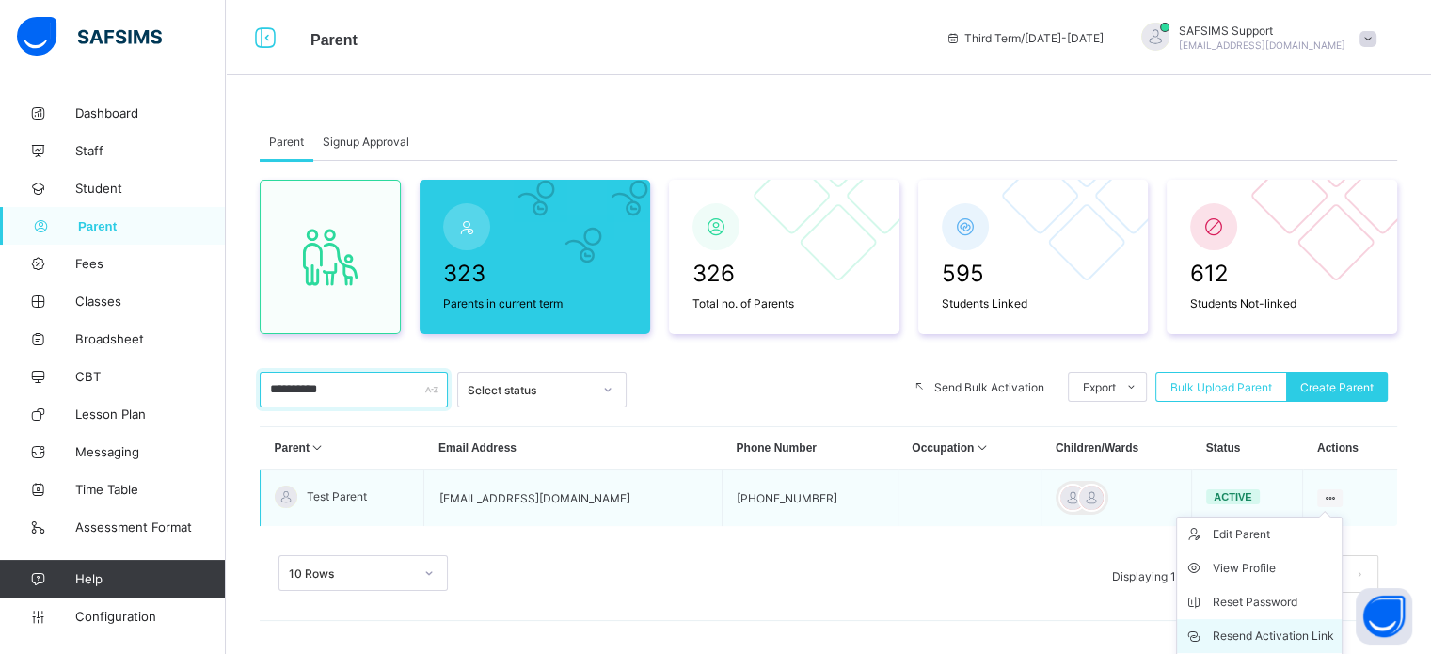
scroll to position [102, 0]
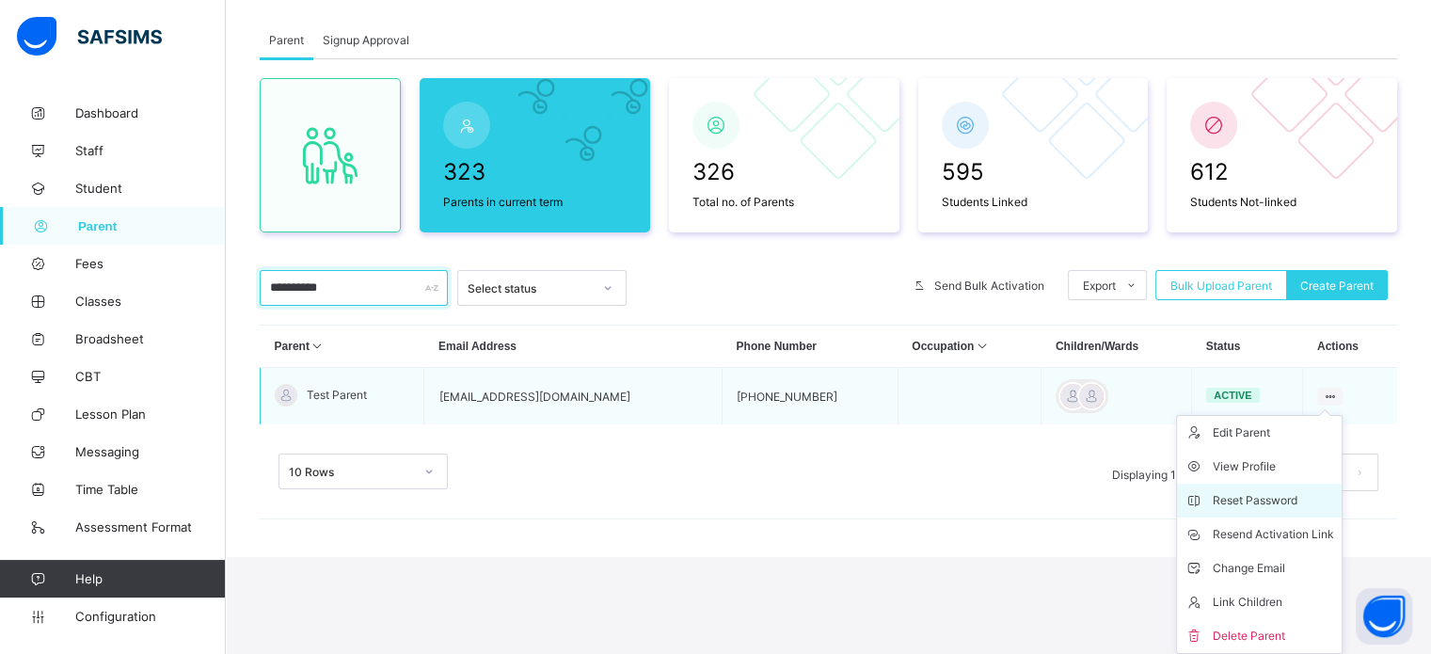
type input "**********"
click at [1231, 508] on div "Reset Password" at bounding box center [1273, 500] width 121 height 19
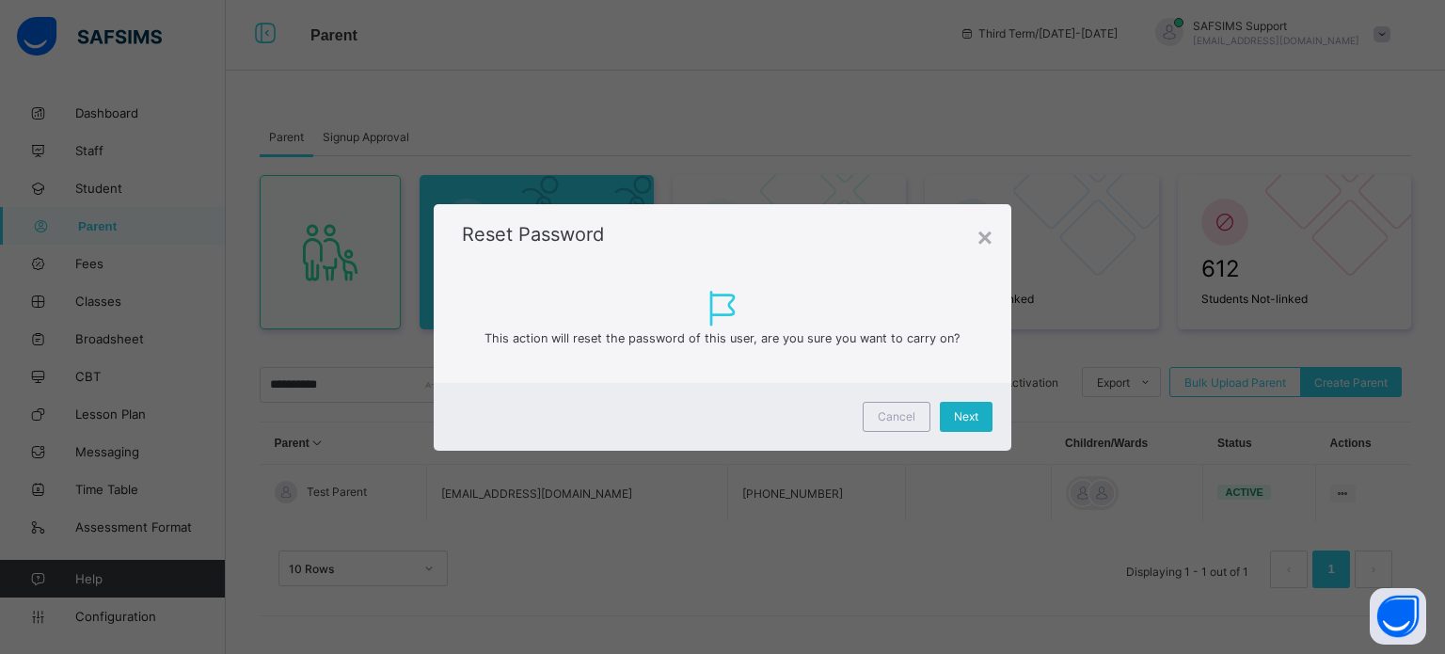
click at [961, 413] on span "Next" at bounding box center [966, 416] width 24 height 14
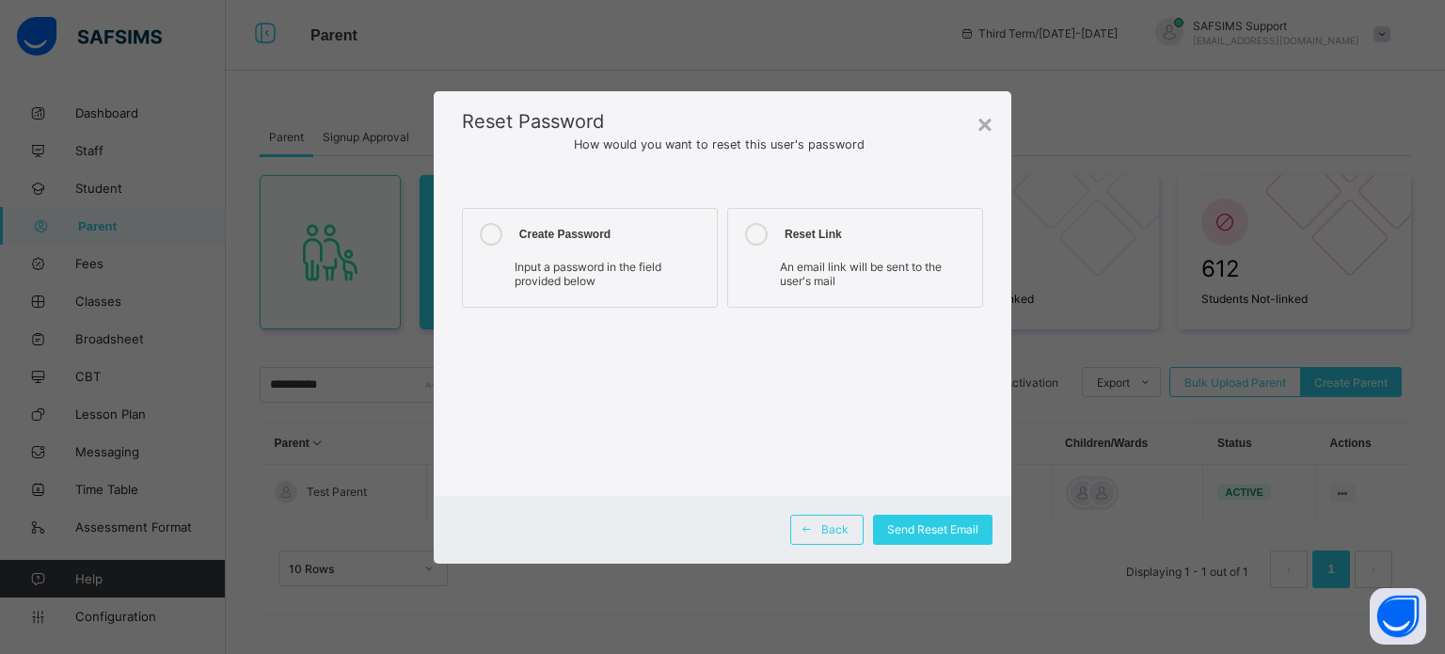
click at [565, 233] on div "Create Password" at bounding box center [613, 234] width 188 height 23
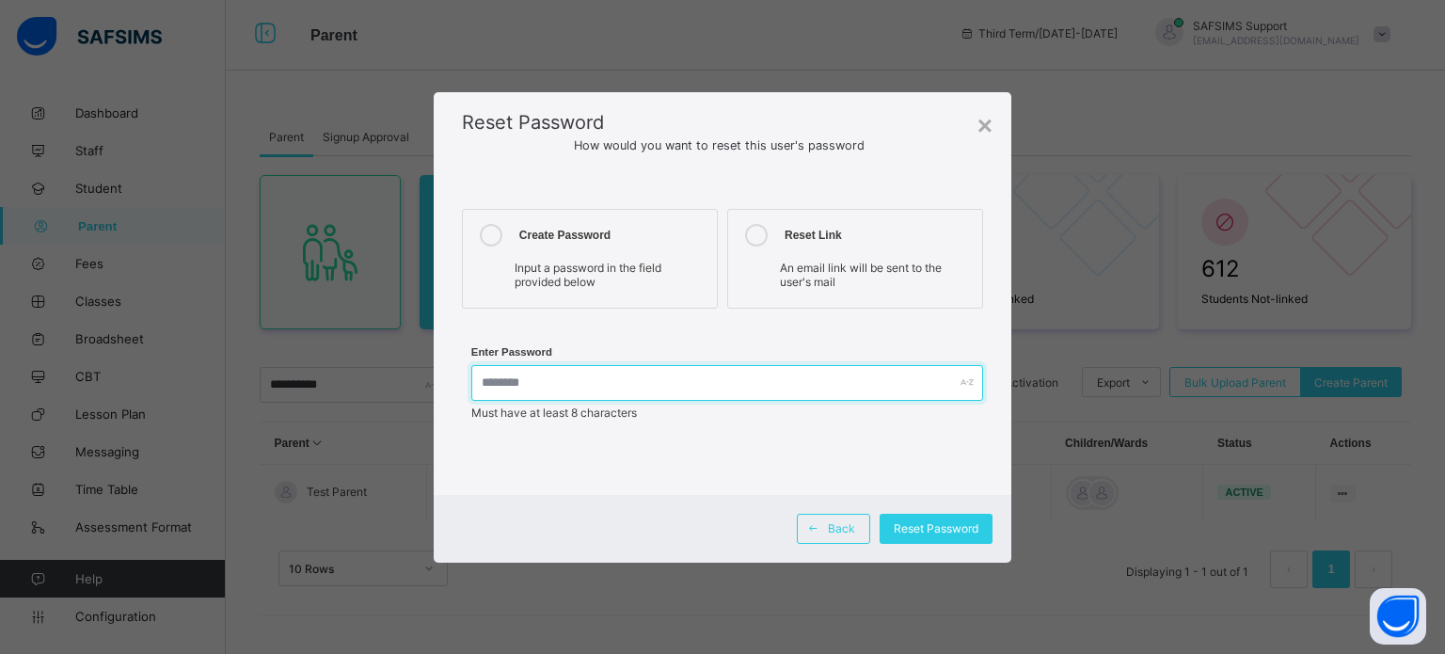
click at [570, 381] on input "text" at bounding box center [727, 383] width 512 height 36
type input "**********"
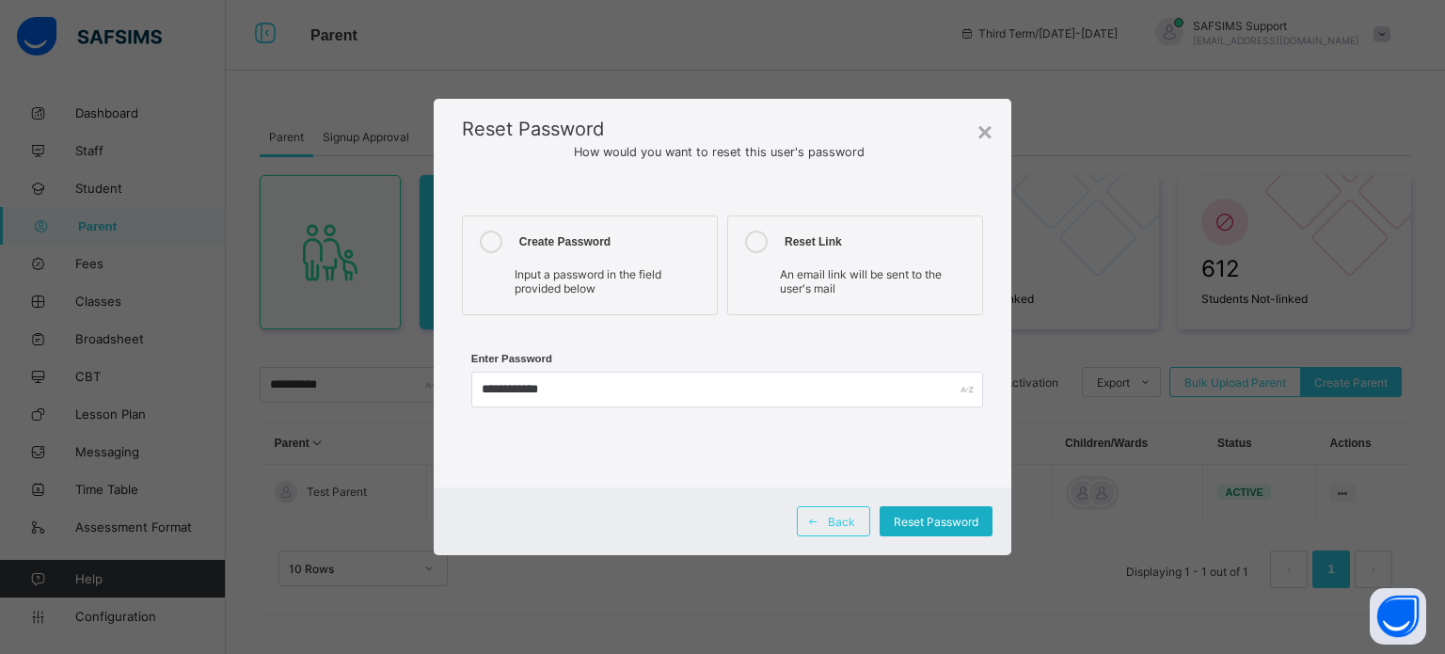
click at [968, 526] on span "Reset Password" at bounding box center [936, 522] width 85 height 14
click at [967, 525] on span "Reset Password" at bounding box center [936, 522] width 85 height 14
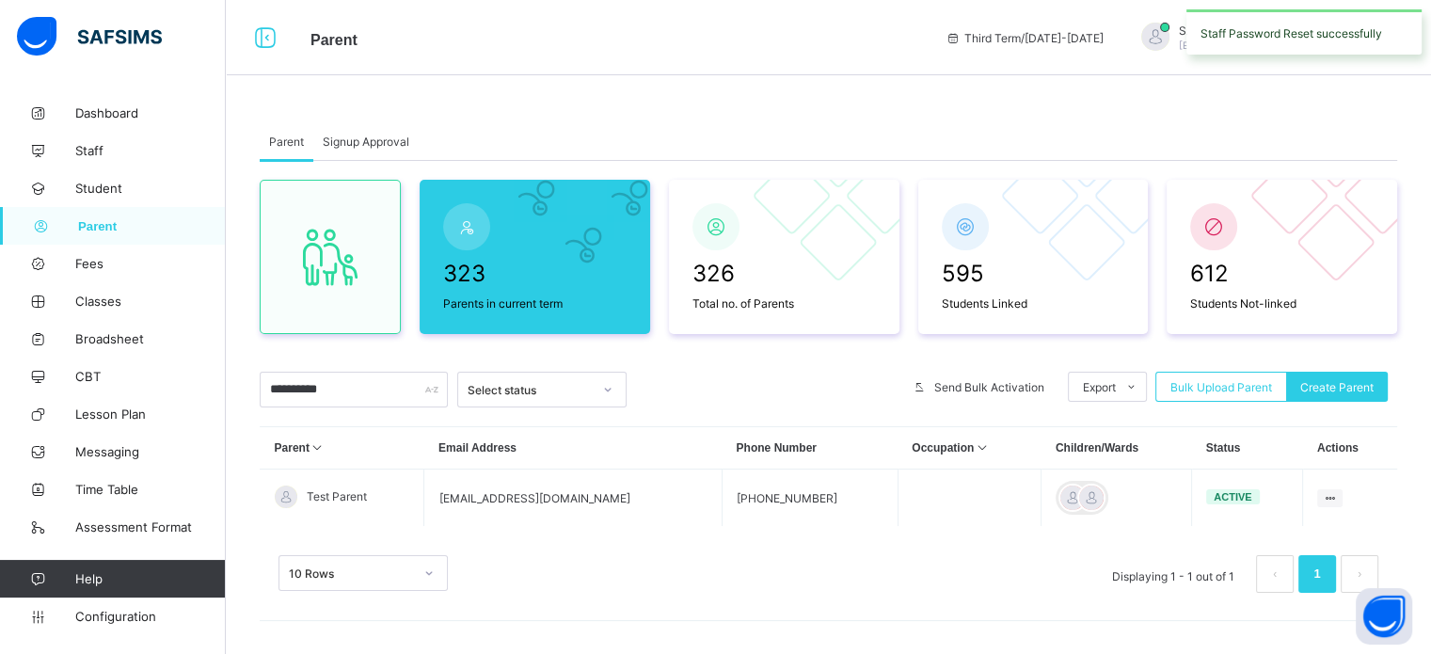
scroll to position [0, 0]
click at [1276, 43] on span "musbahu.rufai@flexisaf.com" at bounding box center [1262, 45] width 167 height 11
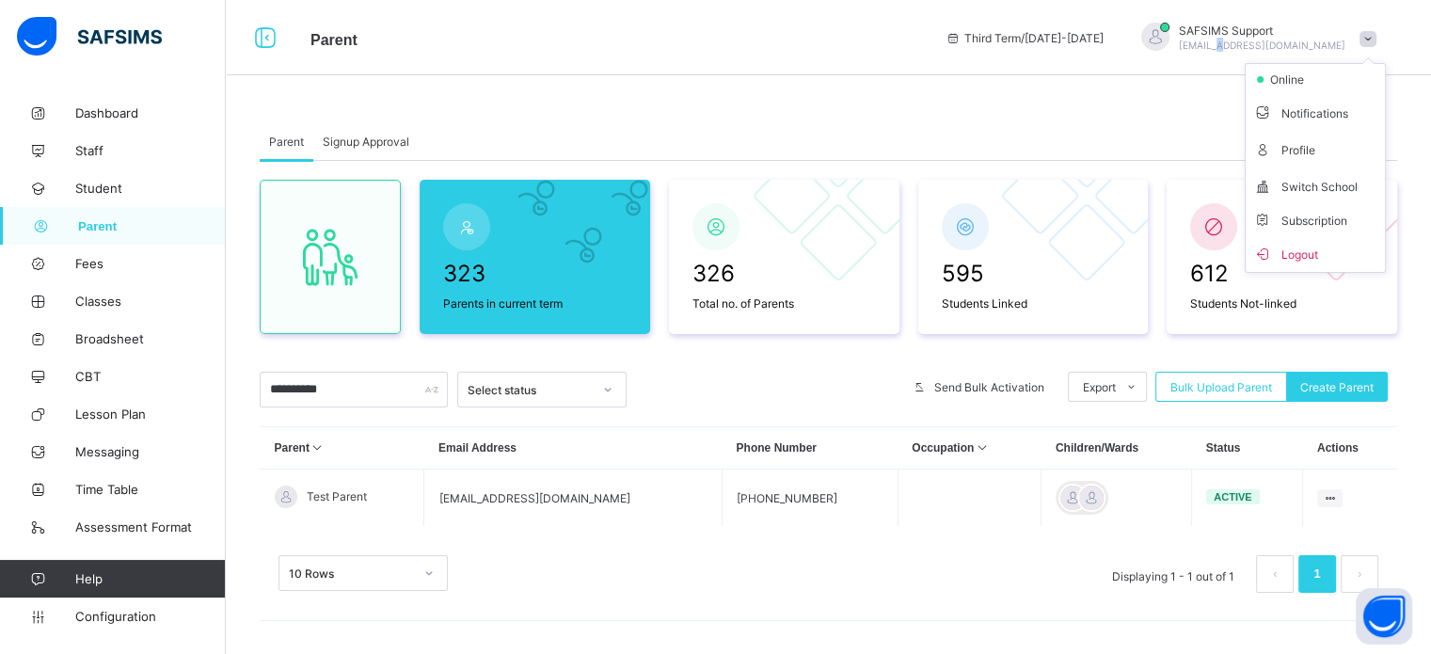
scroll to position [5, 0]
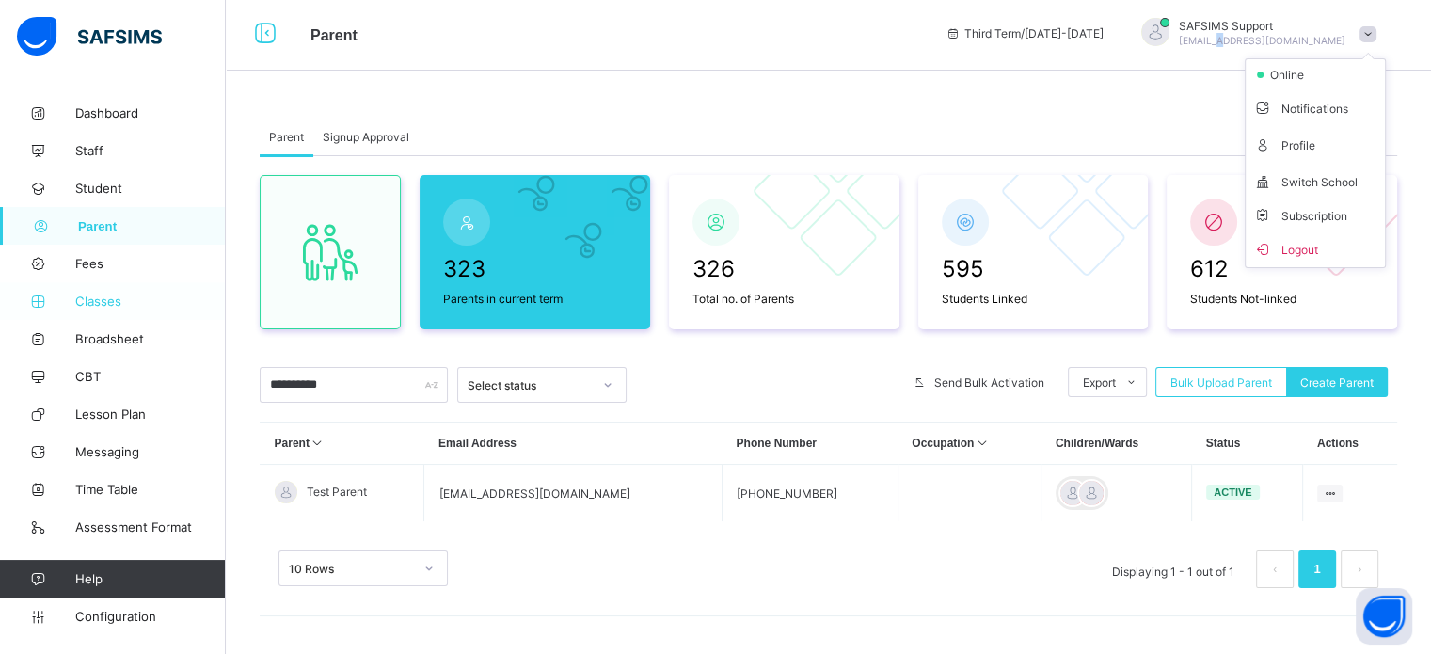
click at [105, 300] on span "Classes" at bounding box center [150, 301] width 151 height 15
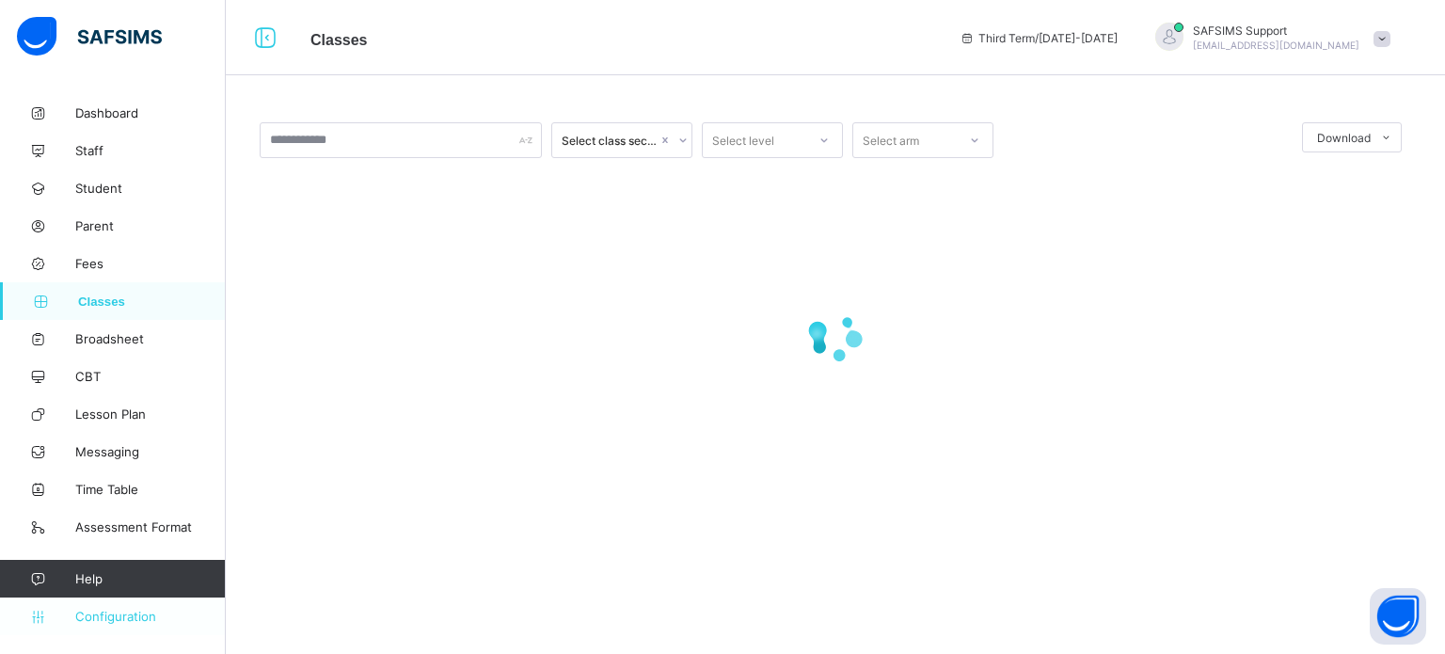
click at [105, 613] on span "Configuration" at bounding box center [150, 616] width 150 height 15
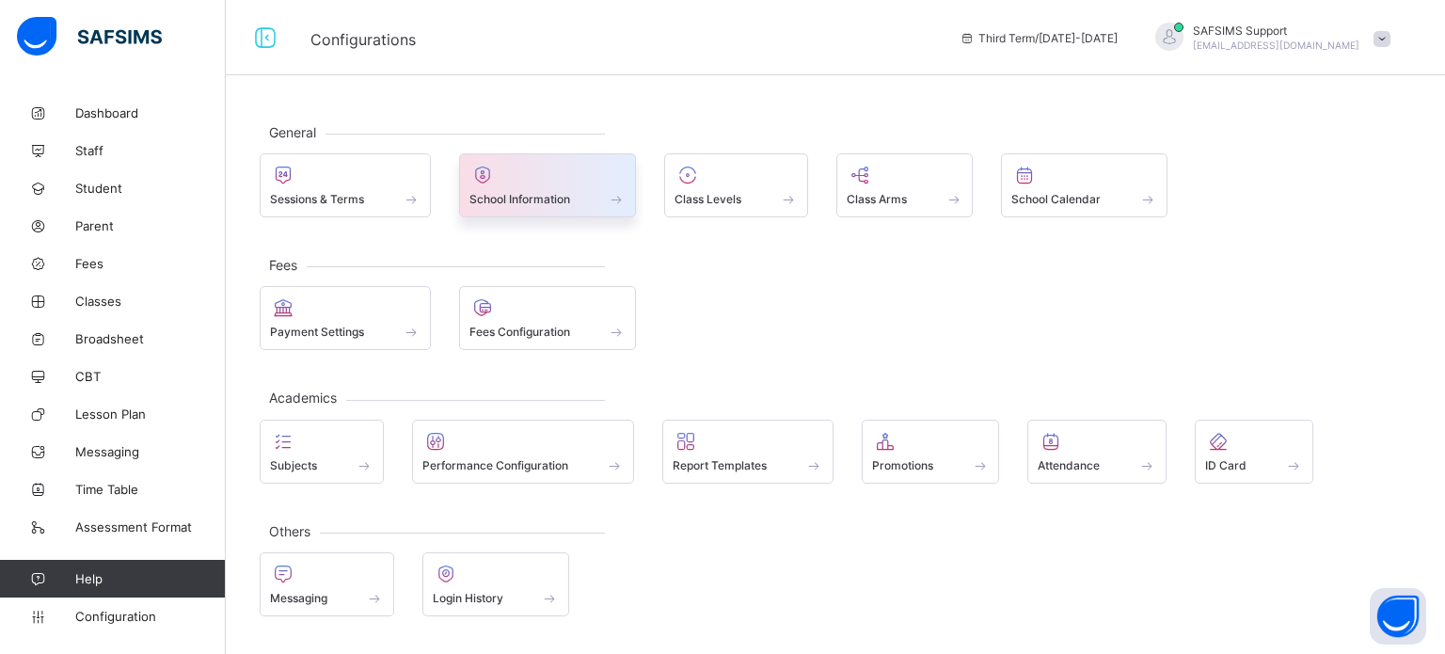
click at [517, 195] on span "School Information" at bounding box center [520, 199] width 101 height 14
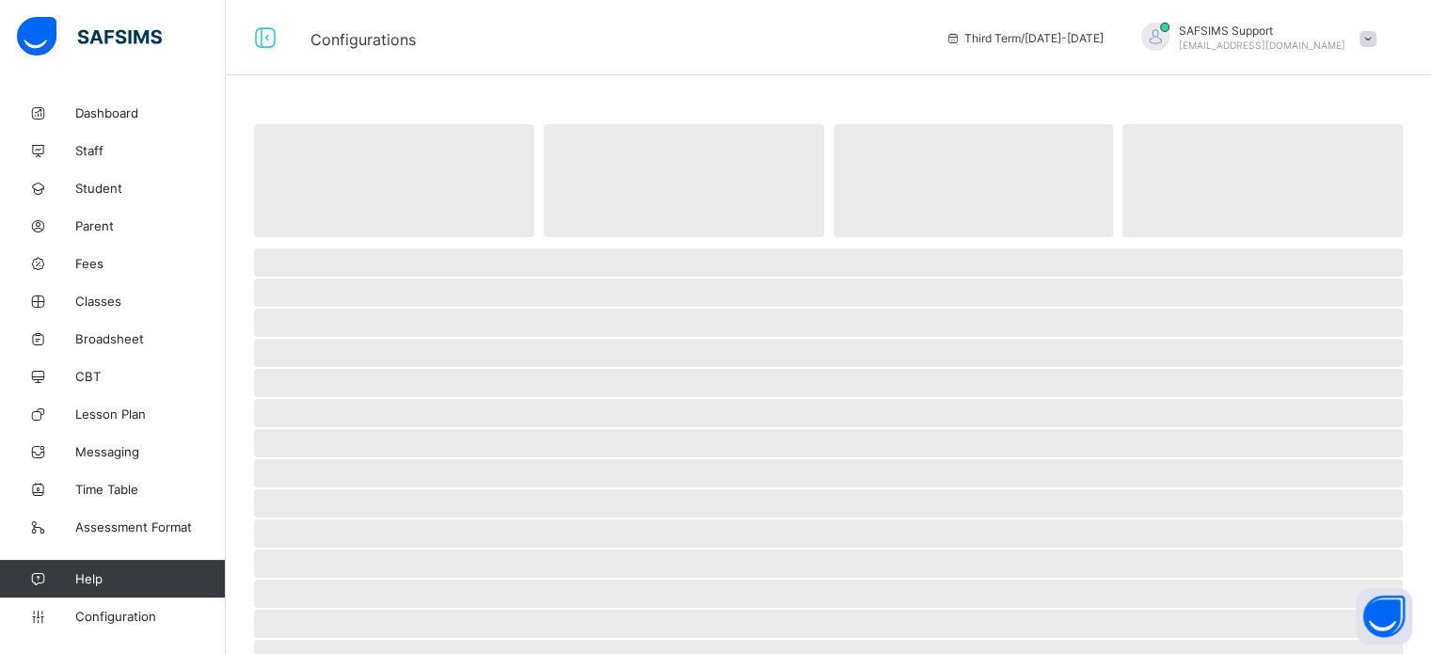
select select "**"
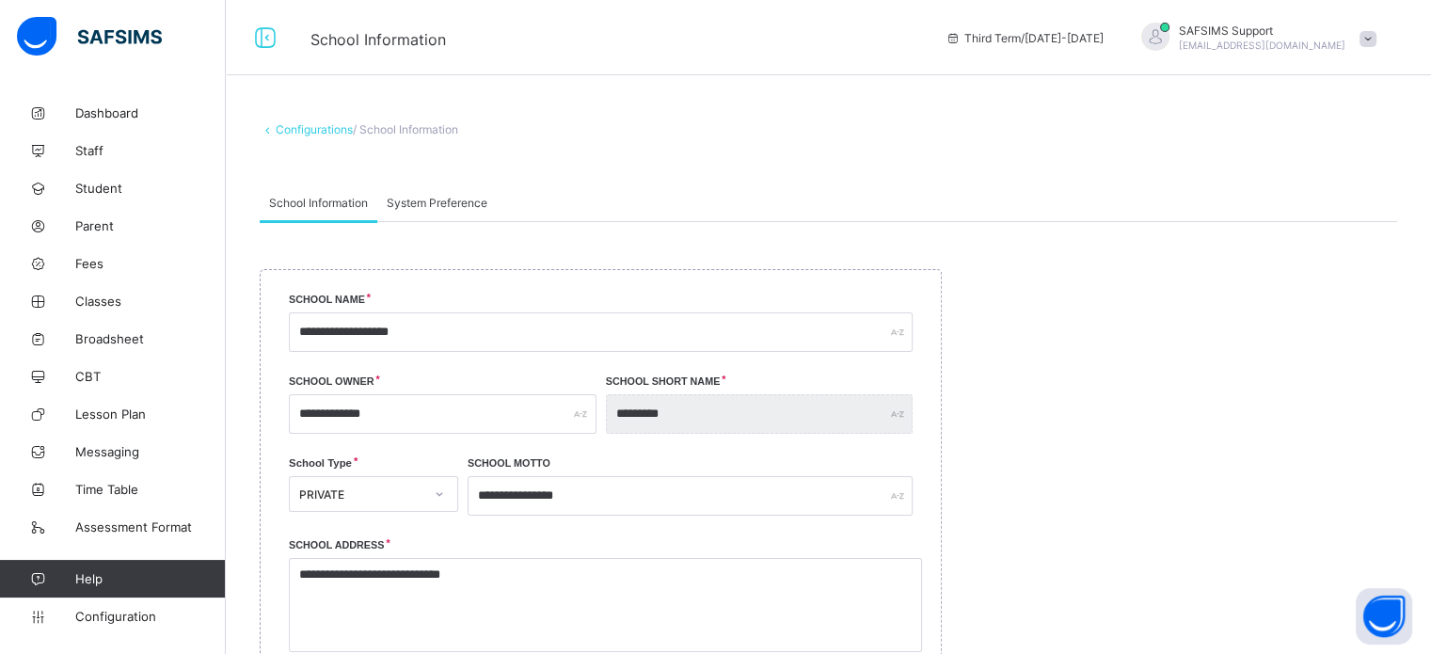
click at [445, 206] on span "System Preference" at bounding box center [437, 203] width 101 height 14
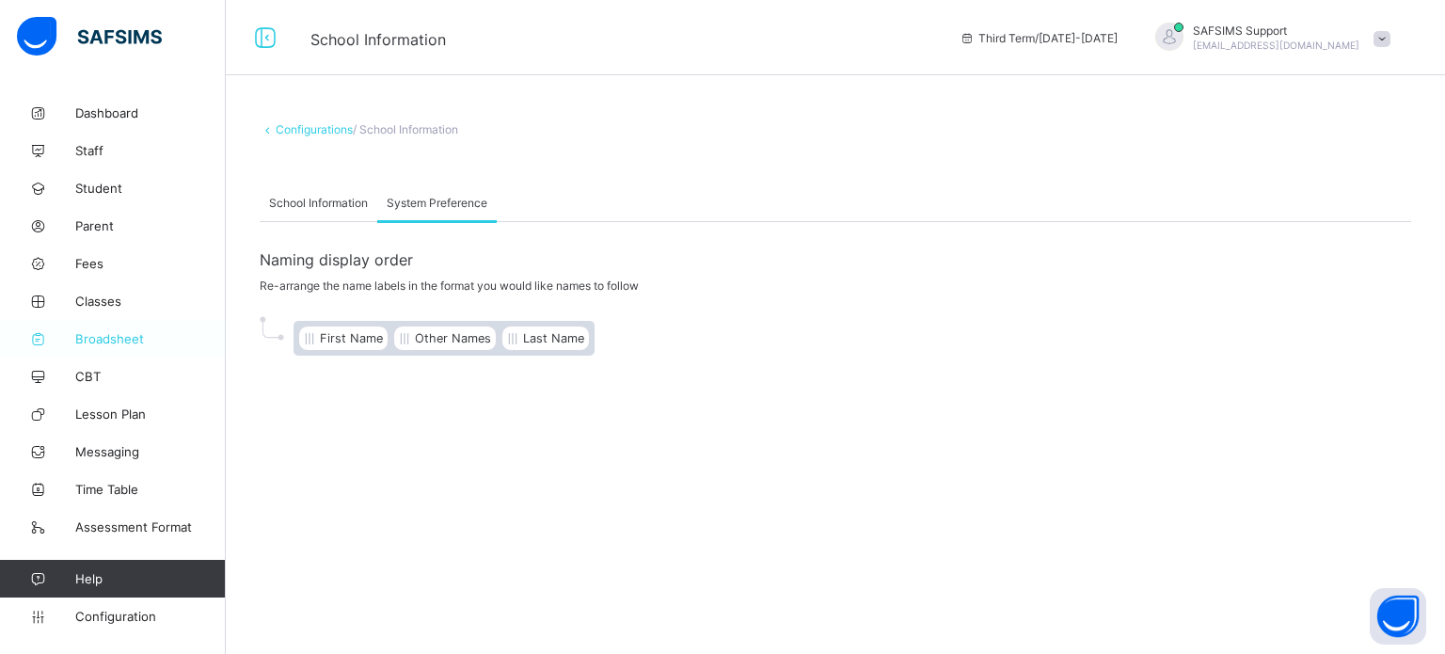
click at [120, 343] on span "Broadsheet" at bounding box center [150, 338] width 151 height 15
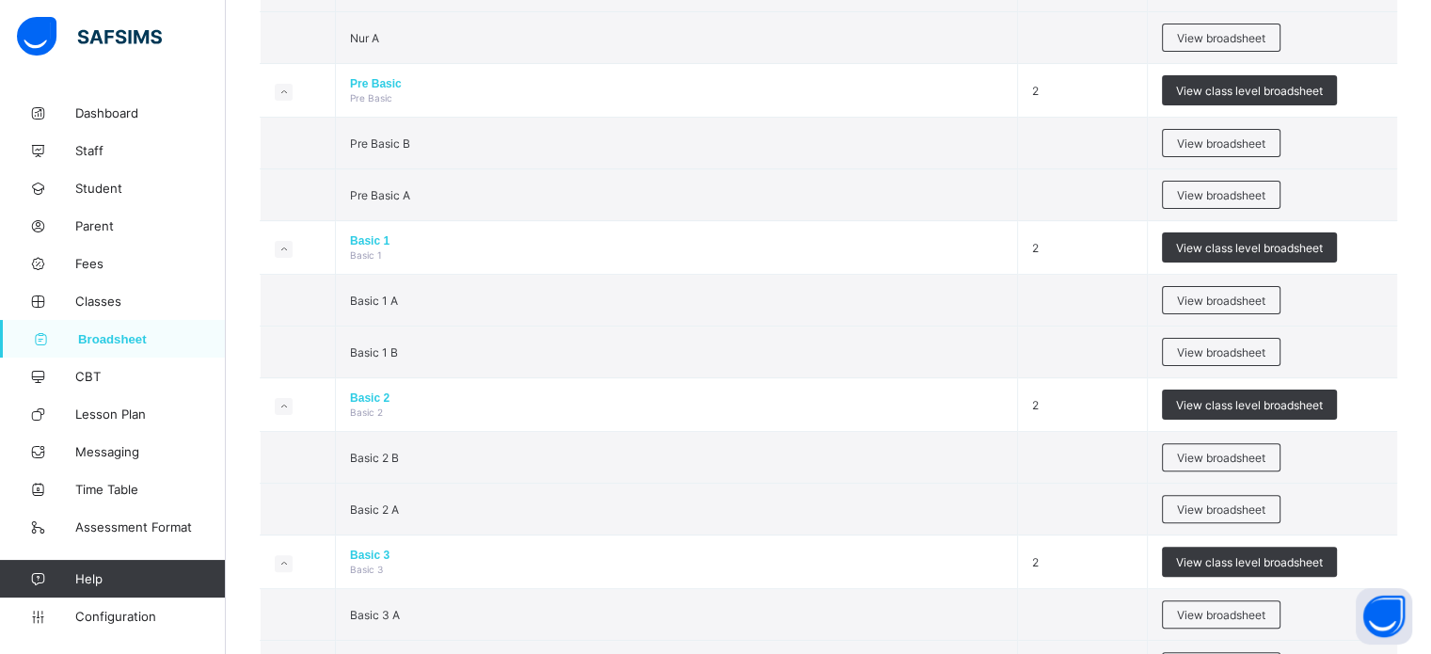
scroll to position [565, 0]
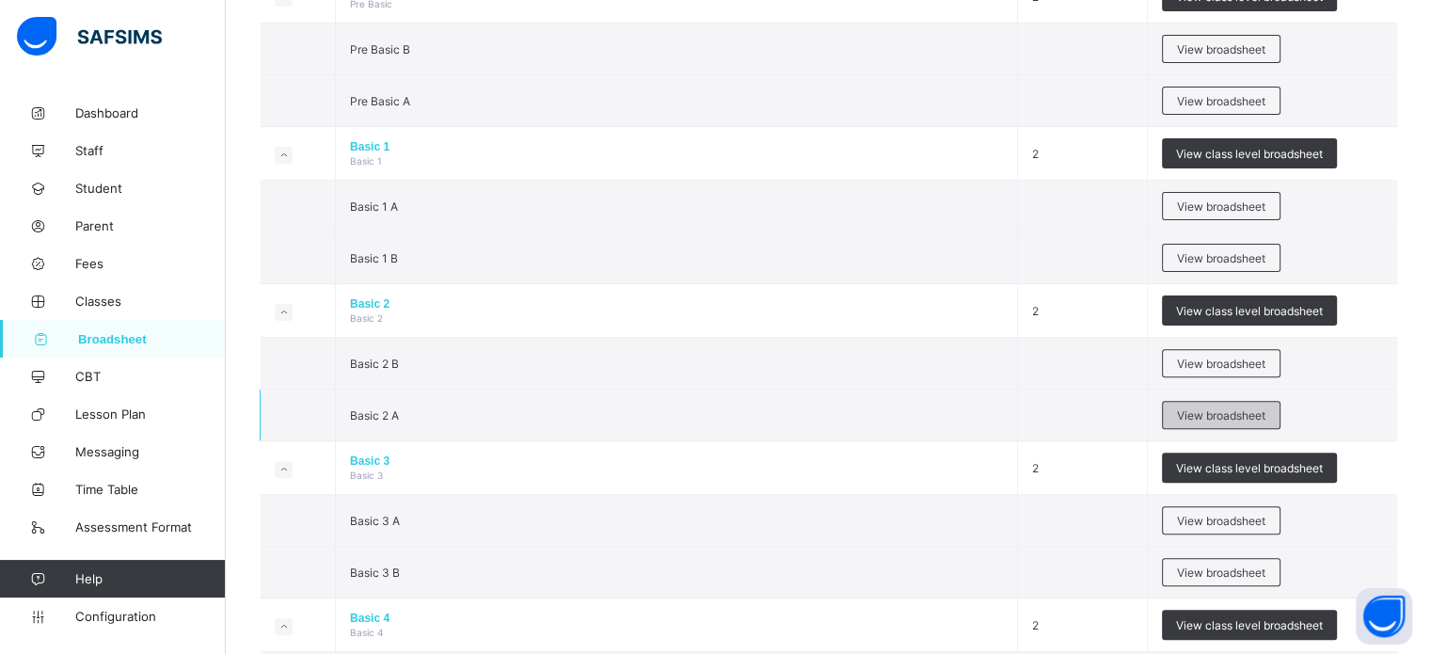
click at [1261, 411] on span "View broadsheet" at bounding box center [1221, 415] width 88 height 14
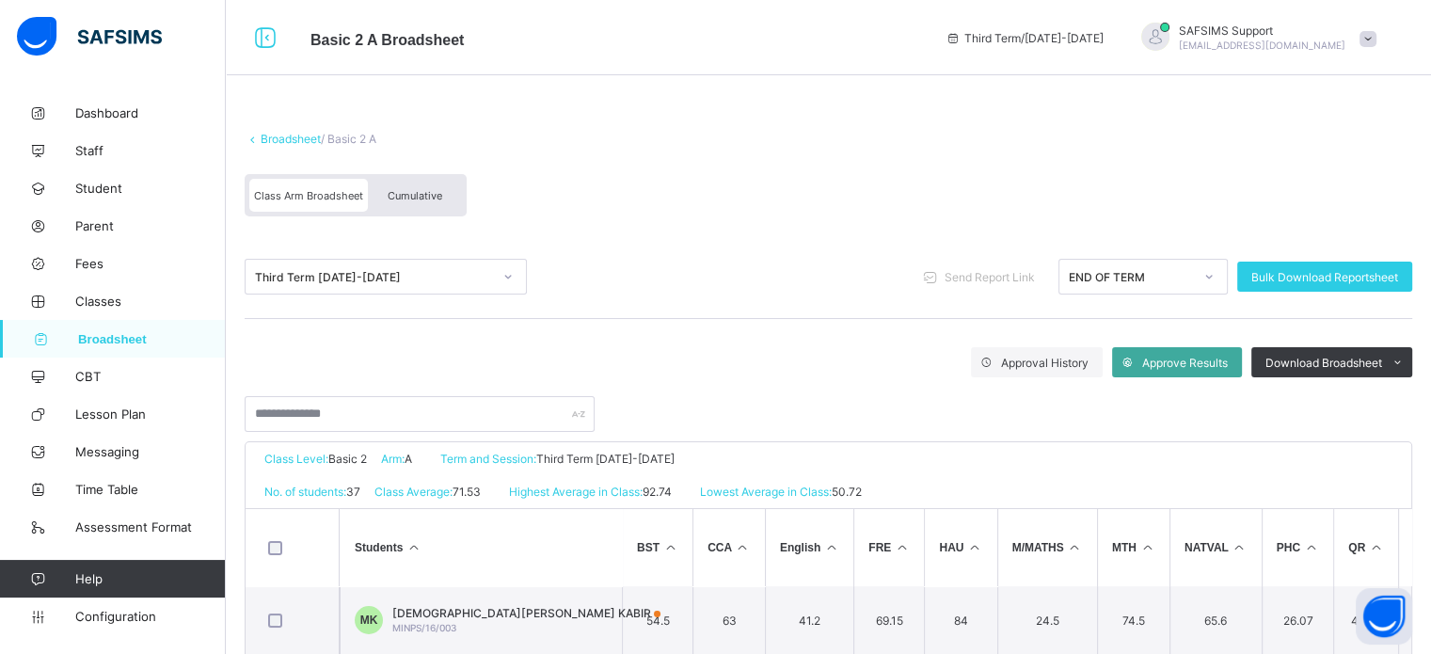
click at [438, 203] on div "Cumulative" at bounding box center [415, 195] width 94 height 33
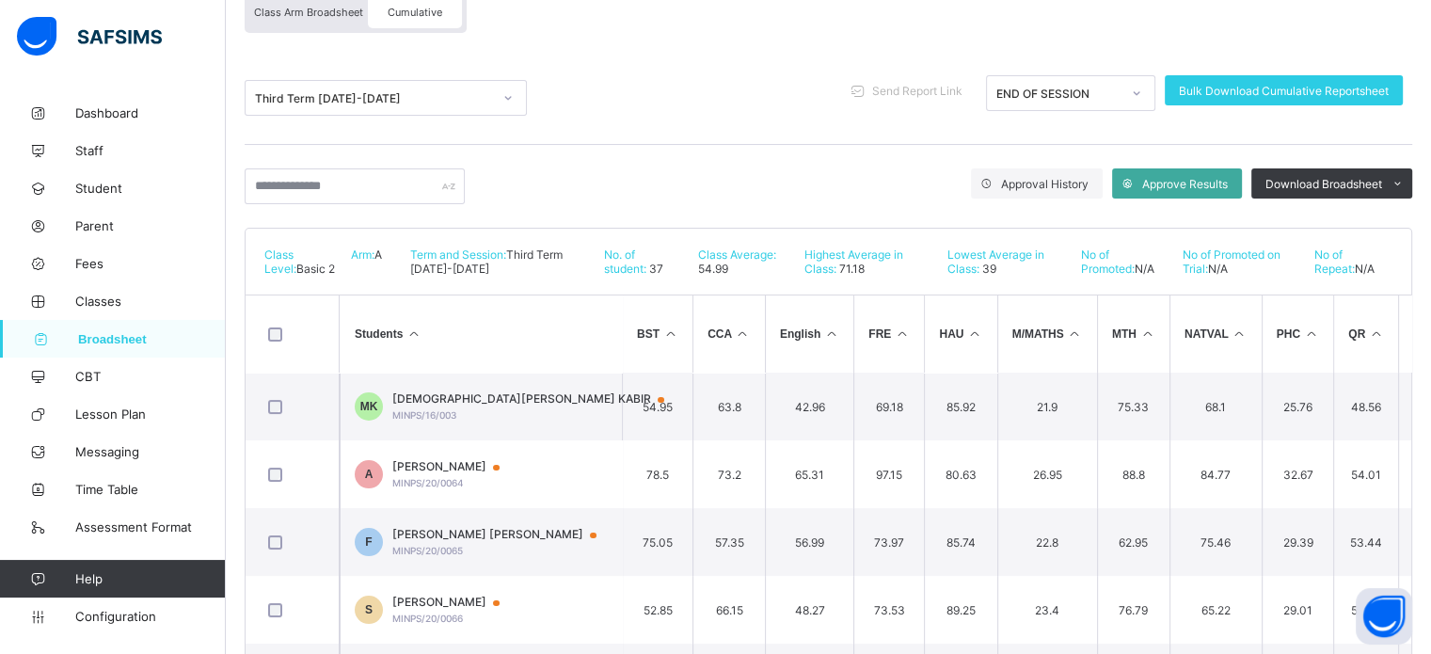
scroll to position [188, 0]
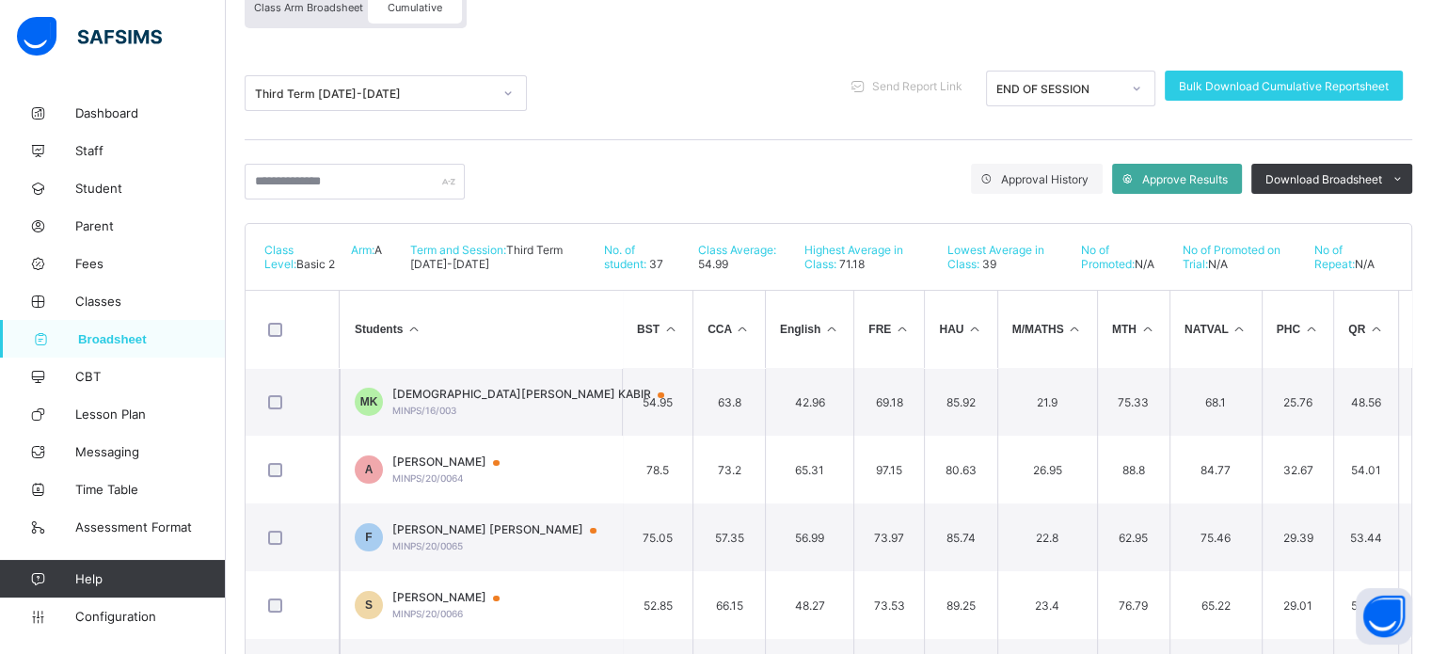
click at [519, 391] on span "MUHAMMAD ISMA'IL KABIR" at bounding box center [537, 394] width 290 height 15
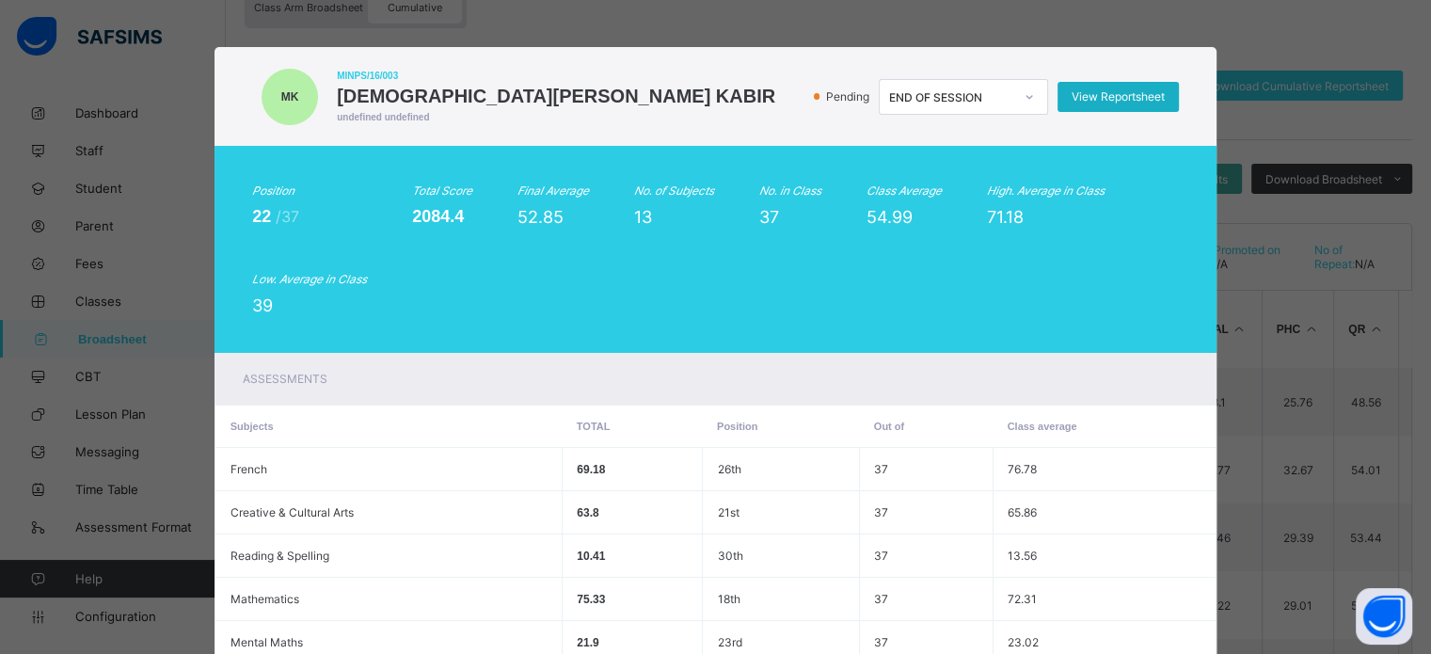
click at [1087, 108] on div "View Reportsheet" at bounding box center [1118, 97] width 121 height 30
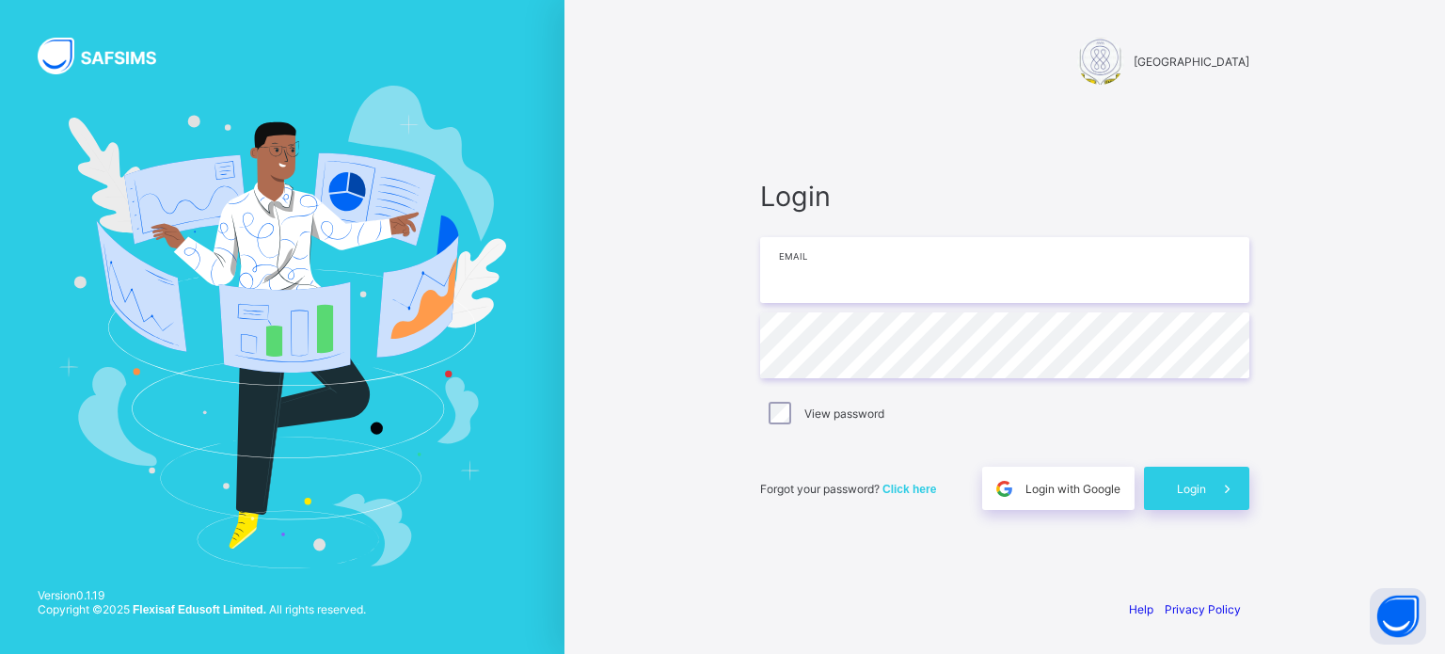
click at [808, 264] on input "email" at bounding box center [1004, 270] width 489 height 66
type input "**********"
click at [1203, 496] on div "Login" at bounding box center [1196, 488] width 105 height 43
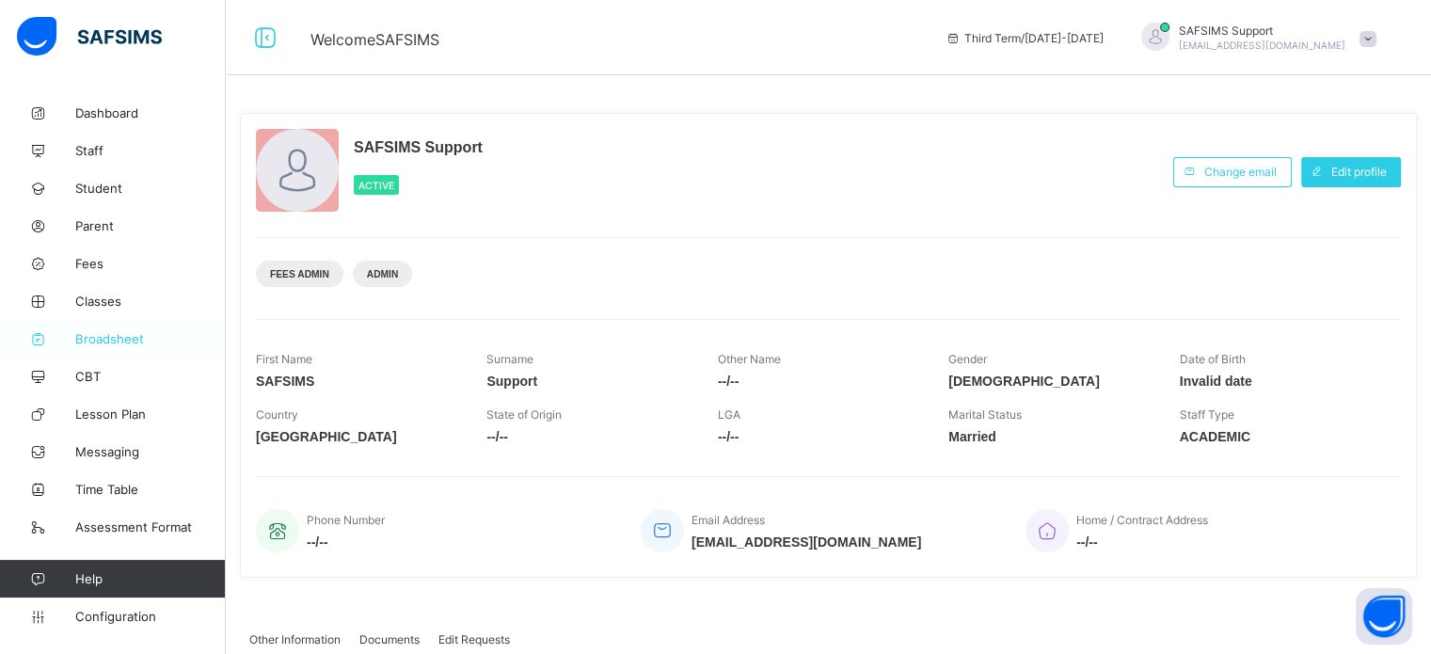
click at [128, 342] on span "Broadsheet" at bounding box center [150, 338] width 151 height 15
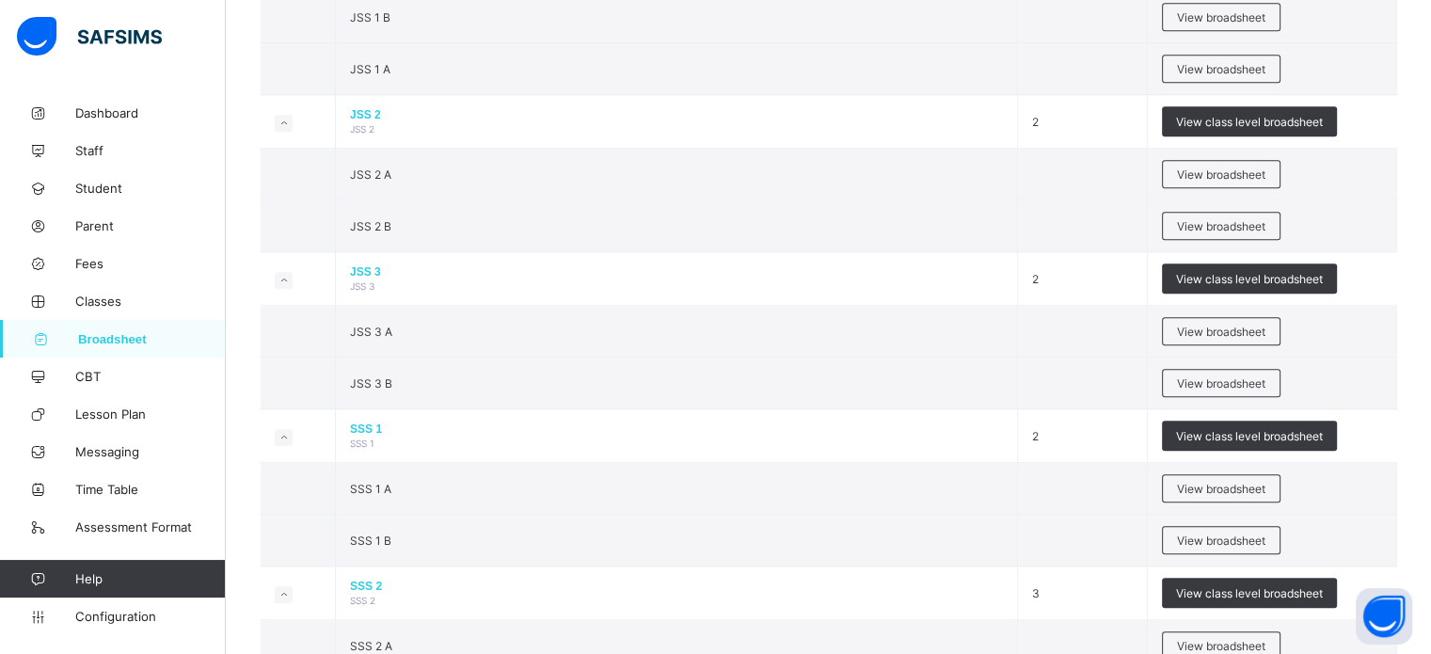
scroll to position [1694, 0]
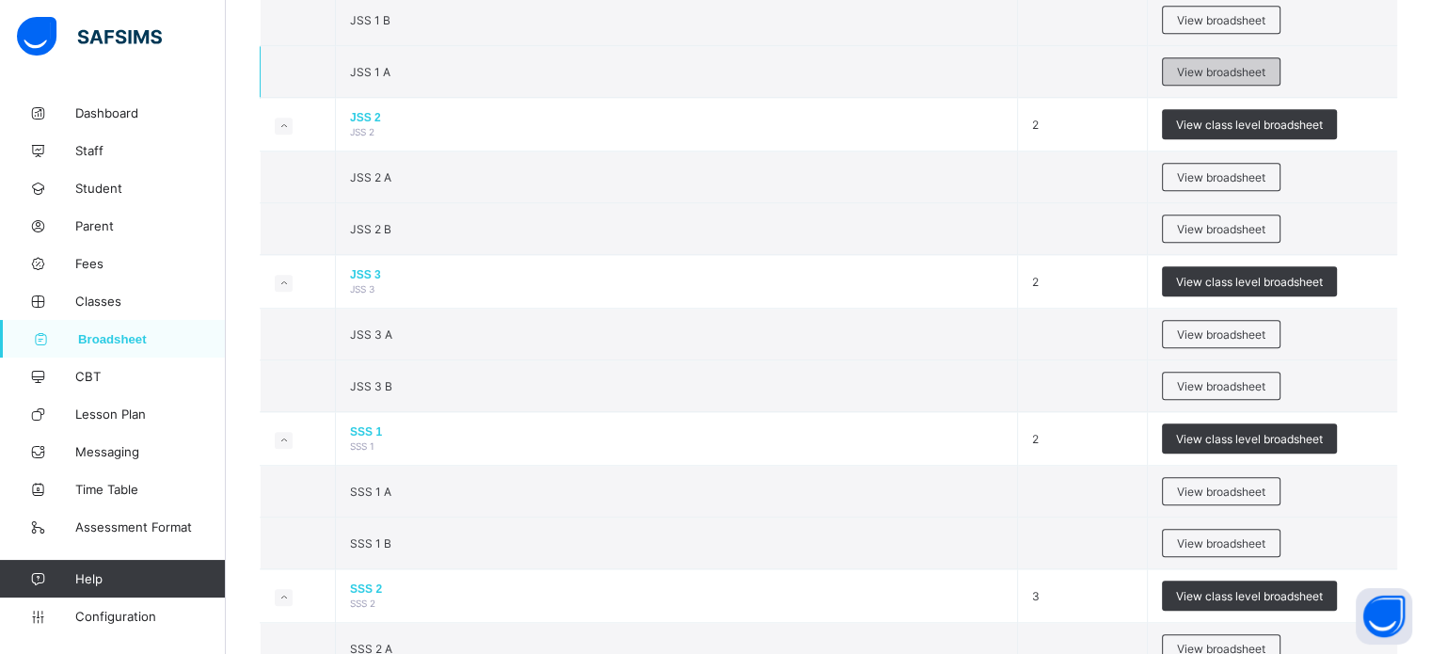
click at [1263, 65] on span "View broadsheet" at bounding box center [1221, 72] width 88 height 14
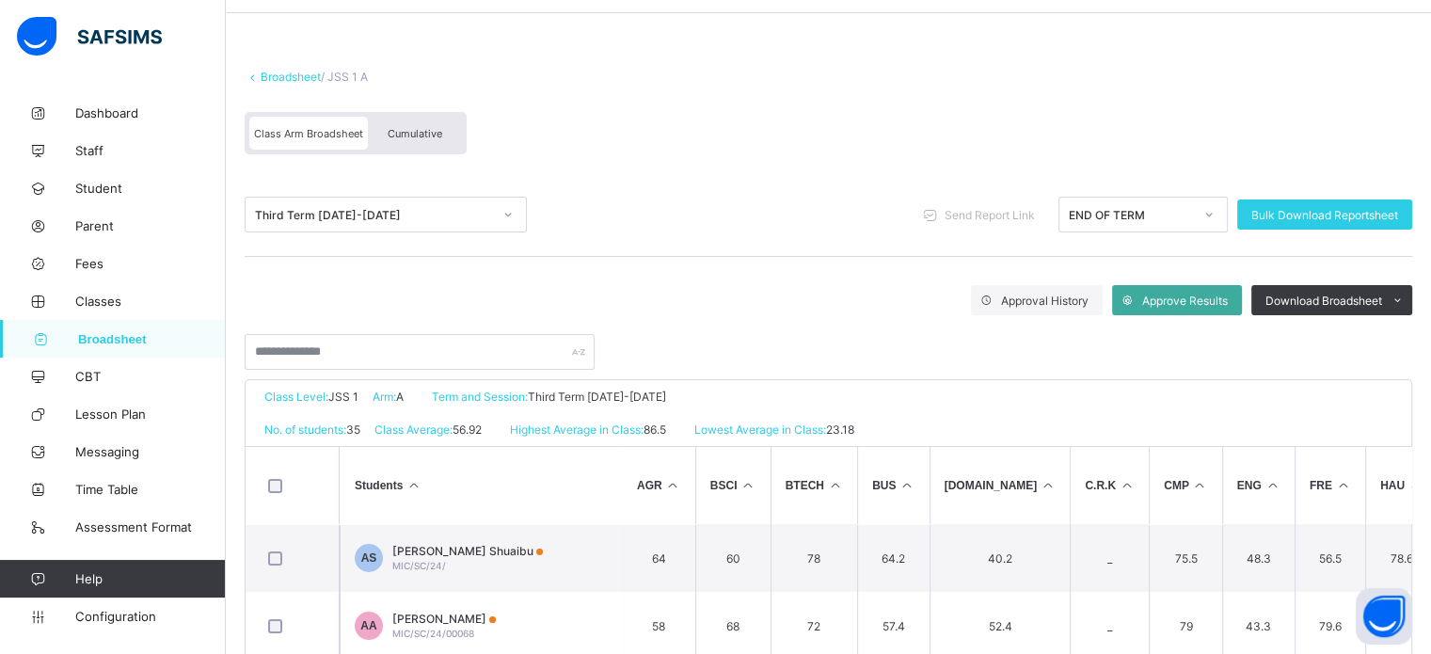
scroll to position [94, 0]
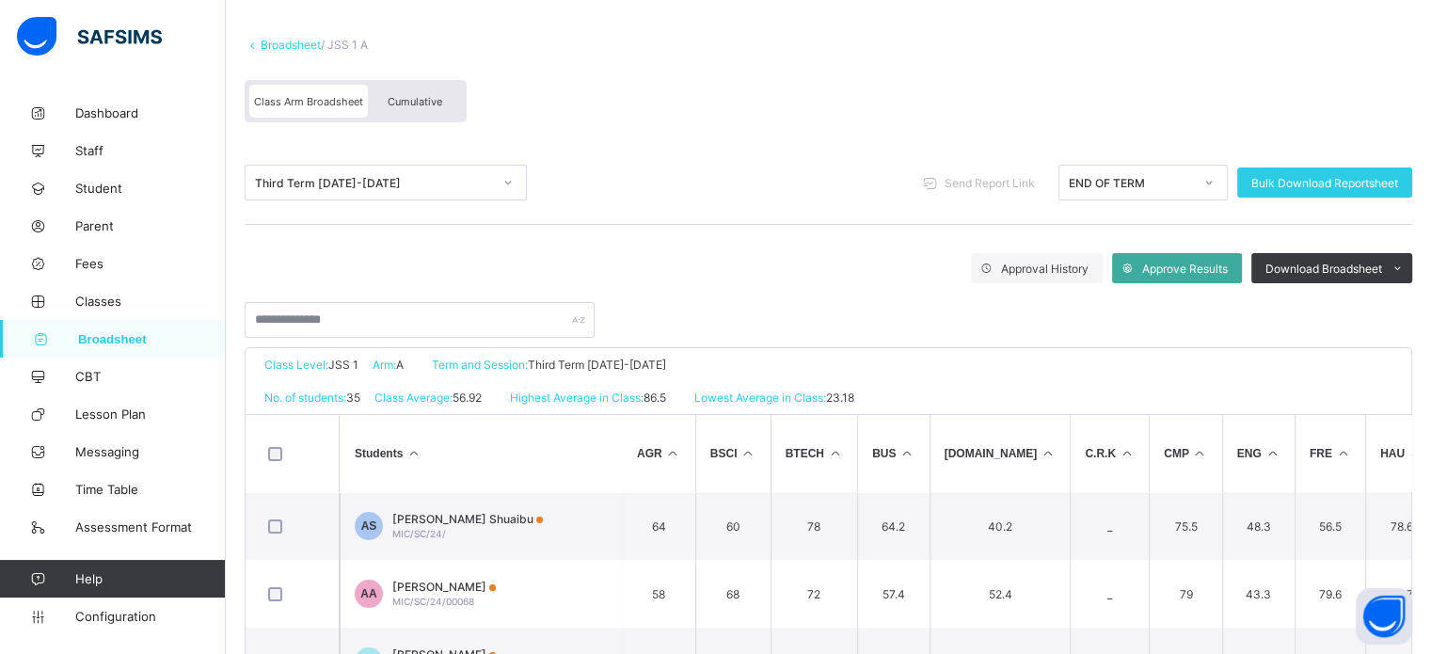
click at [424, 102] on span "Cumulative" at bounding box center [415, 101] width 55 height 13
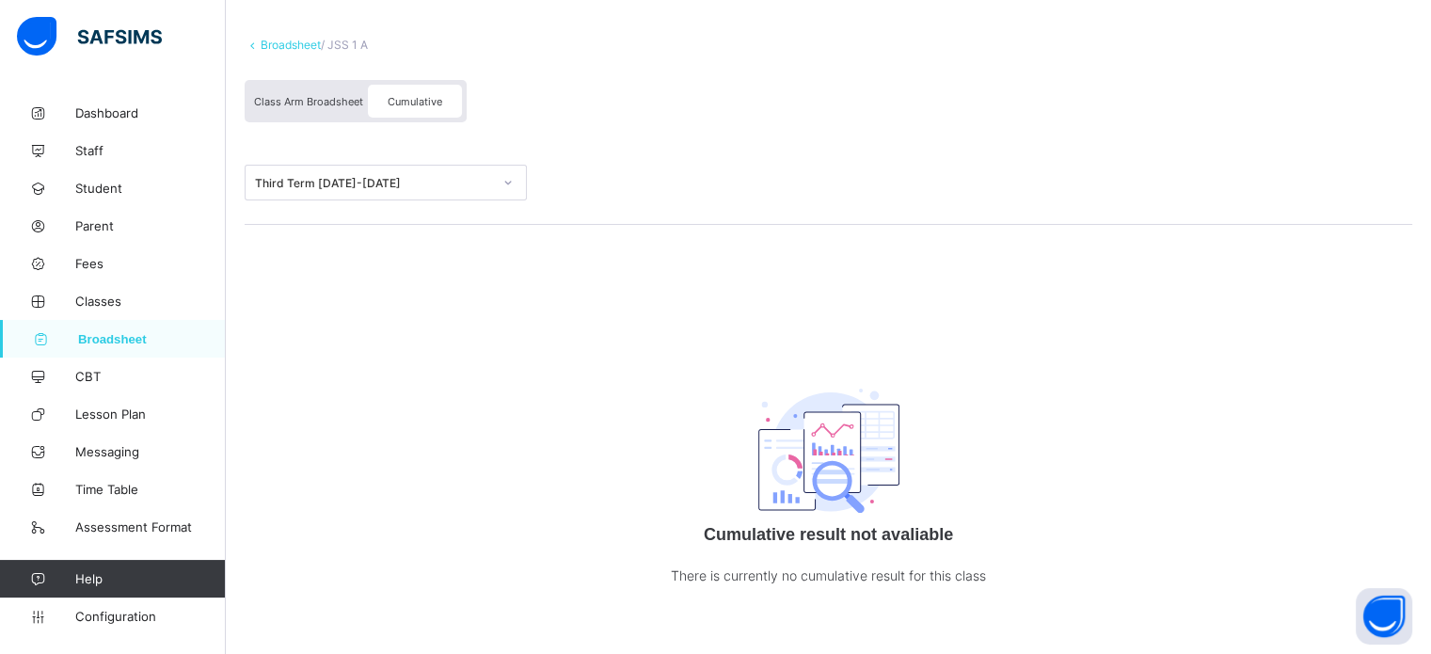
scroll to position [0, 0]
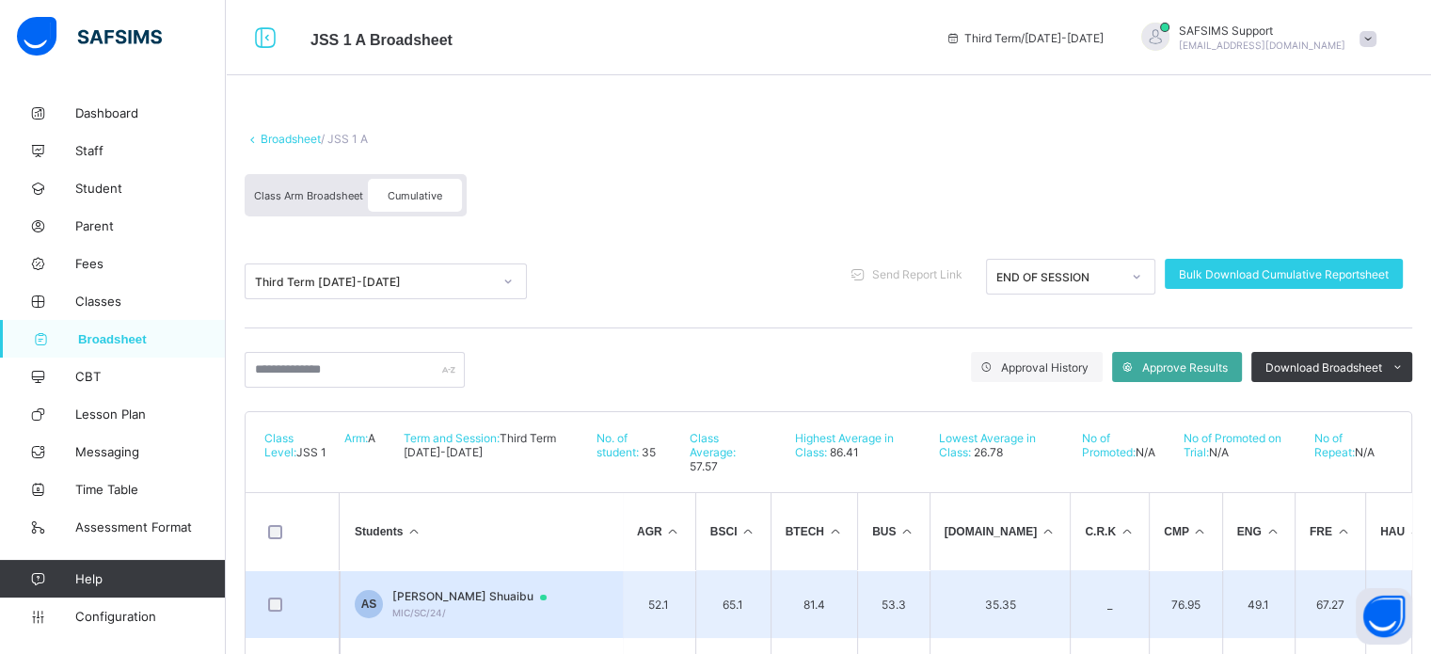
click at [493, 570] on td "AS Aminu Awaisu Shuaibu MIC/SC/24/" at bounding box center [481, 604] width 282 height 68
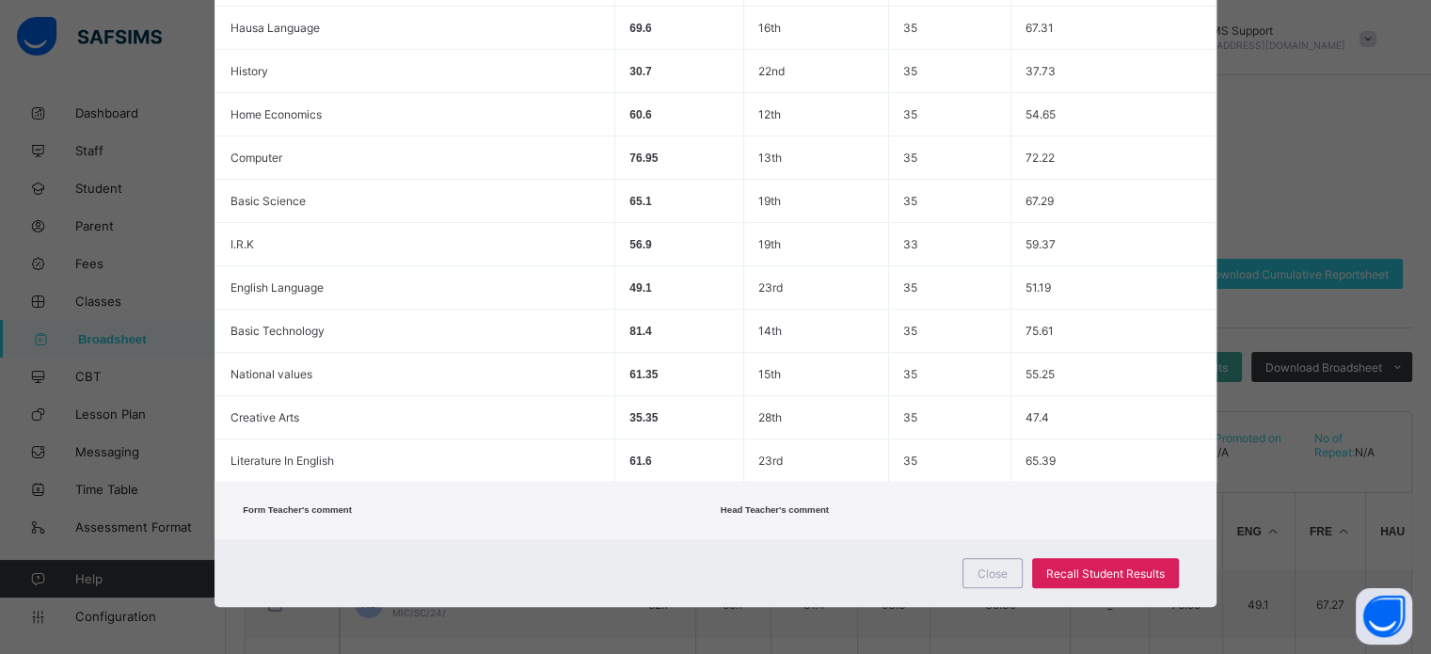
scroll to position [662, 0]
click at [1067, 584] on div "Recall Student Results" at bounding box center [1105, 573] width 147 height 30
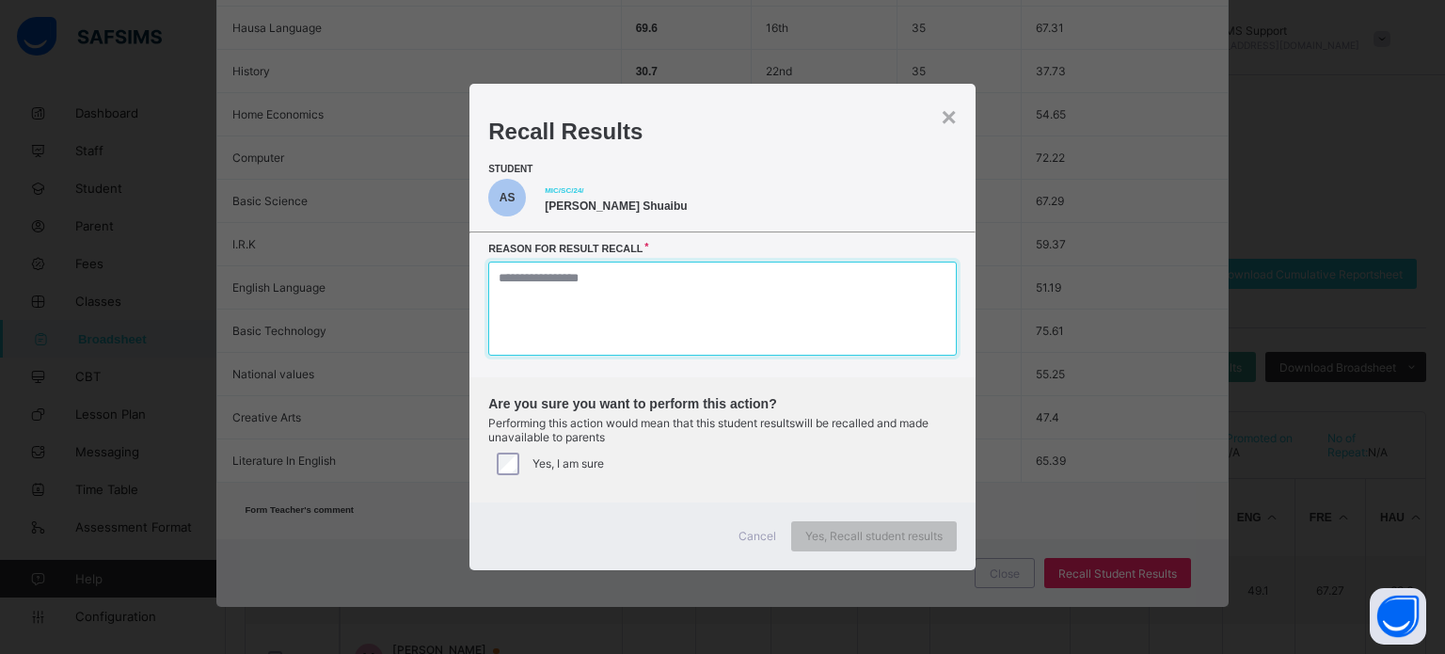
click at [609, 292] on textarea at bounding box center [722, 309] width 469 height 94
type textarea "*"
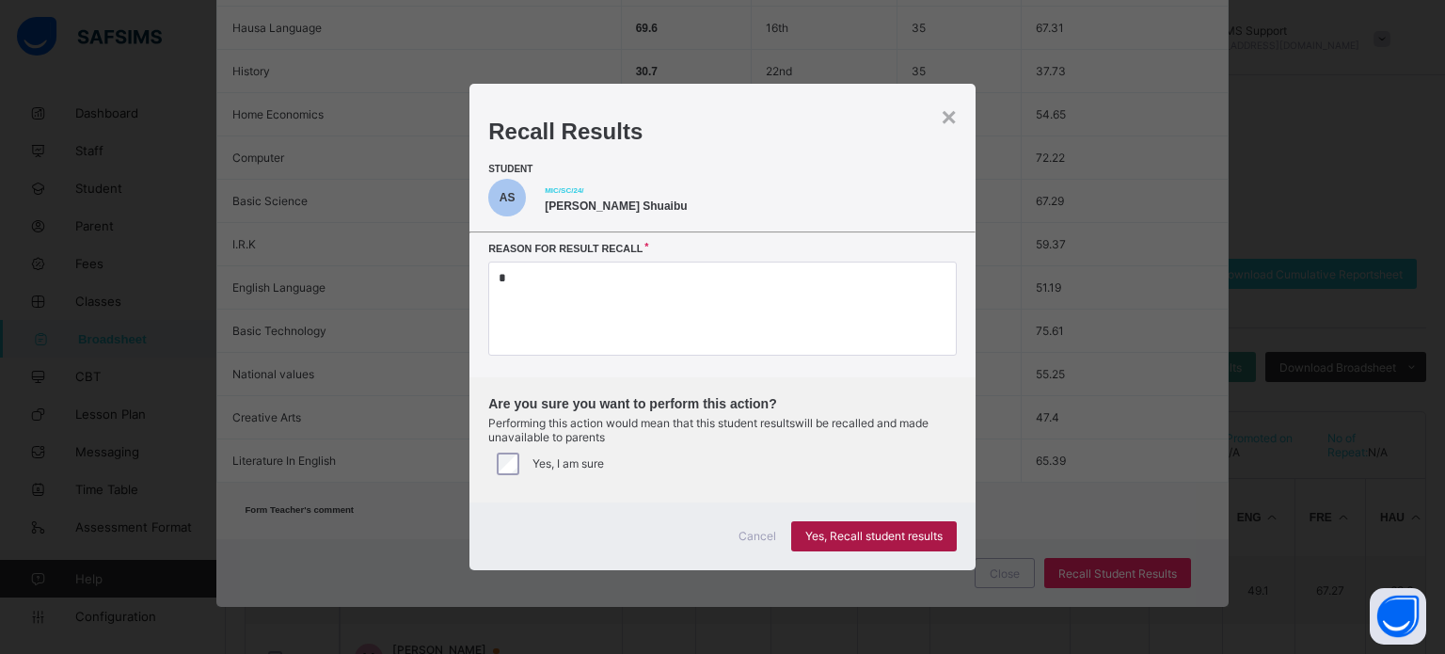
click at [841, 535] on span "Yes, Recall student results" at bounding box center [874, 536] width 137 height 14
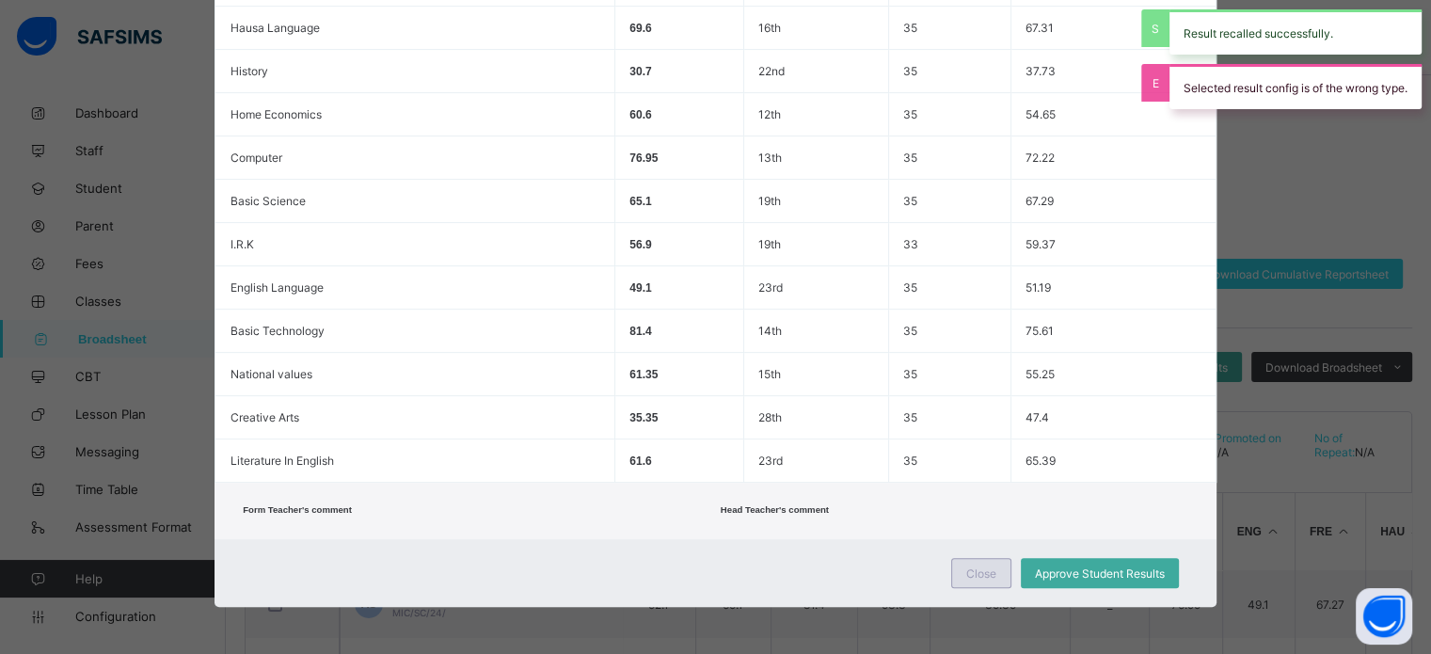
click at [986, 565] on div "Close" at bounding box center [981, 573] width 60 height 30
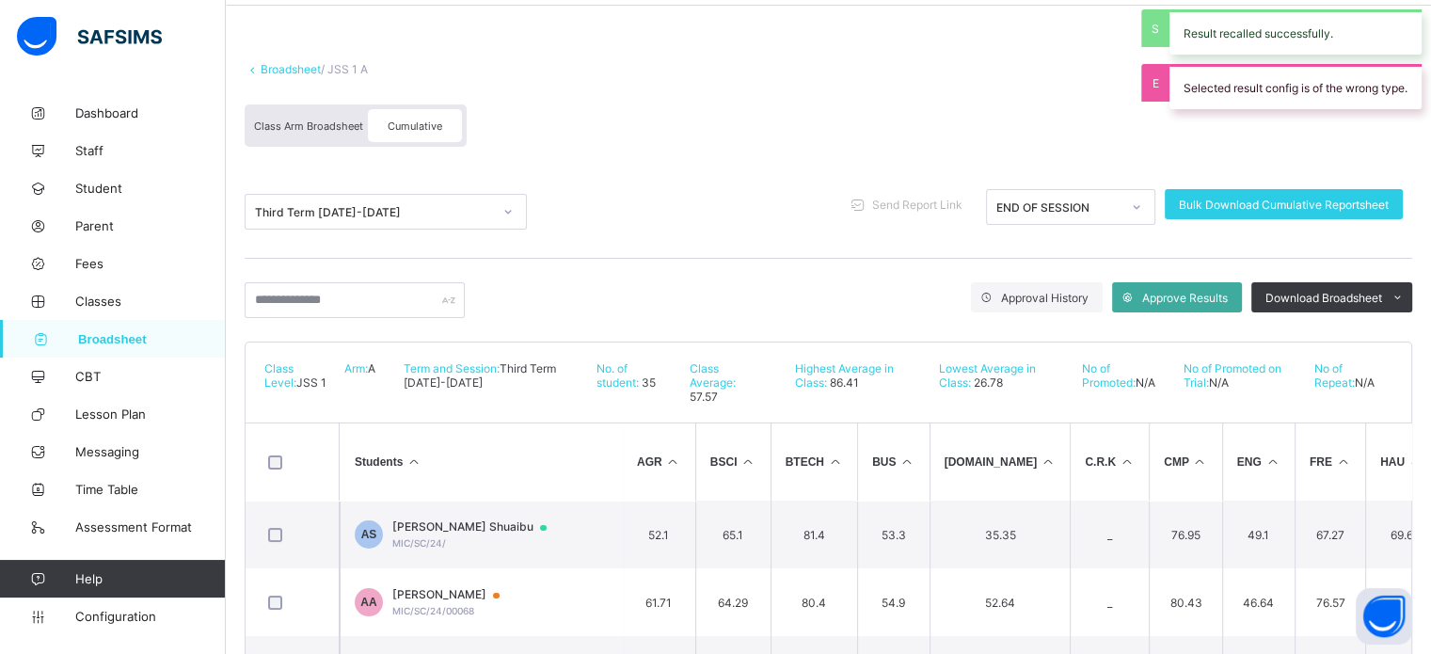
scroll to position [188, 0]
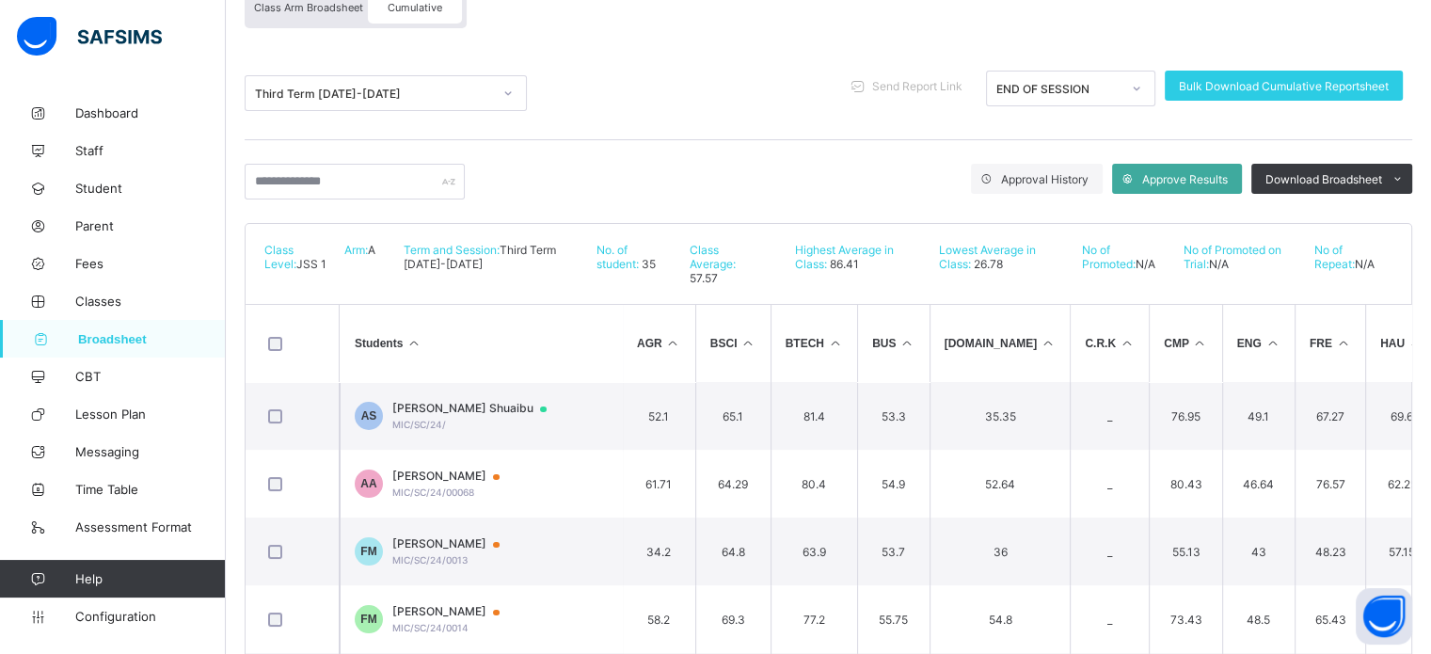
drag, startPoint x: 280, startPoint y: 15, endPoint x: 339, endPoint y: 17, distance: 58.4
click at [280, 15] on div "Class Arm Broadsheet" at bounding box center [308, 7] width 119 height 33
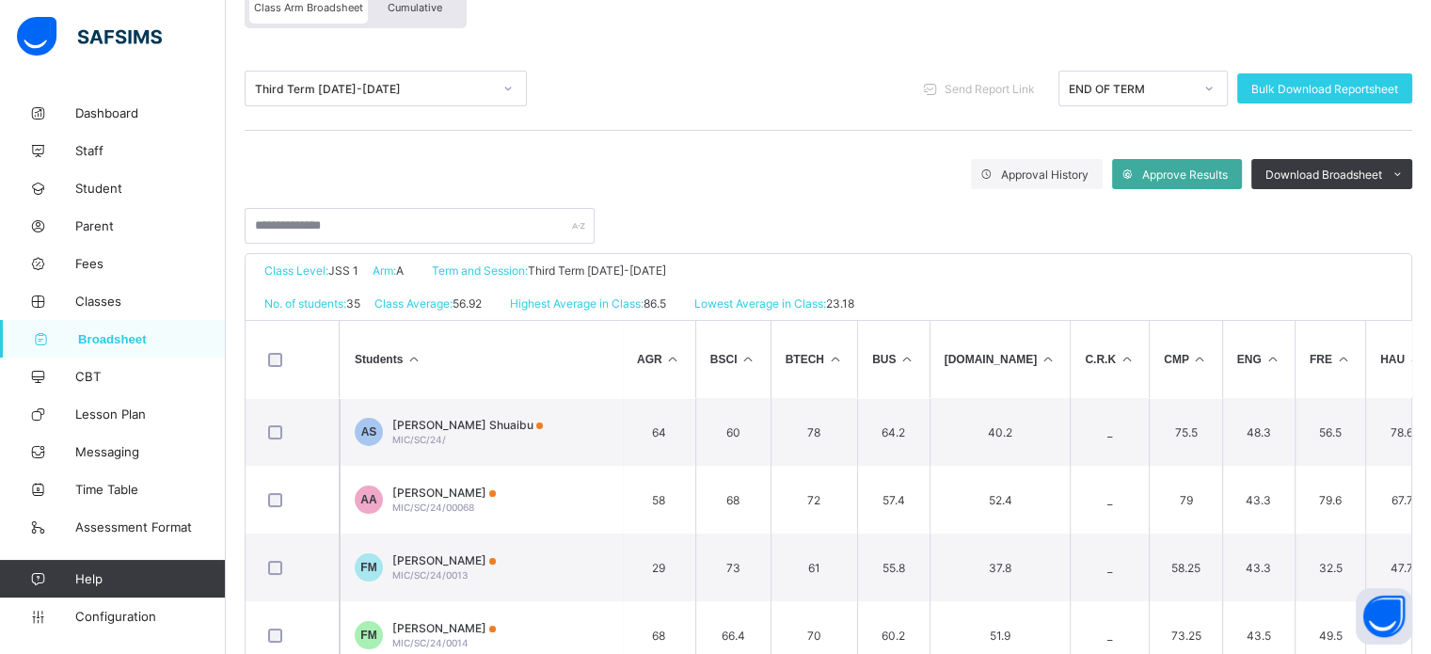
click at [403, 10] on span "Cumulative" at bounding box center [415, 7] width 55 height 13
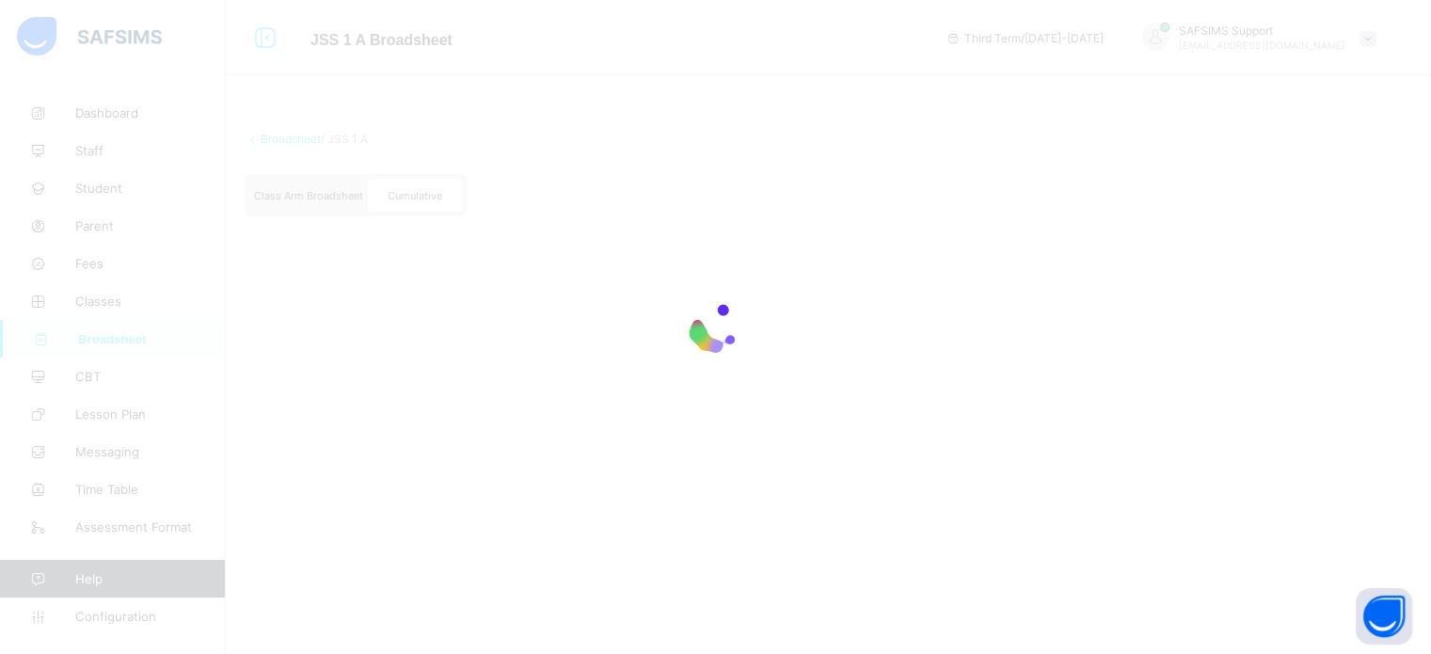
scroll to position [0, 0]
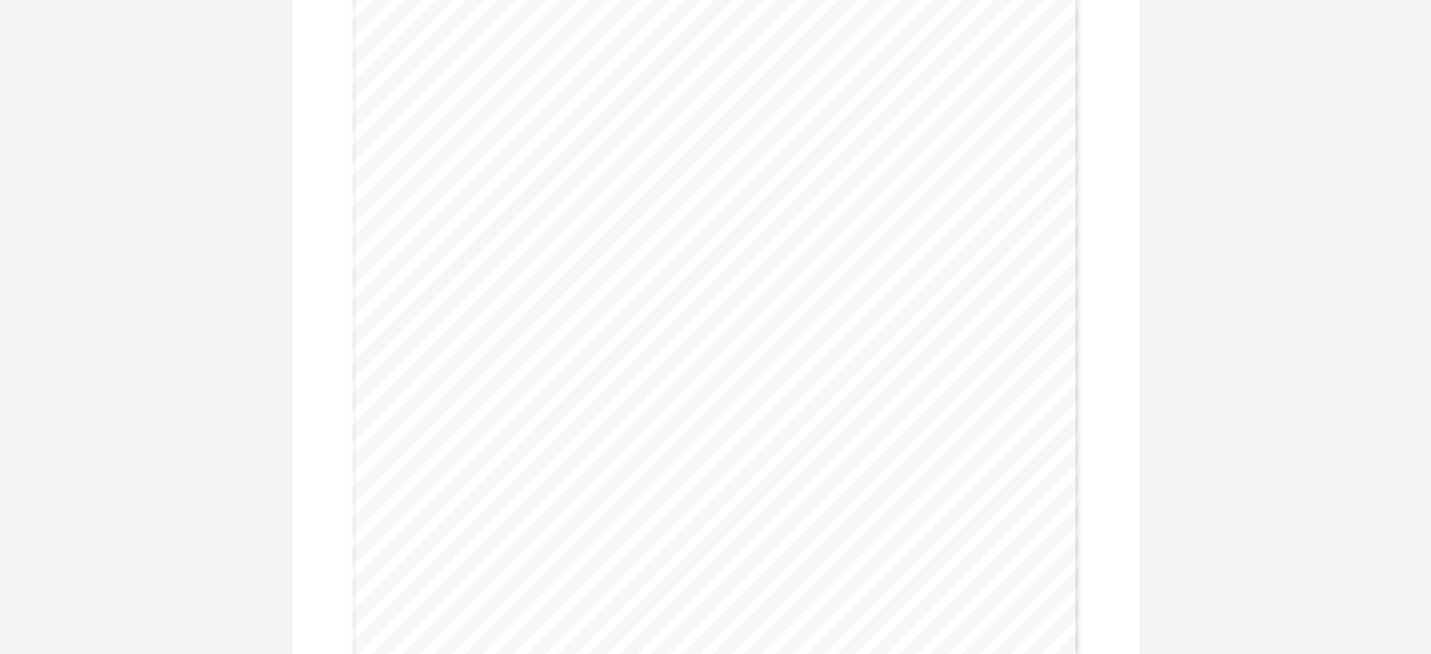
scroll to position [4235, 0]
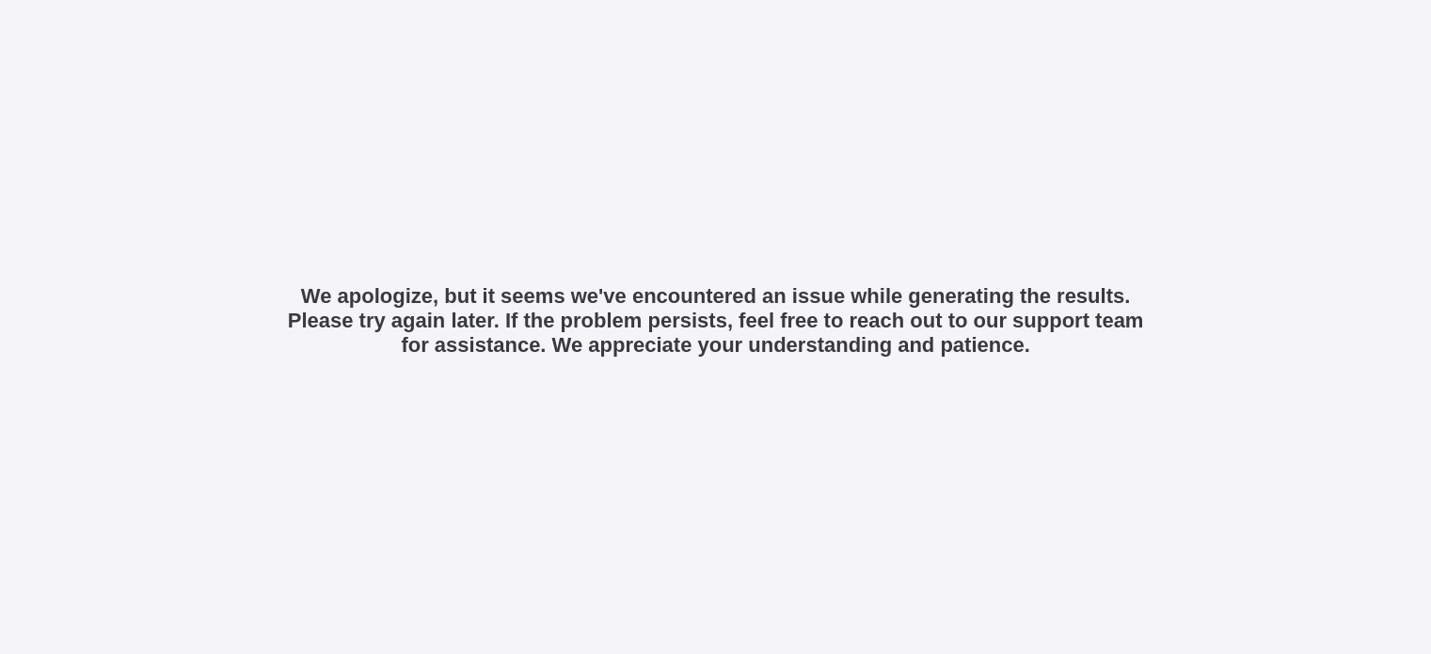
click at [838, 489] on div "We apologize, but it seems we've encountered an issue while generating the resu…" at bounding box center [715, 321] width 859 height 356
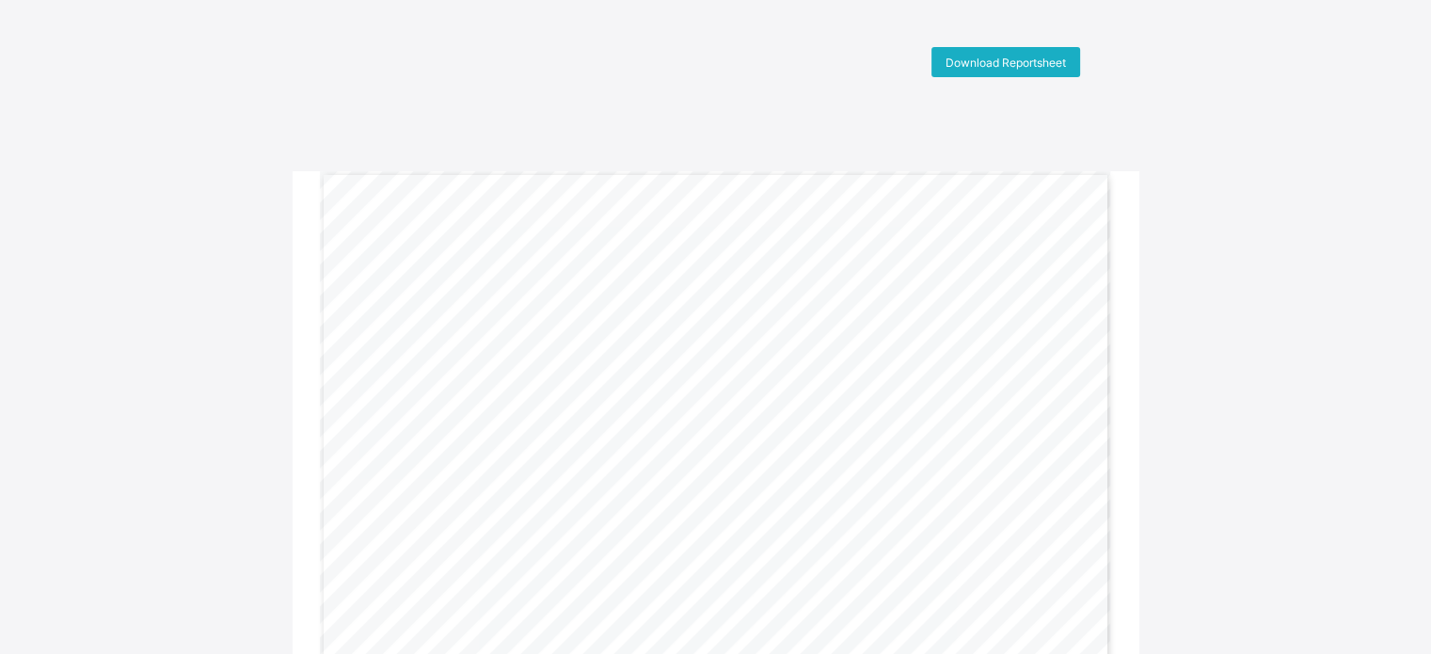
click at [993, 72] on div "Download Reportsheet" at bounding box center [1006, 62] width 149 height 30
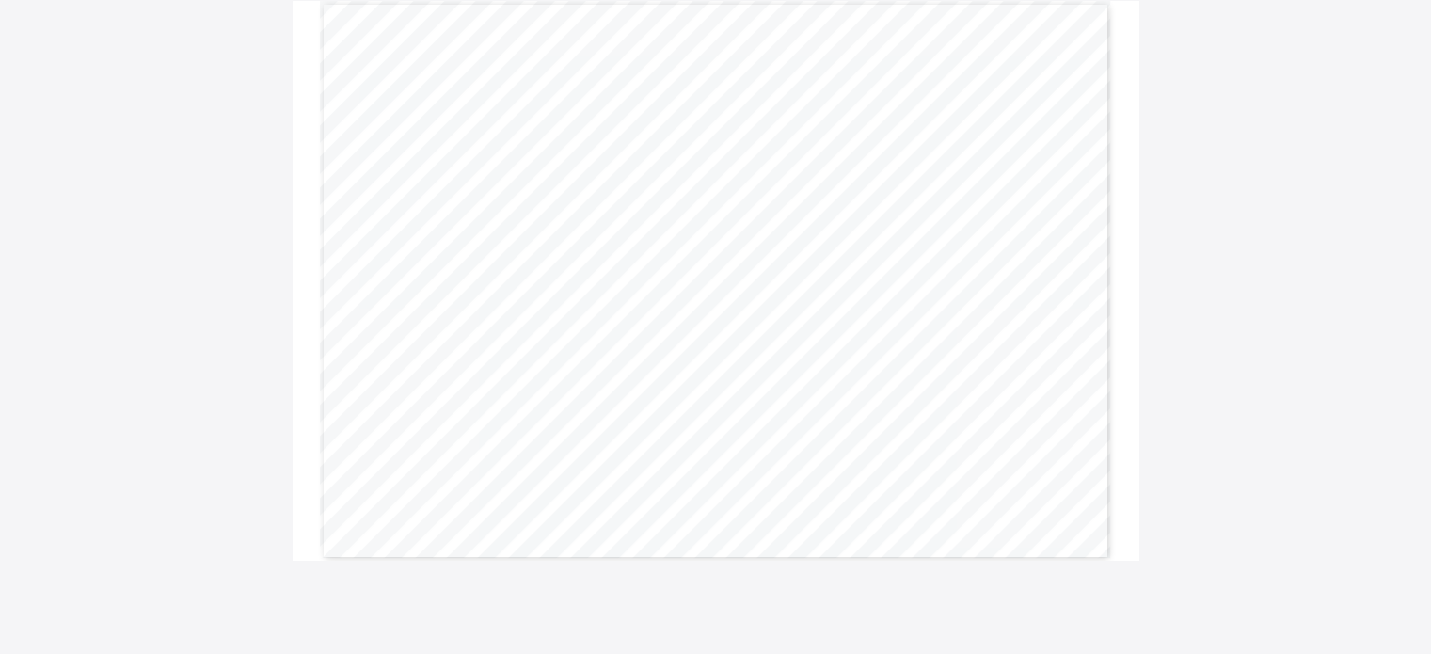
scroll to position [171, 0]
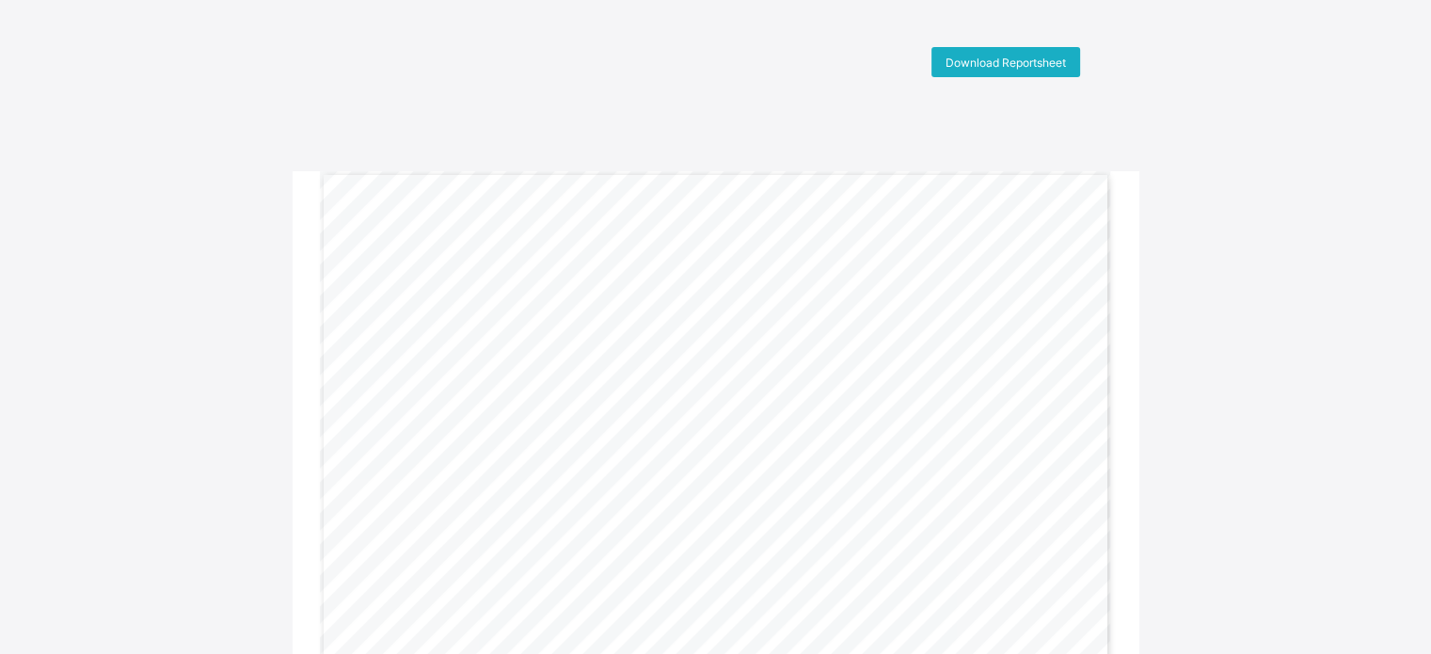
click at [993, 71] on div "Download Reportsheet" at bounding box center [1006, 62] width 149 height 30
